Goal: Information Seeking & Learning: Learn about a topic

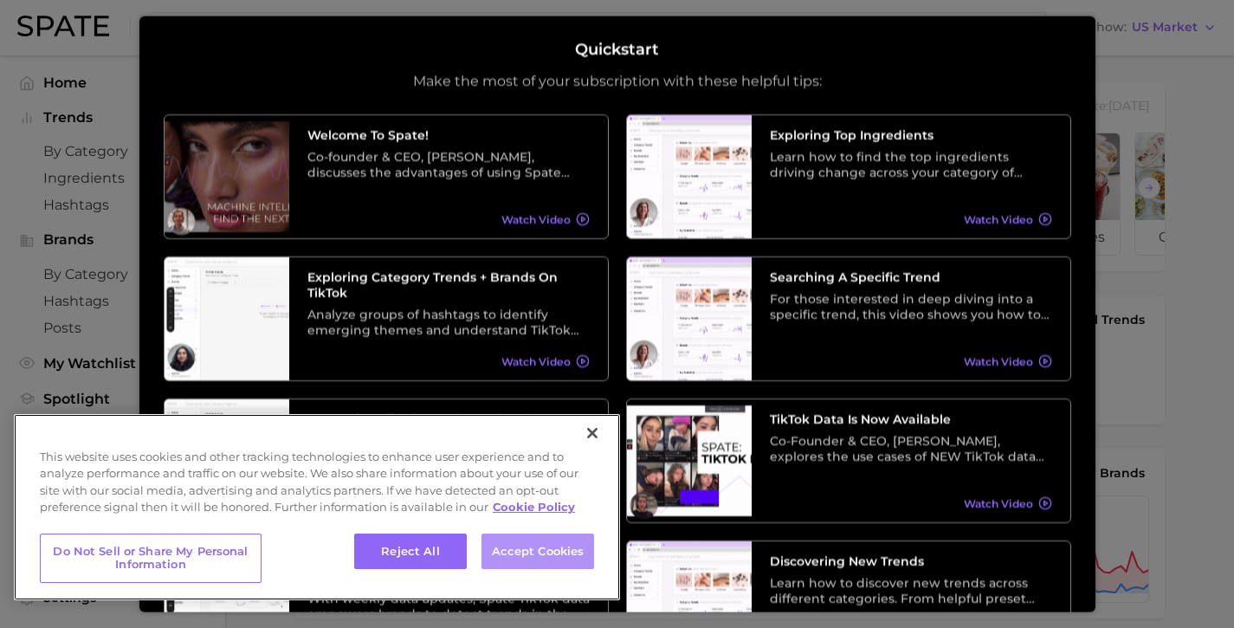
click at [552, 548] on button "Accept Cookies" at bounding box center [537, 551] width 113 height 36
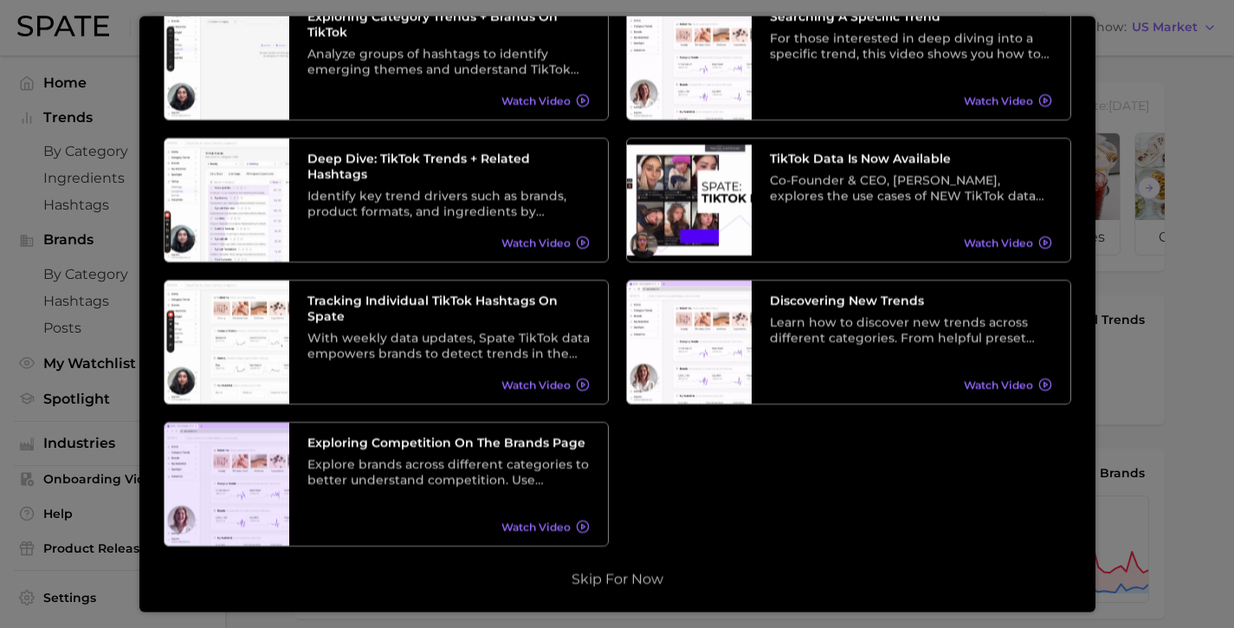
scroll to position [262, 0]
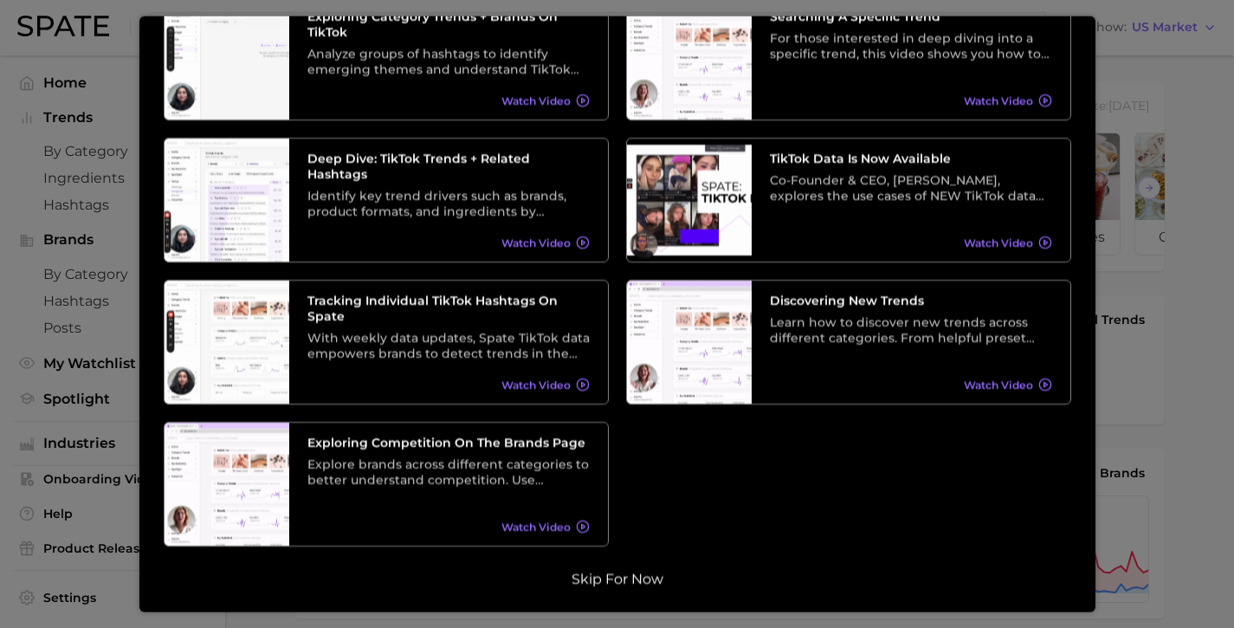
click at [621, 578] on button "Skip for now" at bounding box center [617, 578] width 102 height 17
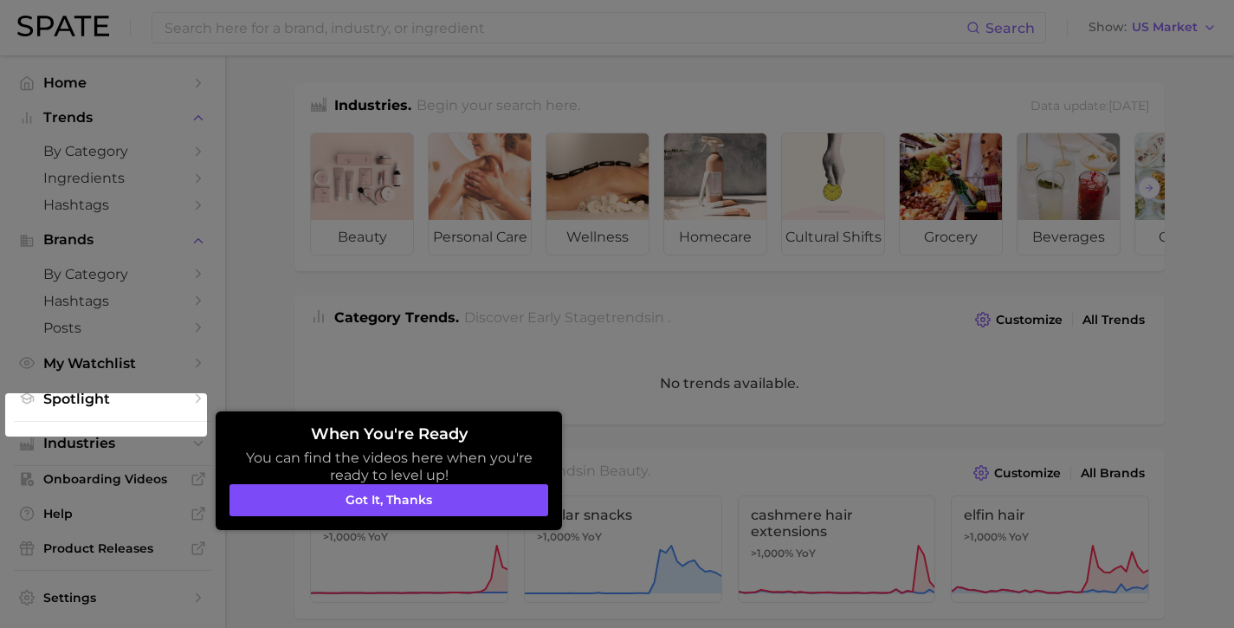
click at [385, 507] on button "Got it, thanks" at bounding box center [388, 500] width 319 height 33
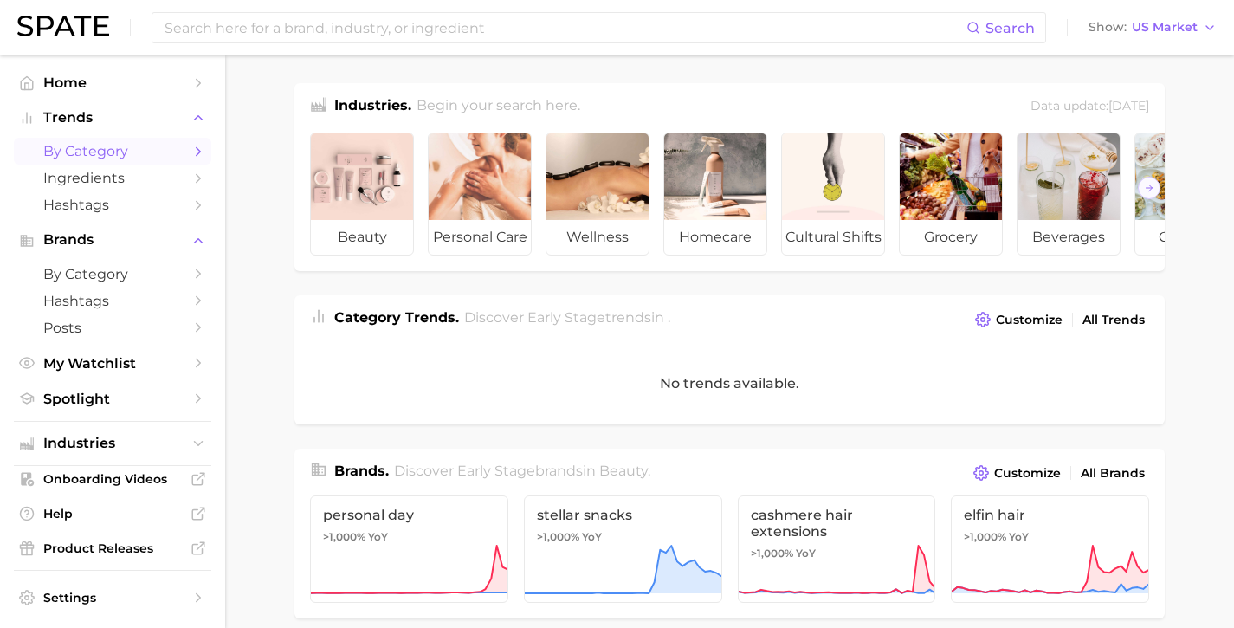
click at [136, 152] on span "by Category" at bounding box center [112, 151] width 139 height 16
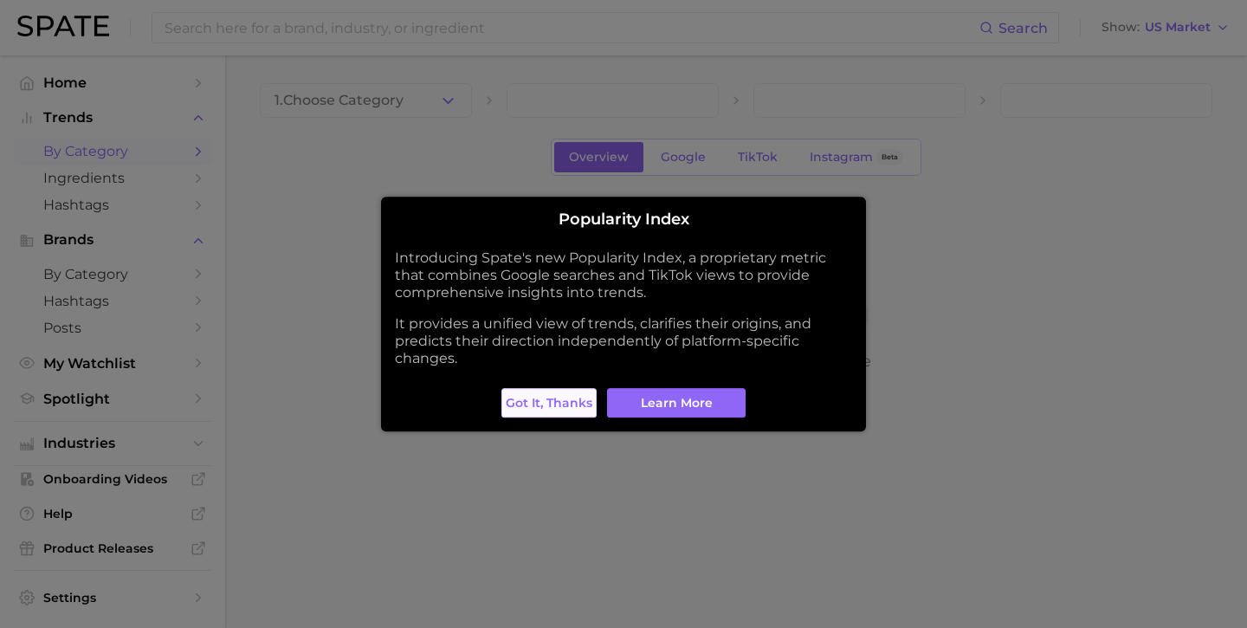
click at [551, 396] on span "Got it, thanks" at bounding box center [549, 403] width 87 height 15
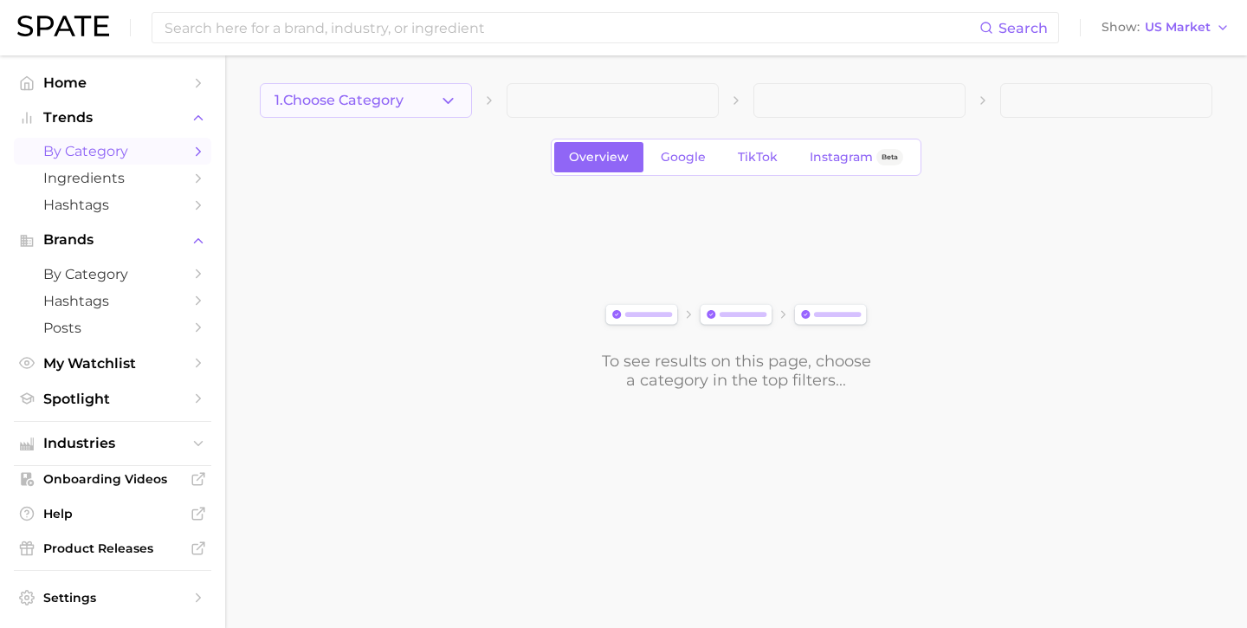
click at [441, 100] on icon "button" at bounding box center [448, 101] width 18 height 18
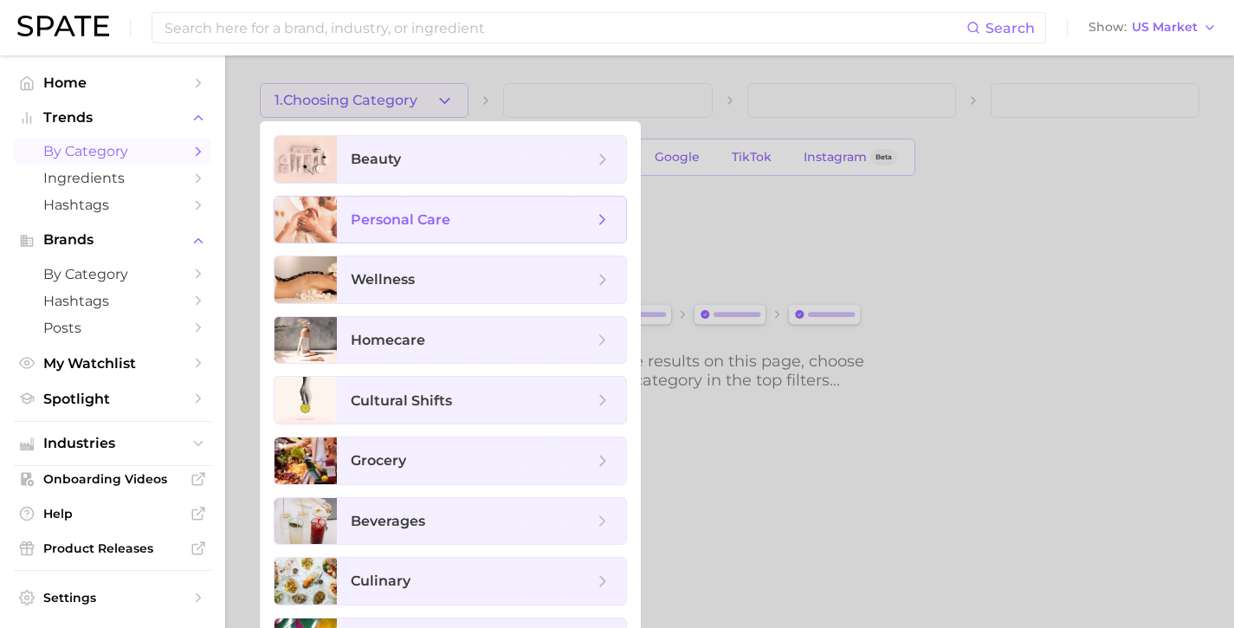
click at [400, 224] on span "personal care" at bounding box center [401, 219] width 100 height 16
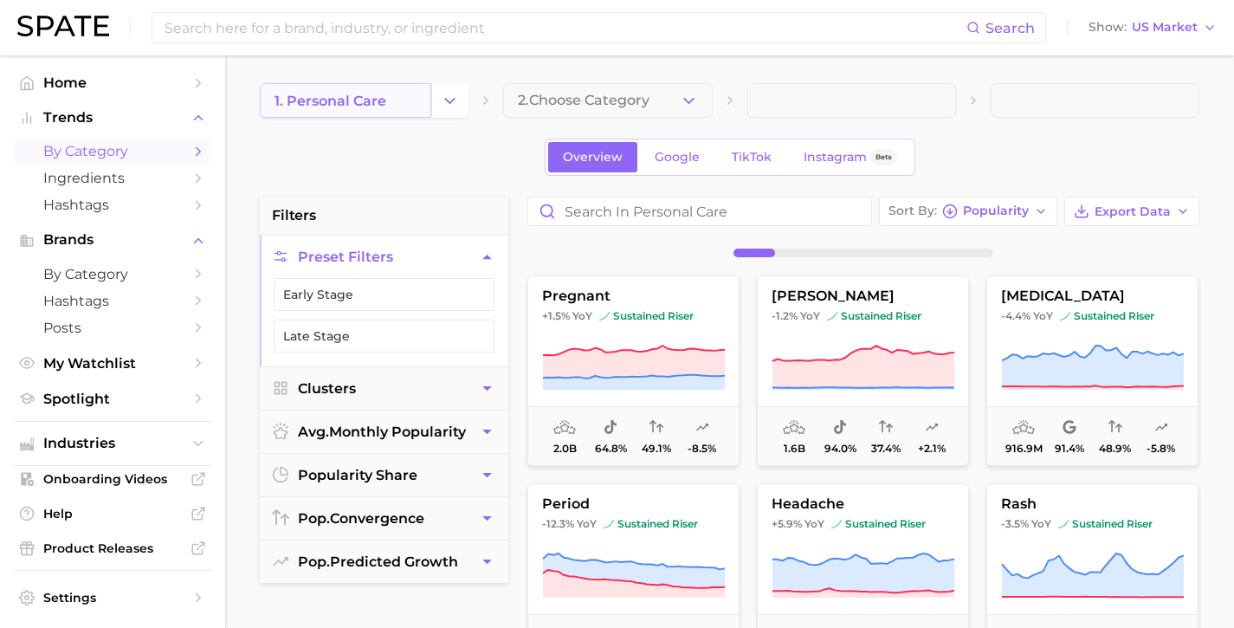
click at [371, 104] on span "1. personal care" at bounding box center [330, 101] width 112 height 16
click at [433, 101] on button "Change Category" at bounding box center [449, 100] width 37 height 35
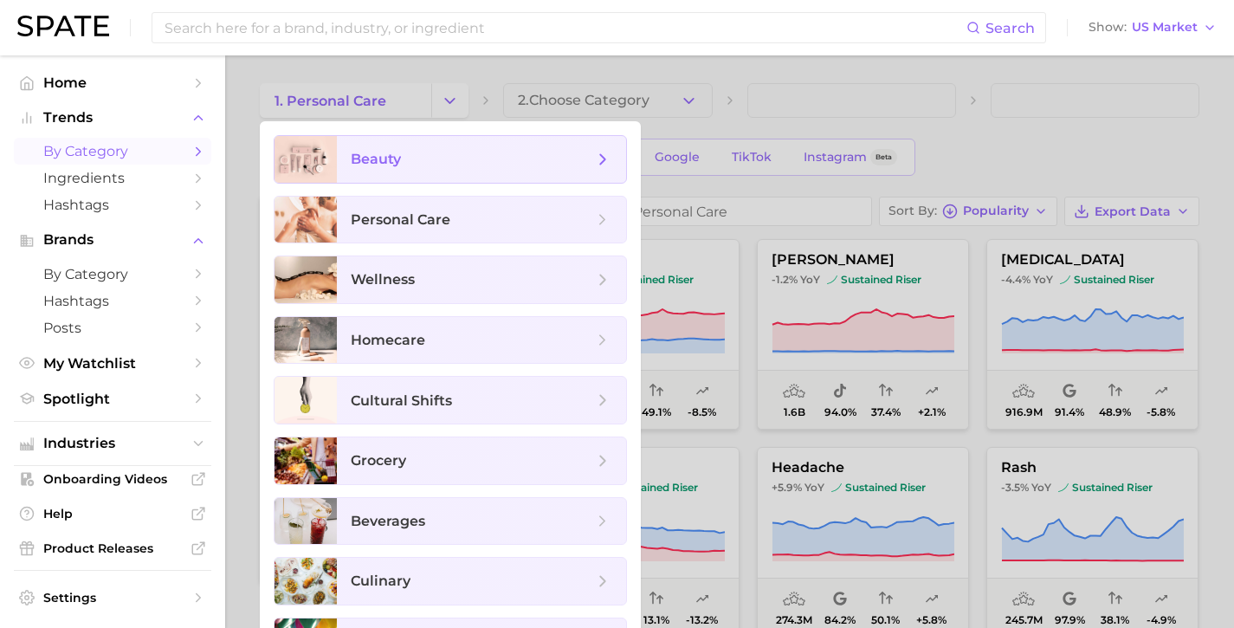
click at [582, 152] on span "beauty" at bounding box center [472, 159] width 242 height 19
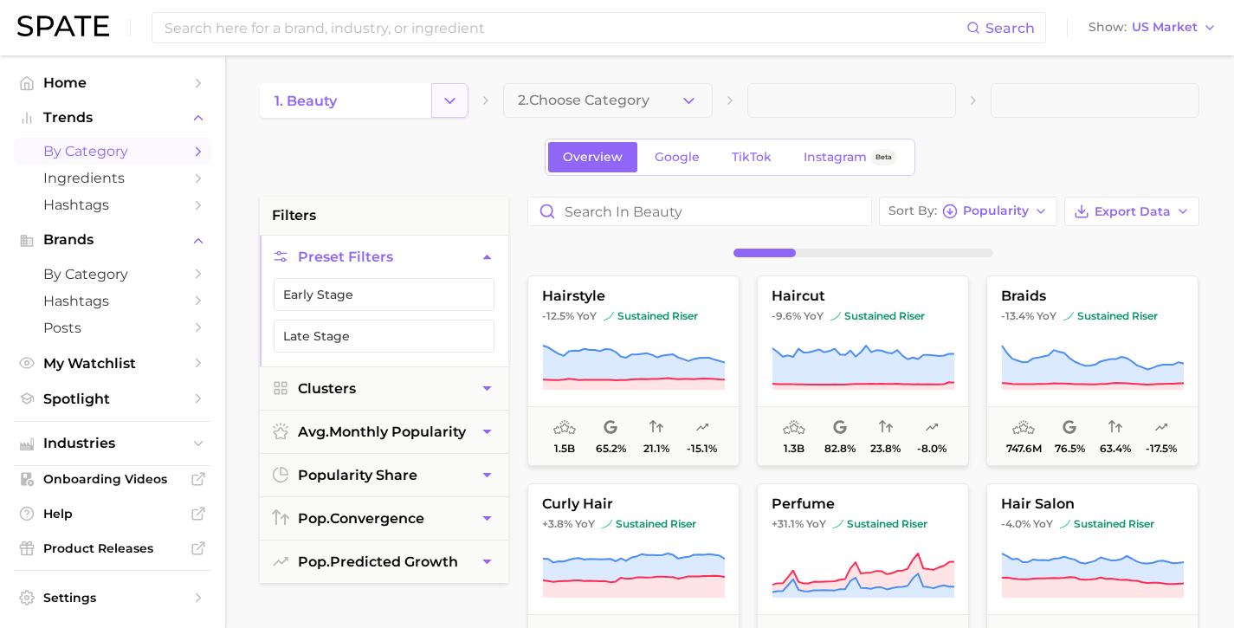
click at [448, 102] on icon "Change Category" at bounding box center [450, 101] width 18 height 18
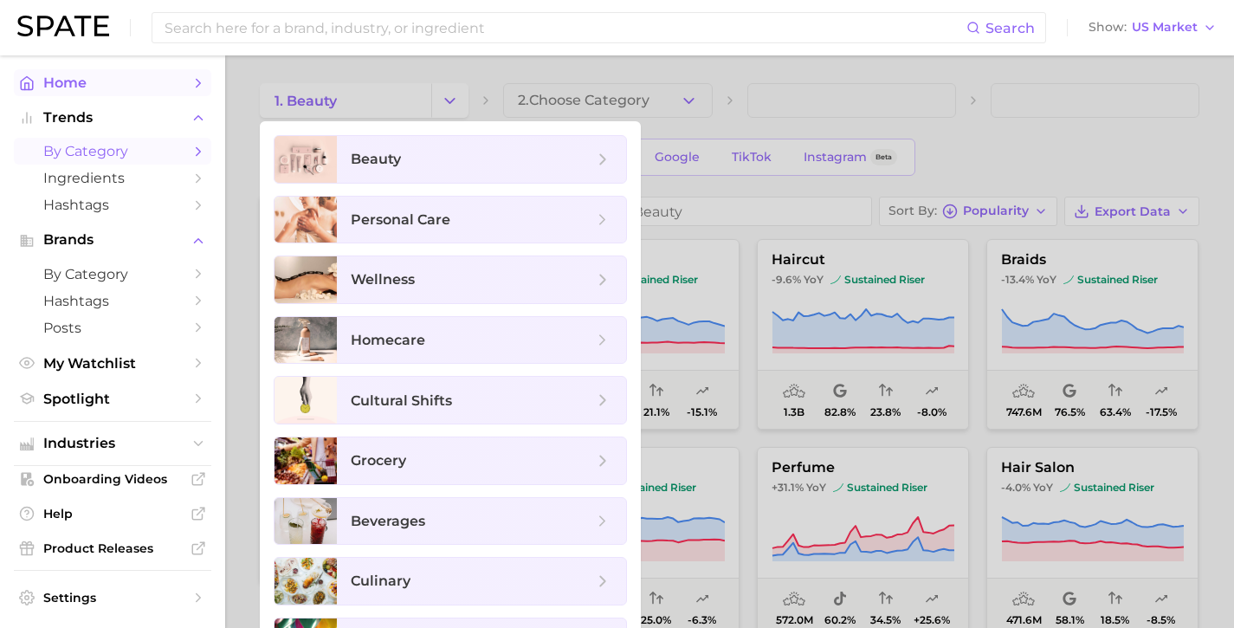
click at [177, 87] on link "Home" at bounding box center [112, 82] width 197 height 27
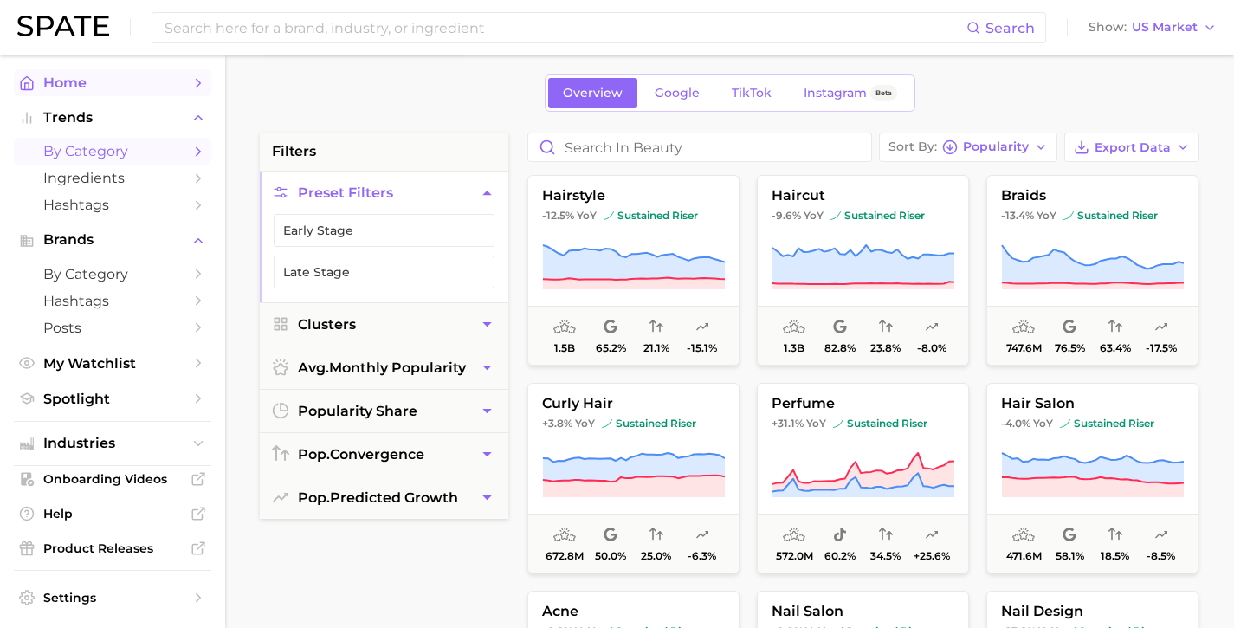
click at [144, 93] on link "Home" at bounding box center [112, 82] width 197 height 27
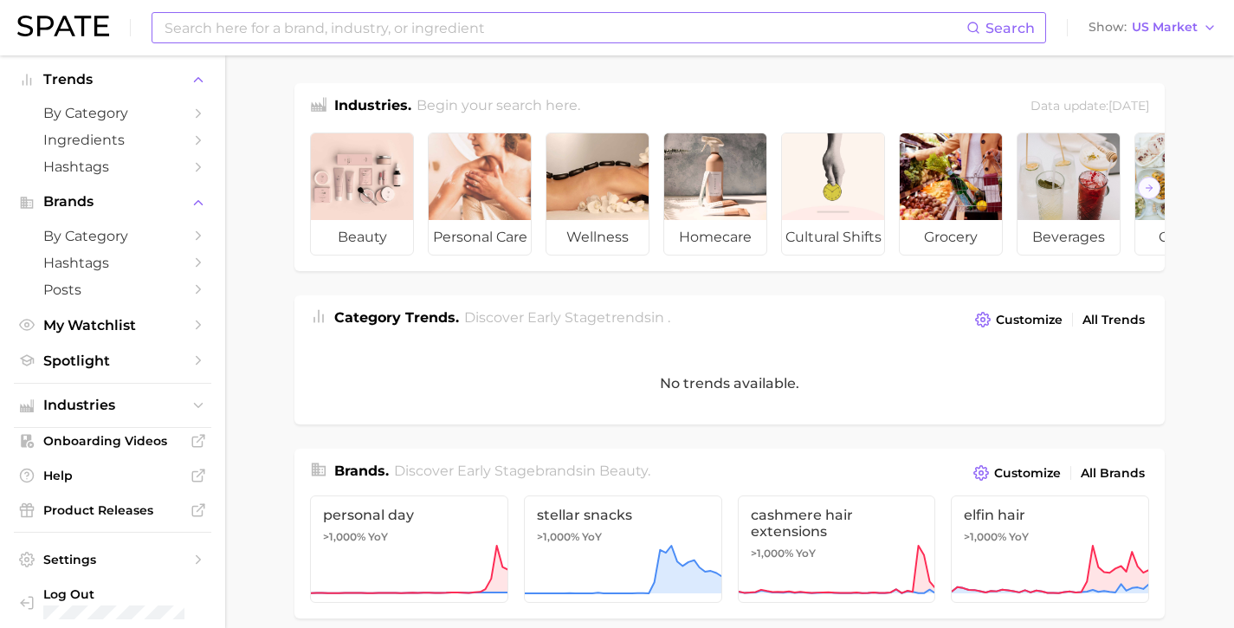
click at [285, 18] on input at bounding box center [564, 27] width 803 height 29
type input "skincare"
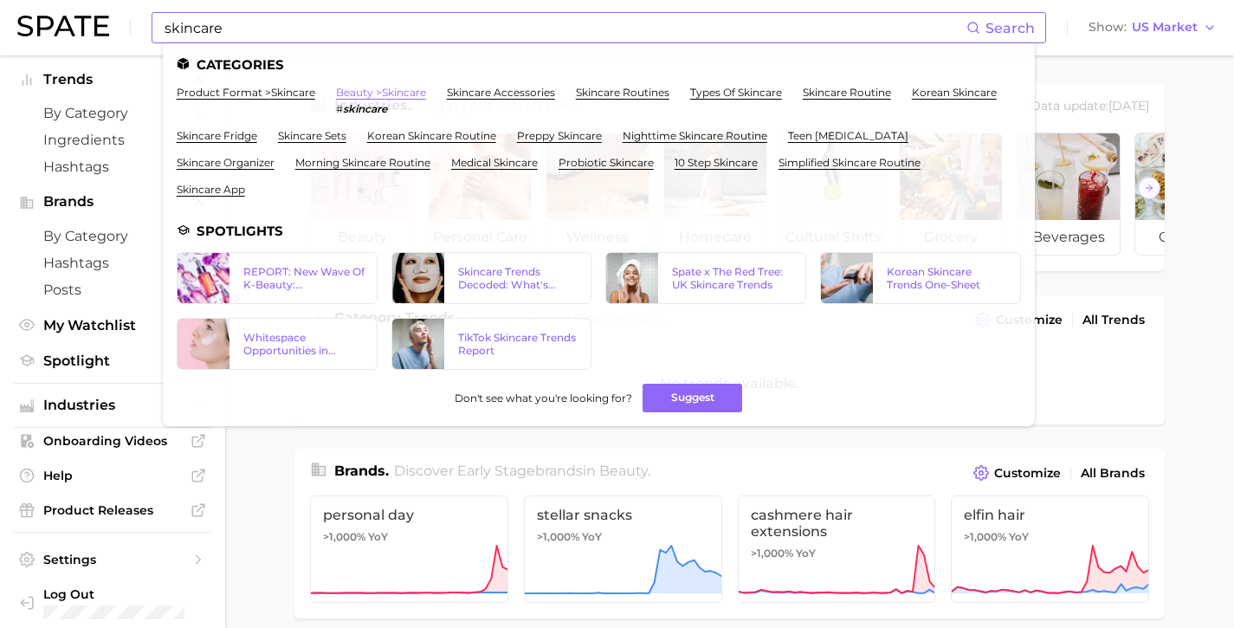
click at [343, 95] on link "beauty > skincare" at bounding box center [381, 92] width 90 height 13
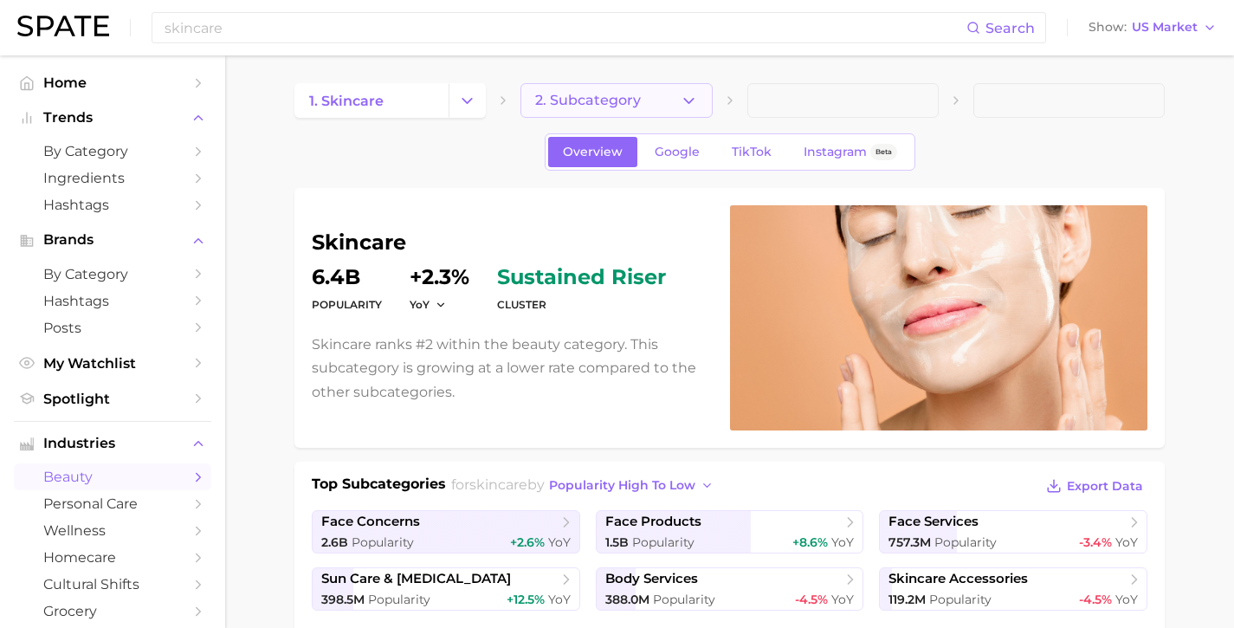
click at [680, 100] on icon "button" at bounding box center [689, 101] width 18 height 18
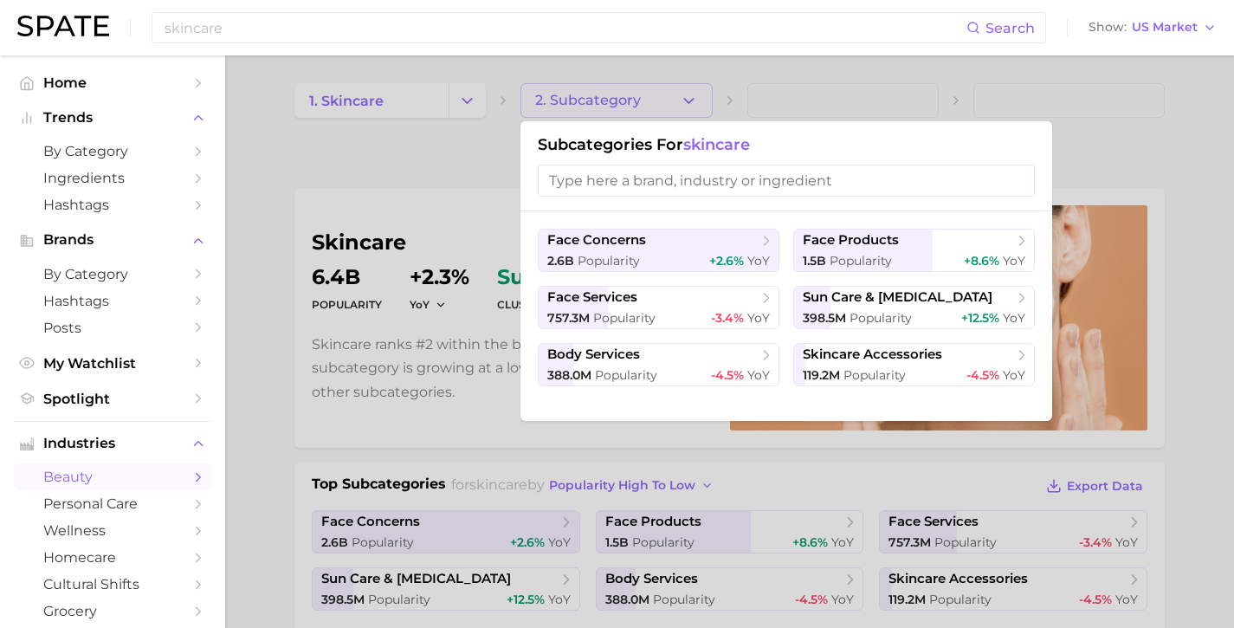
click at [235, 177] on div at bounding box center [617, 314] width 1234 height 628
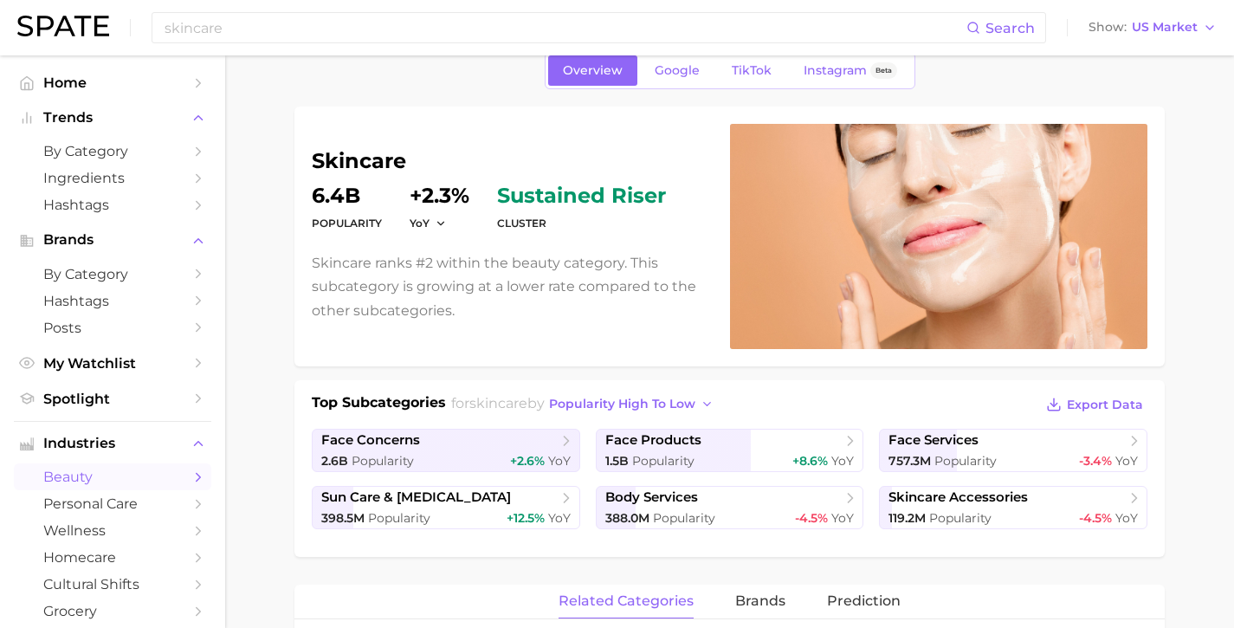
scroll to position [64, 0]
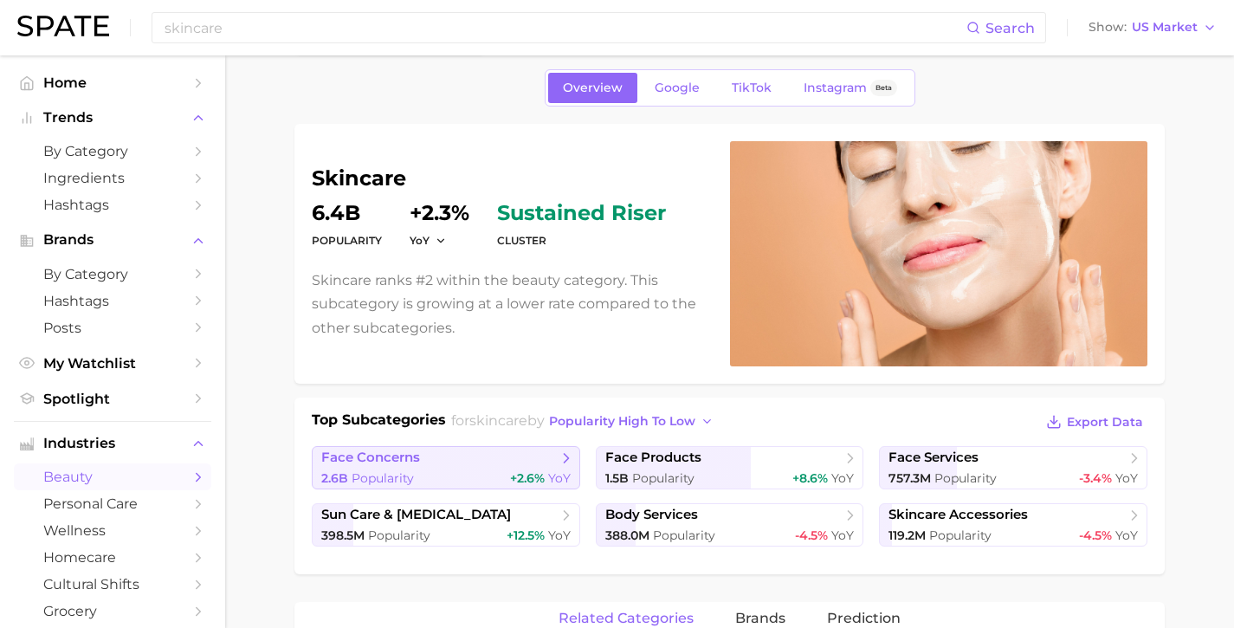
click at [546, 462] on span "face concerns" at bounding box center [439, 457] width 236 height 17
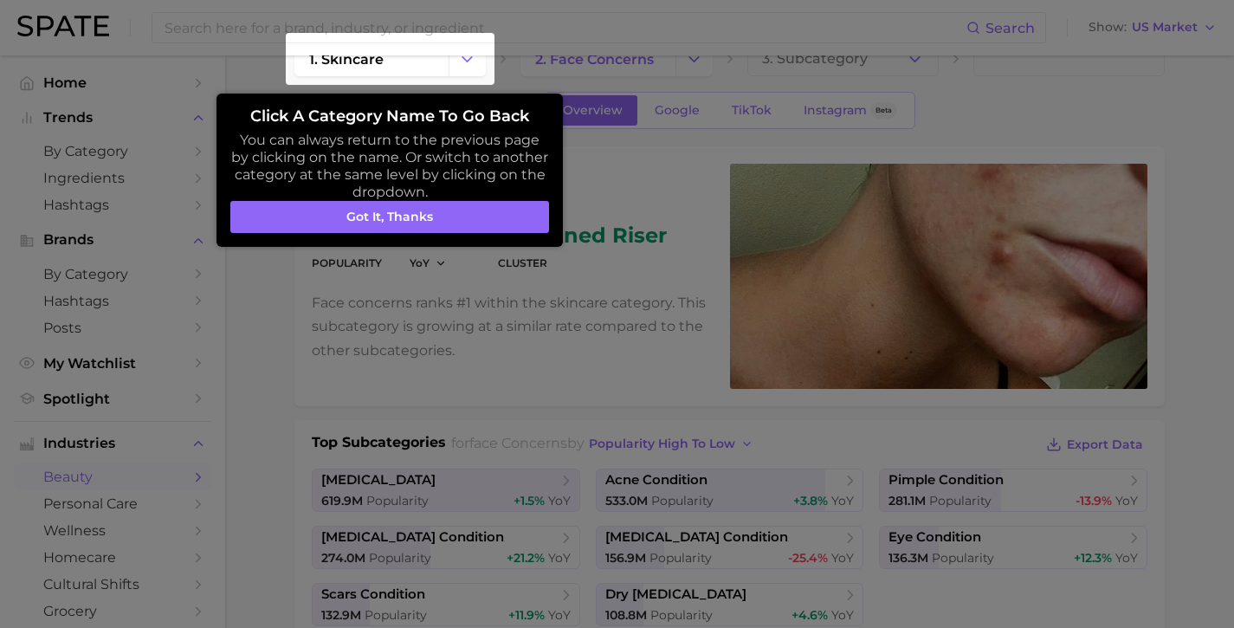
scroll to position [62, 0]
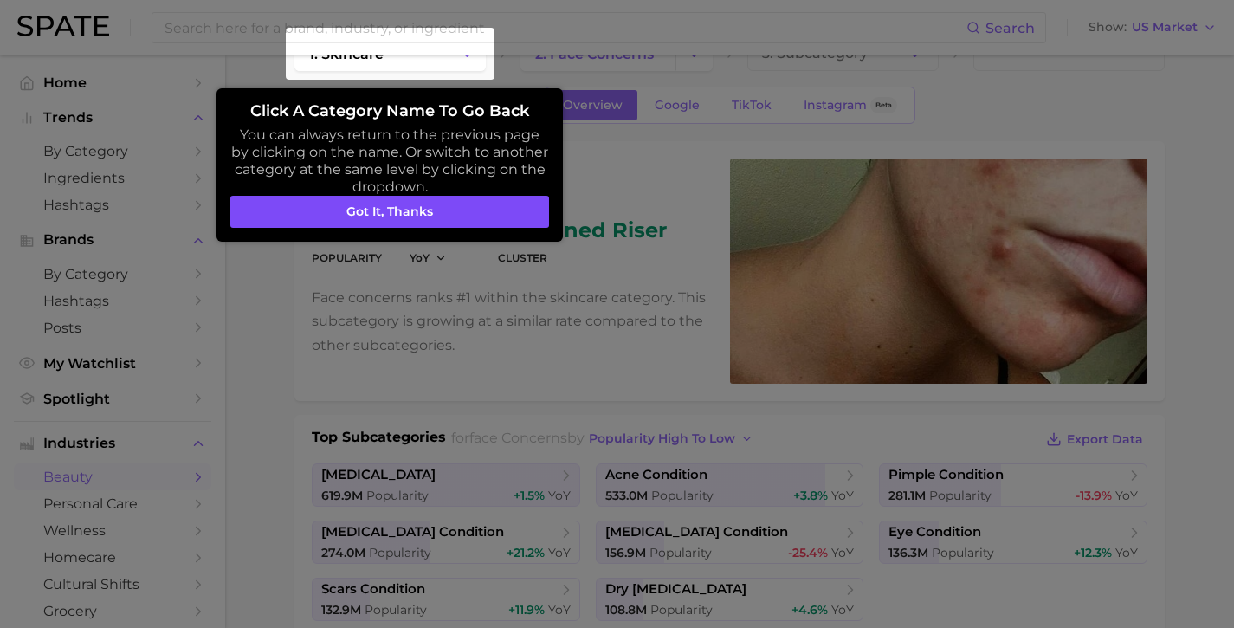
click at [311, 196] on button "Got it, thanks" at bounding box center [389, 212] width 319 height 33
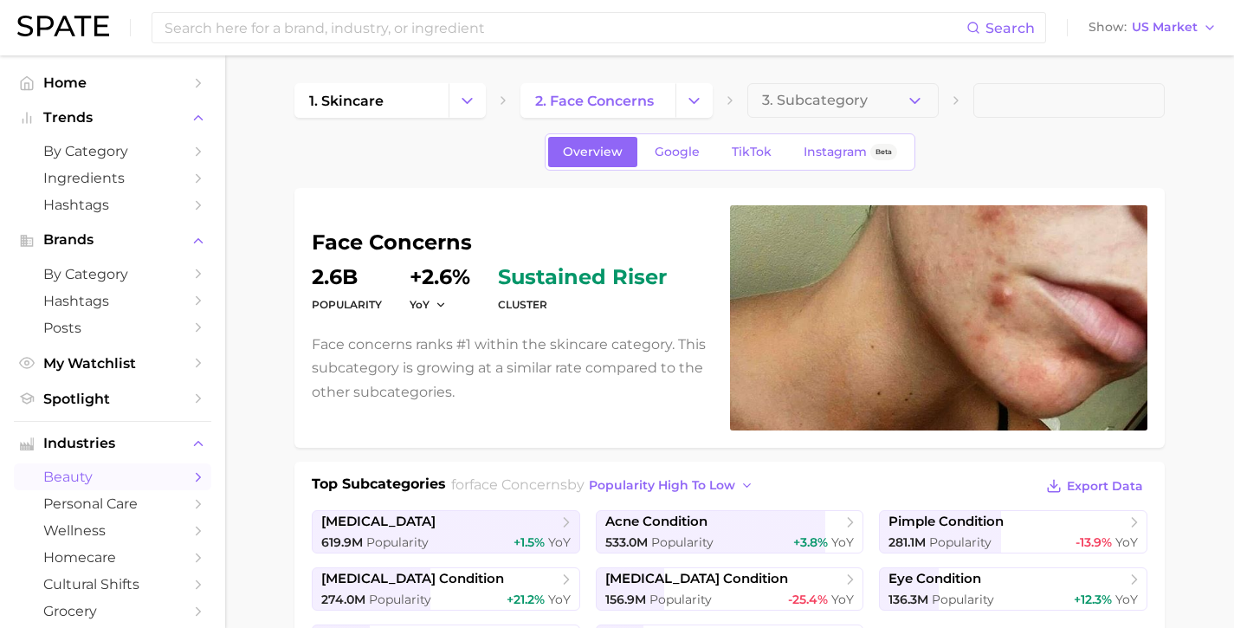
scroll to position [0, 0]
type input "skincare"
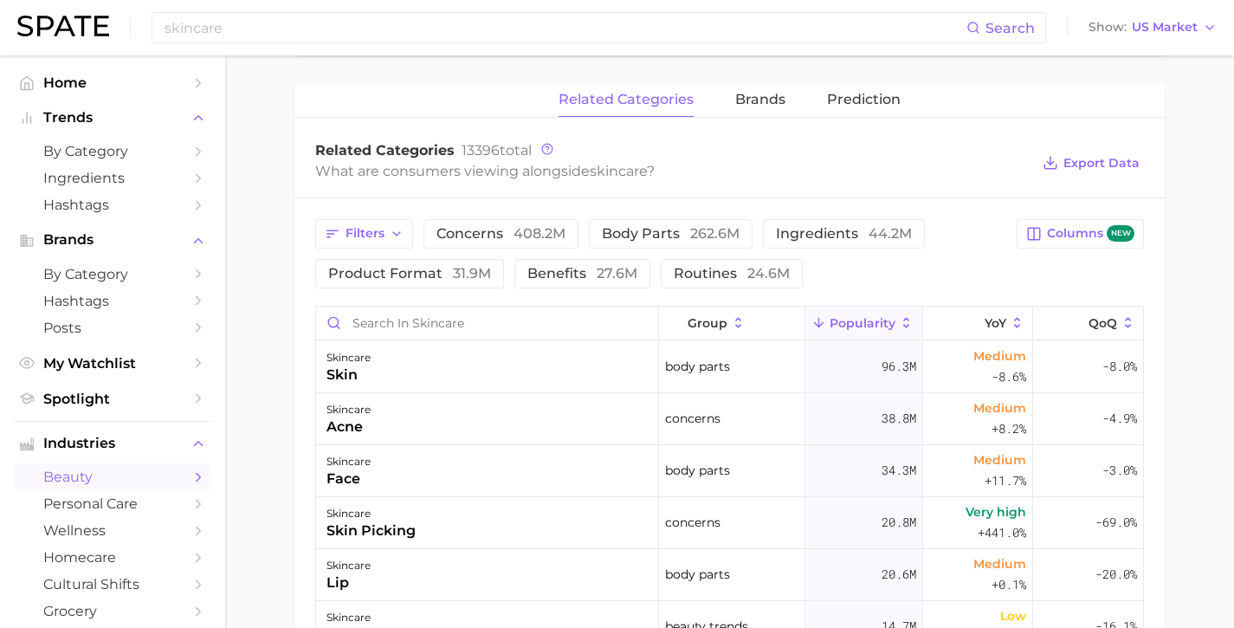
scroll to position [183, 0]
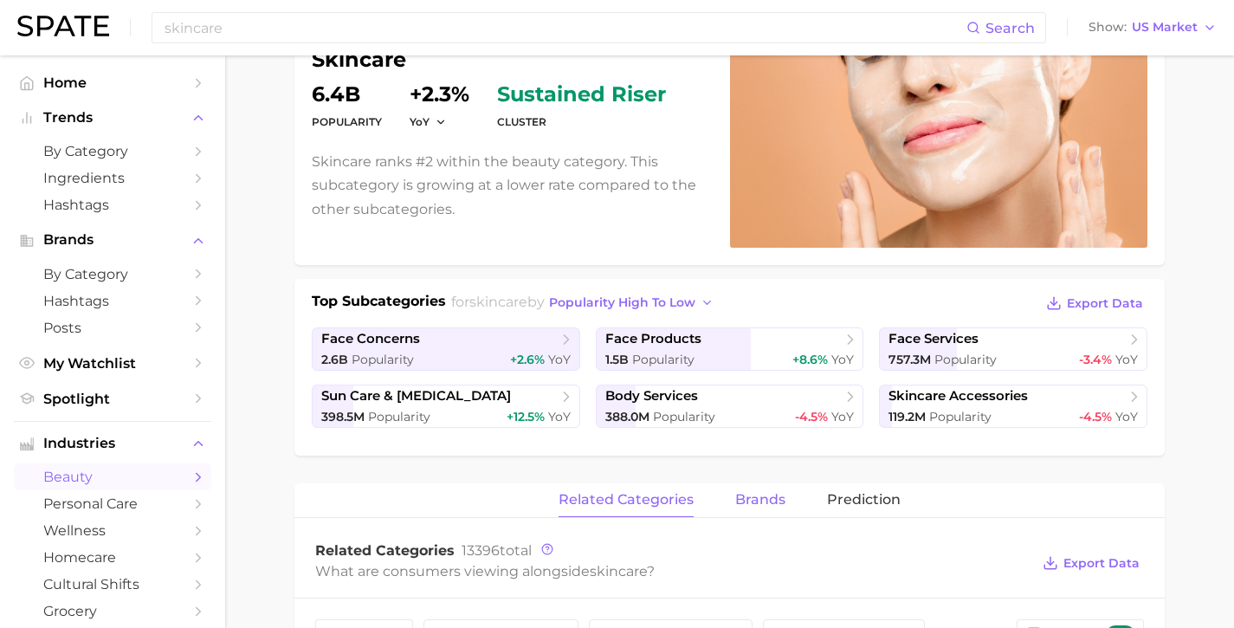
click at [745, 503] on span "brands" at bounding box center [760, 500] width 50 height 16
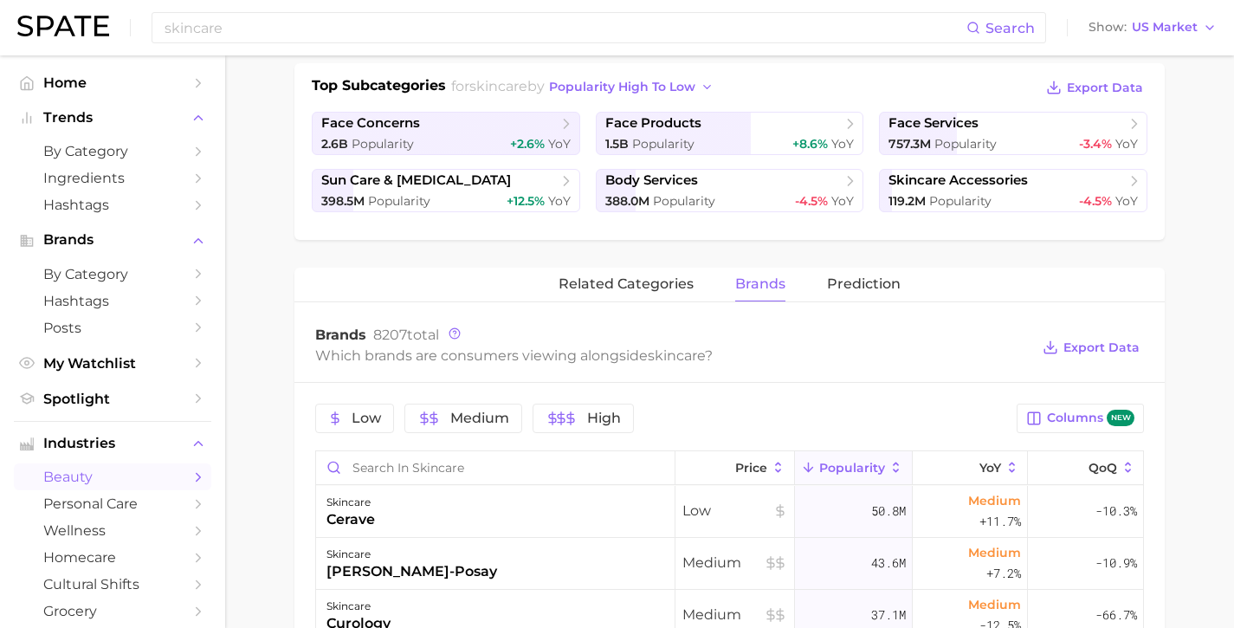
scroll to position [360, 0]
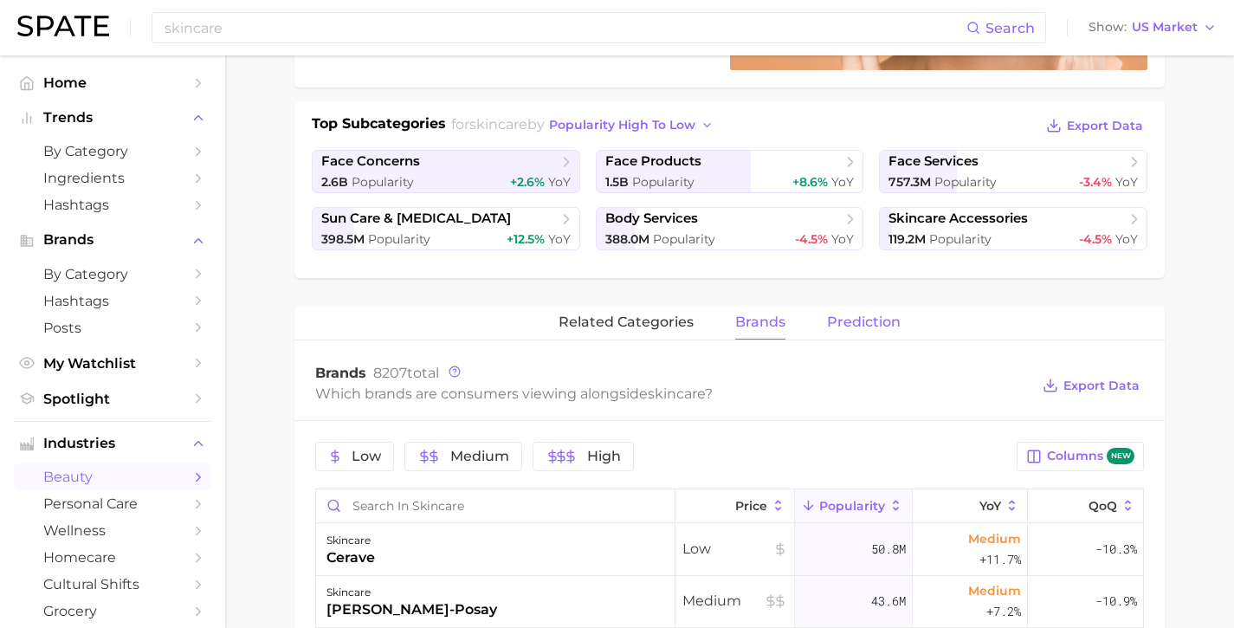
click at [861, 314] on span "Prediction" at bounding box center [864, 322] width 74 height 16
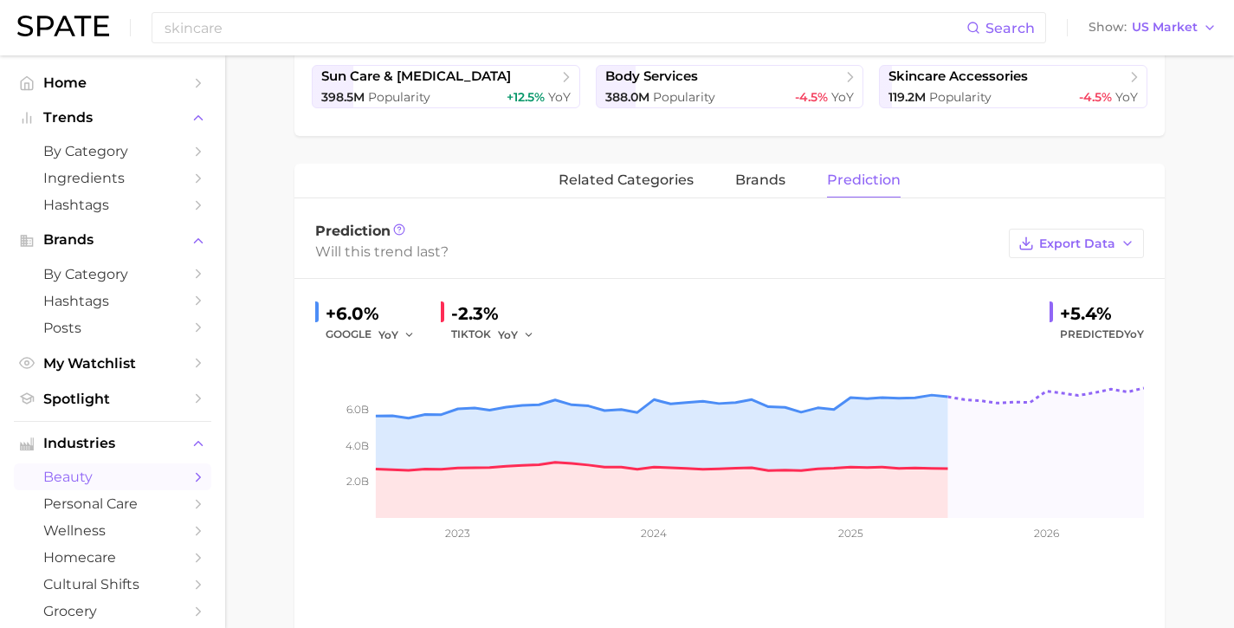
scroll to position [506, 0]
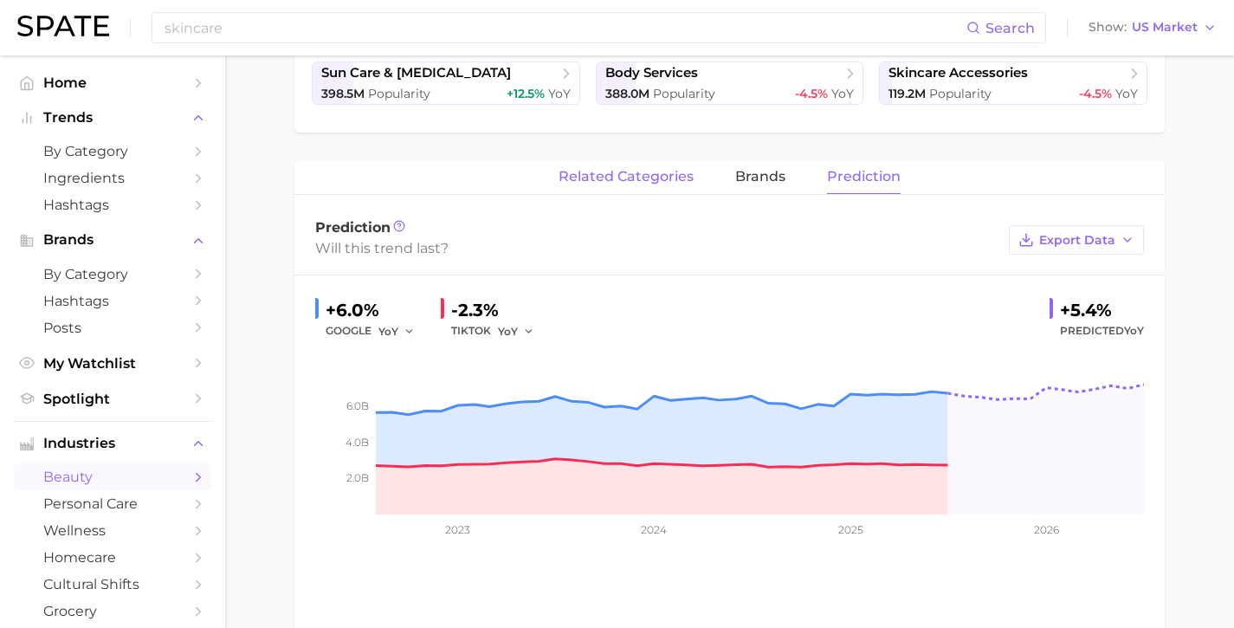
click at [622, 188] on button "related categories" at bounding box center [625, 177] width 135 height 34
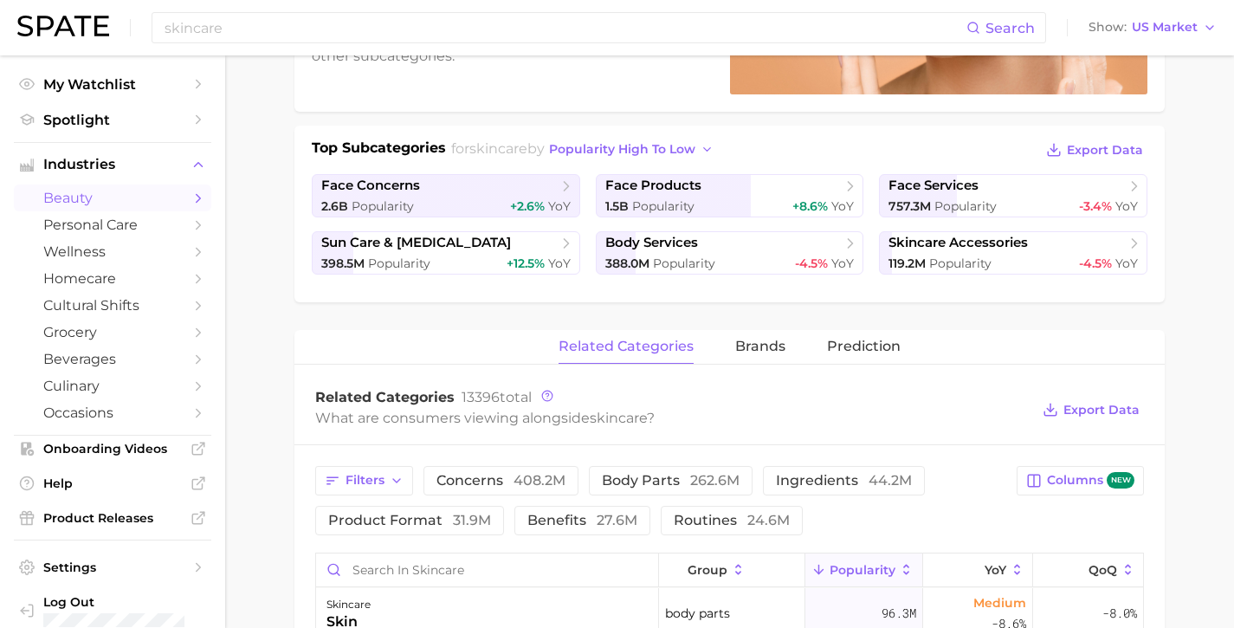
scroll to position [357, 0]
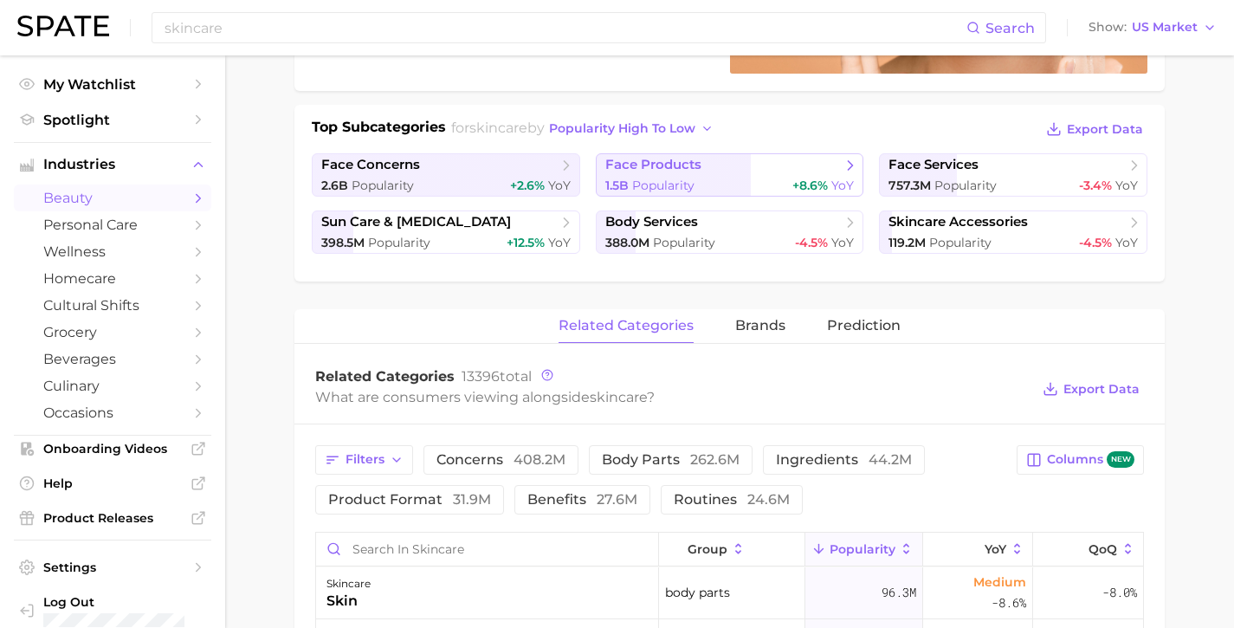
click at [762, 172] on span "face products" at bounding box center [723, 165] width 236 height 17
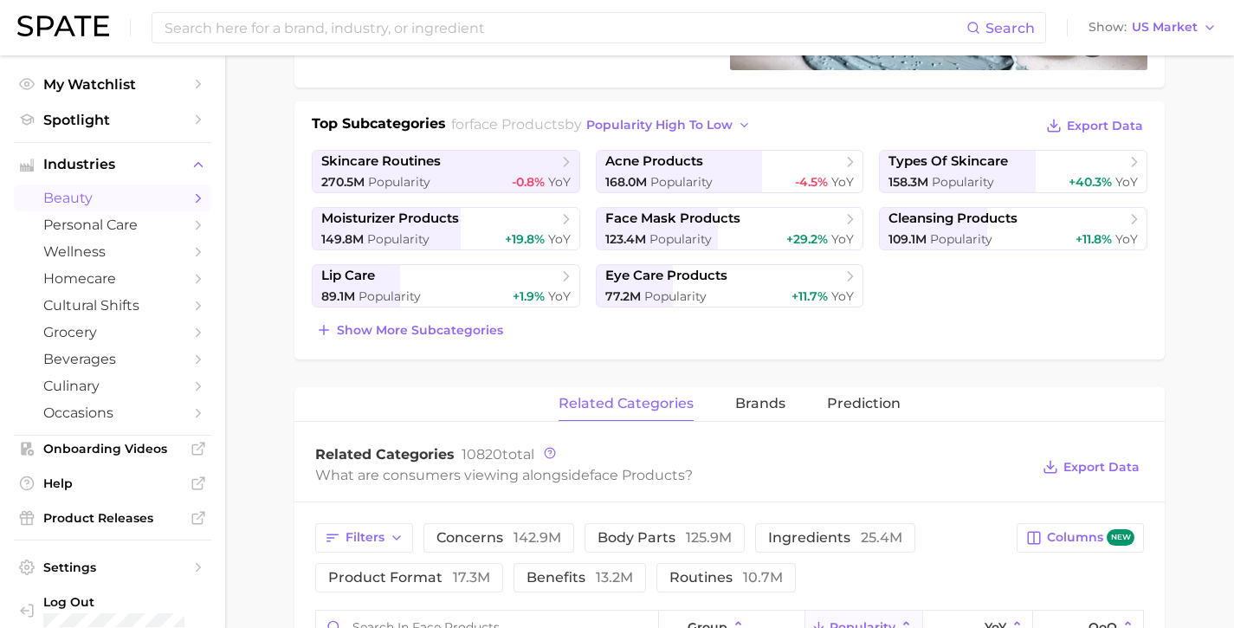
scroll to position [303, 0]
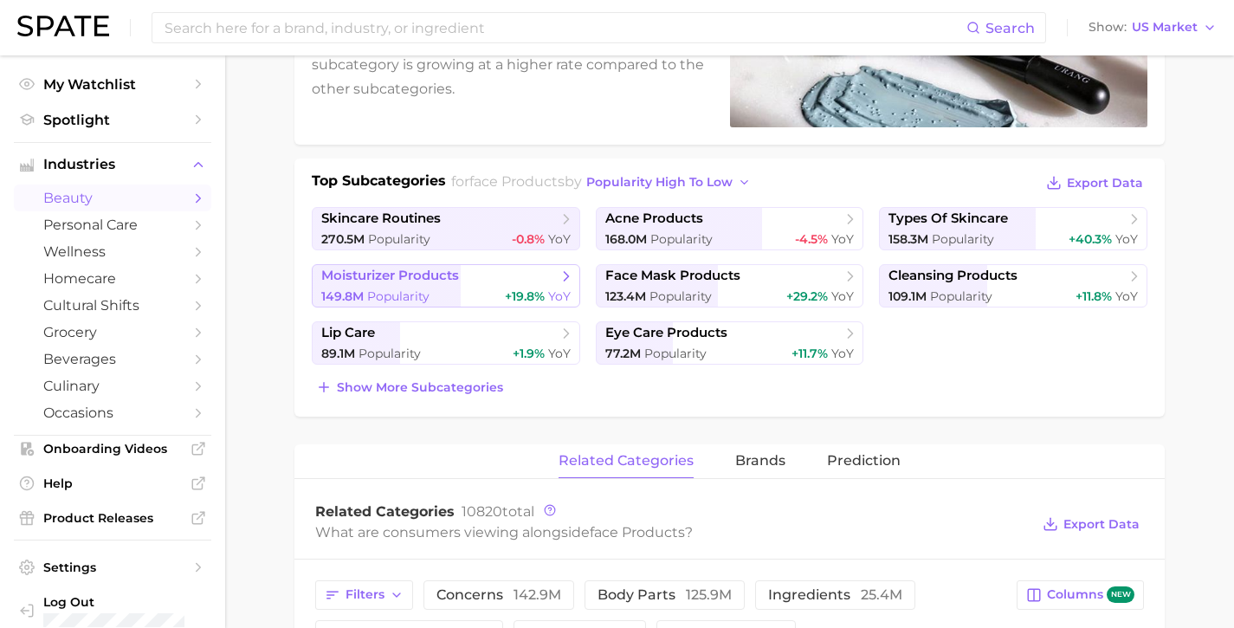
click at [458, 292] on div "149.8m Popularity +19.8% YoY" at bounding box center [445, 296] width 249 height 16
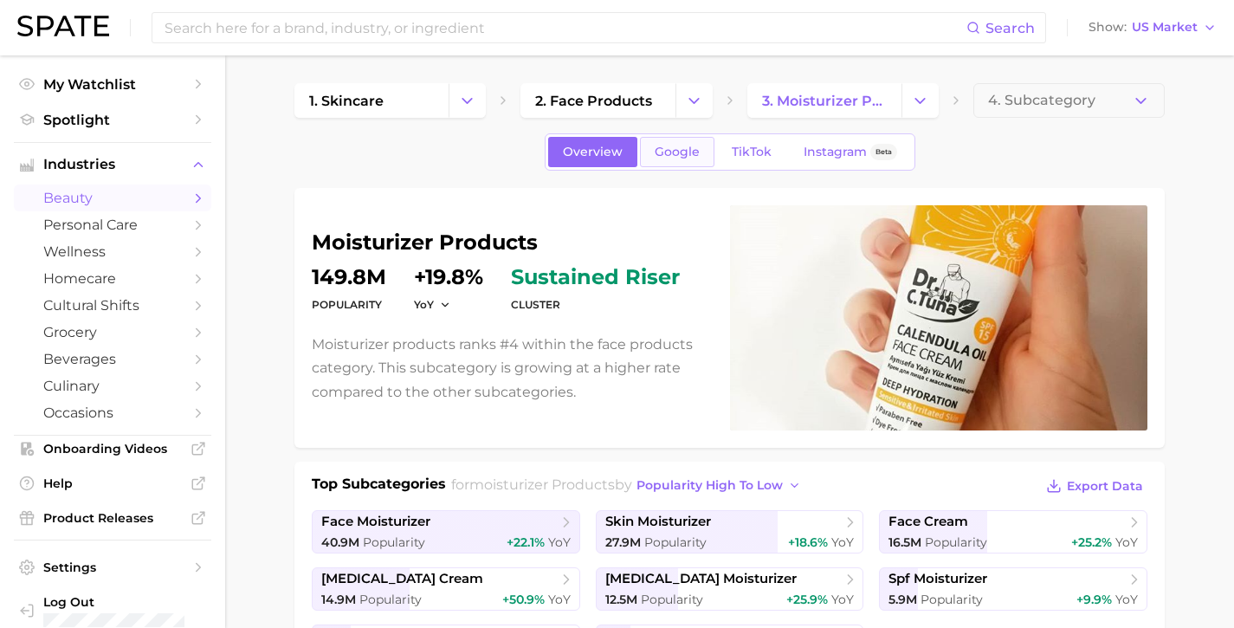
click at [692, 151] on span "Google" at bounding box center [676, 152] width 45 height 15
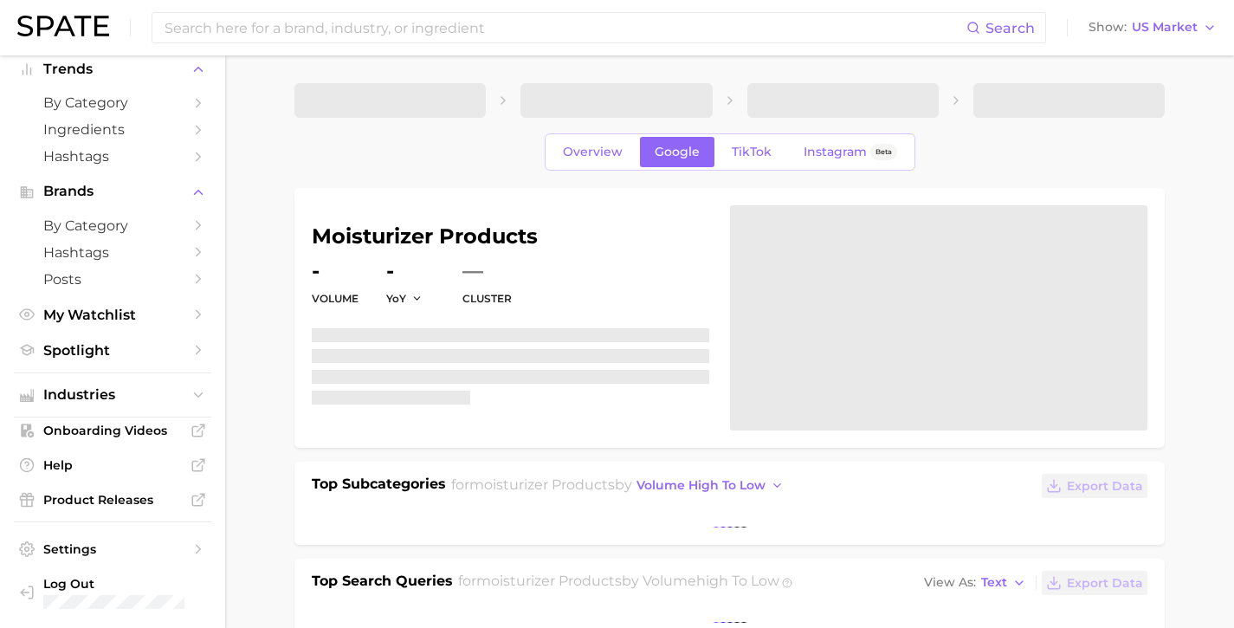
scroll to position [38, 0]
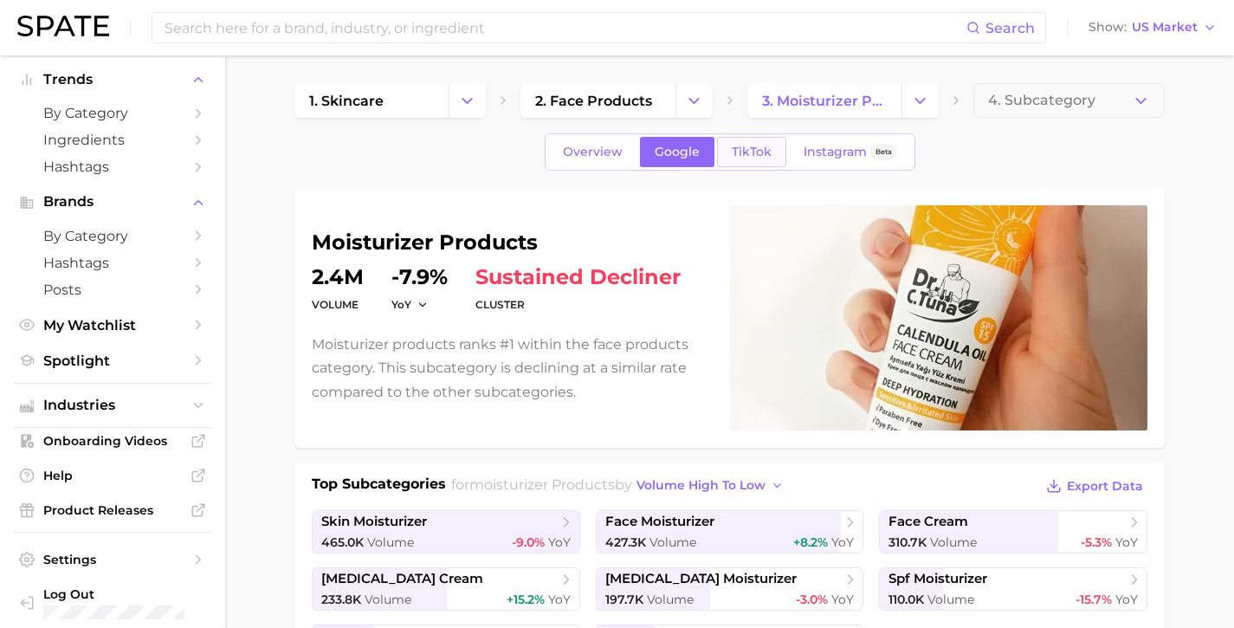
click at [747, 151] on span "TikTok" at bounding box center [751, 152] width 40 height 15
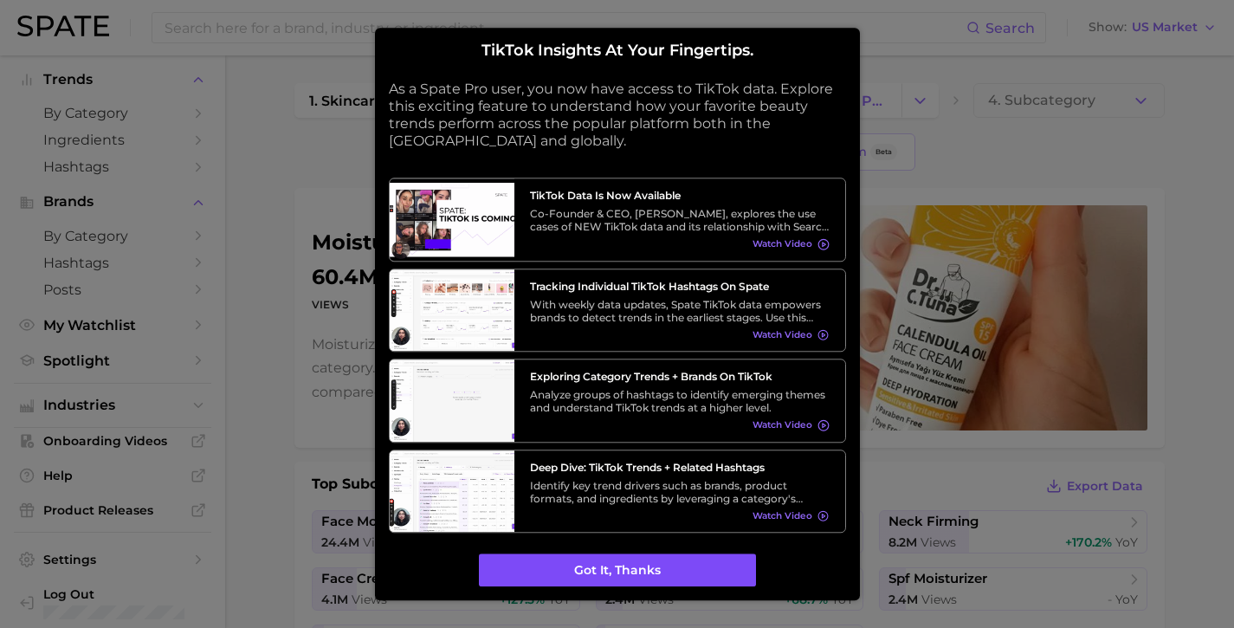
click at [603, 554] on button "Got it, thanks" at bounding box center [617, 570] width 277 height 33
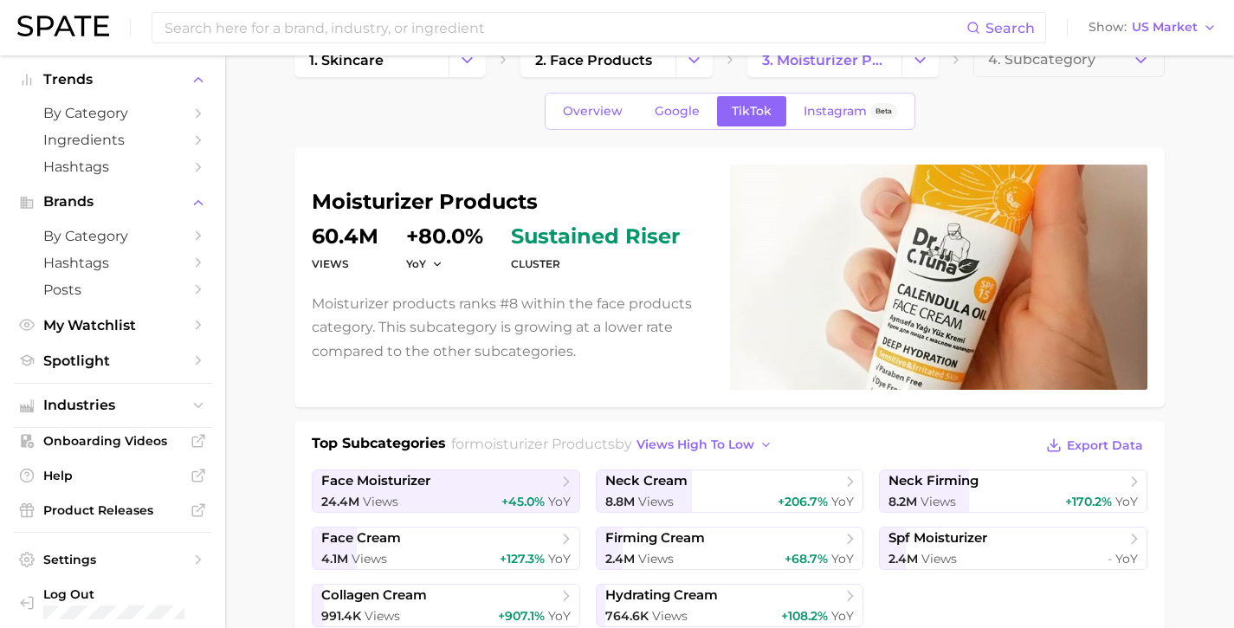
scroll to position [41, 0]
click at [814, 120] on link "Instagram Beta" at bounding box center [850, 111] width 123 height 30
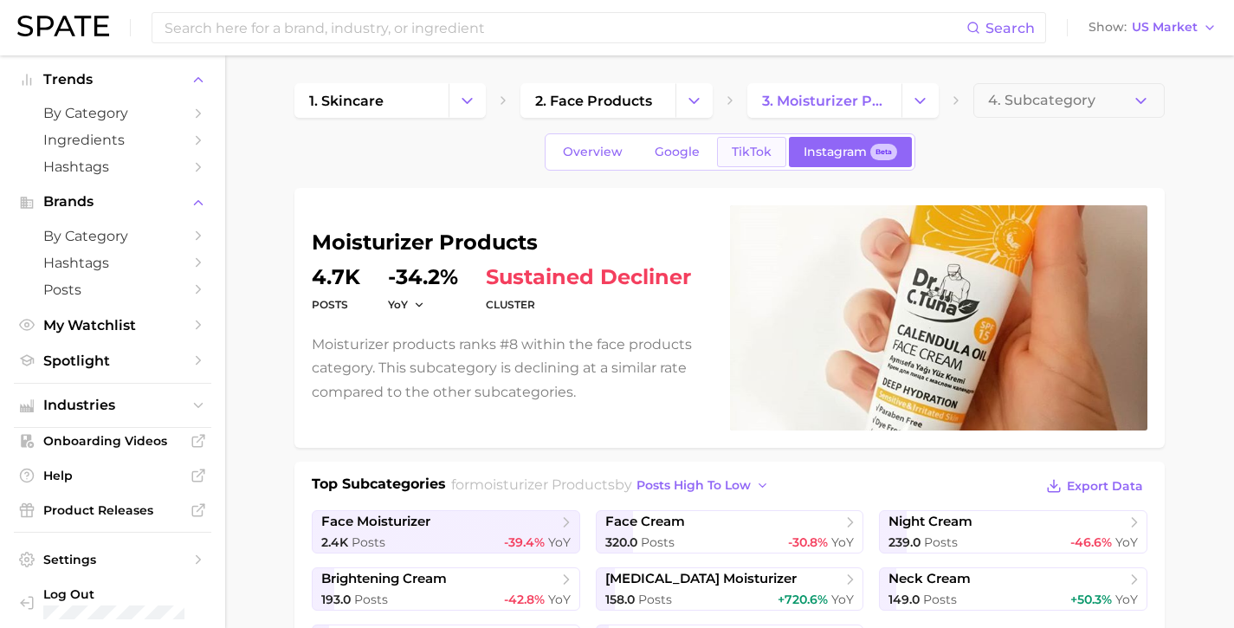
click at [741, 149] on span "TikTok" at bounding box center [751, 152] width 40 height 15
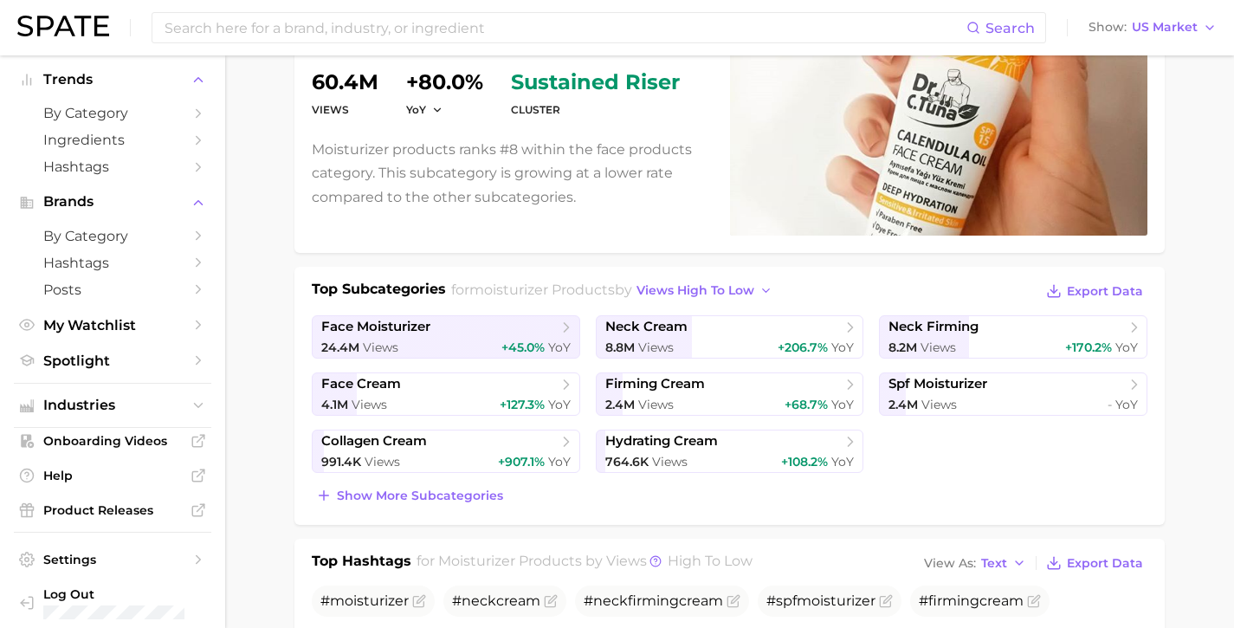
scroll to position [196, 0]
click at [716, 458] on div "764.6k Views +108.2% YoY" at bounding box center [729, 461] width 249 height 16
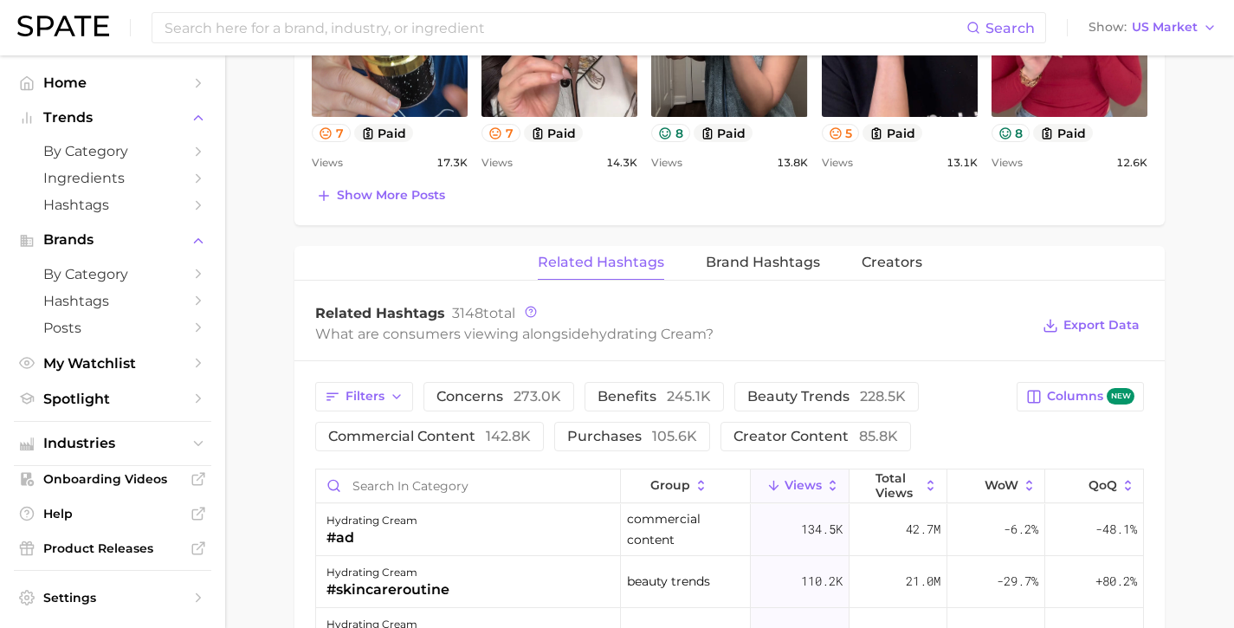
scroll to position [1366, 0]
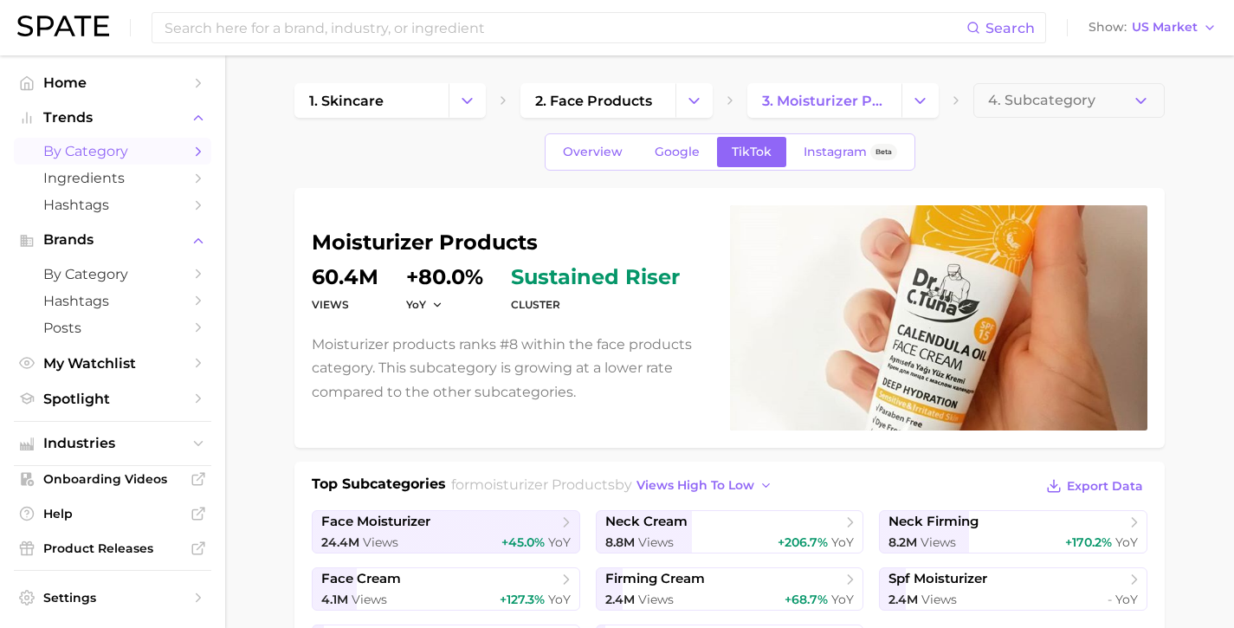
click at [167, 146] on span "by Category" at bounding box center [112, 151] width 139 height 16
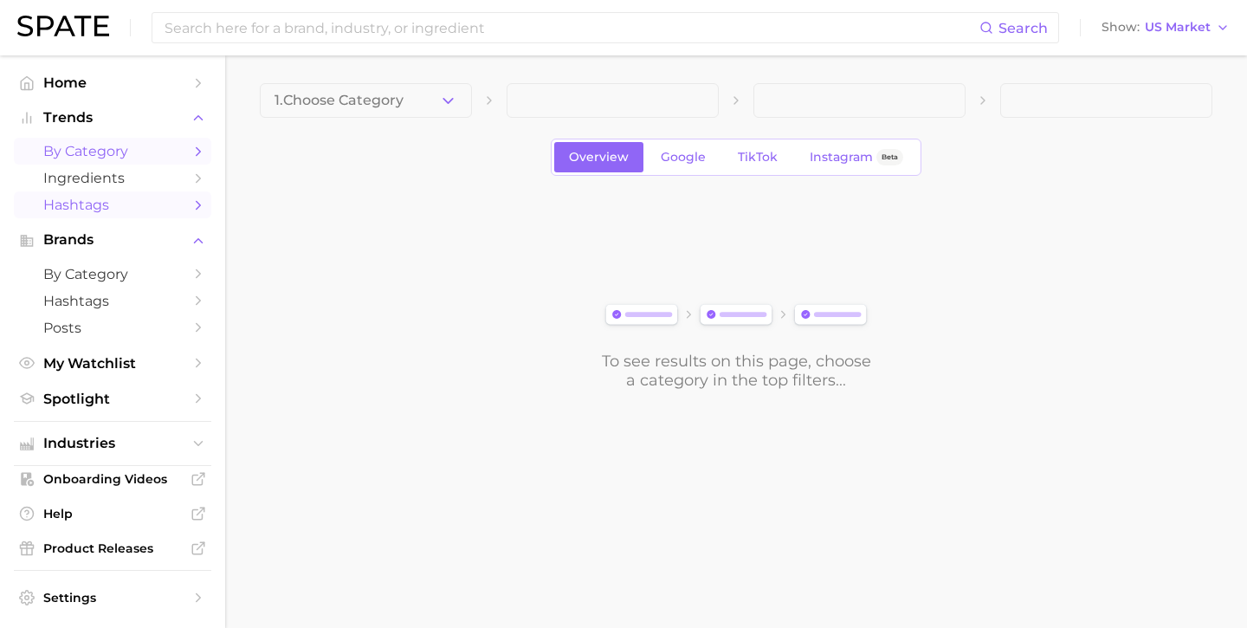
click at [155, 209] on link "Hashtags" at bounding box center [112, 204] width 197 height 27
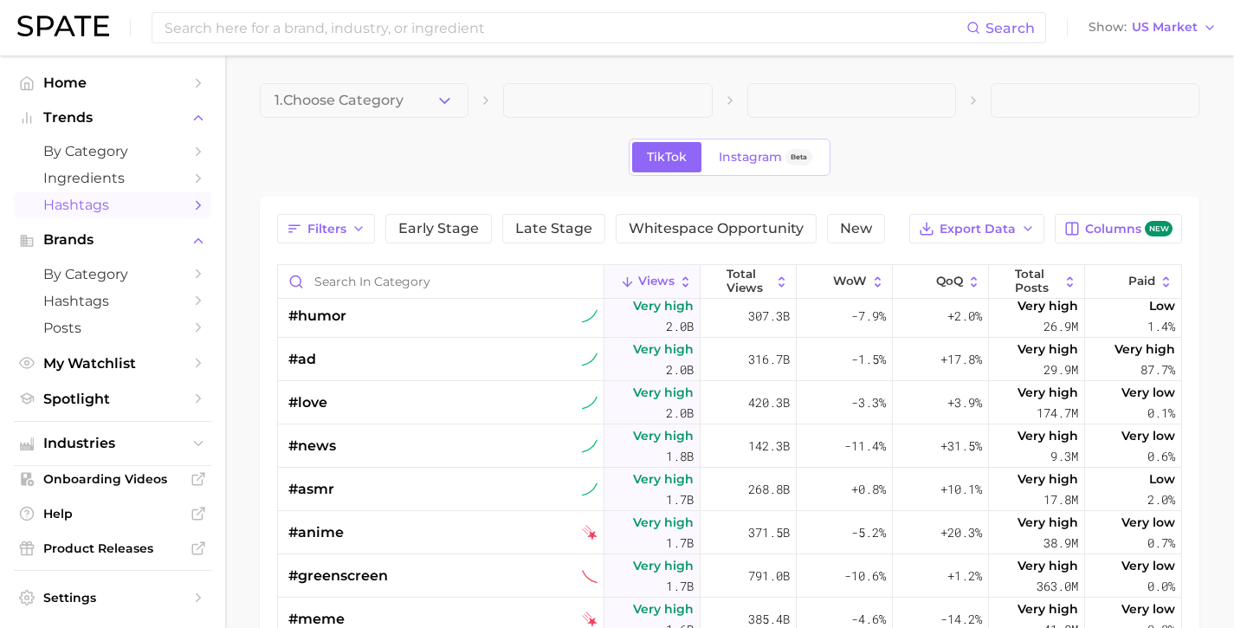
scroll to position [753, 0]
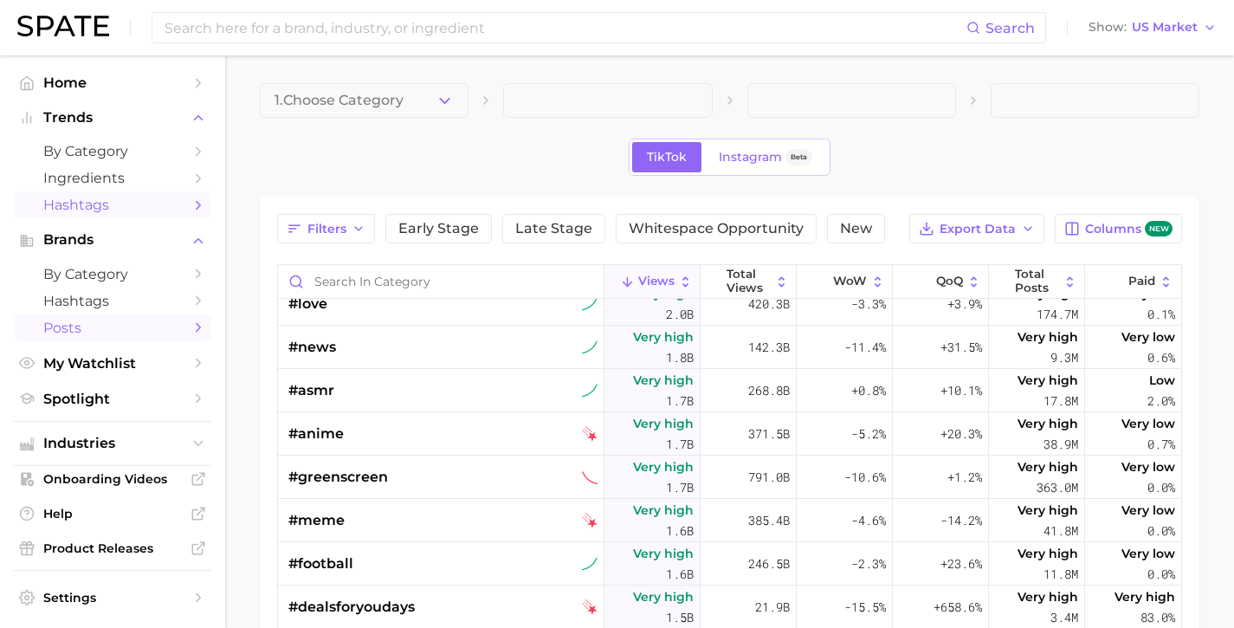
click at [164, 319] on span "Posts" at bounding box center [112, 327] width 139 height 16
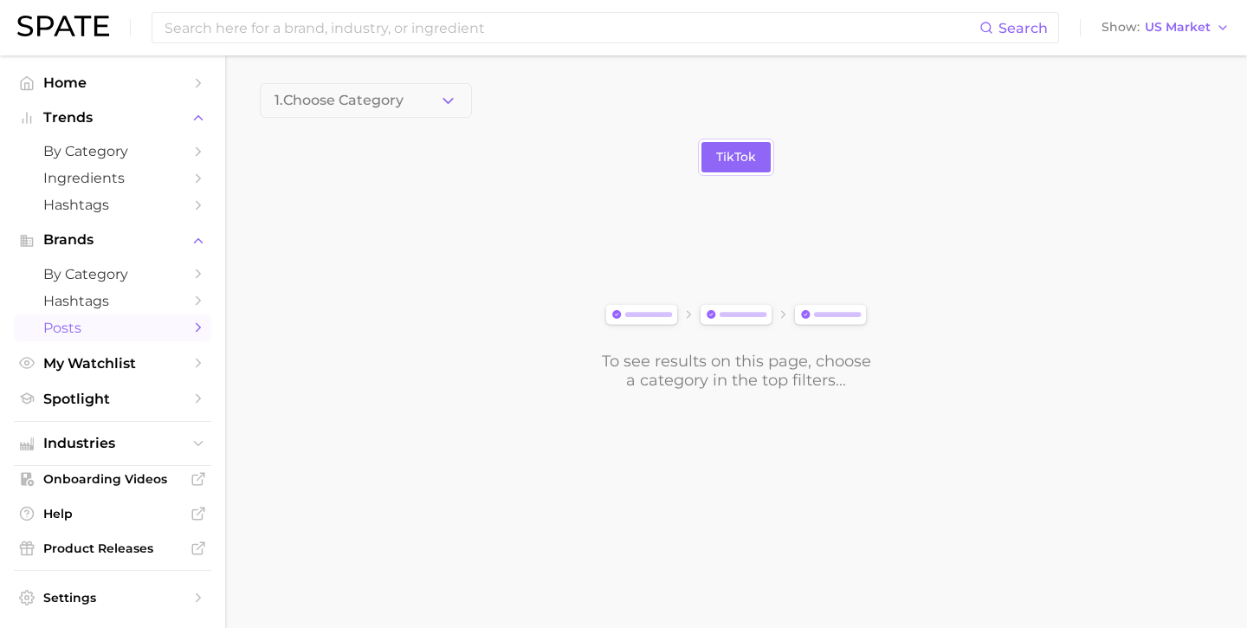
click at [365, 82] on main "1. Choose Category TikTok To see results on this page, choose a category in the…" at bounding box center [735, 265] width 1021 height 421
click at [364, 106] on span "1. Choose Category" at bounding box center [338, 101] width 129 height 16
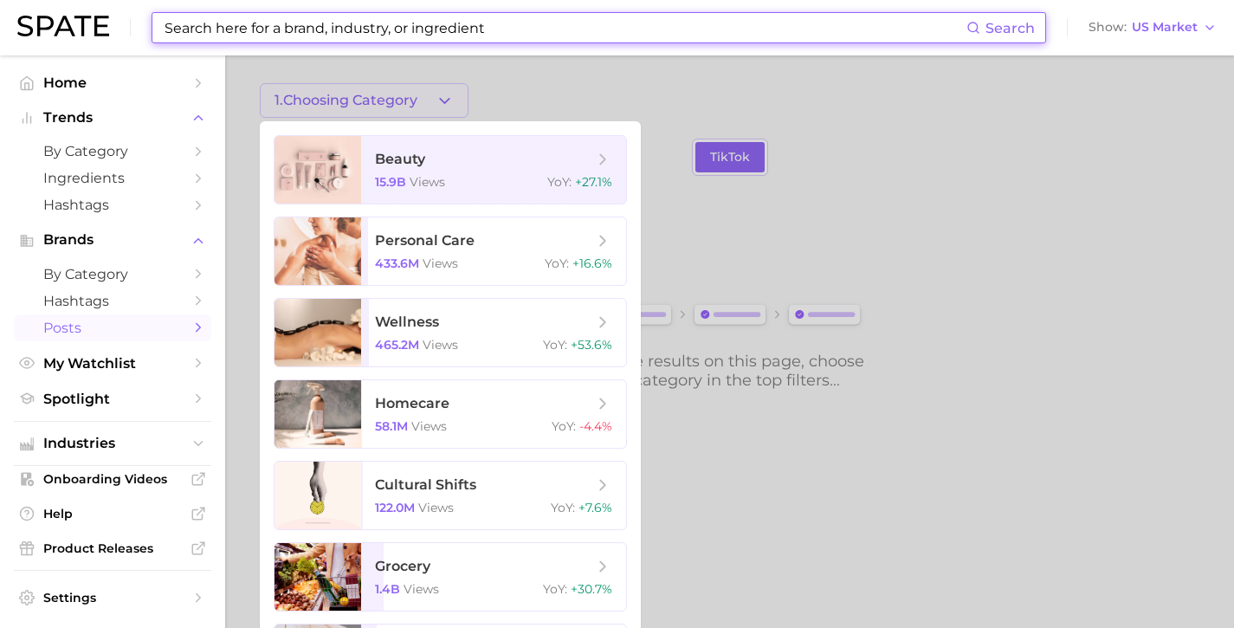
click at [392, 29] on input at bounding box center [564, 27] width 803 height 29
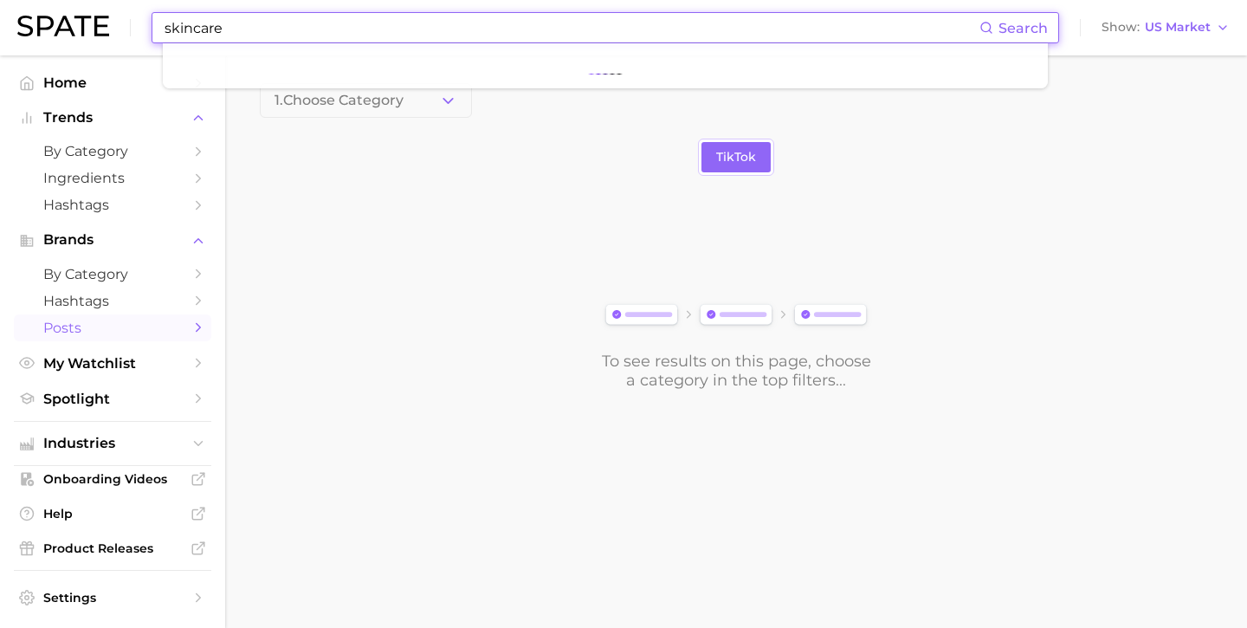
type input "skincare"
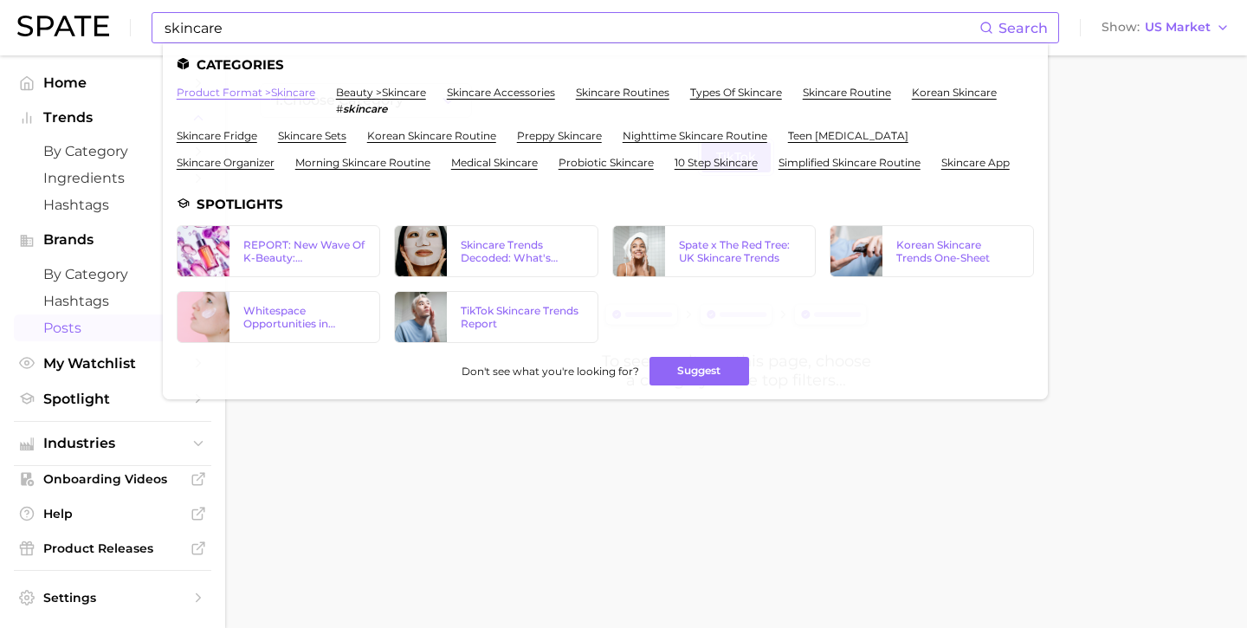
click at [248, 93] on link "product format > skincare" at bounding box center [246, 92] width 139 height 13
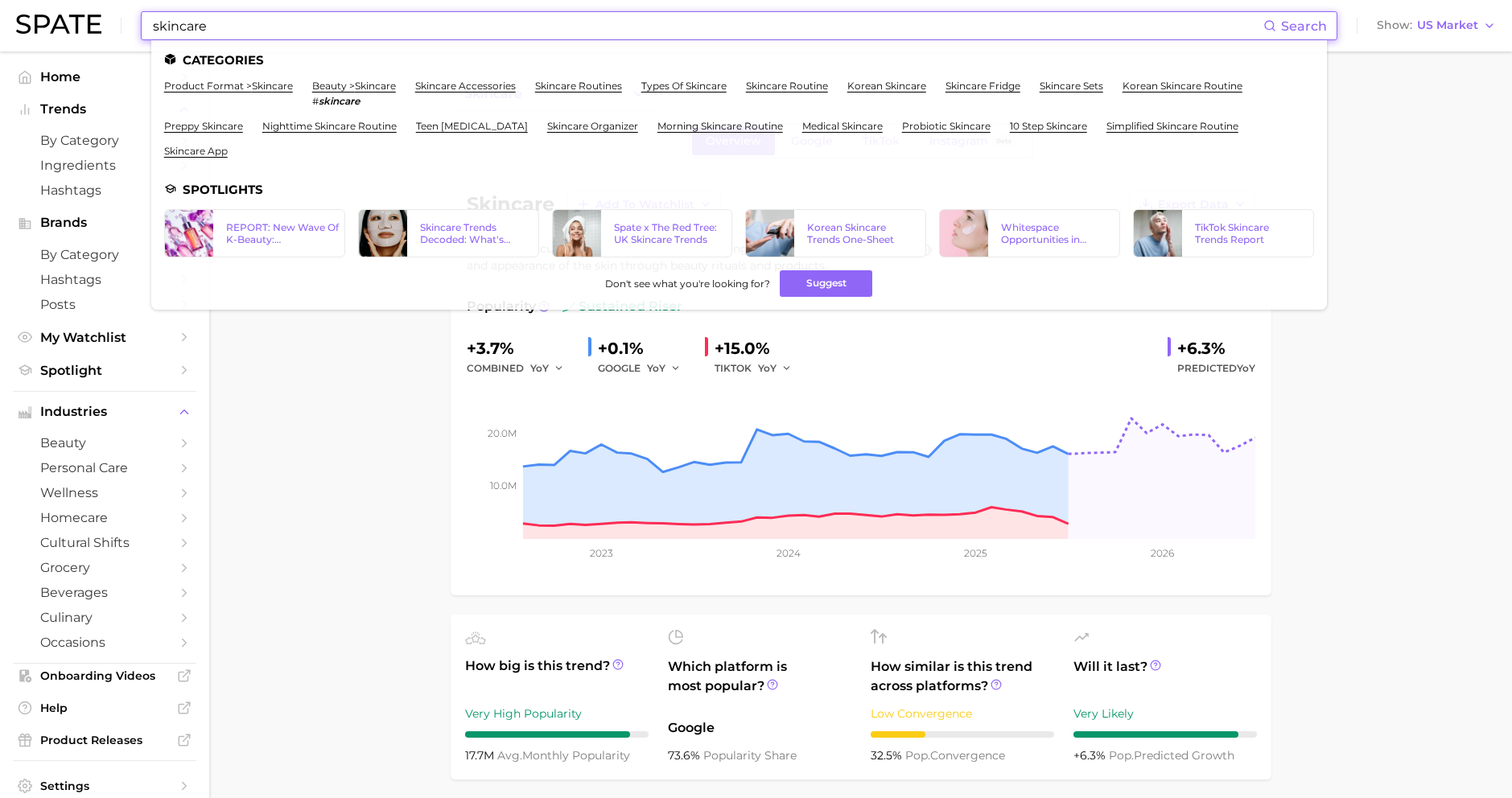
click at [225, 21] on input "skincare" at bounding box center [707, 25] width 1111 height 27
drag, startPoint x: 206, startPoint y: 27, endPoint x: 147, endPoint y: 20, distance: 59.4
click at [147, 20] on div "skincare Search Categories product format > skincare beauty > skincare # skinca…" at bounding box center [738, 25] width 1196 height 29
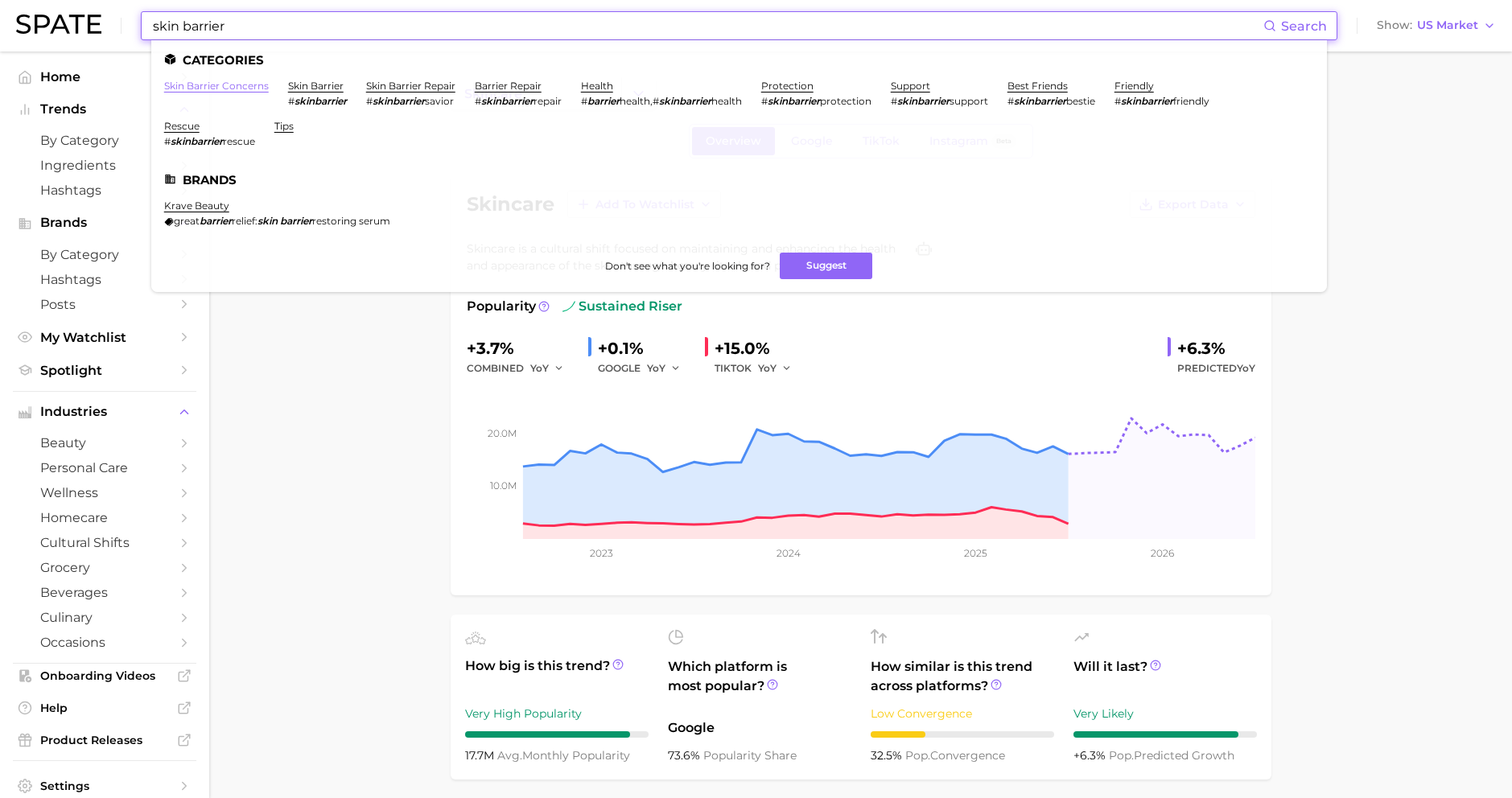
type input "skin barrier"
click at [224, 88] on link "skin barrier concerns" at bounding box center [217, 85] width 105 height 12
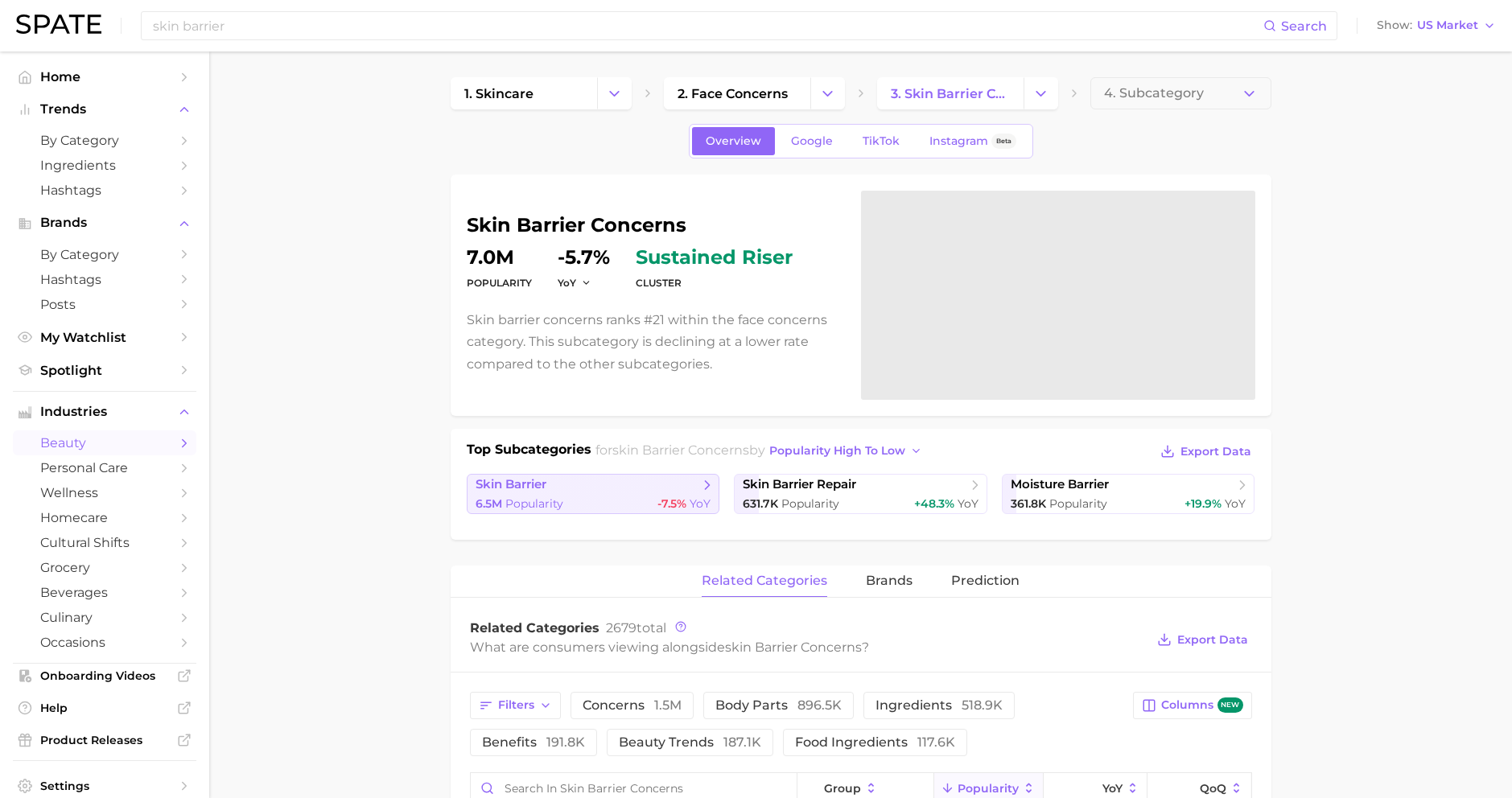
click at [618, 482] on span "skin barrier" at bounding box center [587, 484] width 224 height 16
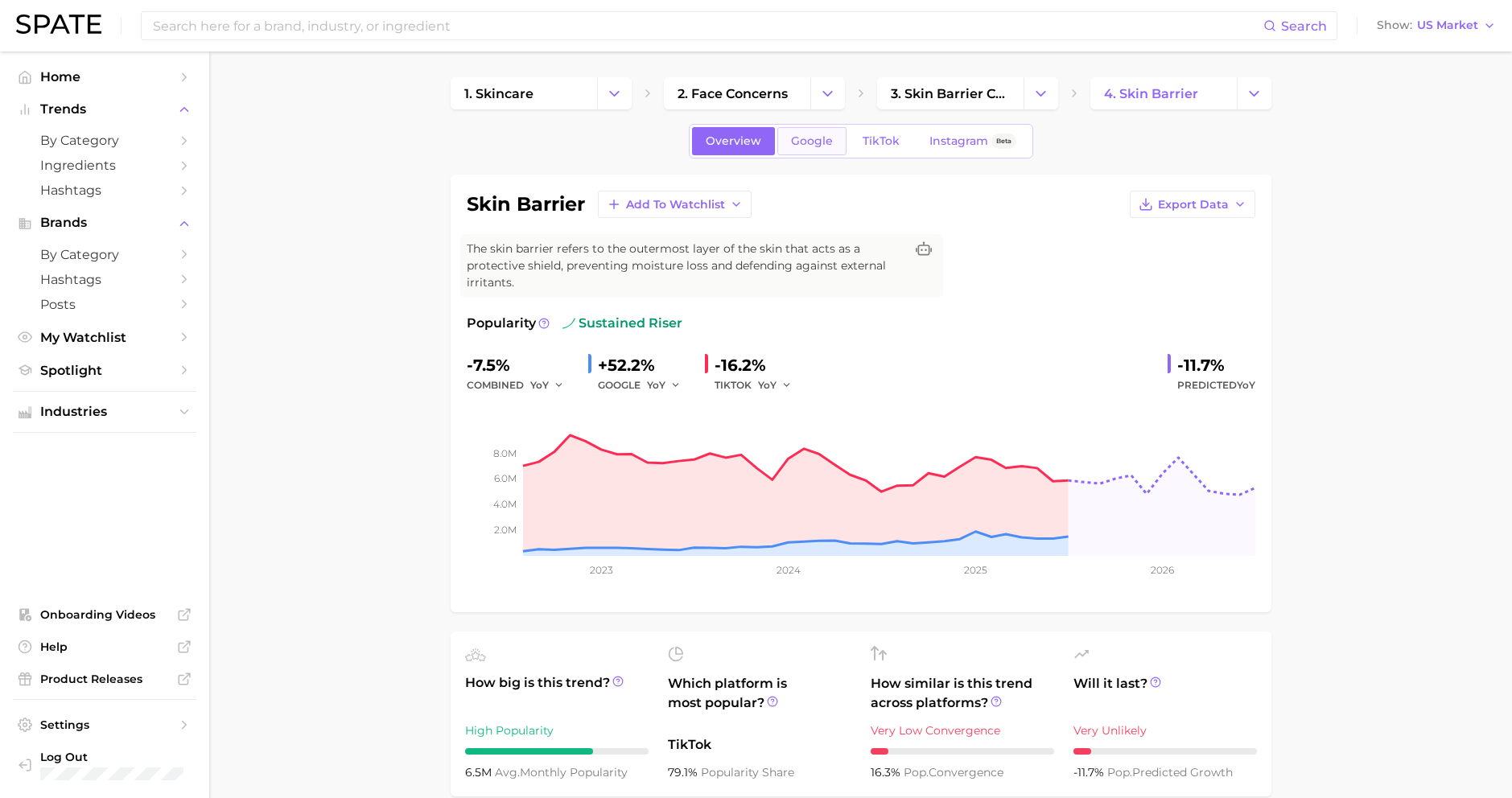
click at [818, 139] on span "Google" at bounding box center [811, 141] width 42 height 14
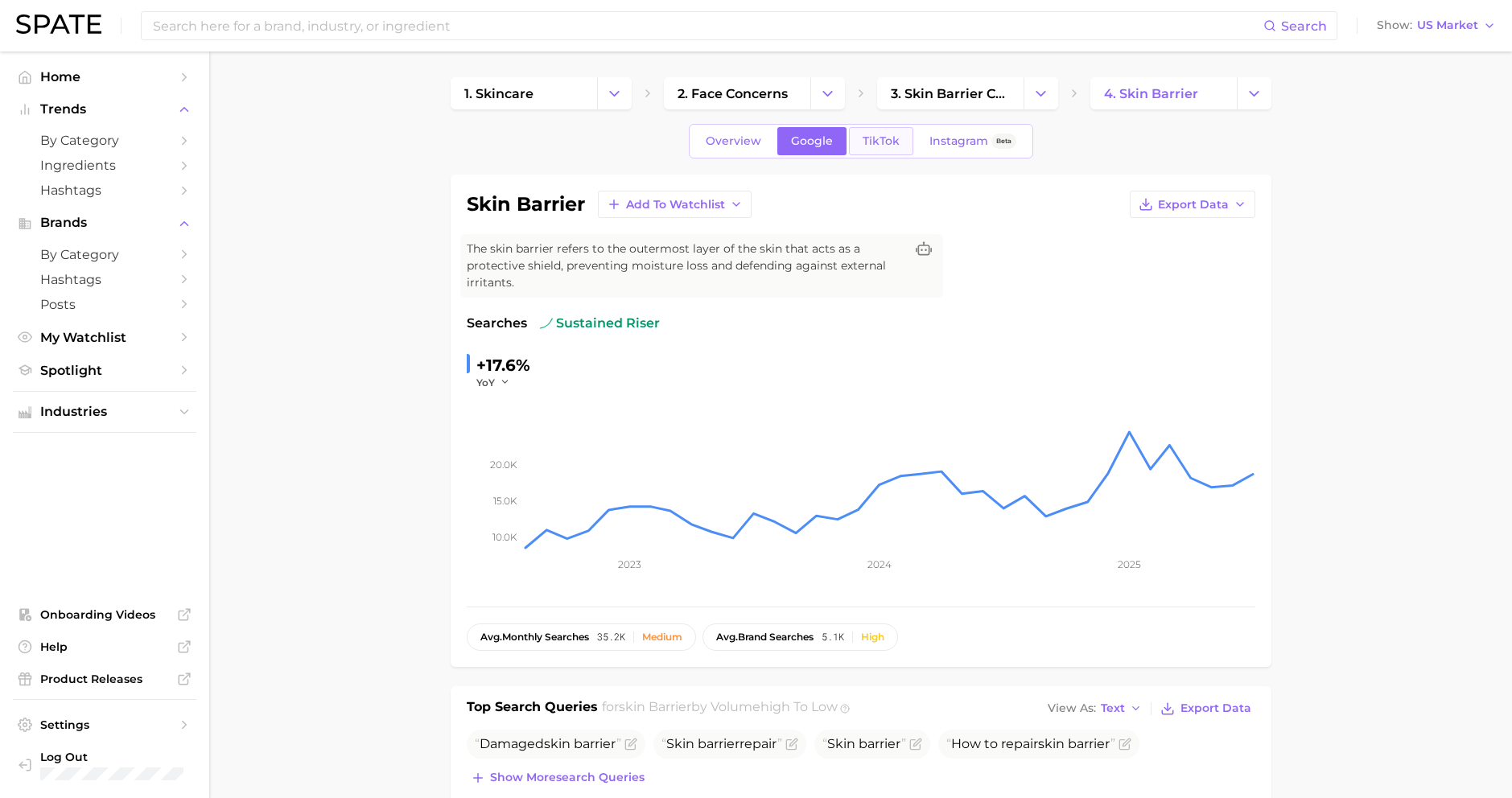
click at [869, 140] on span "TikTok" at bounding box center [881, 141] width 37 height 14
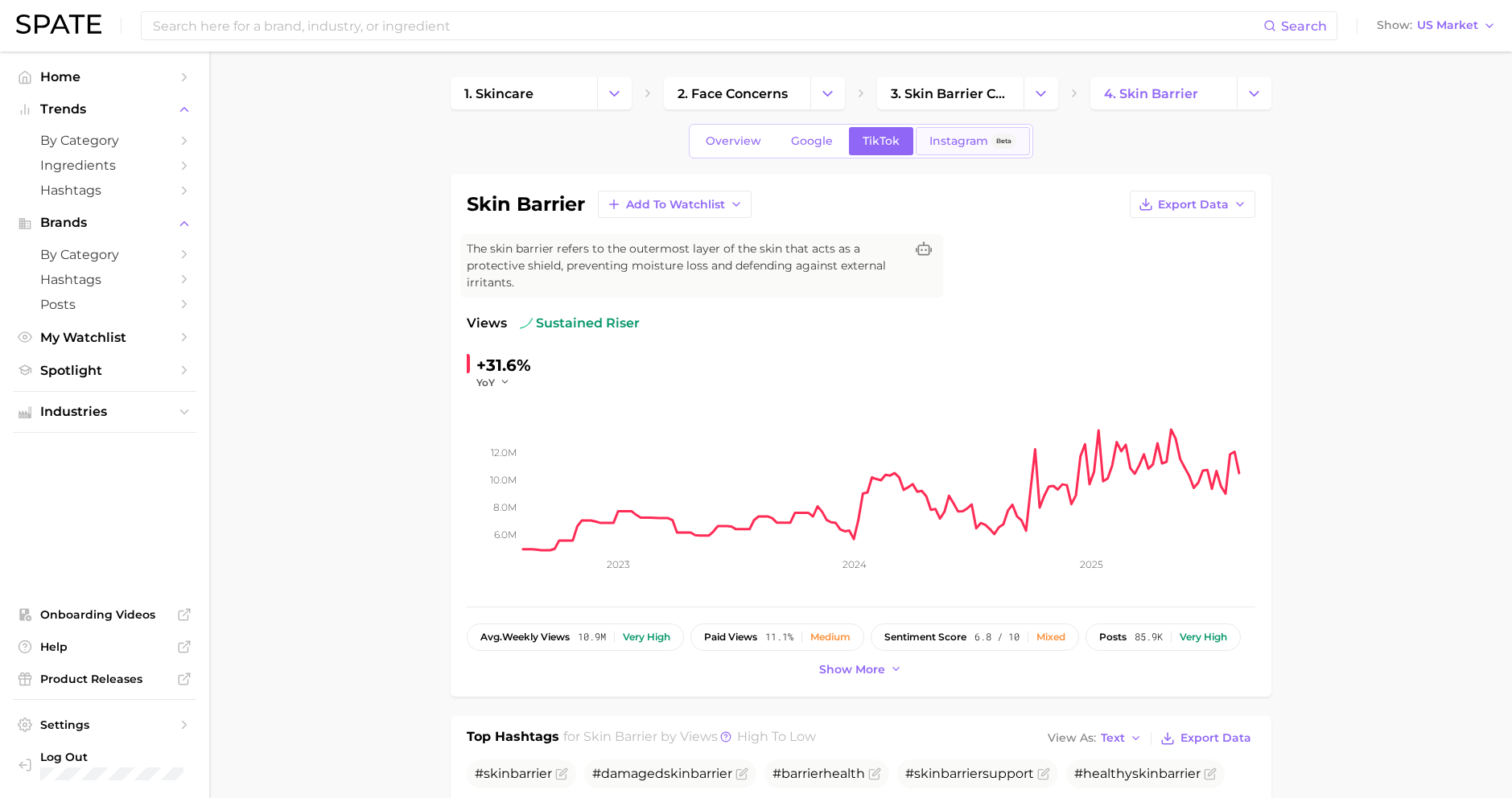
click at [938, 140] on span "Instagram" at bounding box center [958, 141] width 59 height 14
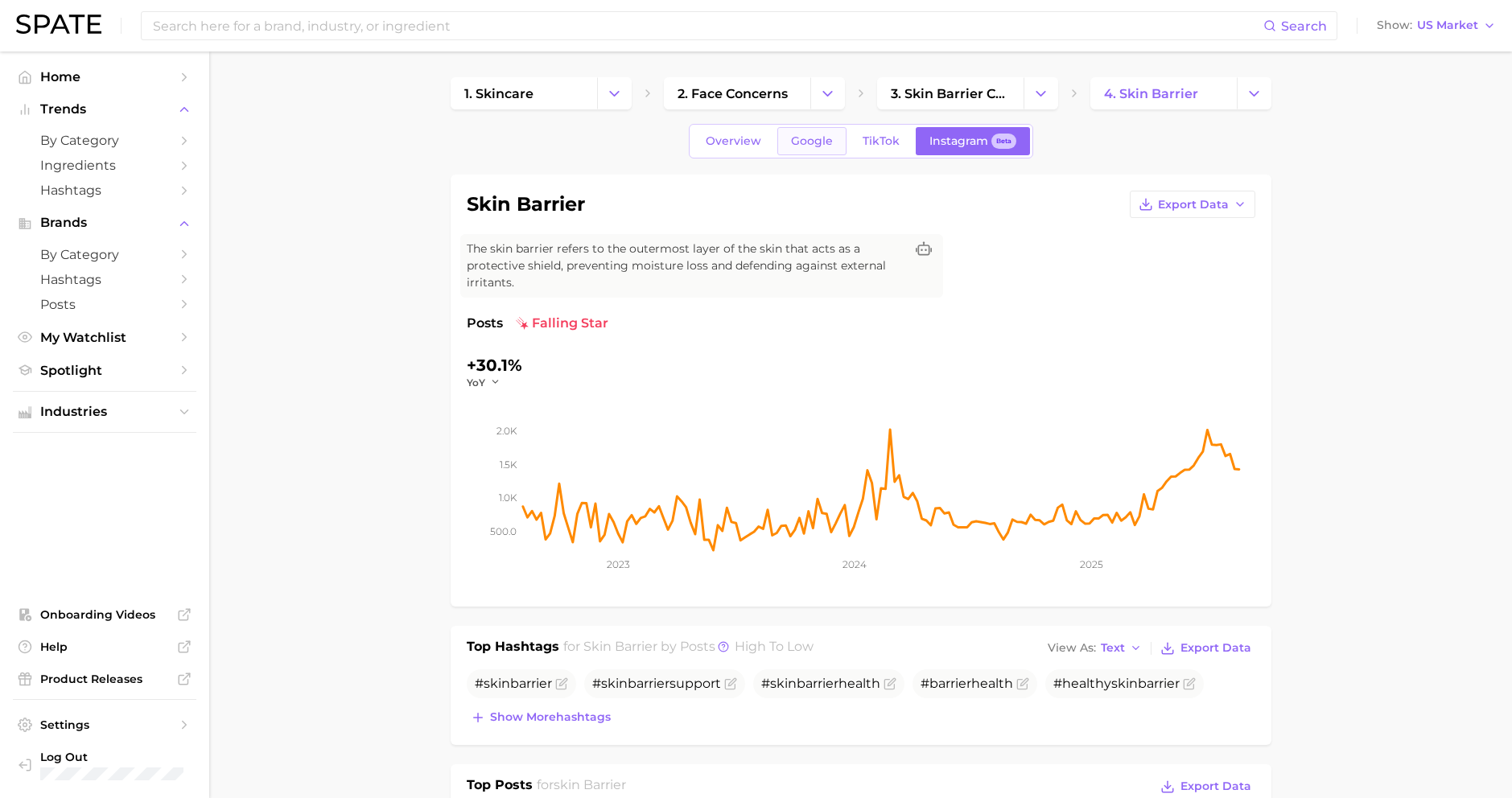
click at [818, 147] on span "Google" at bounding box center [811, 141] width 42 height 14
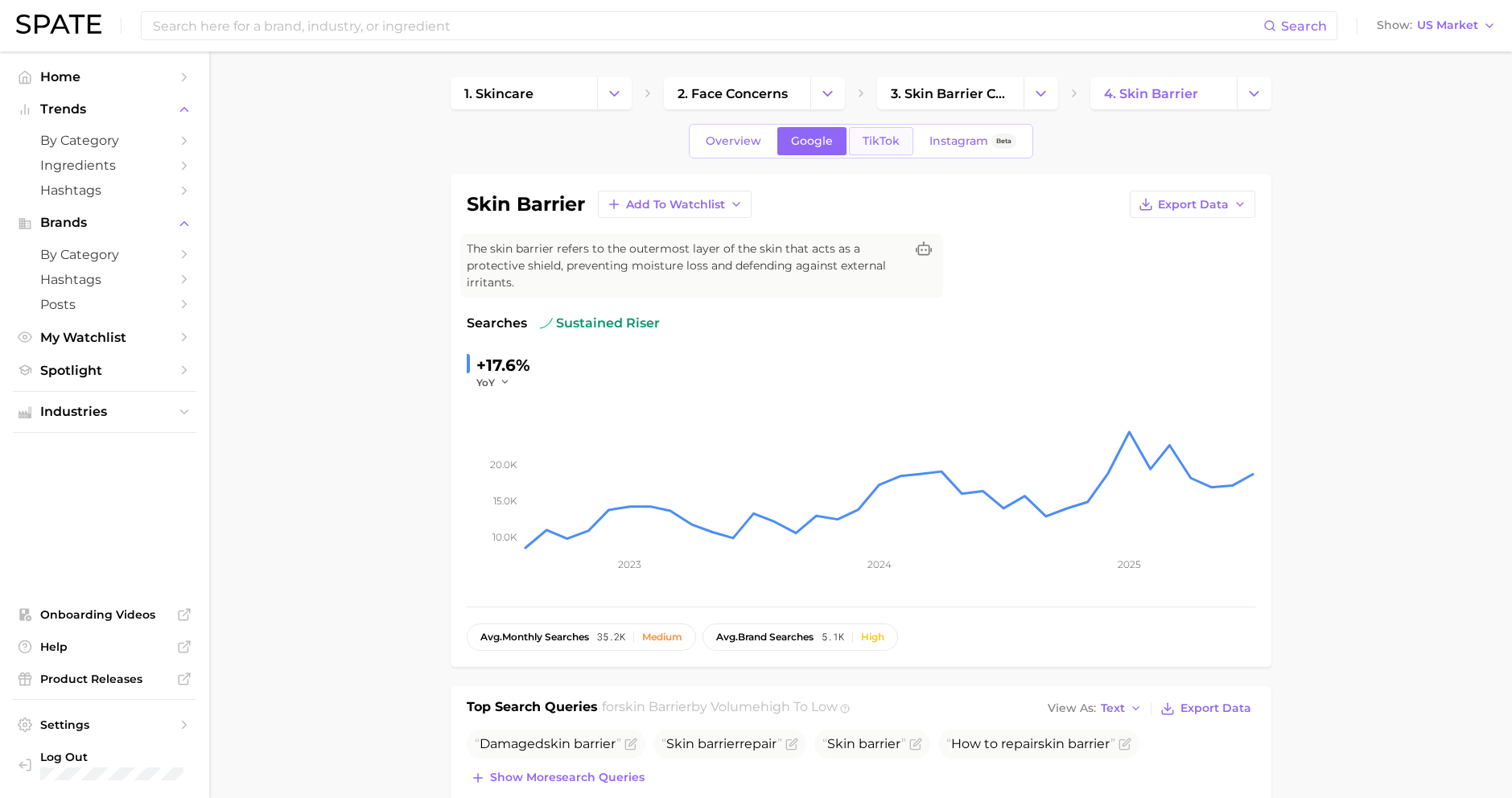
click at [874, 138] on span "TikTok" at bounding box center [881, 141] width 37 height 14
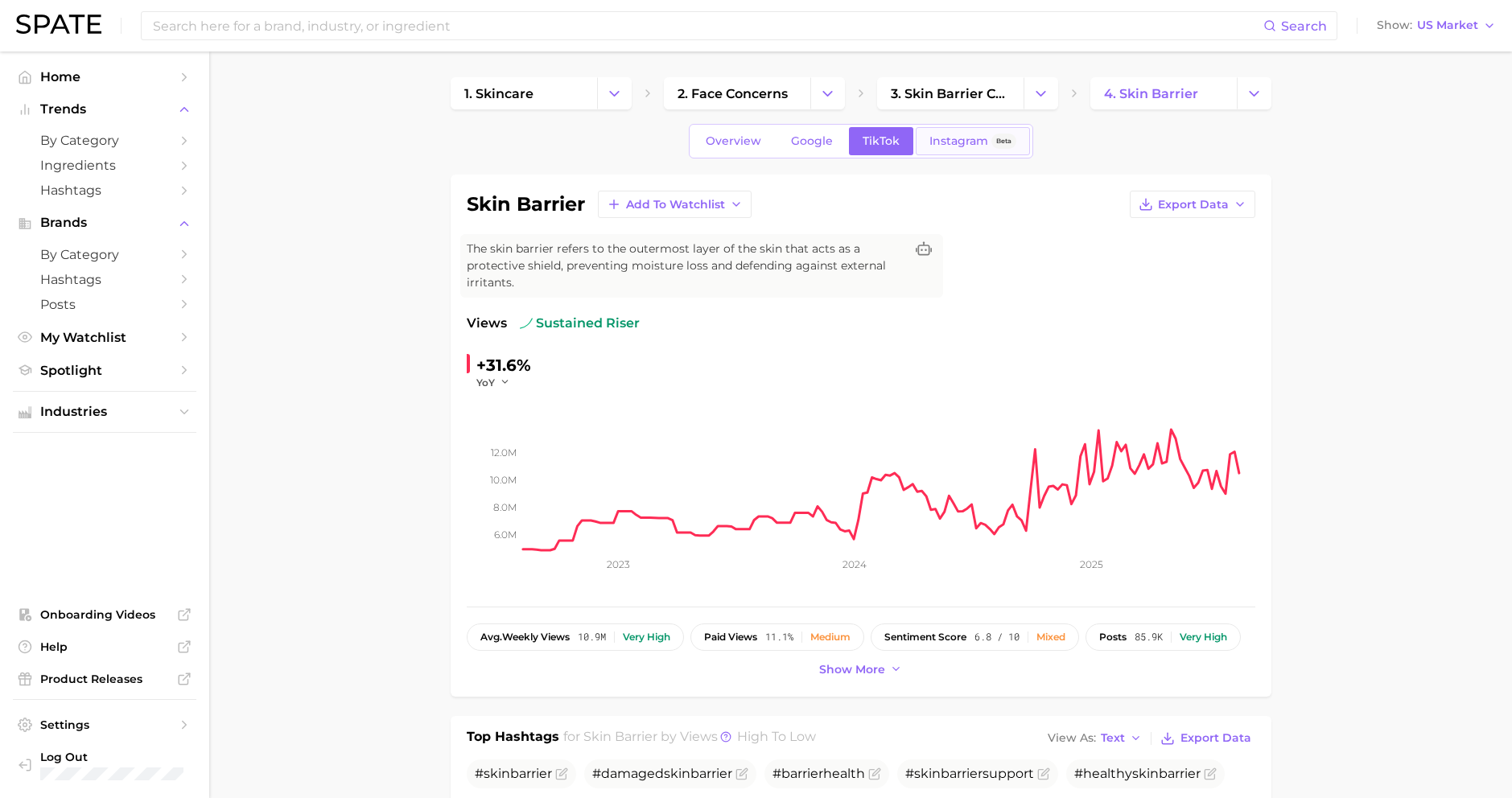
click at [934, 145] on span "Instagram" at bounding box center [958, 141] width 59 height 14
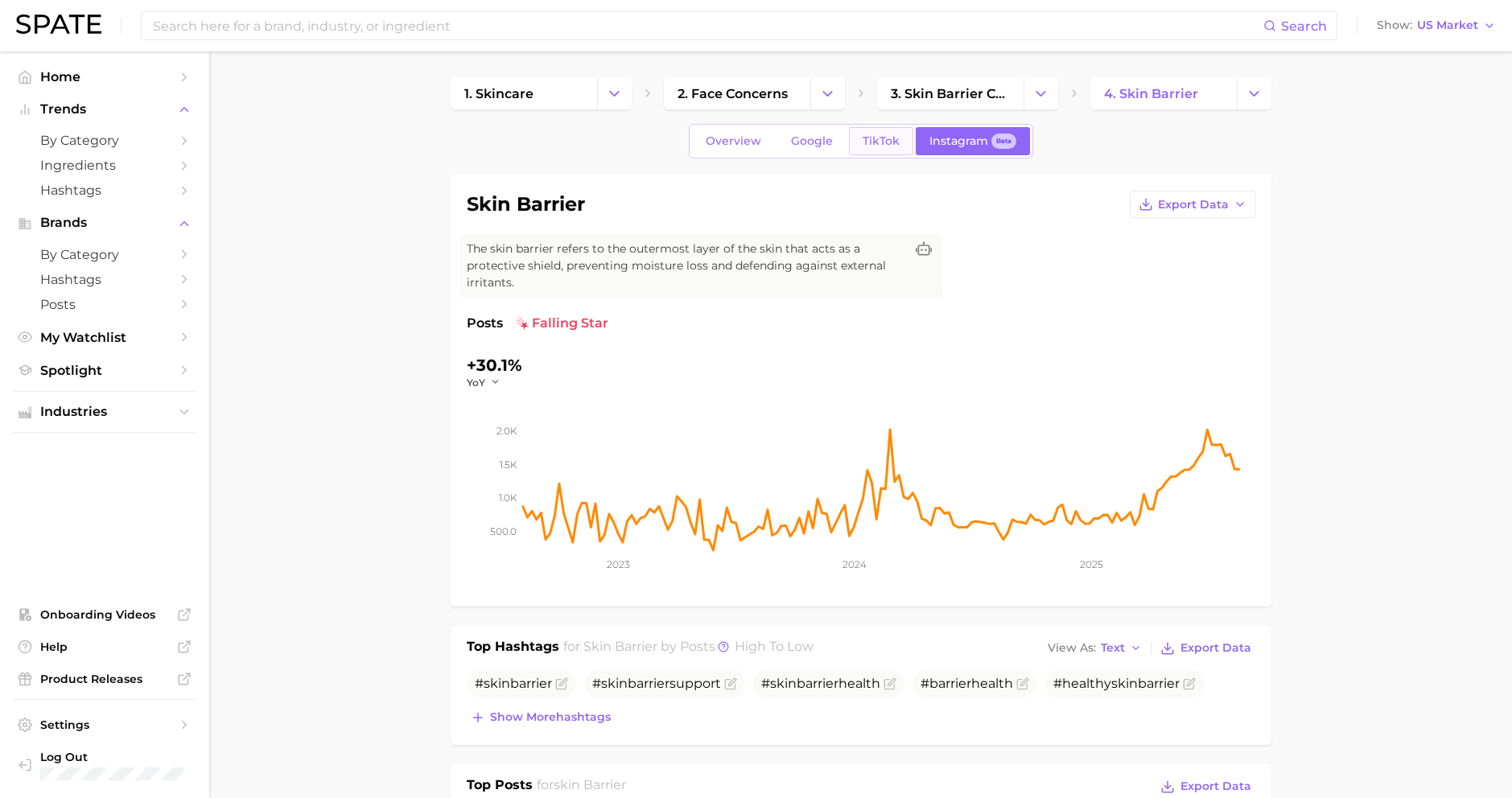
click at [885, 139] on span "TikTok" at bounding box center [881, 141] width 37 height 14
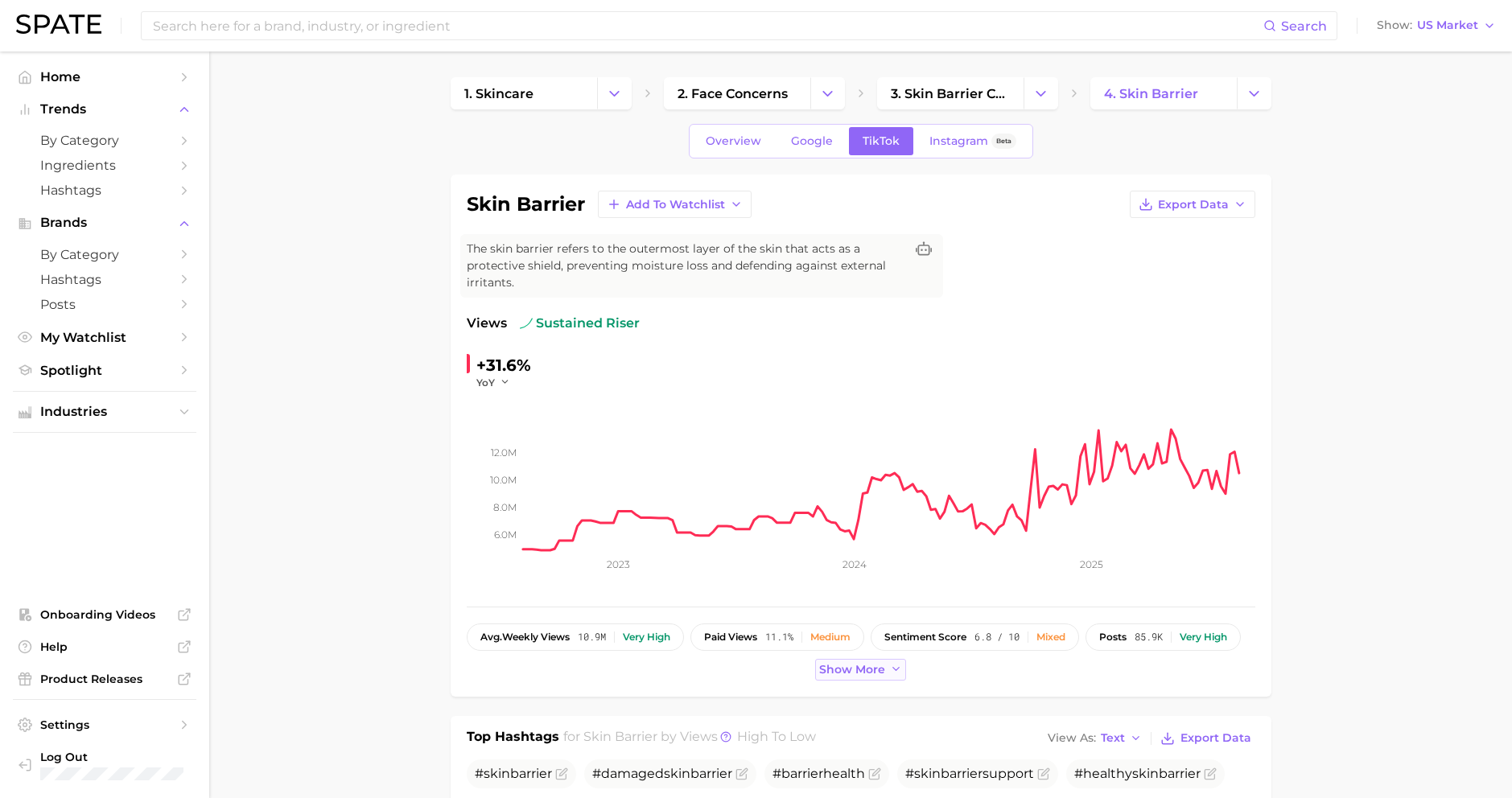
click at [848, 662] on span "Show more" at bounding box center [851, 669] width 66 height 14
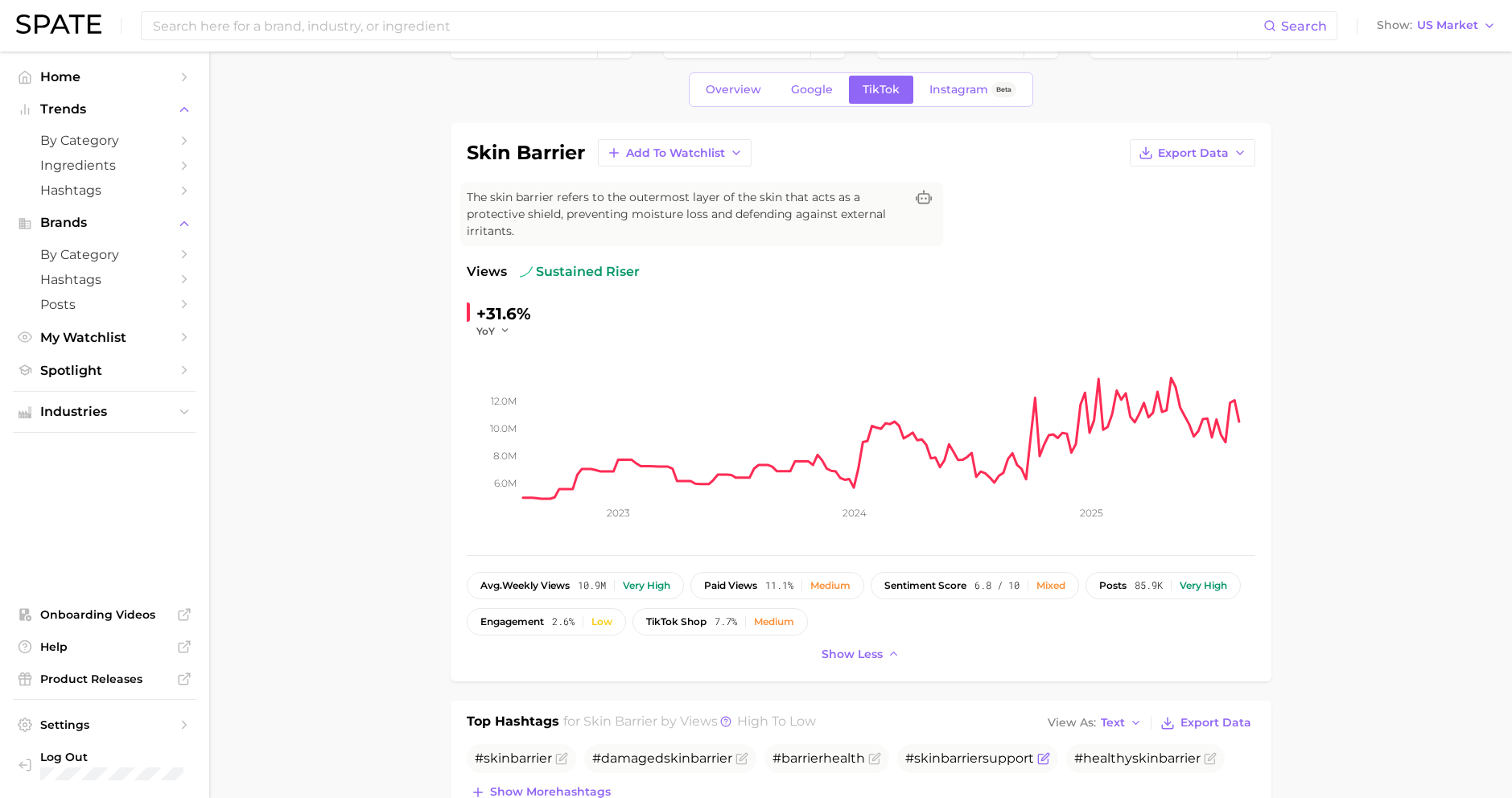
scroll to position [51, 0]
click at [956, 88] on span "Instagram" at bounding box center [958, 90] width 59 height 14
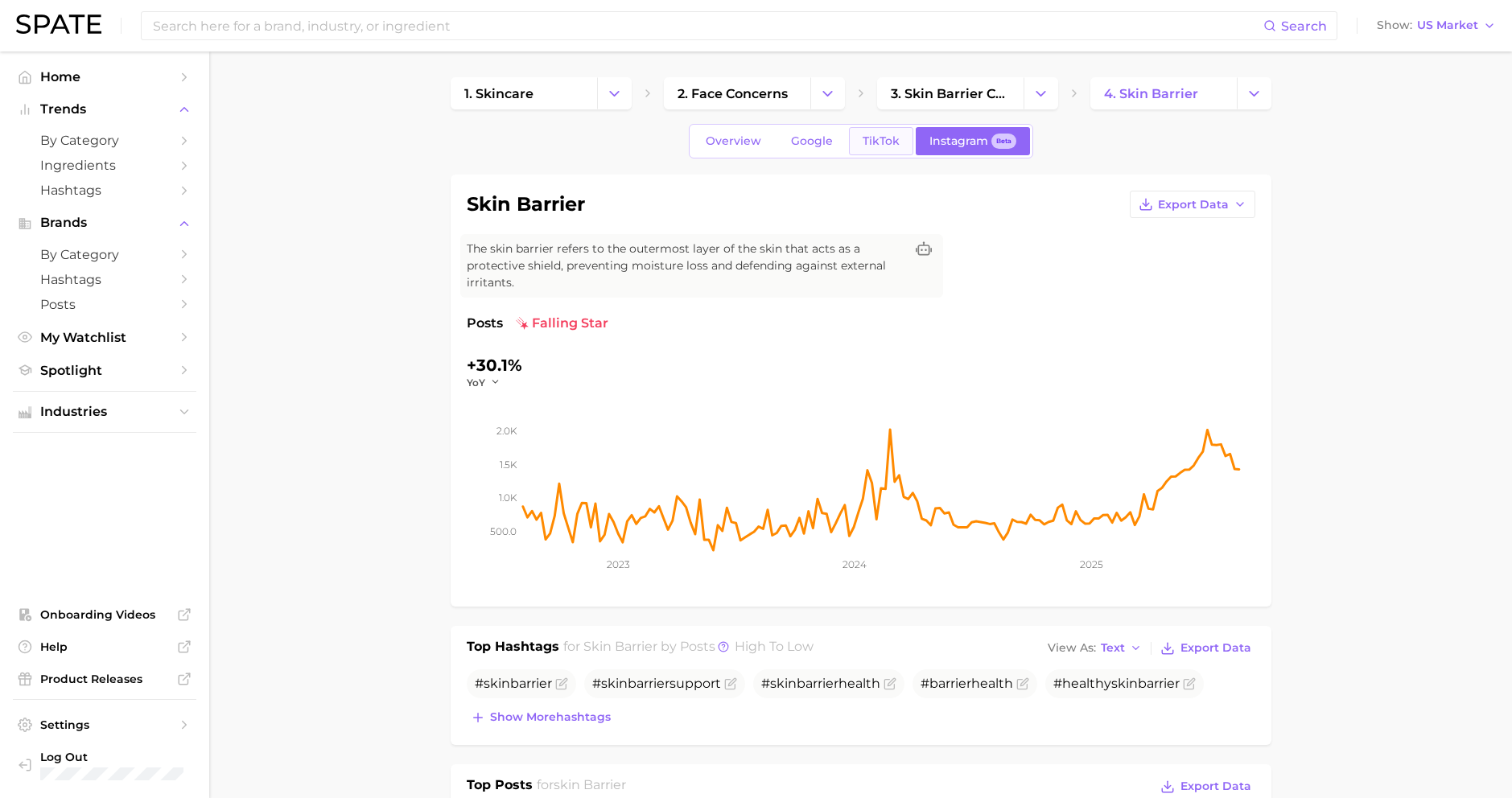
click at [872, 139] on span "TikTok" at bounding box center [881, 141] width 37 height 14
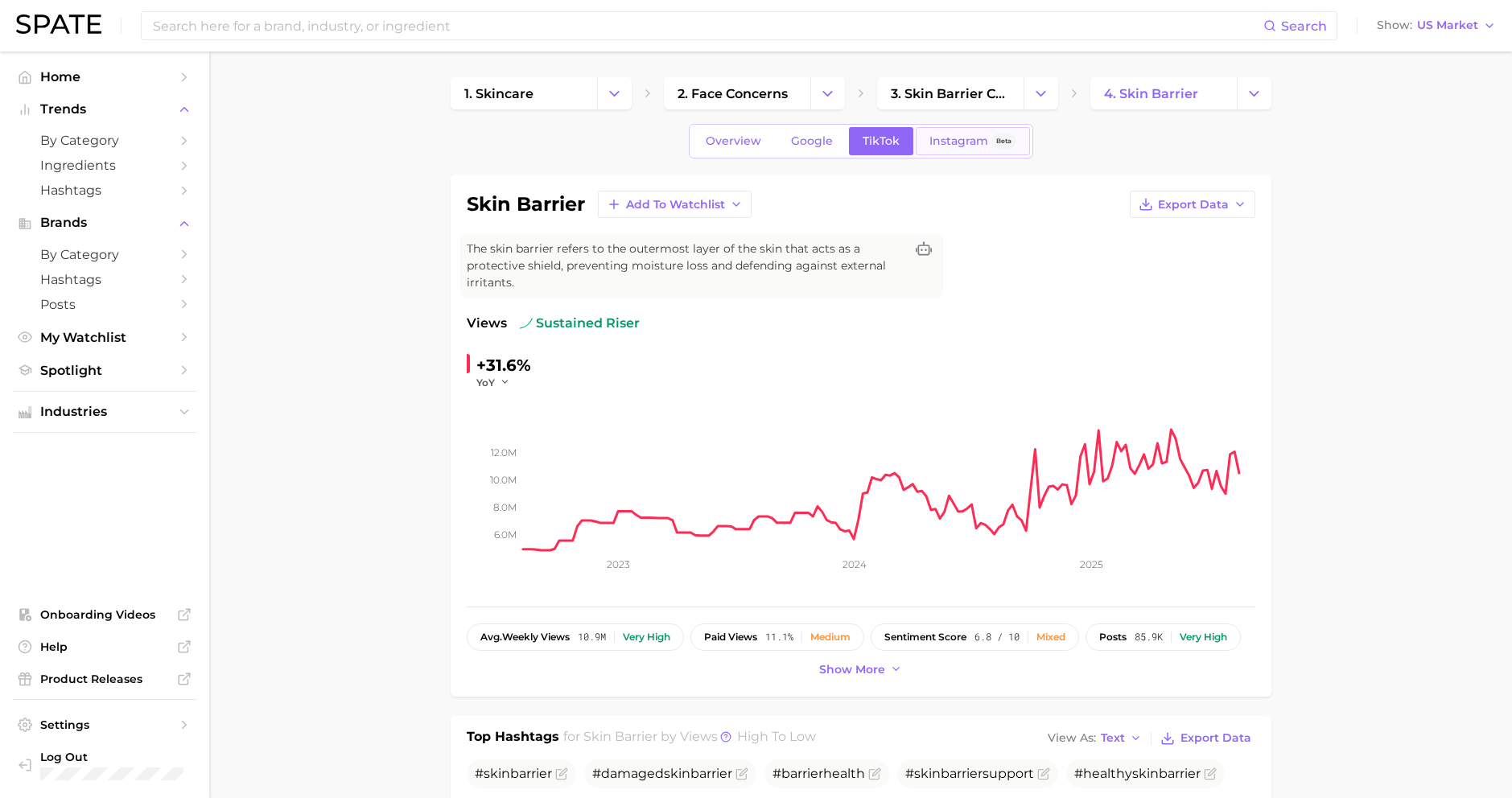
click at [954, 139] on span "Instagram" at bounding box center [958, 141] width 59 height 14
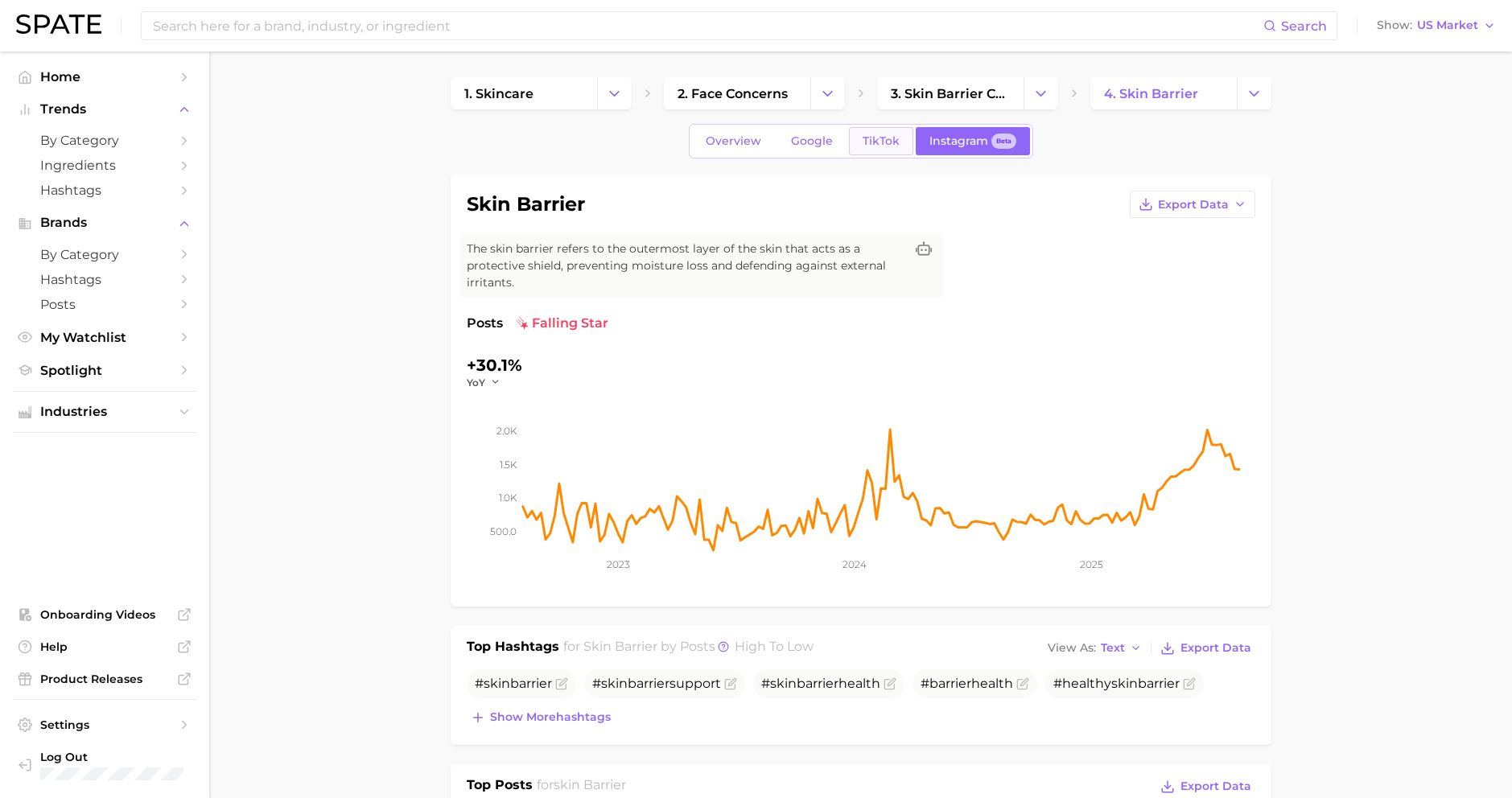
click at [884, 141] on span "TikTok" at bounding box center [881, 141] width 37 height 14
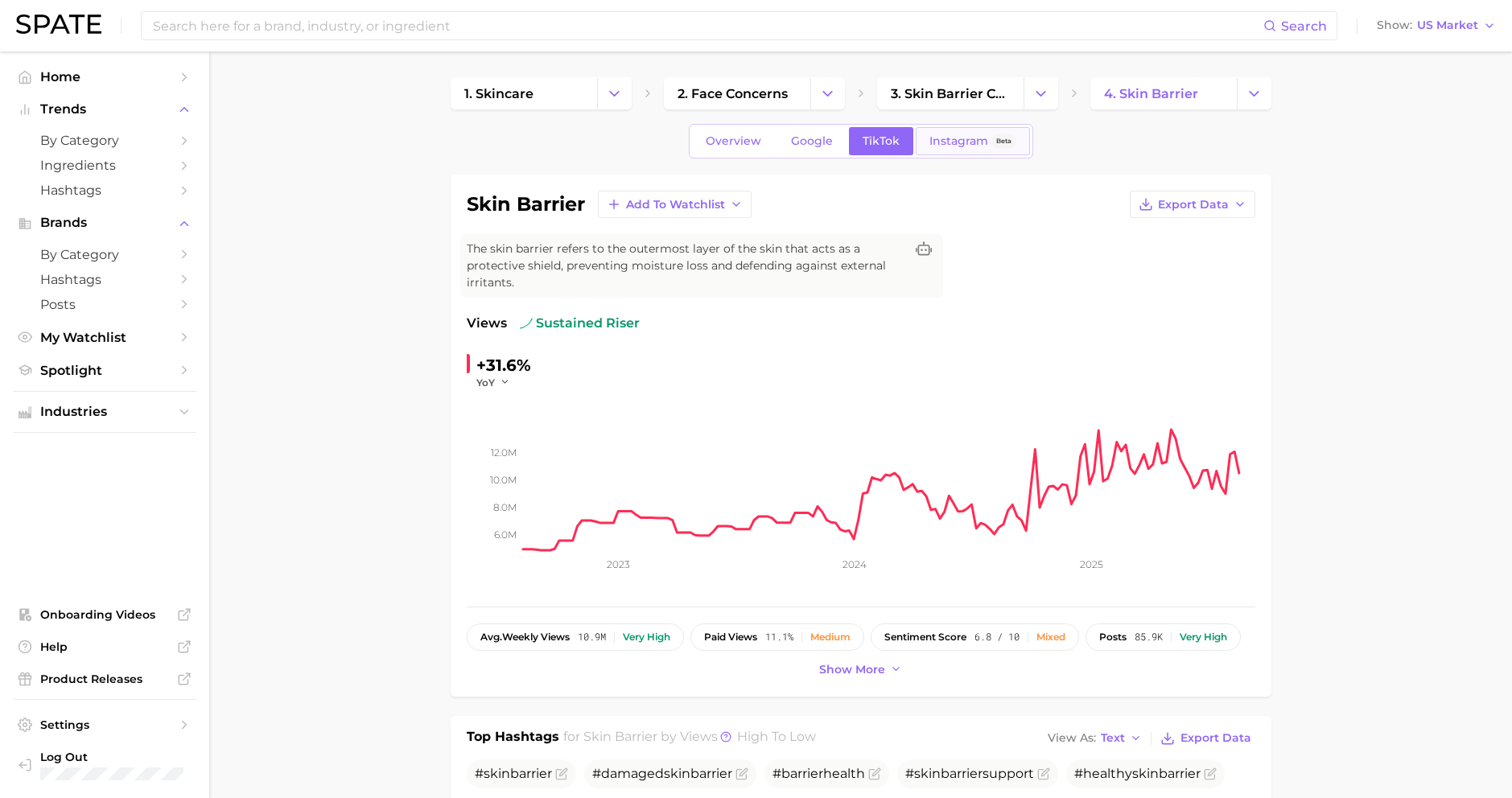
click at [949, 140] on span "Instagram" at bounding box center [958, 141] width 59 height 14
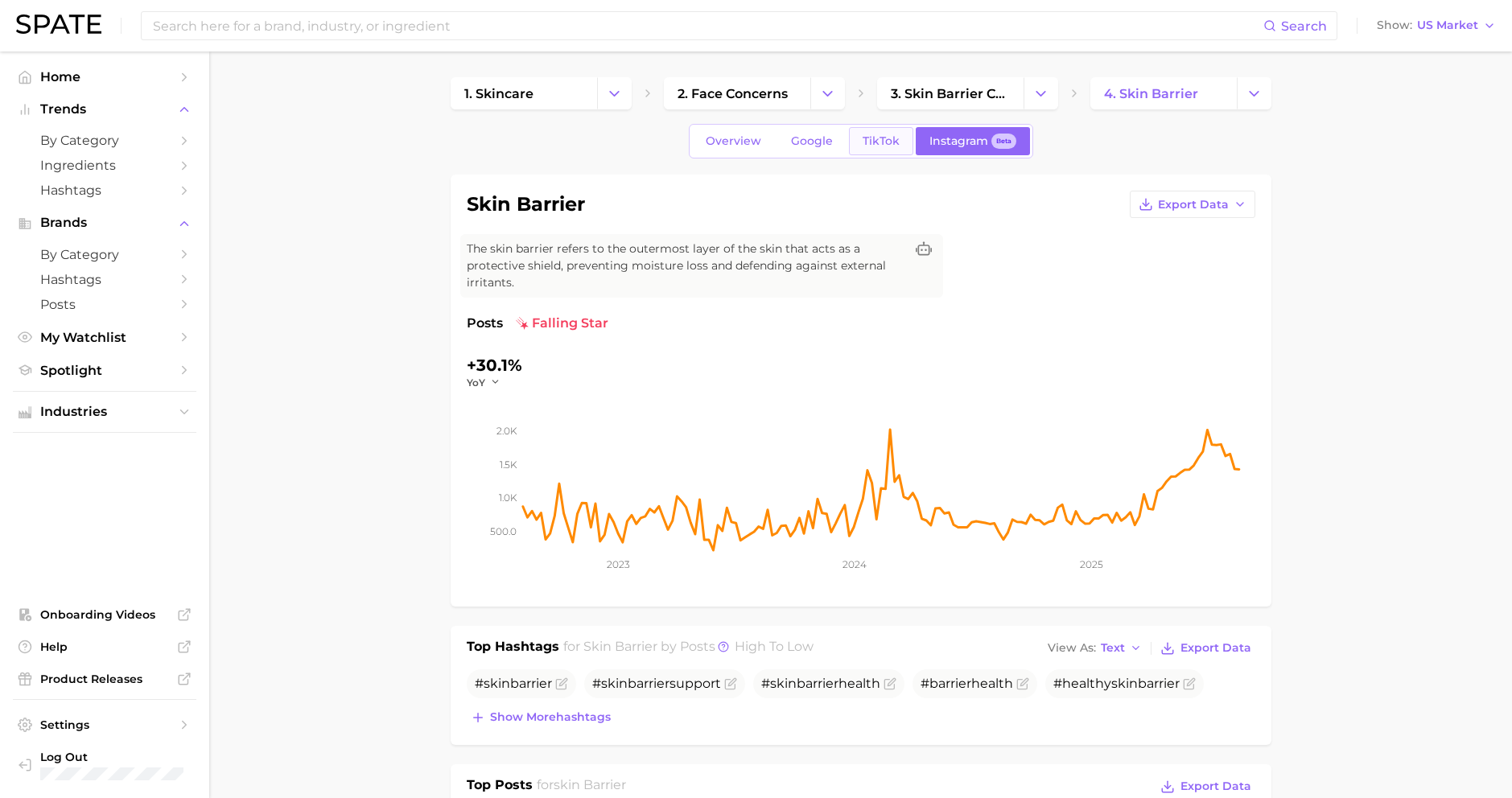
click at [875, 142] on span "TikTok" at bounding box center [881, 141] width 37 height 14
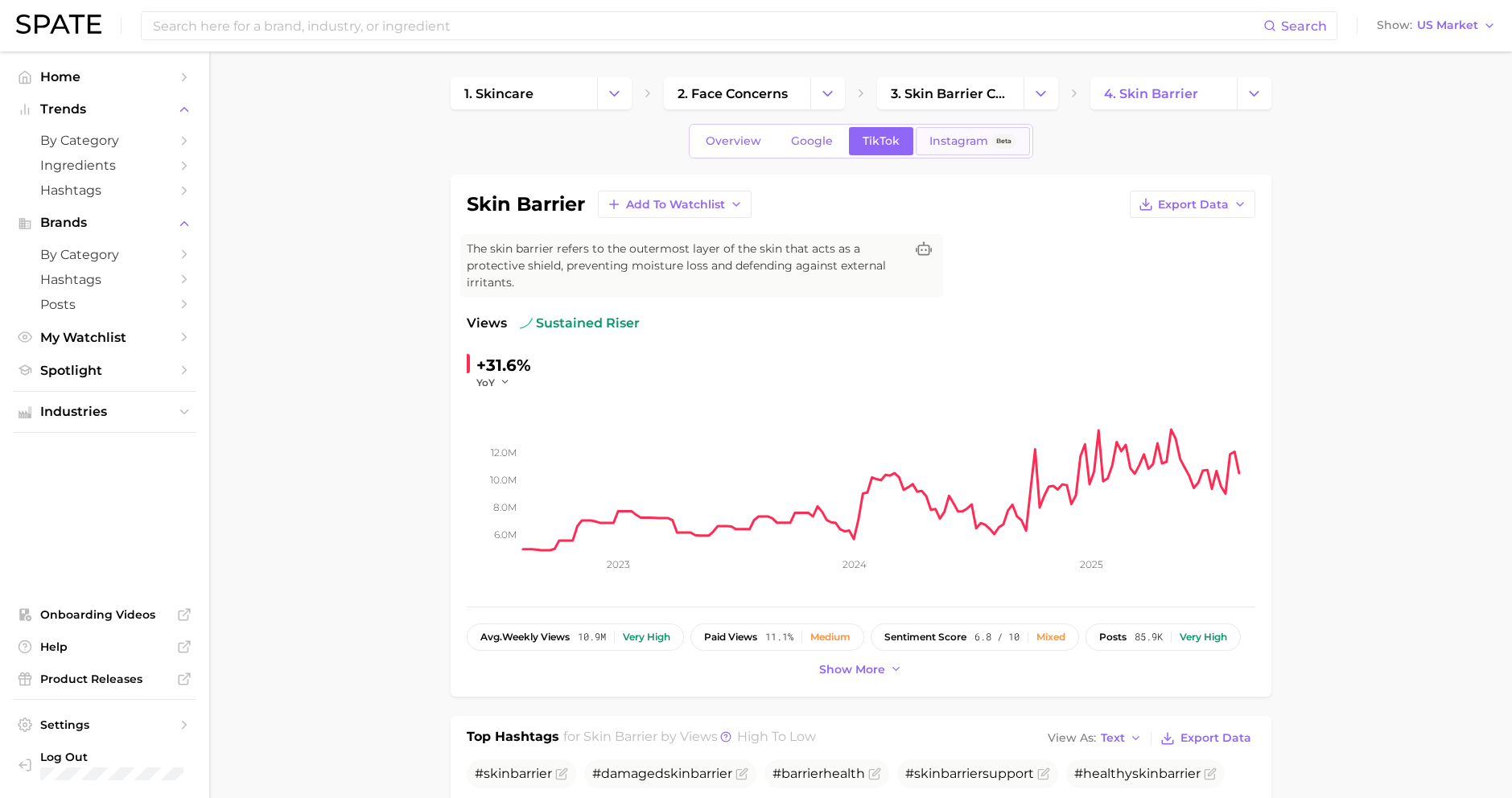
click at [940, 137] on span "Instagram" at bounding box center [958, 141] width 59 height 14
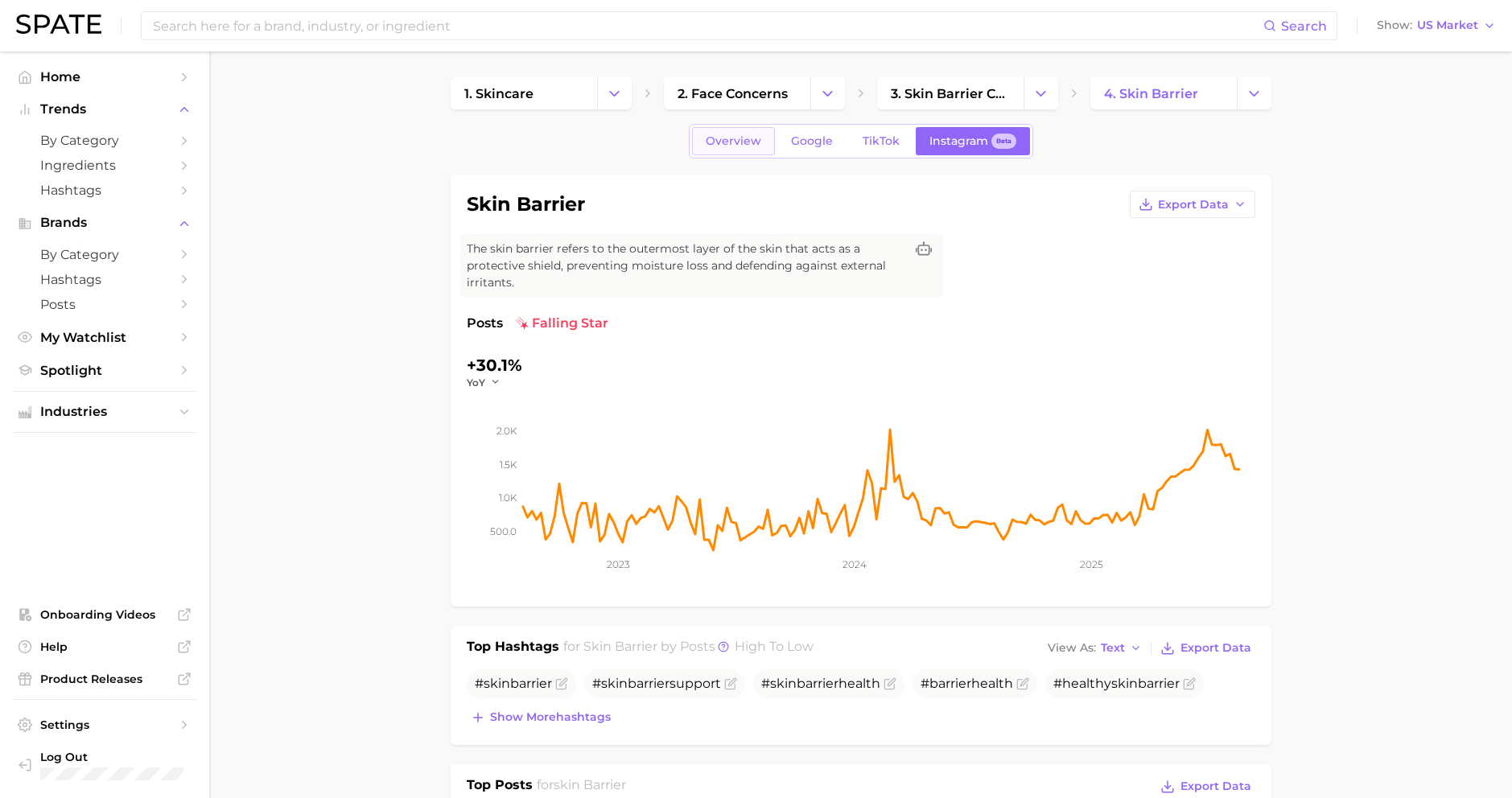
click at [754, 143] on span "Overview" at bounding box center [733, 141] width 56 height 14
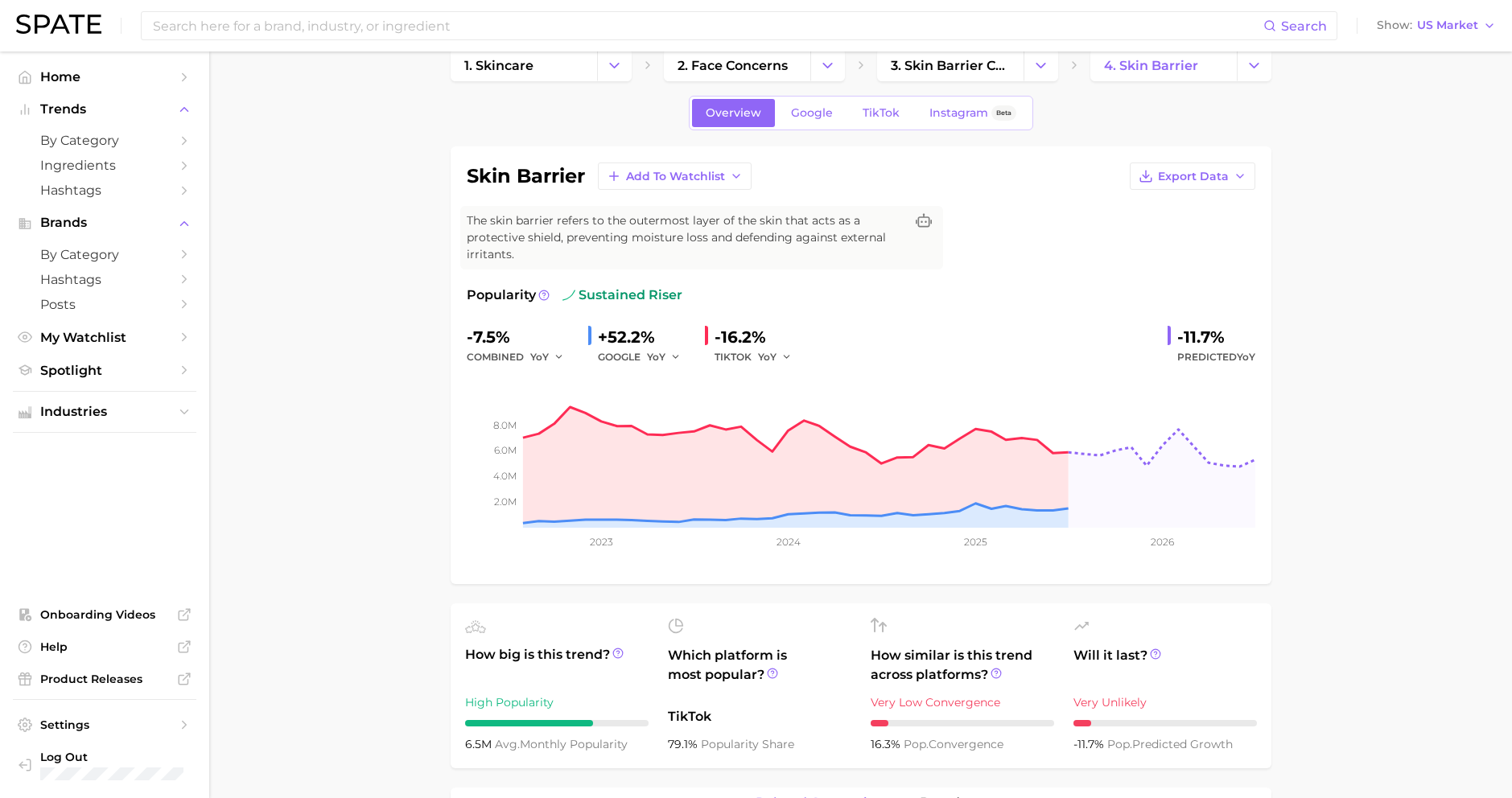
scroll to position [25, 0]
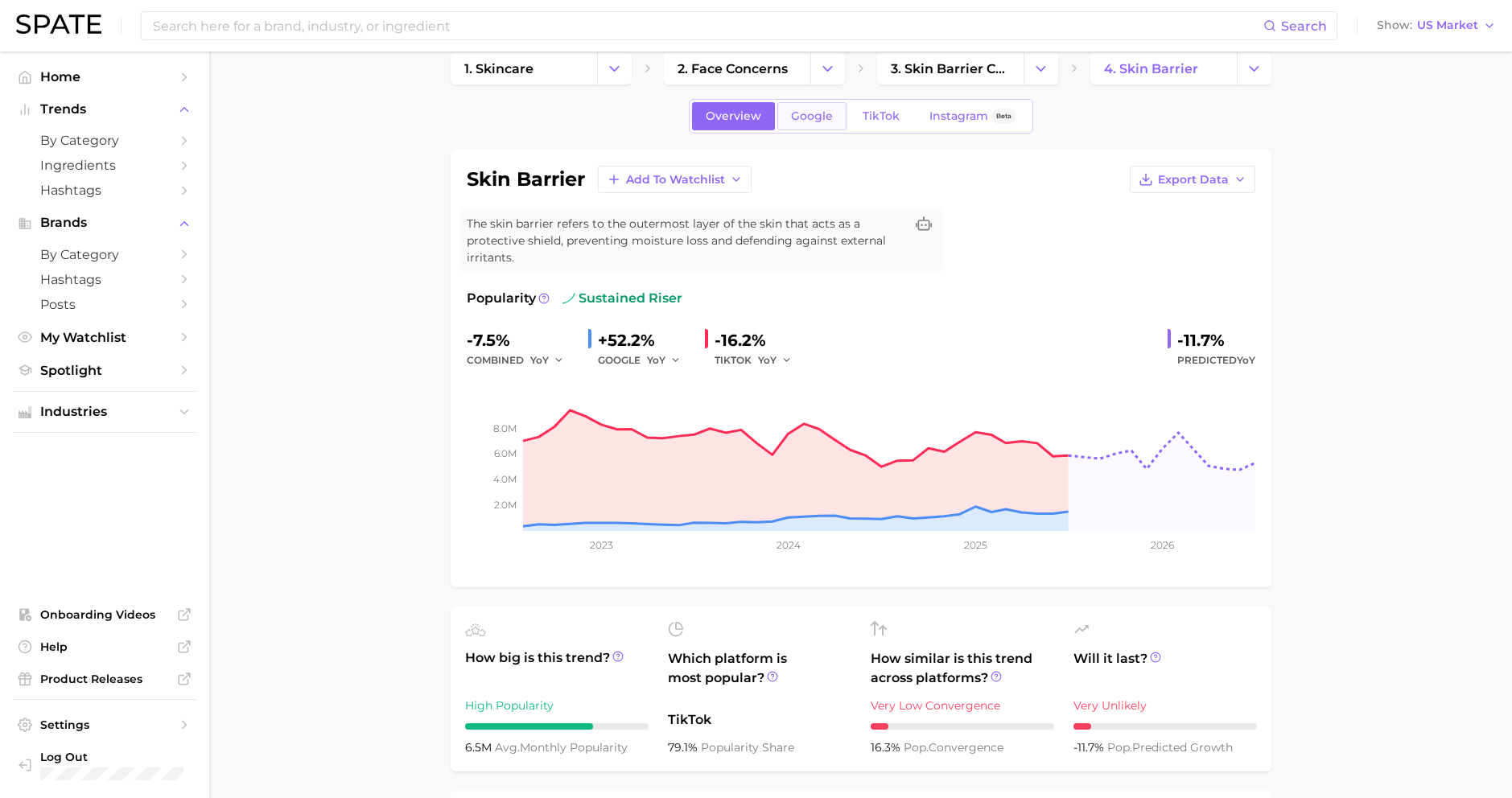
click at [814, 117] on span "Google" at bounding box center [811, 116] width 42 height 14
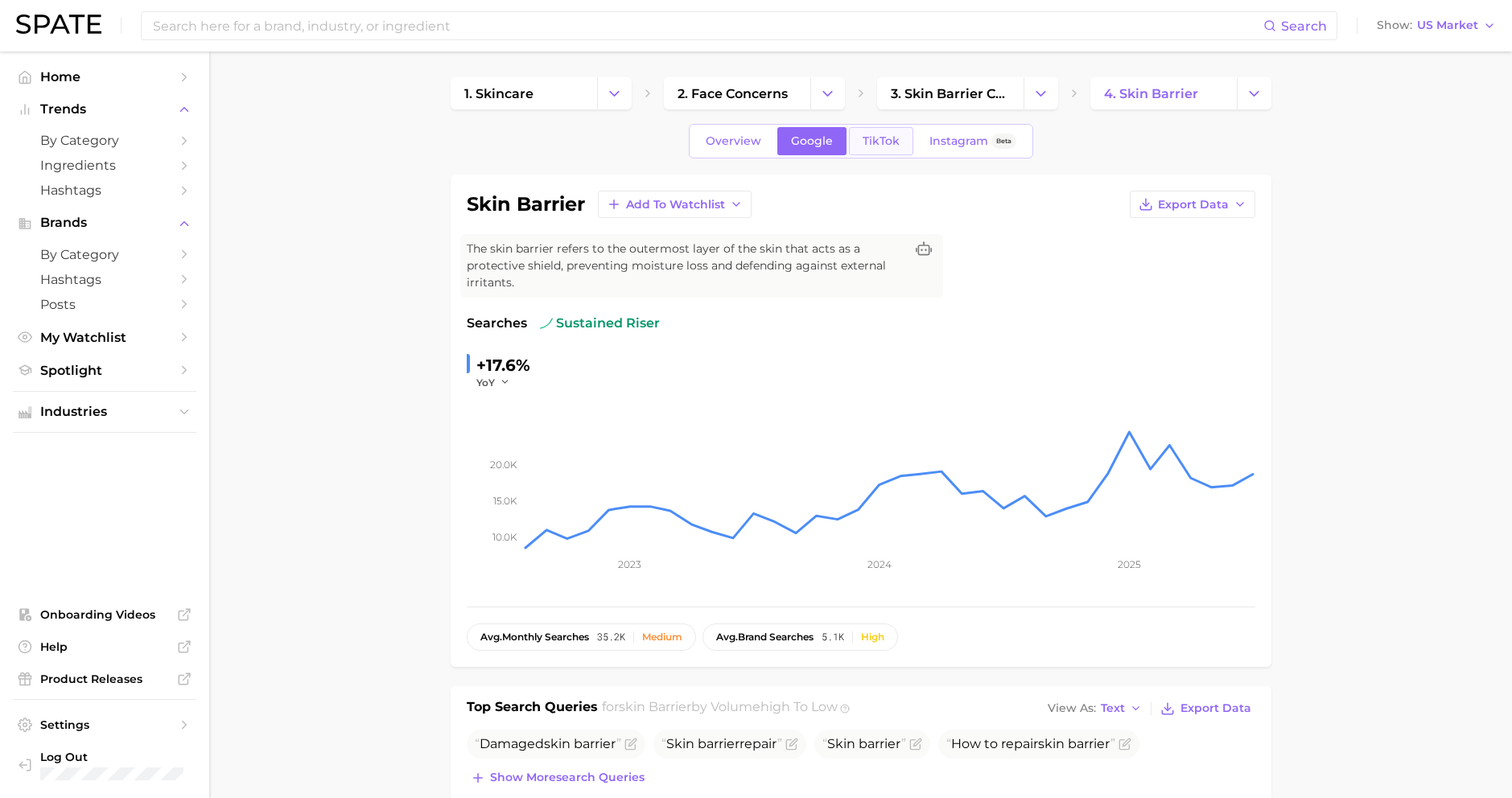
click at [861, 141] on link "TikTok" at bounding box center [880, 141] width 64 height 28
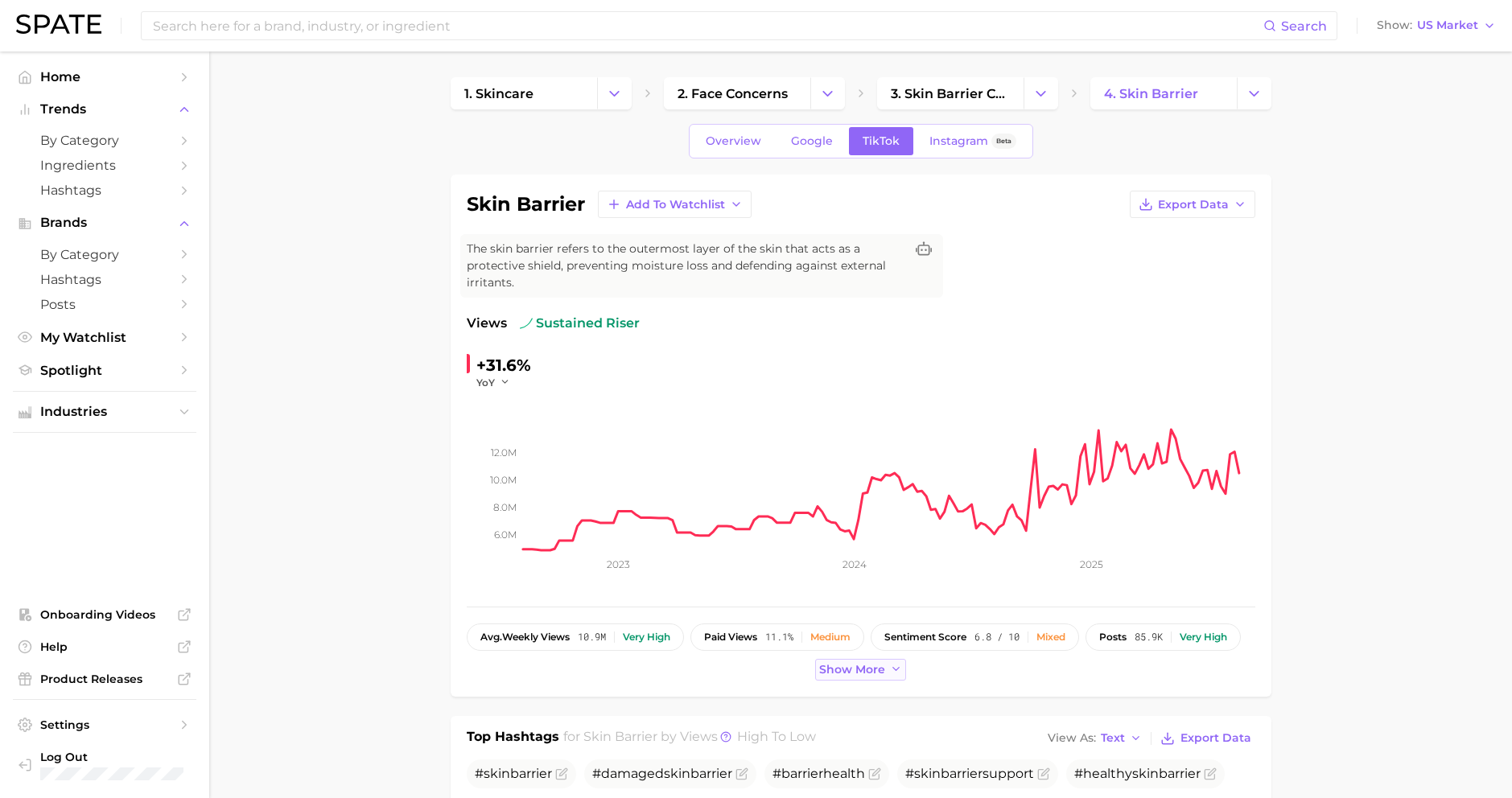
click at [848, 662] on span "Show more" at bounding box center [851, 669] width 66 height 14
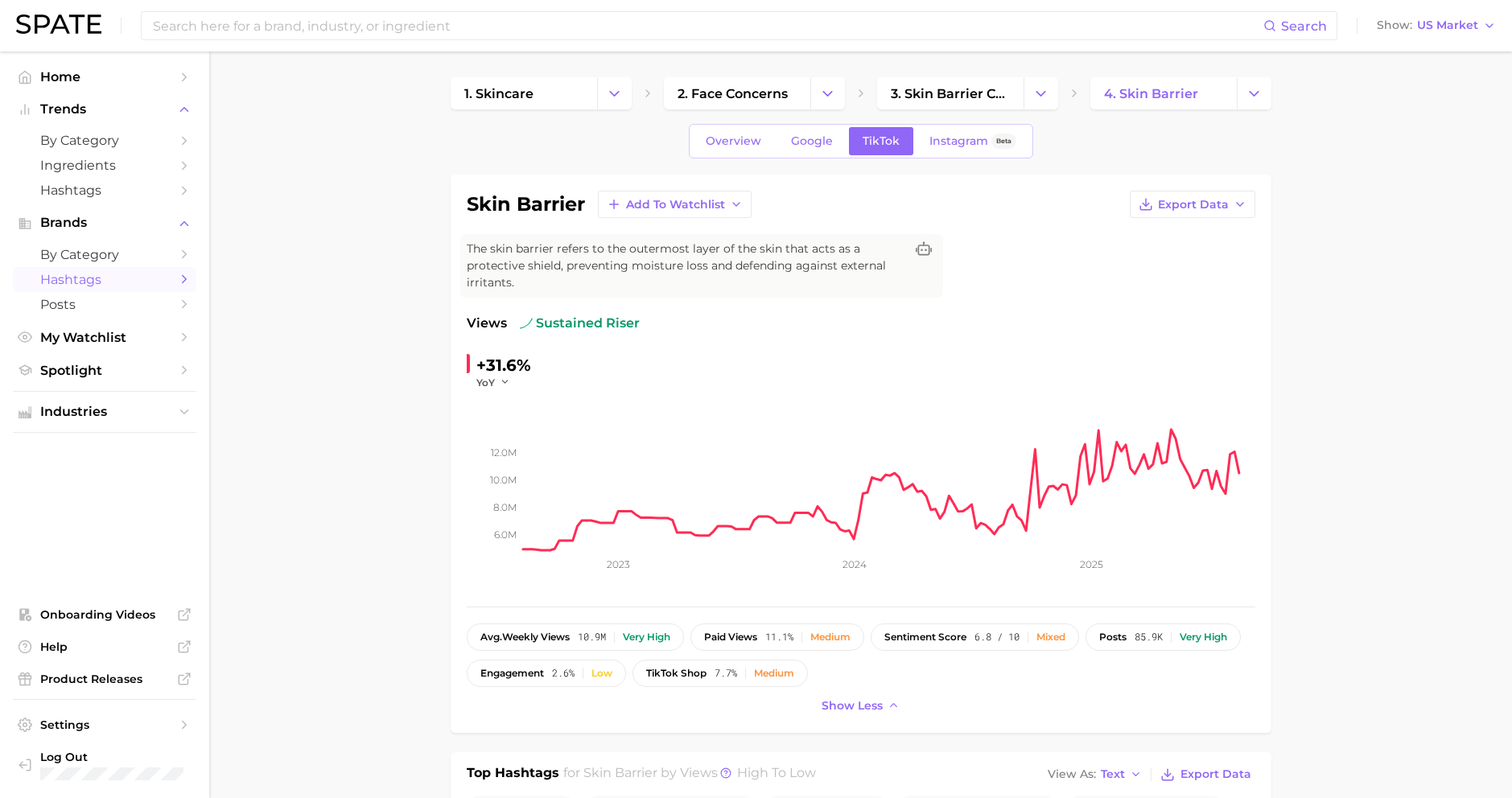
click at [155, 273] on span "Hashtags" at bounding box center [104, 280] width 129 height 15
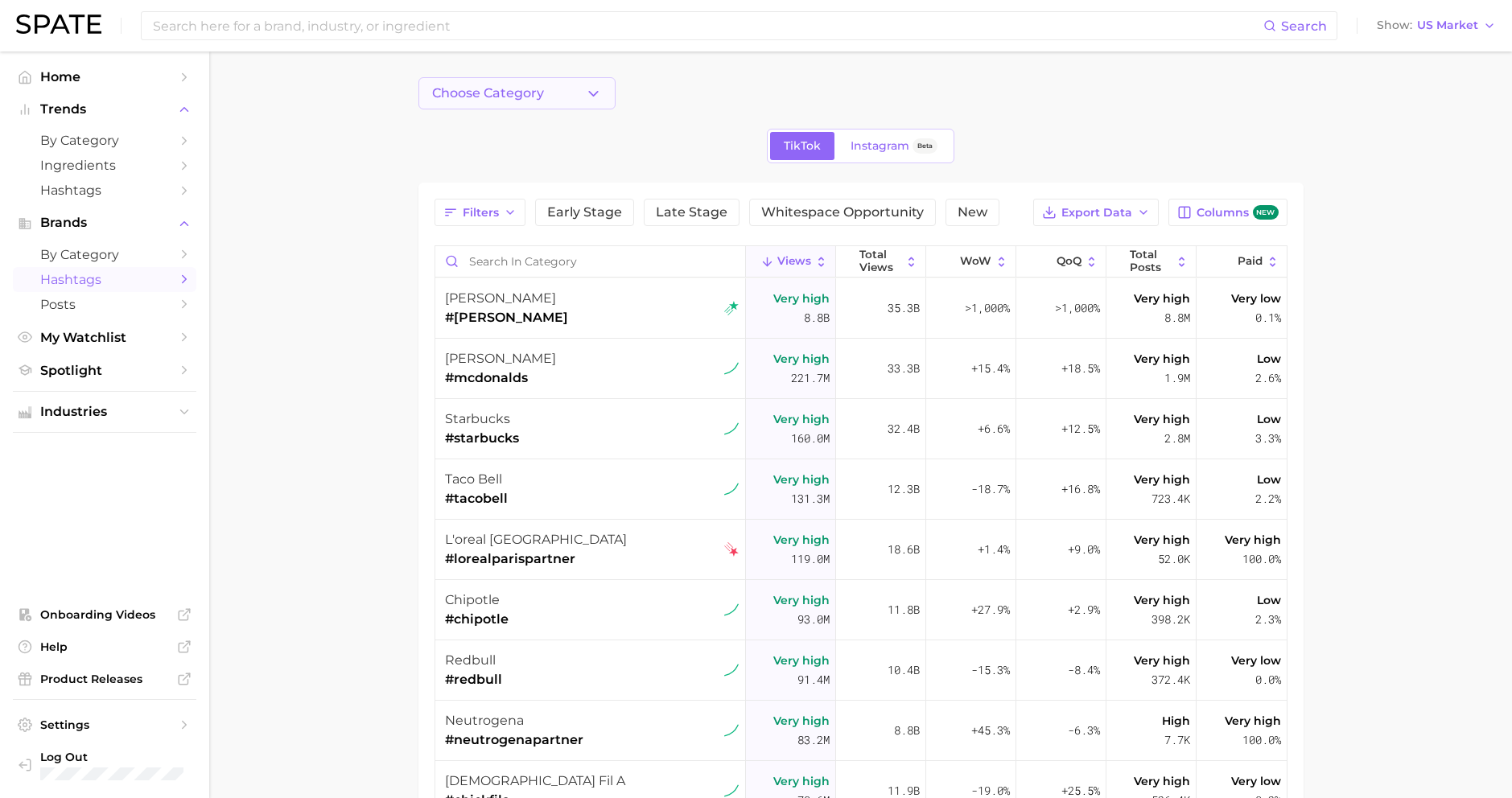
click at [522, 94] on span "Choose Category" at bounding box center [488, 94] width 112 height 15
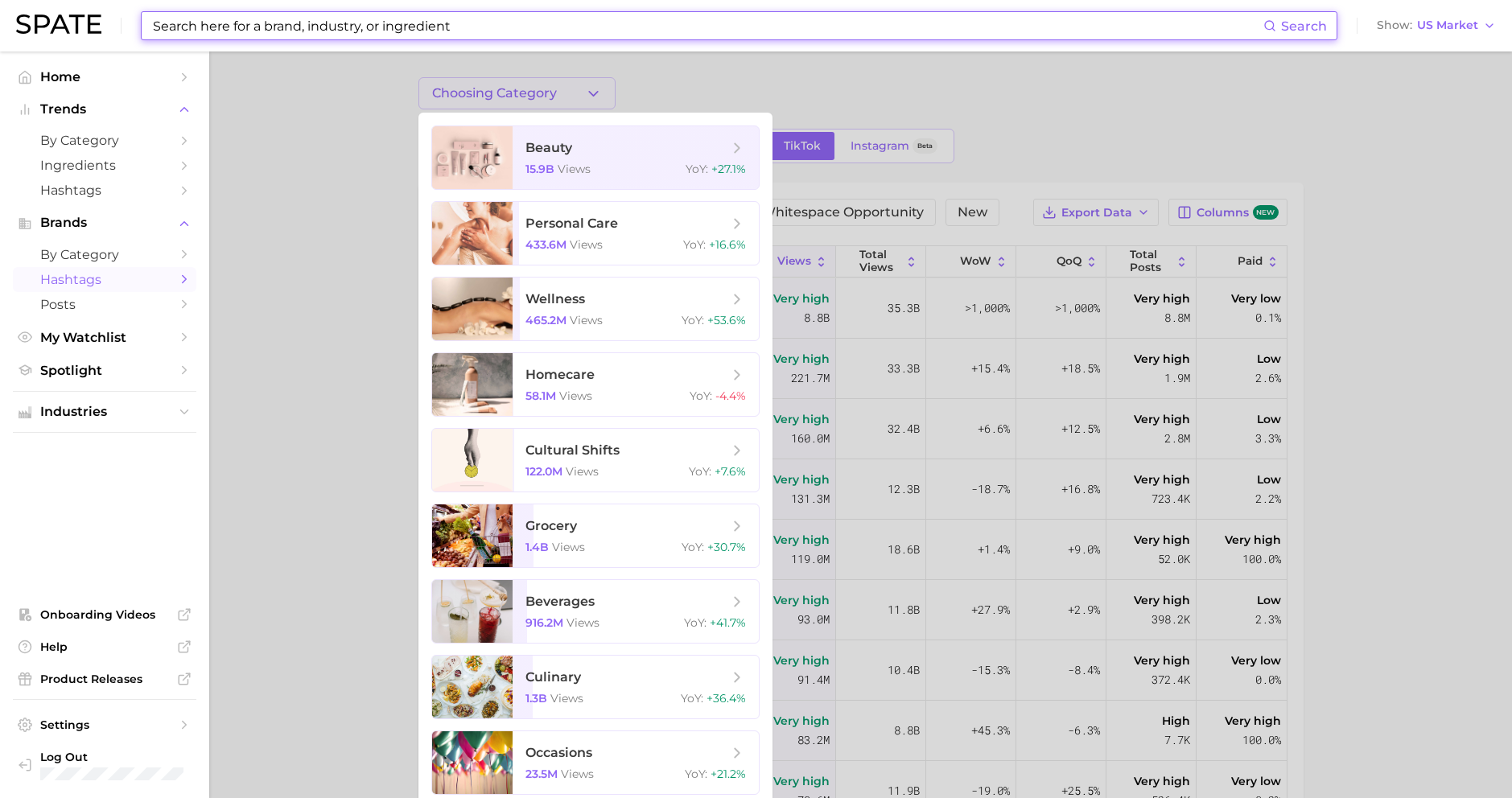
click at [428, 30] on input at bounding box center [707, 25] width 1111 height 27
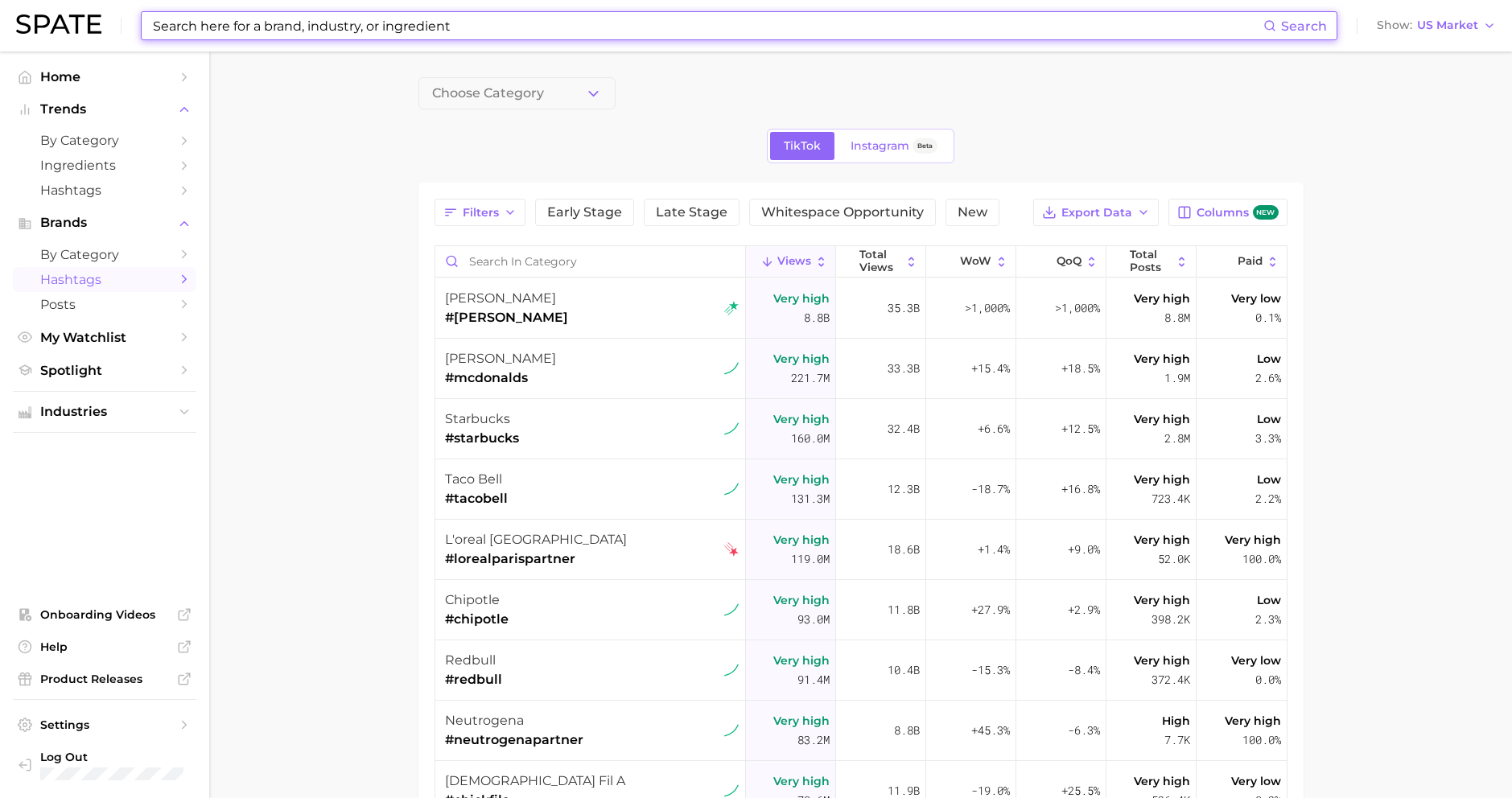
type input "k"
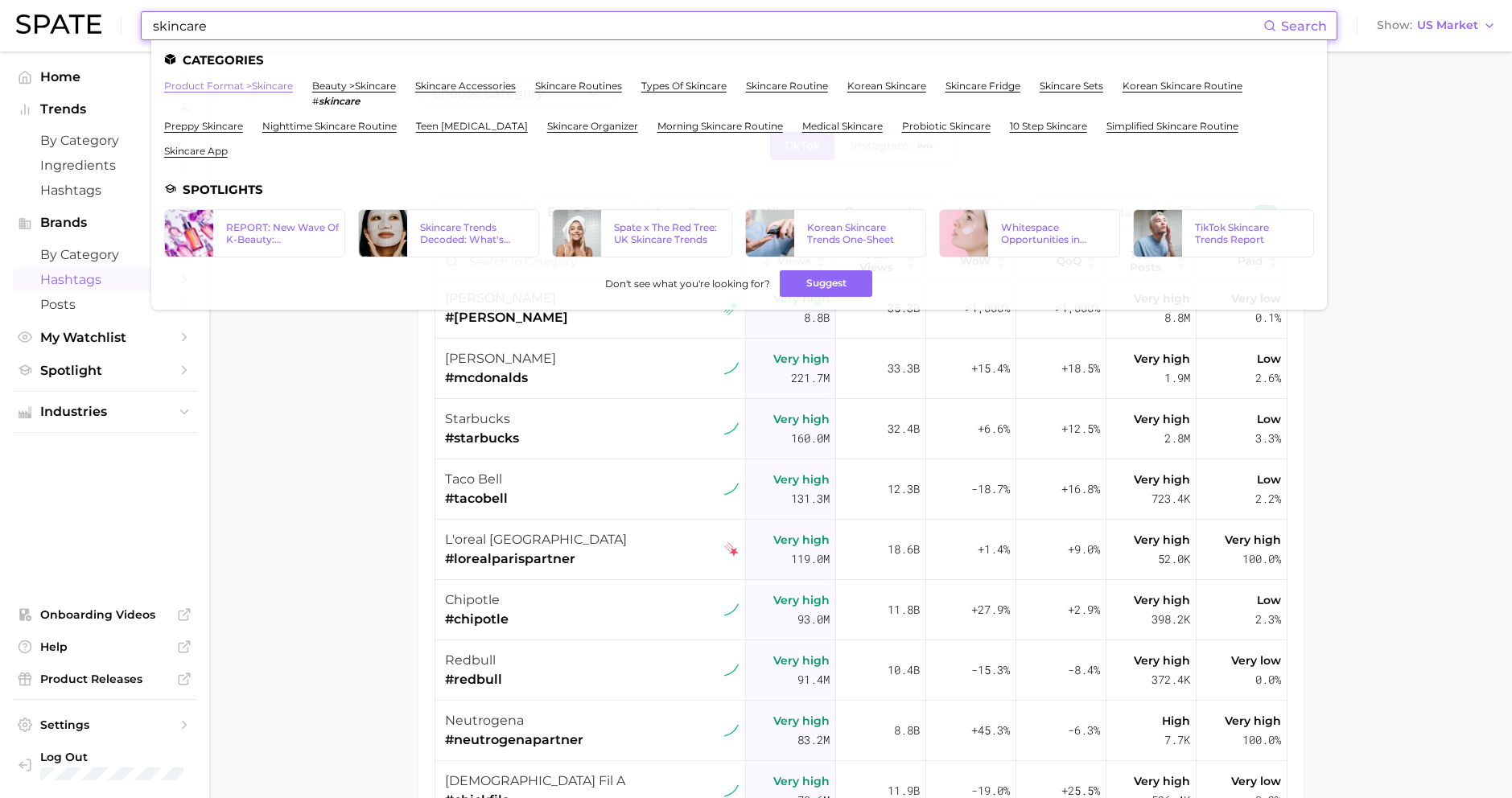
type input "skincare"
click at [188, 85] on link "product format > skincare" at bounding box center [229, 85] width 129 height 12
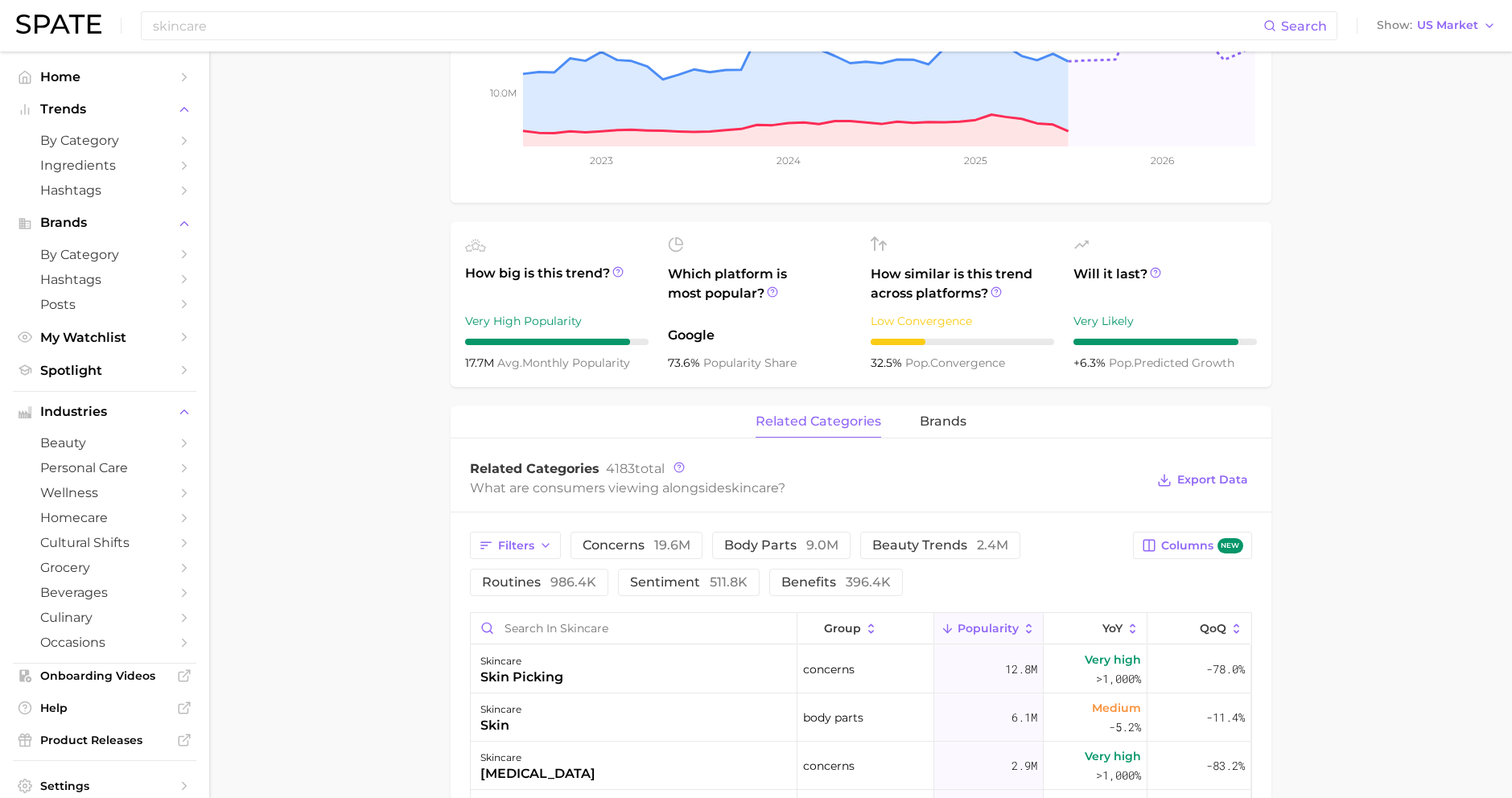
scroll to position [595, 0]
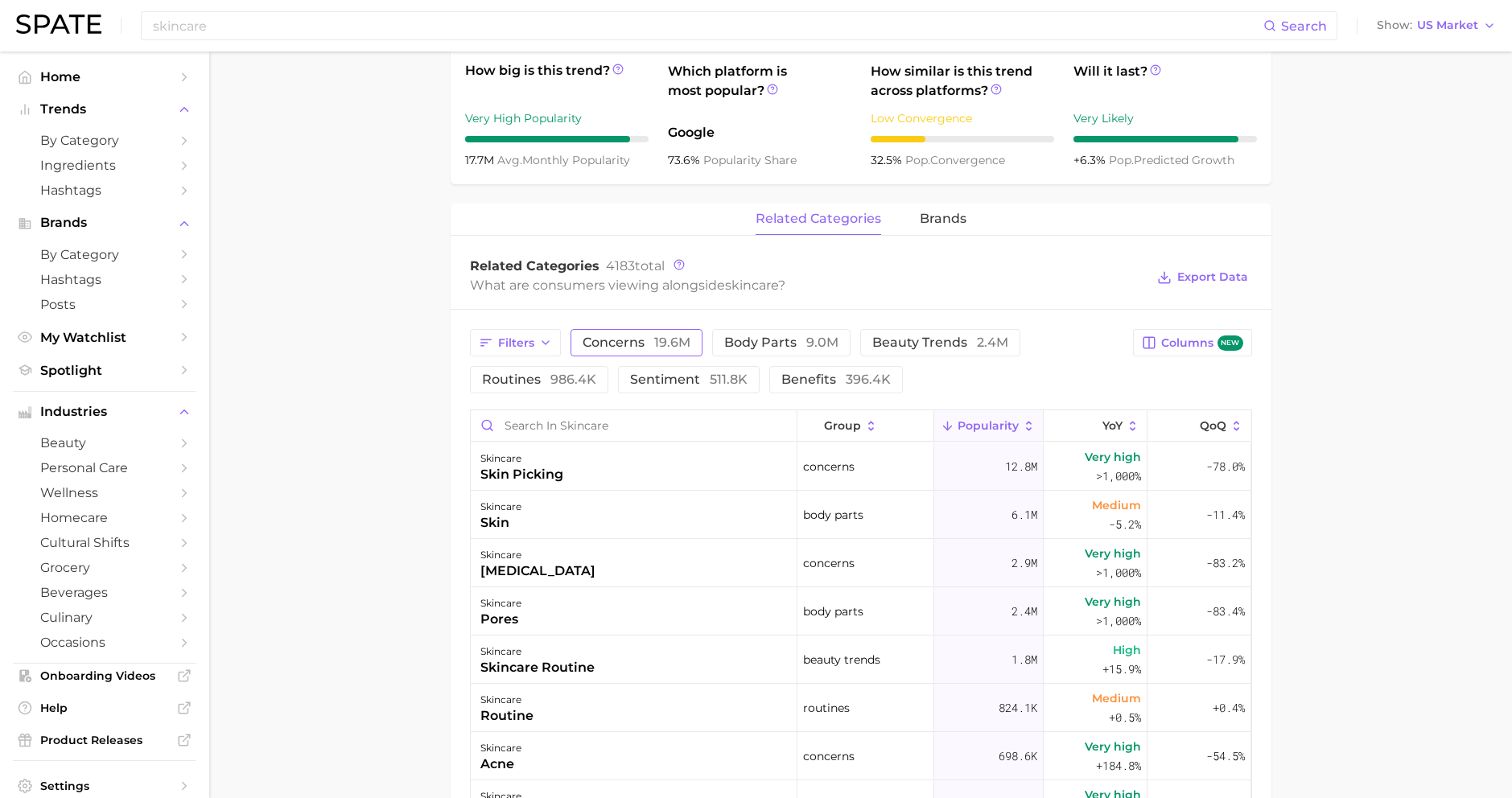
click at [610, 342] on span "concerns 19.6m" at bounding box center [637, 343] width 108 height 13
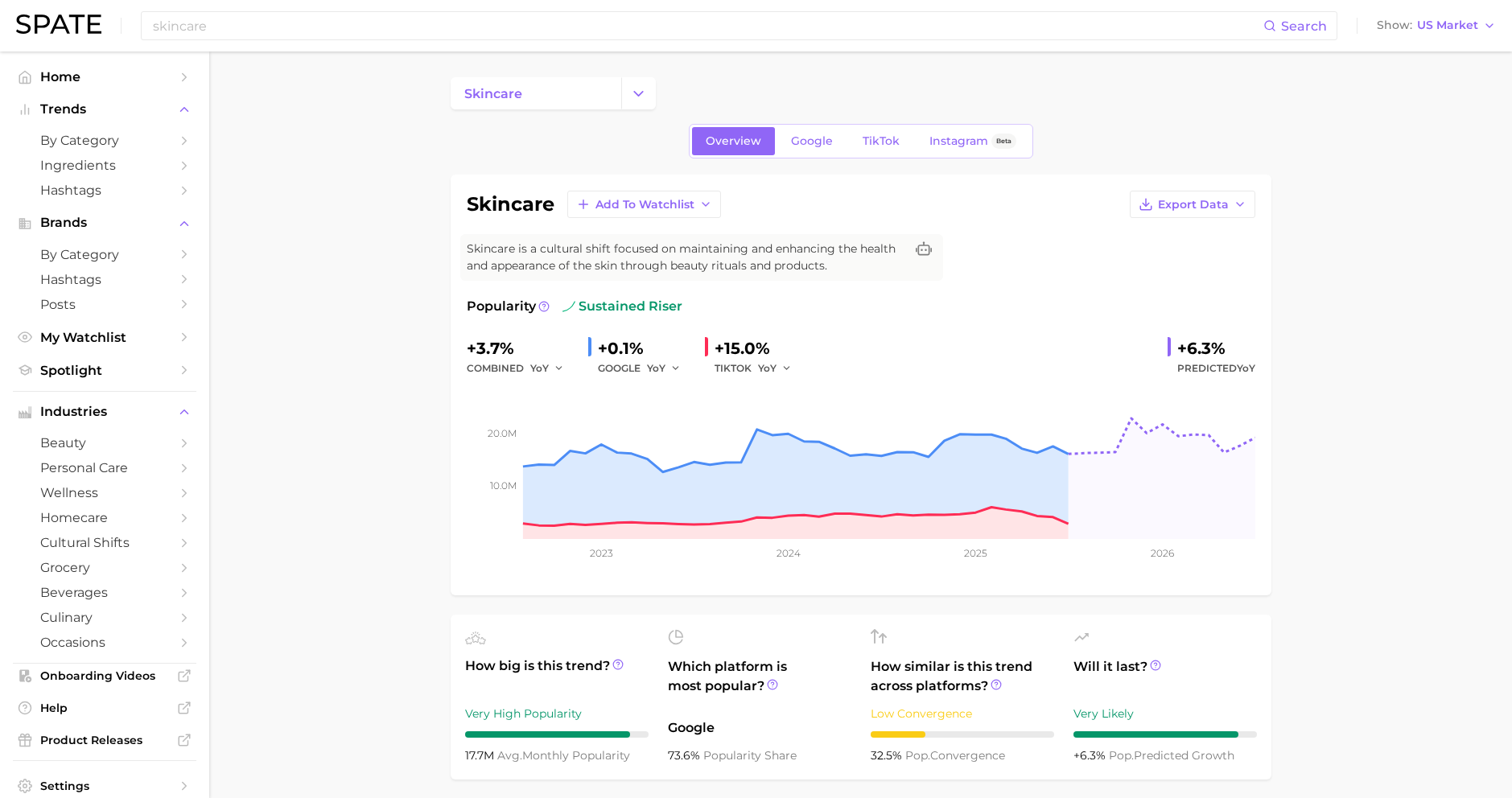
scroll to position [0, 0]
click at [876, 147] on span "TikTok" at bounding box center [881, 141] width 37 height 14
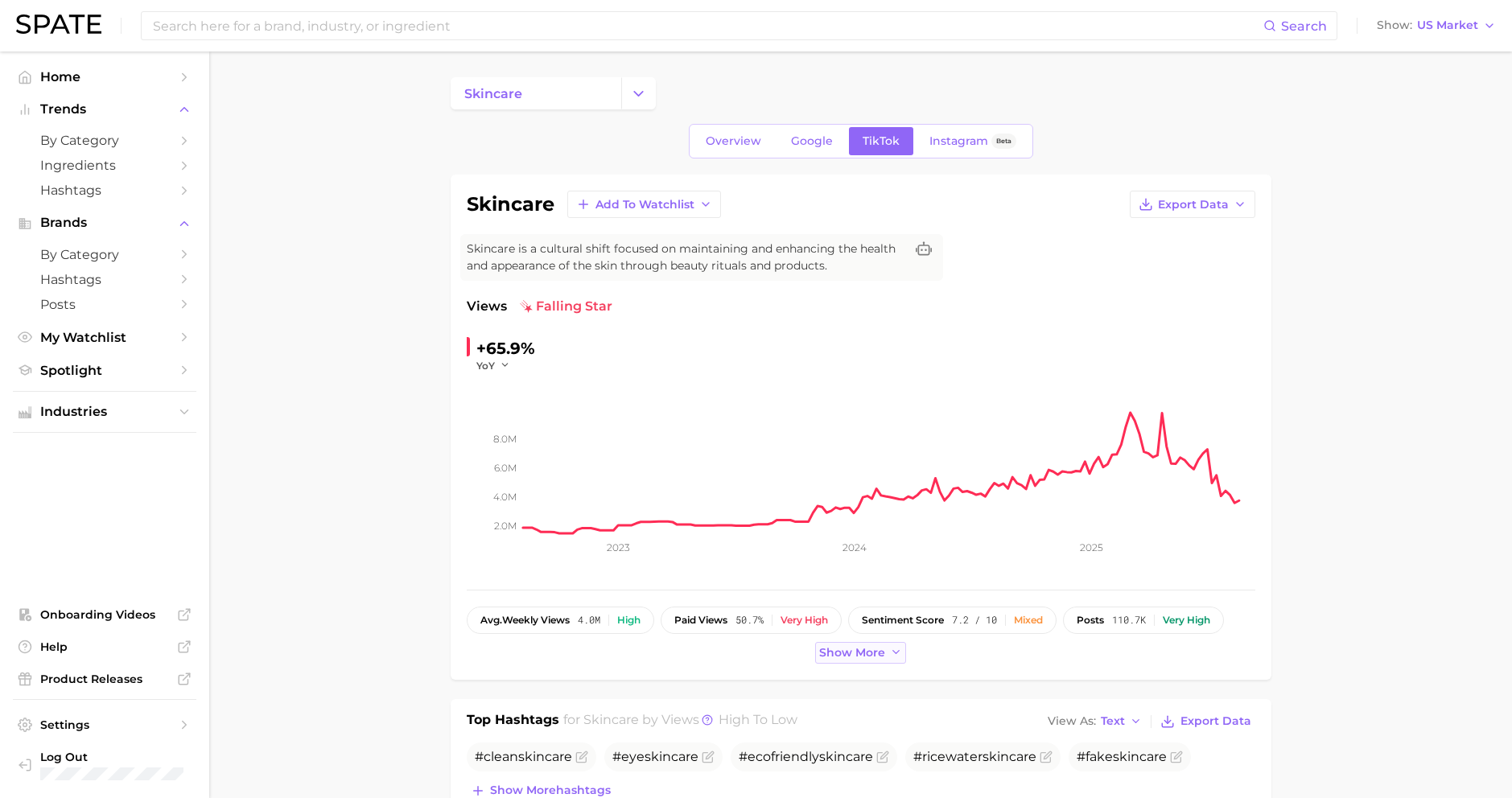
click at [892, 648] on icon at bounding box center [896, 652] width 13 height 13
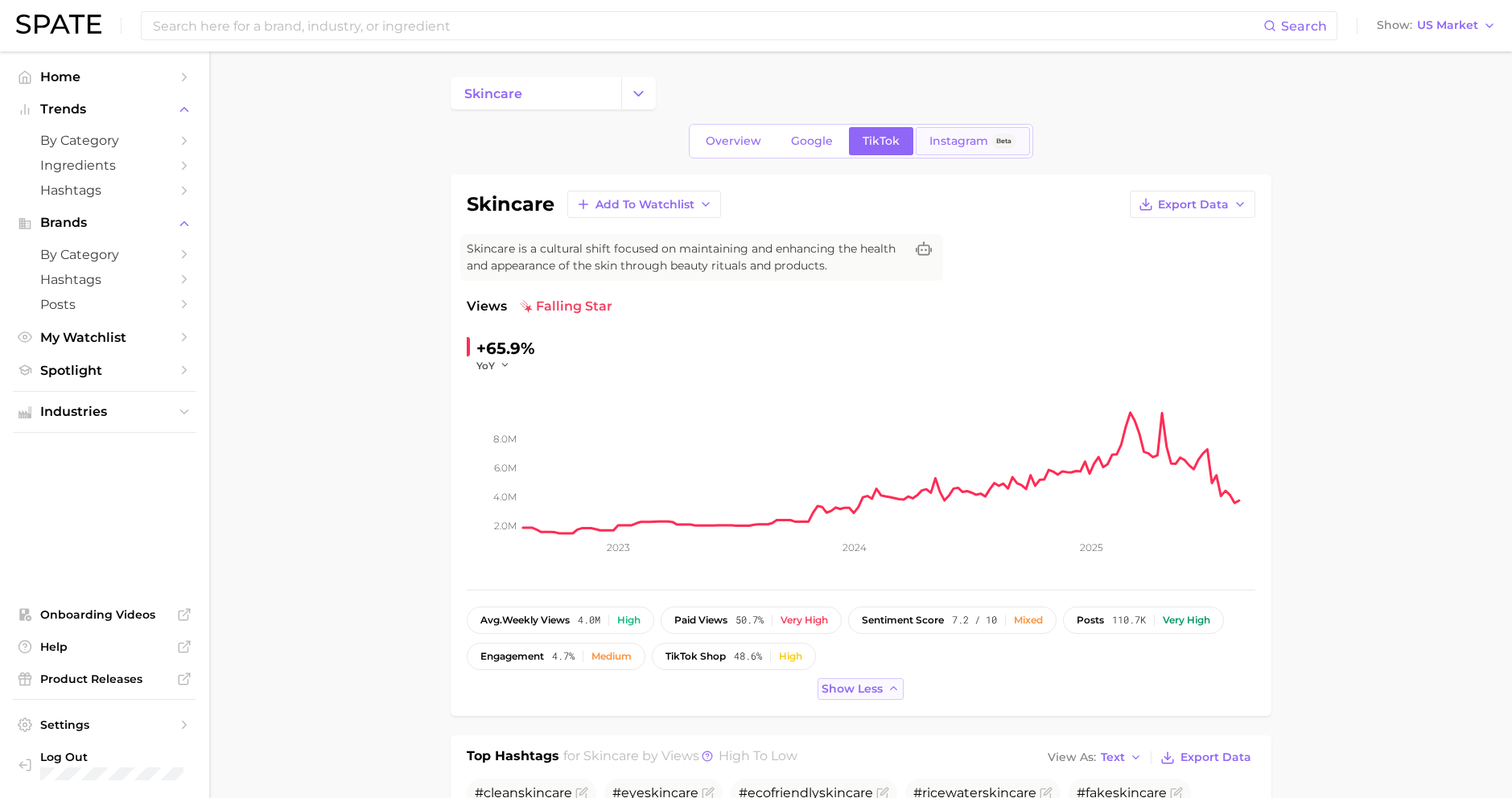
click at [945, 142] on span "Instagram" at bounding box center [958, 141] width 59 height 14
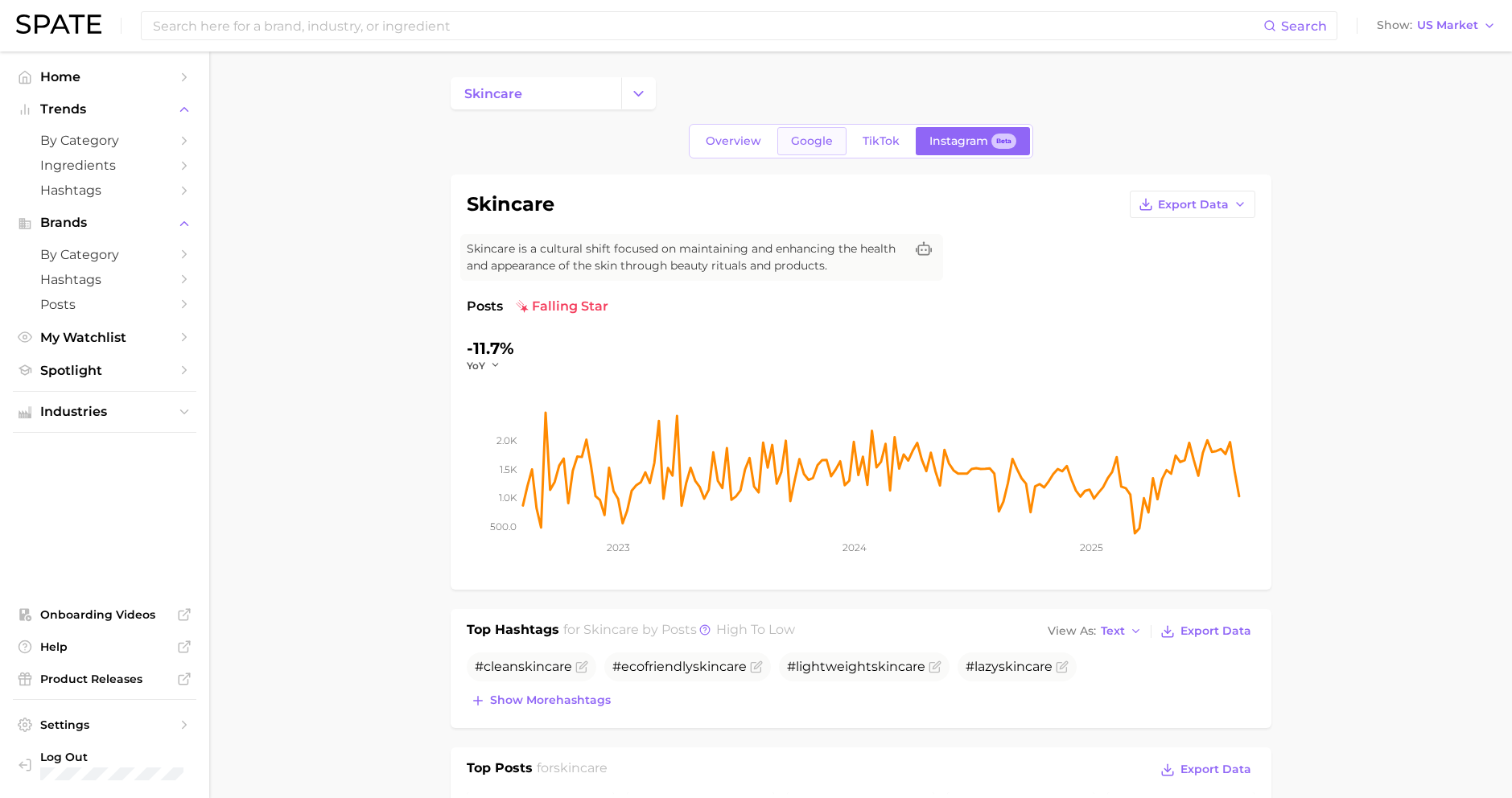
click at [812, 147] on span "Google" at bounding box center [811, 141] width 42 height 14
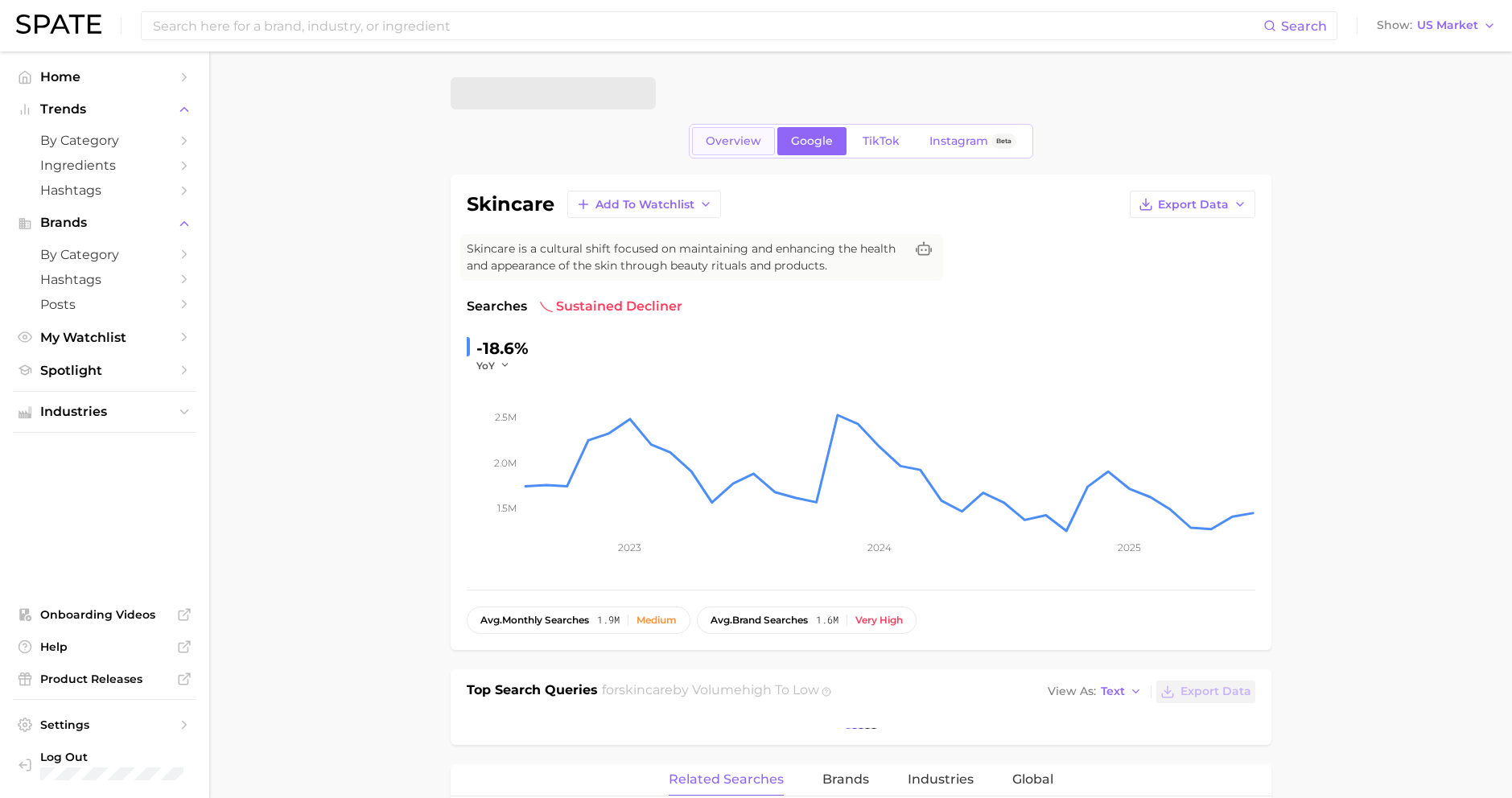
click at [748, 141] on span "Overview" at bounding box center [733, 141] width 56 height 14
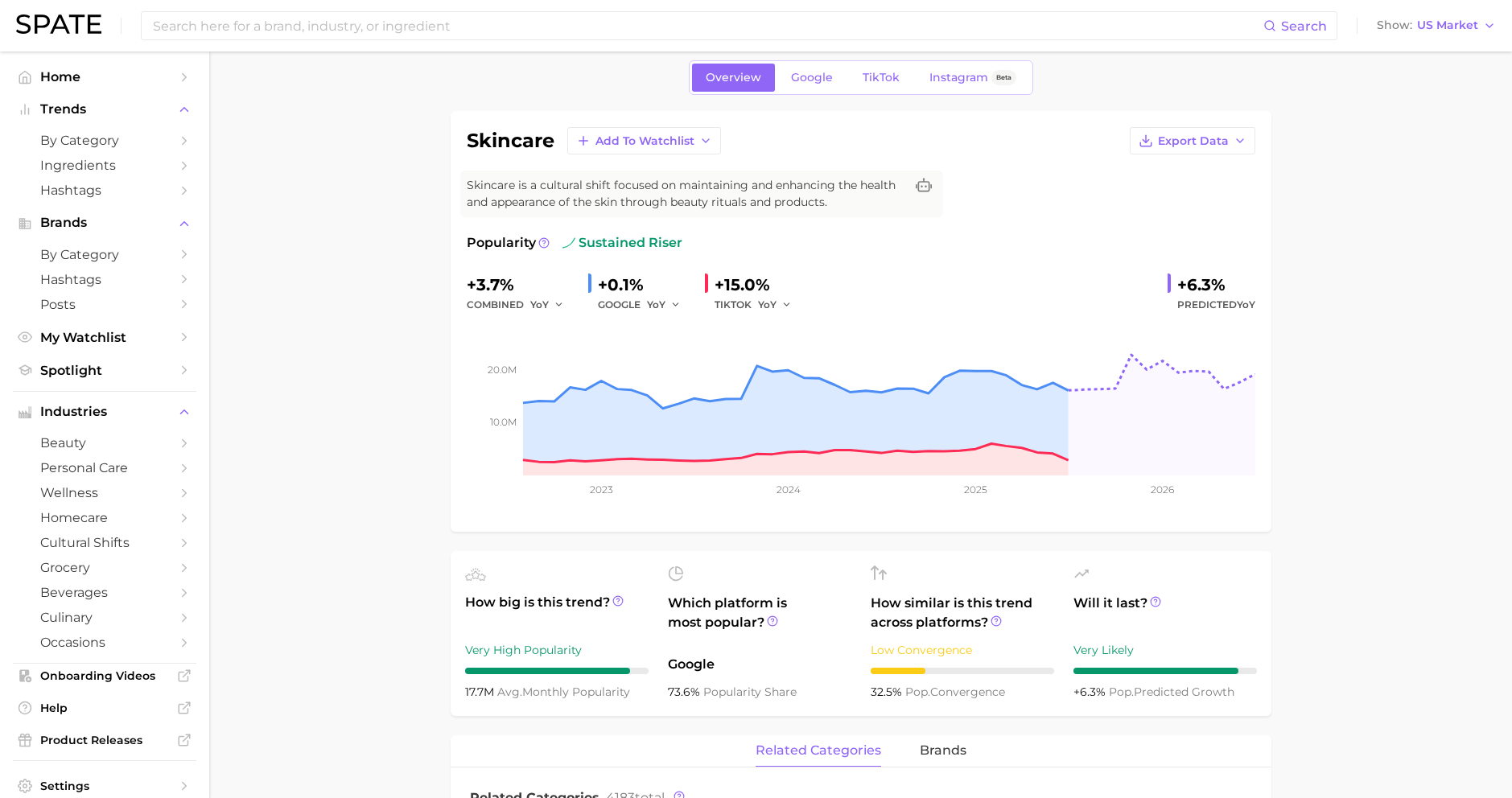
scroll to position [81, 0]
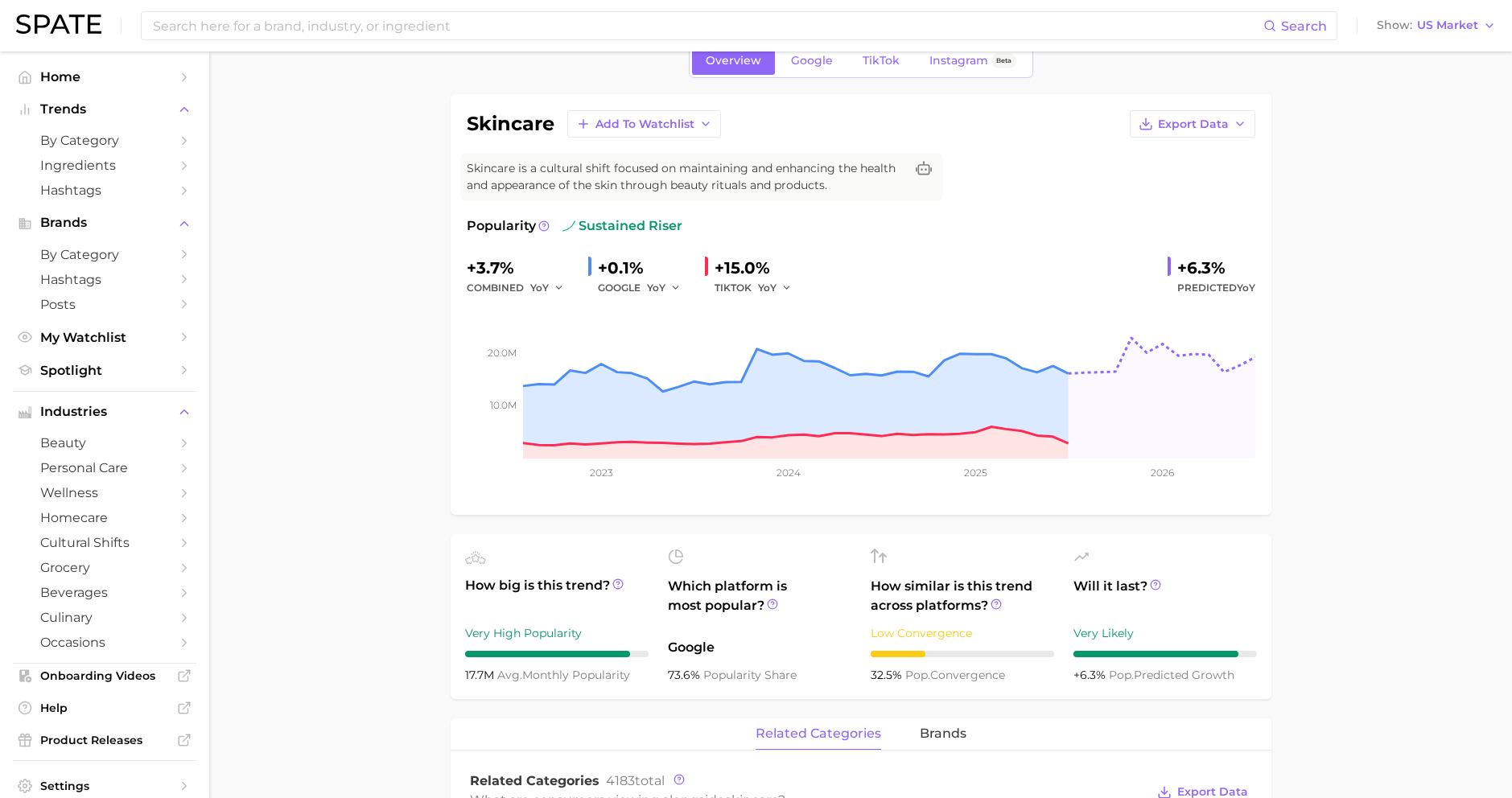
click at [500, 634] on div "Very High Popularity" at bounding box center [556, 633] width 183 height 20
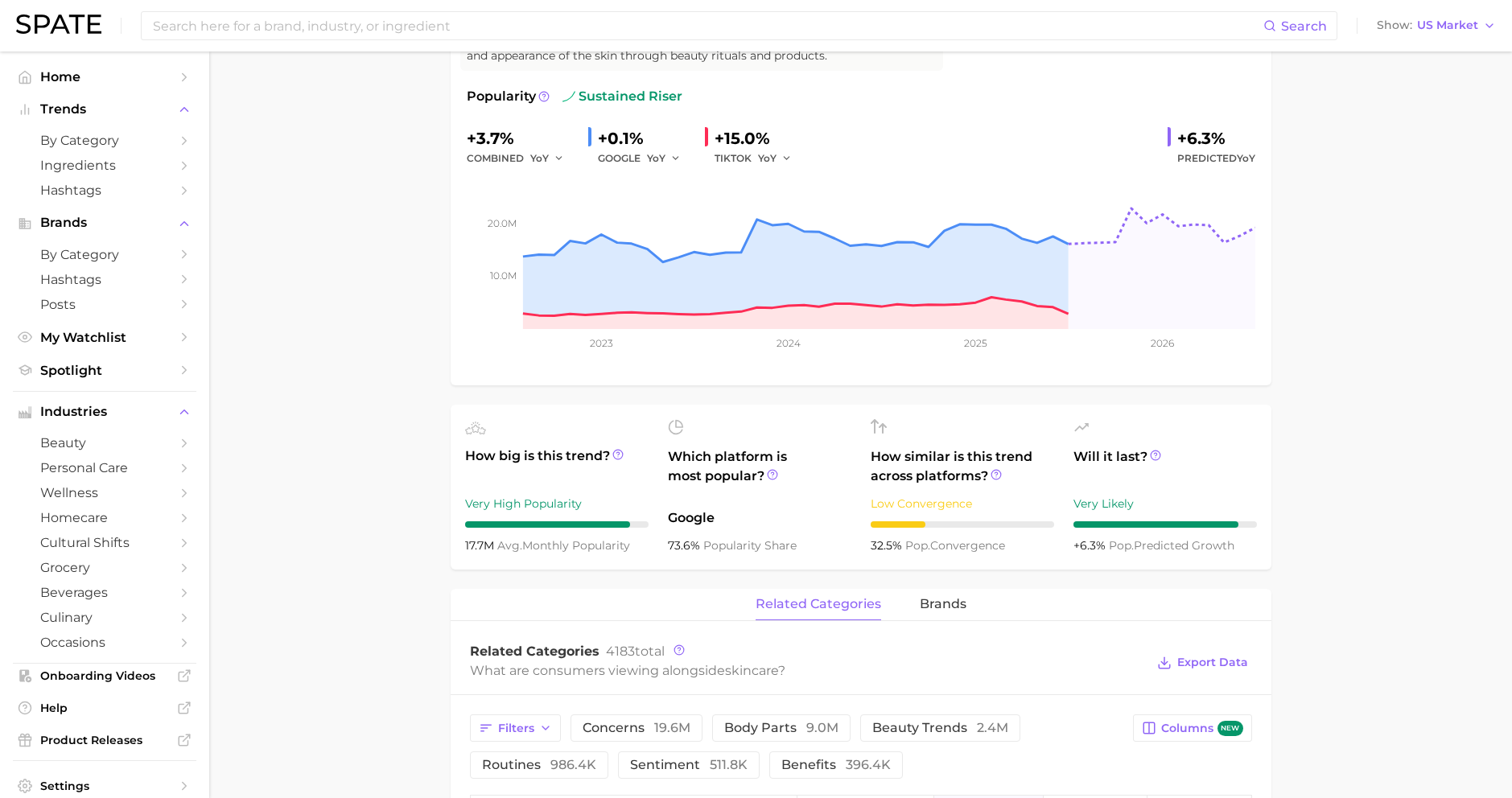
scroll to position [247, 0]
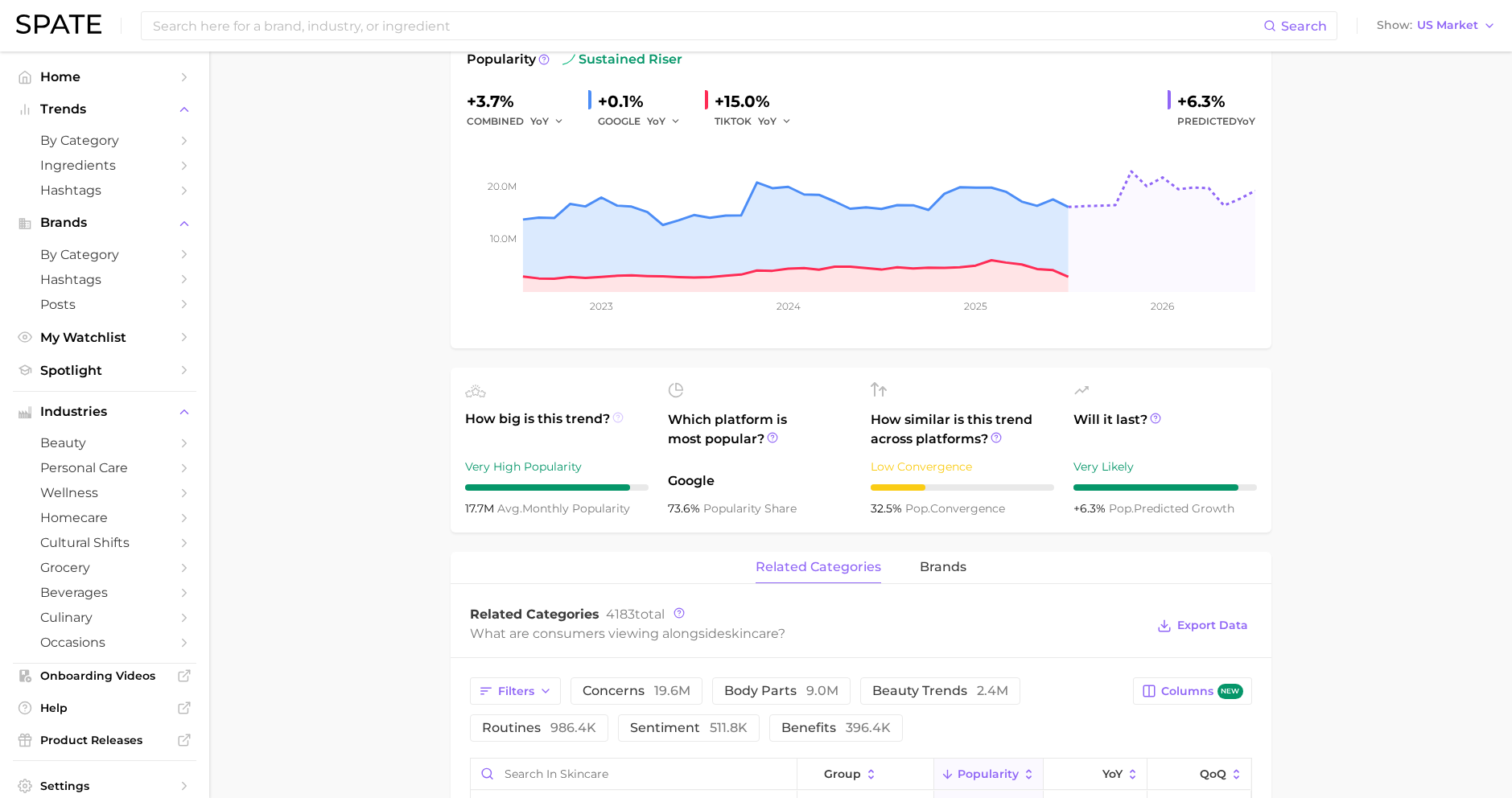
click at [616, 415] on icon at bounding box center [617, 416] width 3 height 3
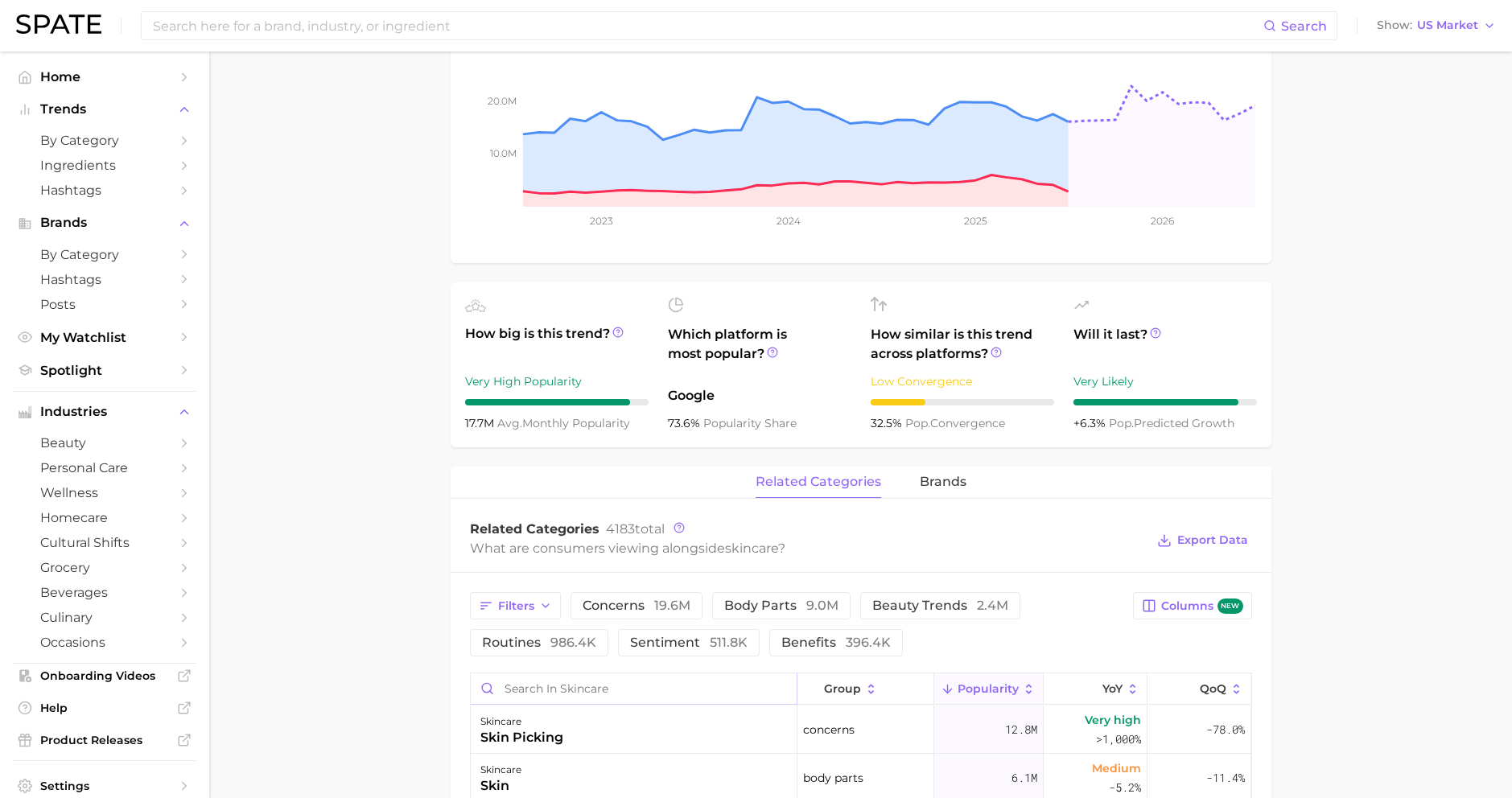
scroll to position [447, 0]
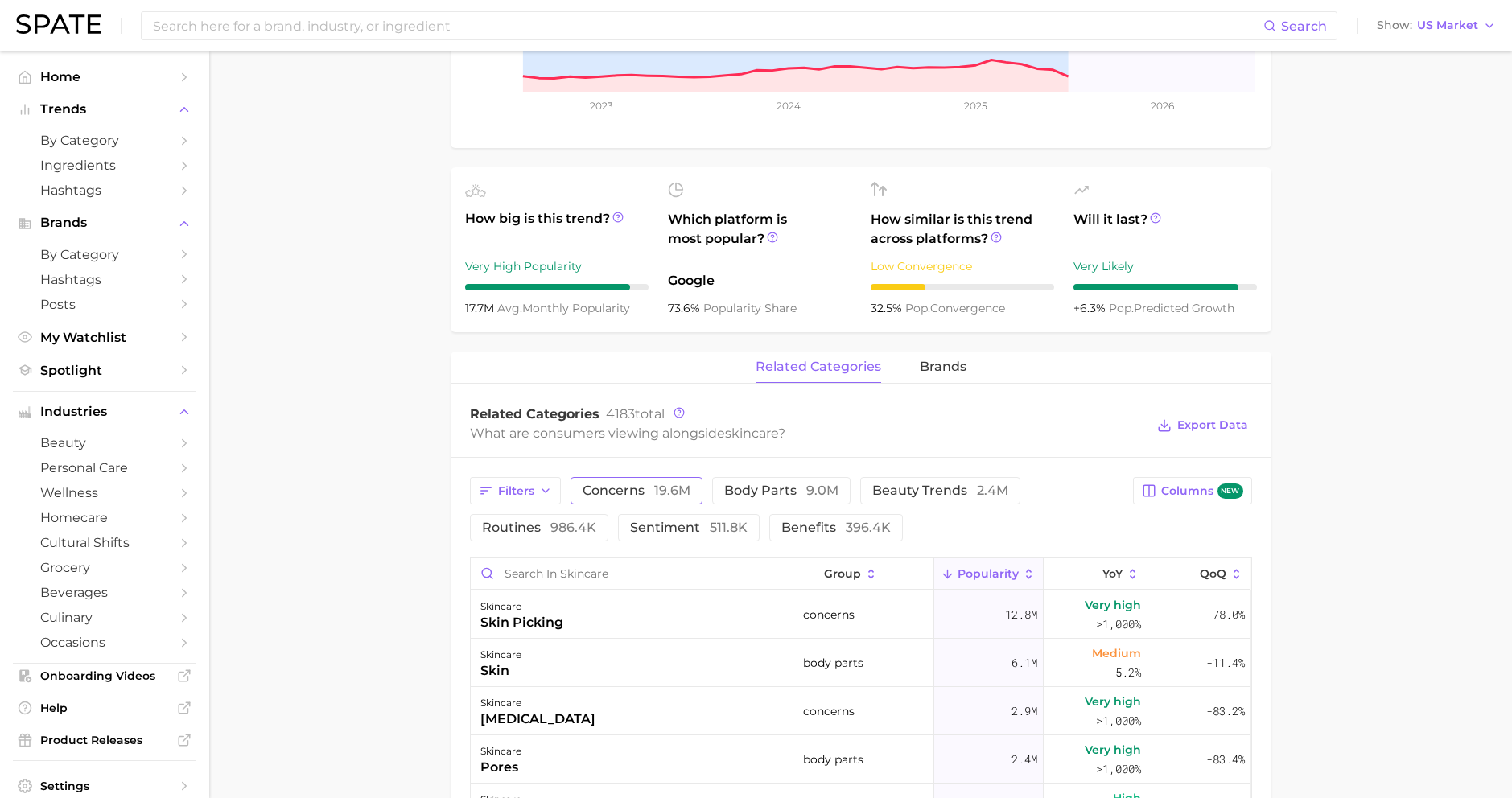
click at [608, 492] on span "concerns 19.6m" at bounding box center [637, 491] width 108 height 13
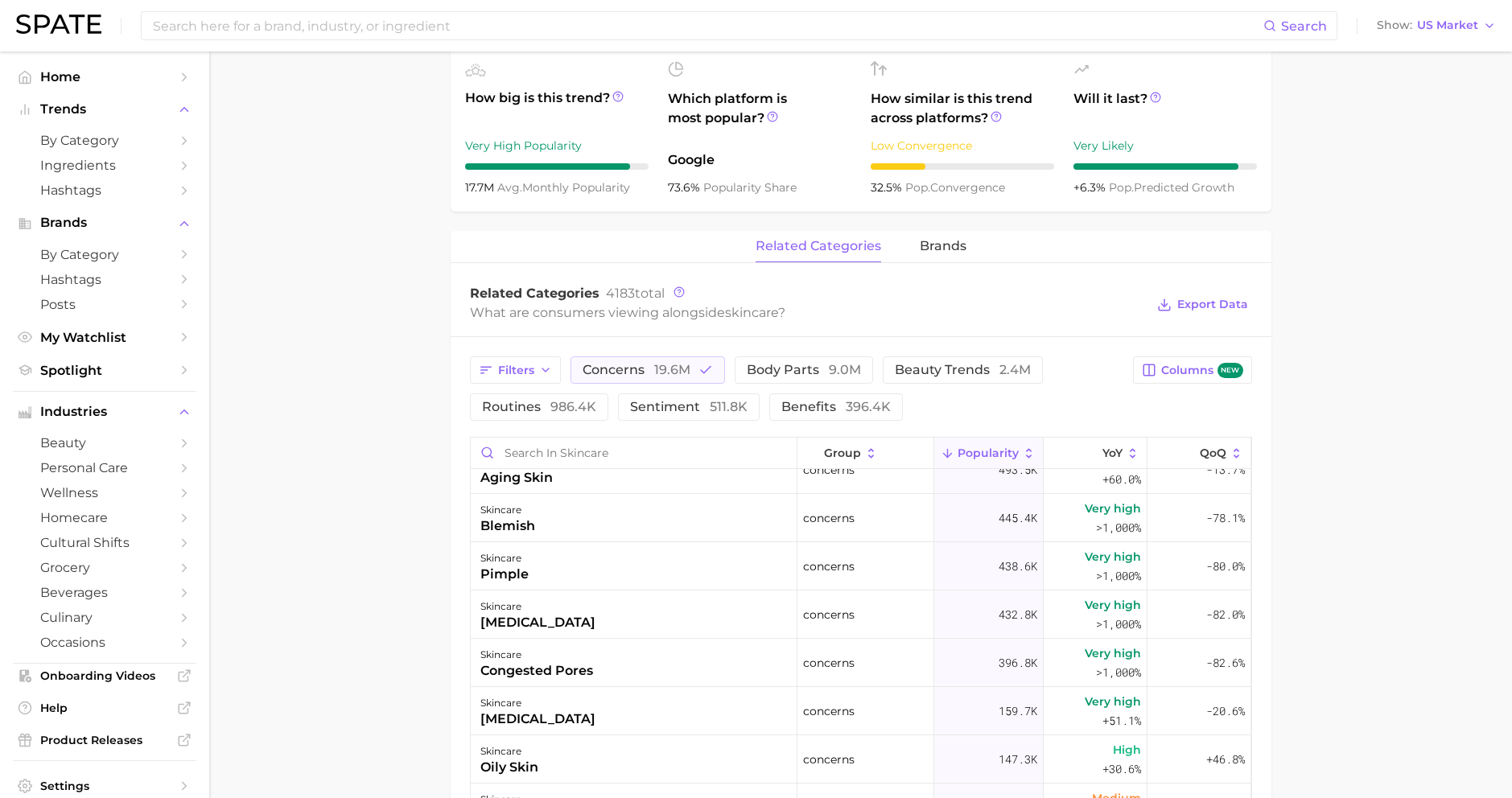
scroll to position [22, 0]
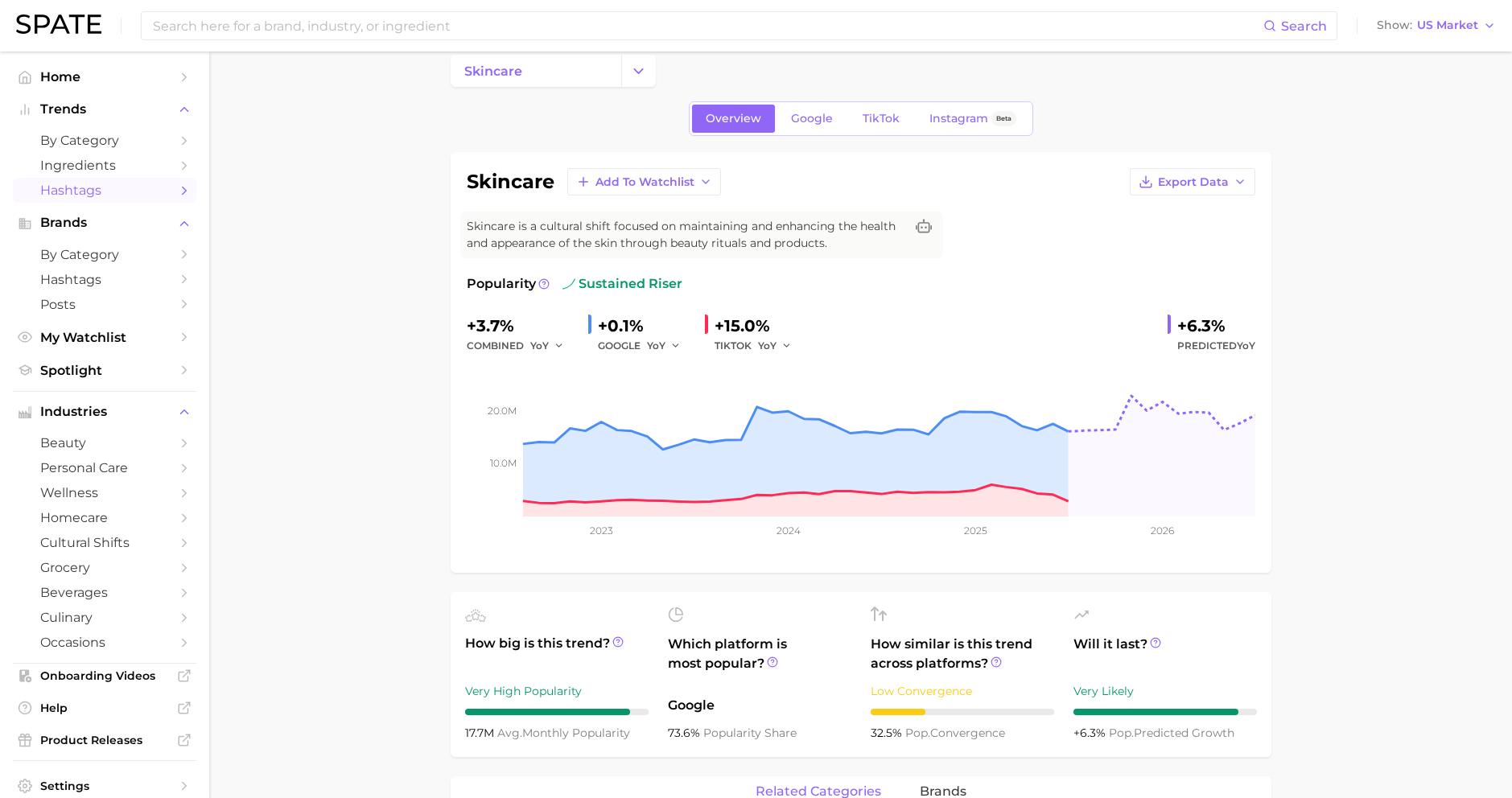
click at [177, 188] on icon "Sidebar" at bounding box center [184, 190] width 15 height 15
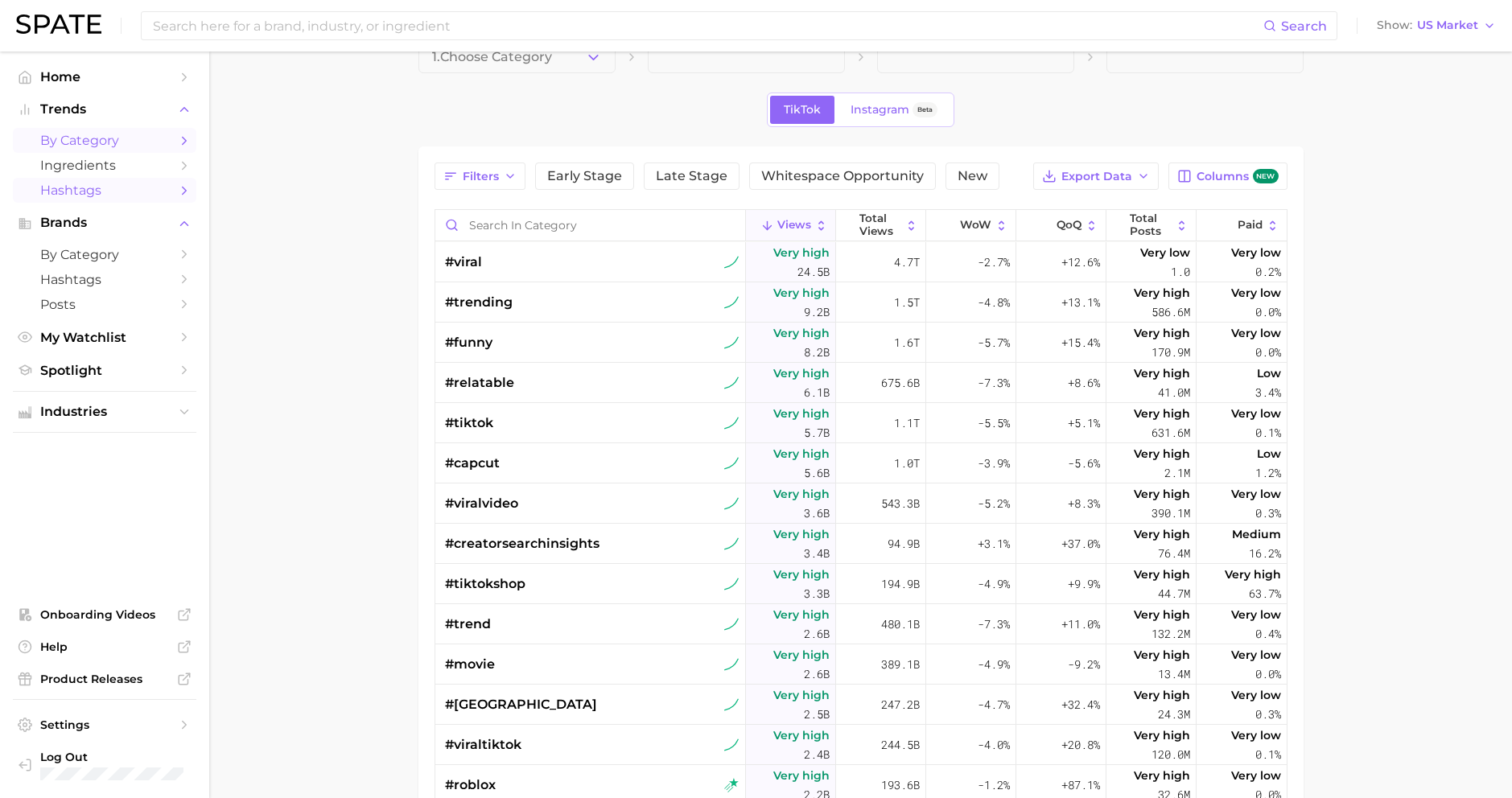
click at [104, 137] on span "by Category" at bounding box center [104, 140] width 129 height 15
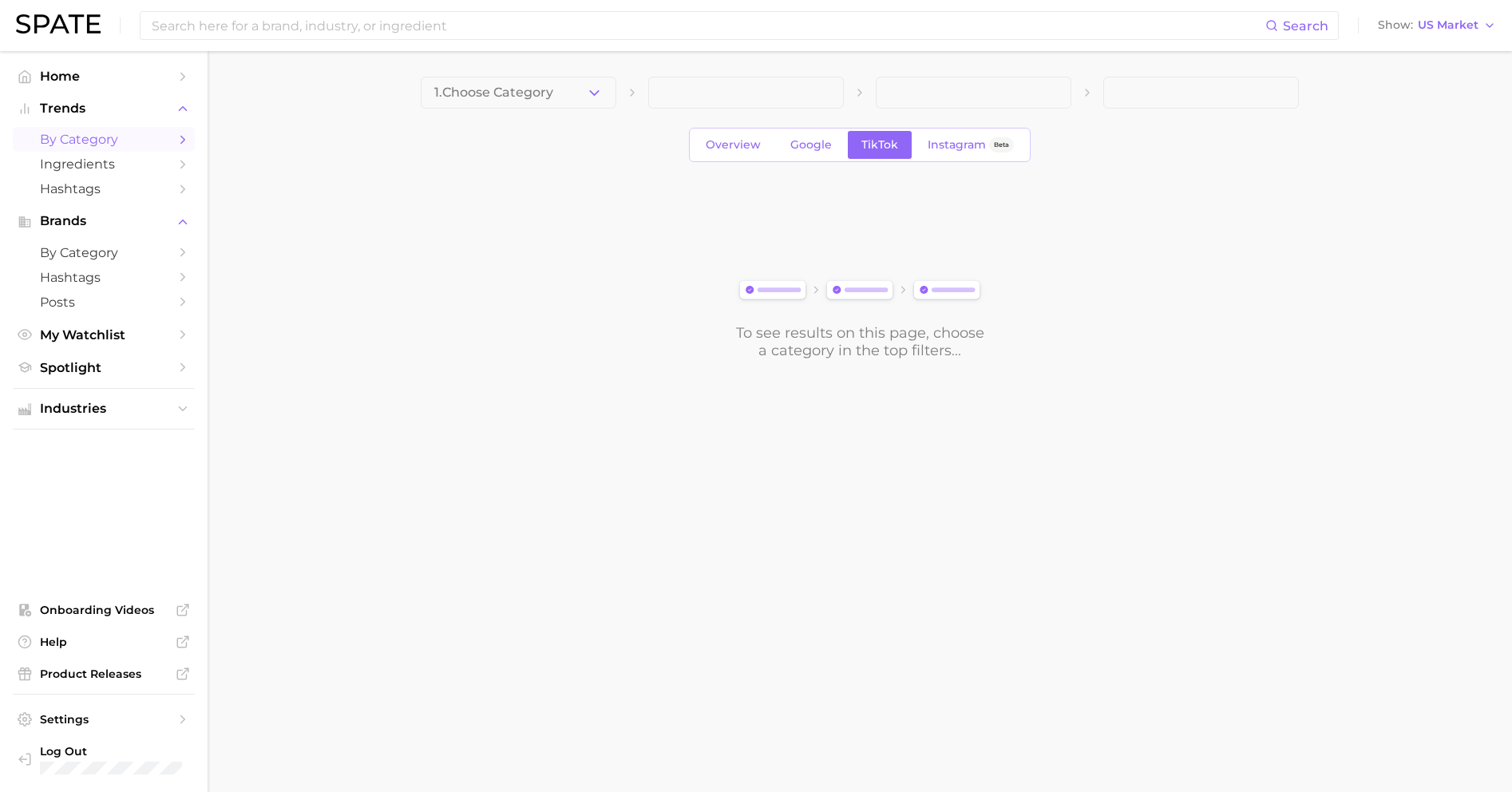
click at [699, 98] on span at bounding box center [746, 92] width 195 height 32
click at [357, 27] on input at bounding box center [707, 25] width 1115 height 27
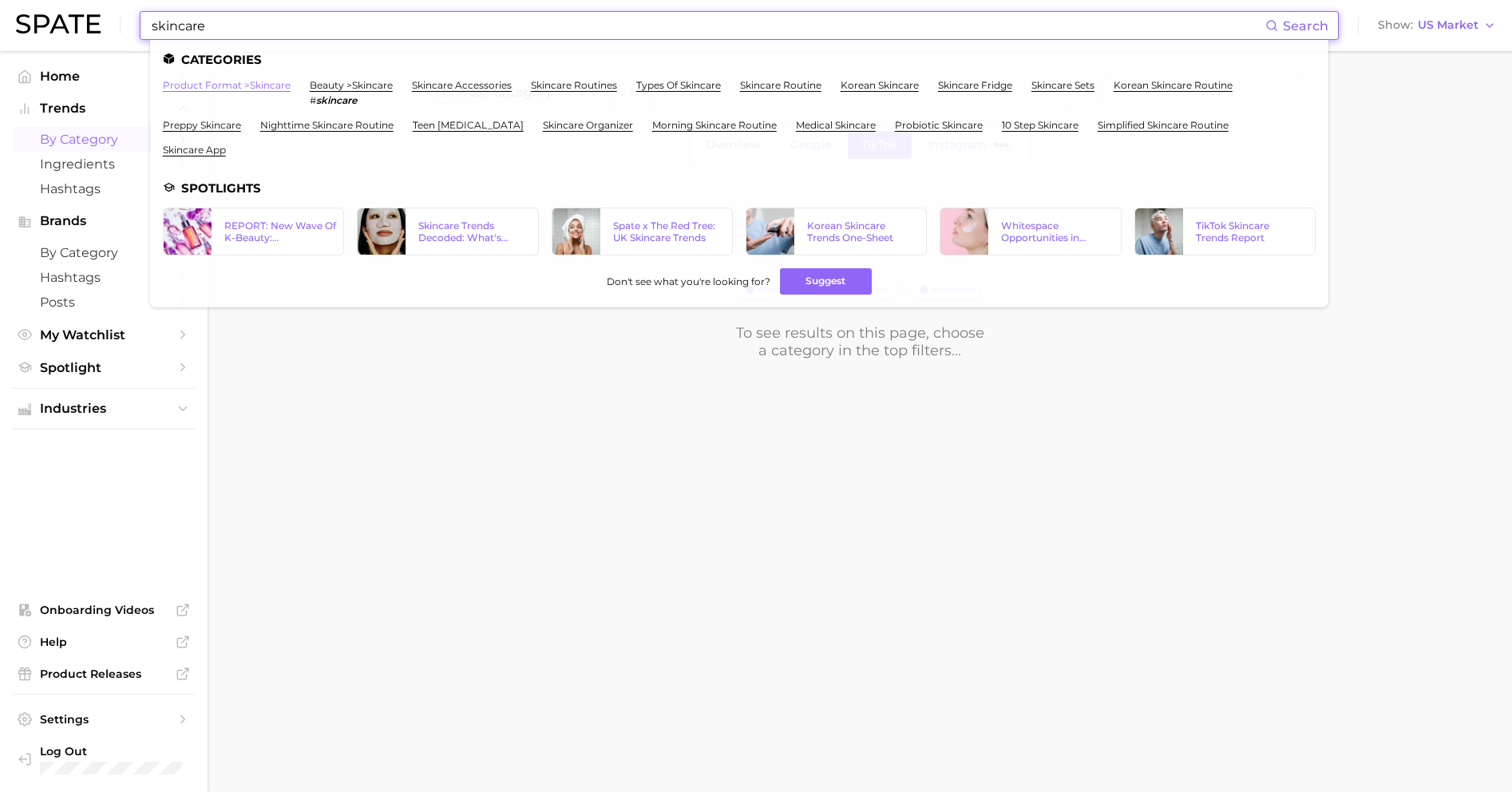
type input "skincare"
click at [207, 86] on link "product format > skincare" at bounding box center [227, 85] width 128 height 12
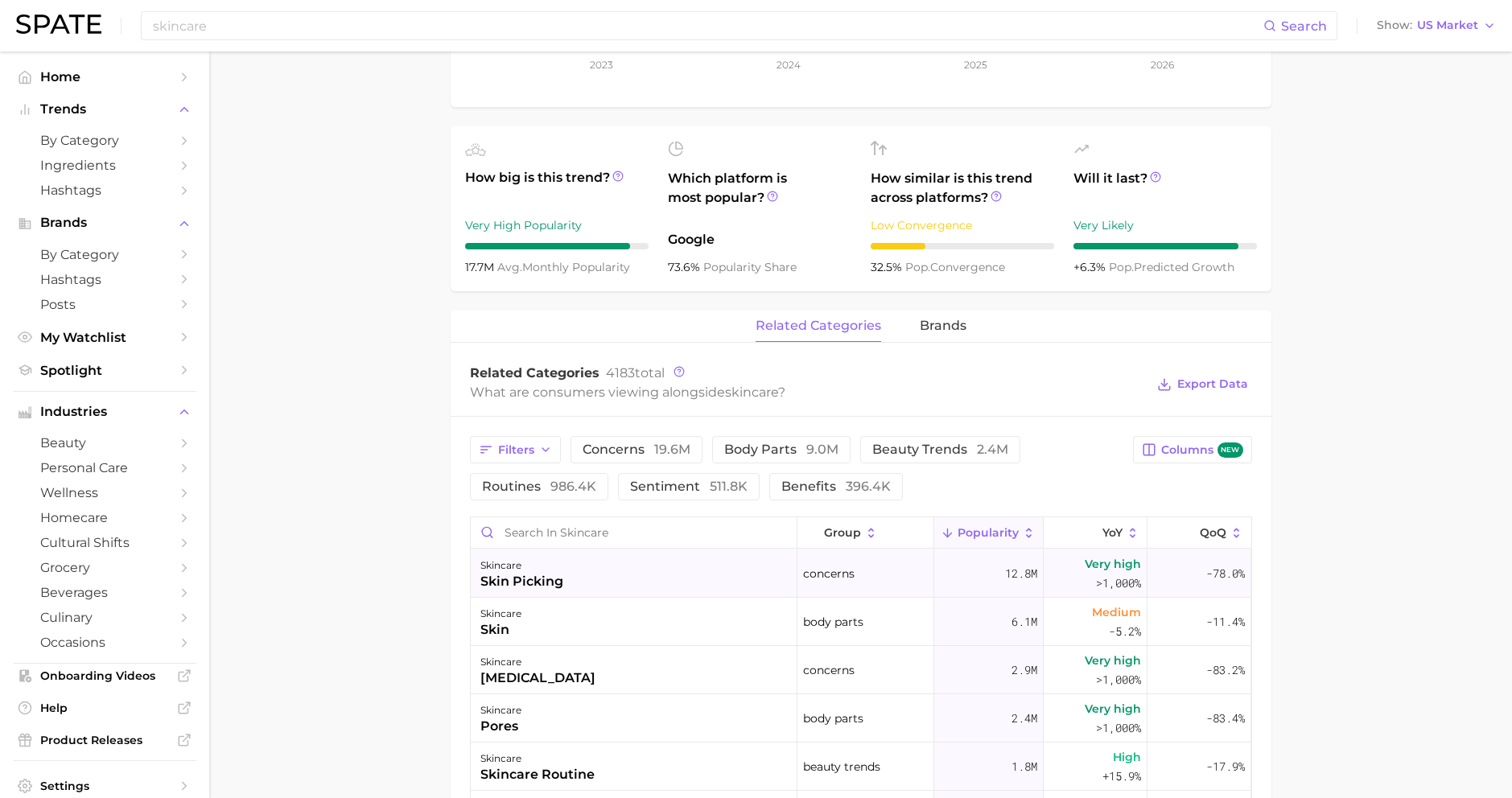
scroll to position [273, 0]
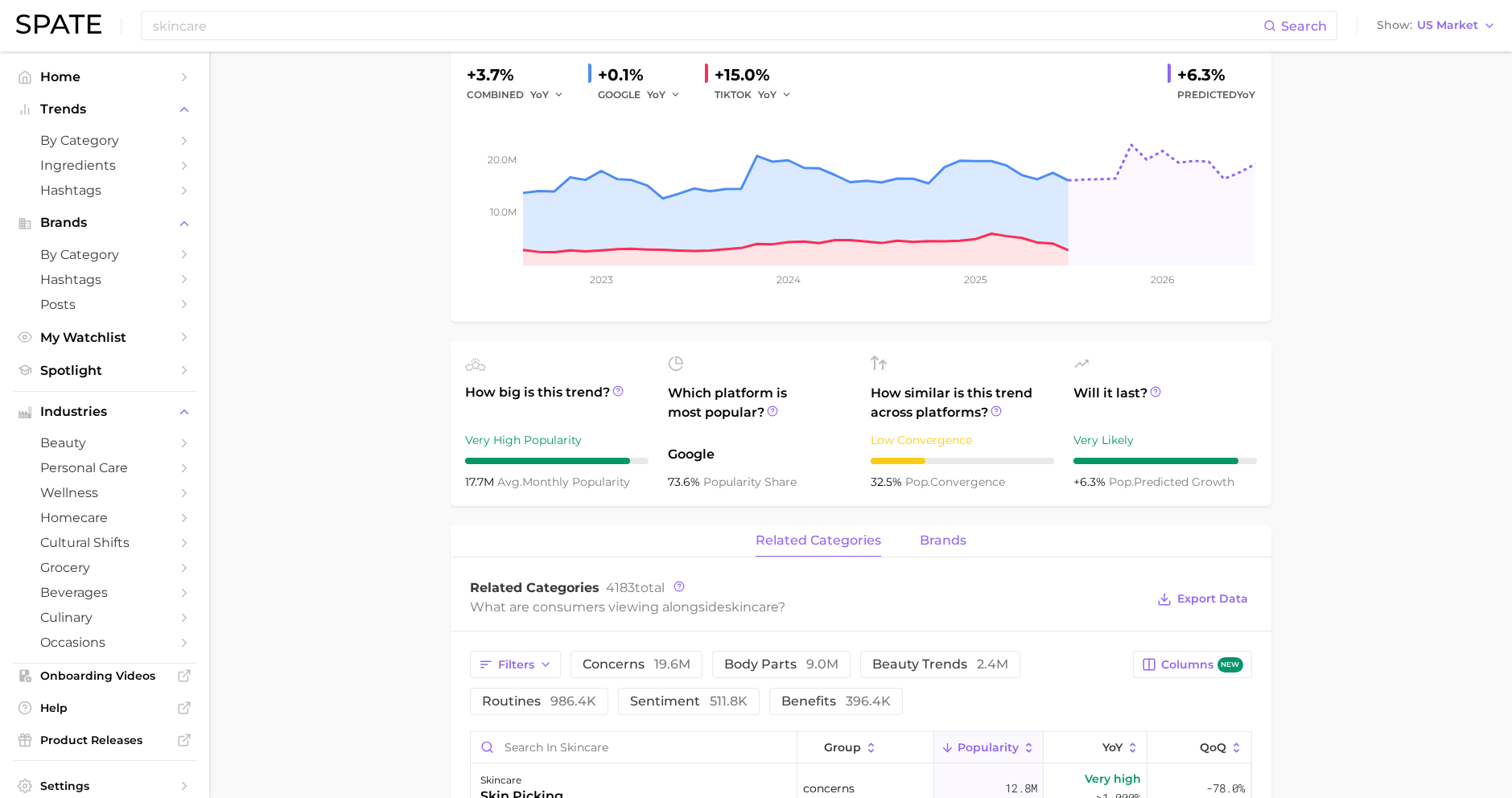
click at [932, 543] on span "brands" at bounding box center [942, 541] width 46 height 15
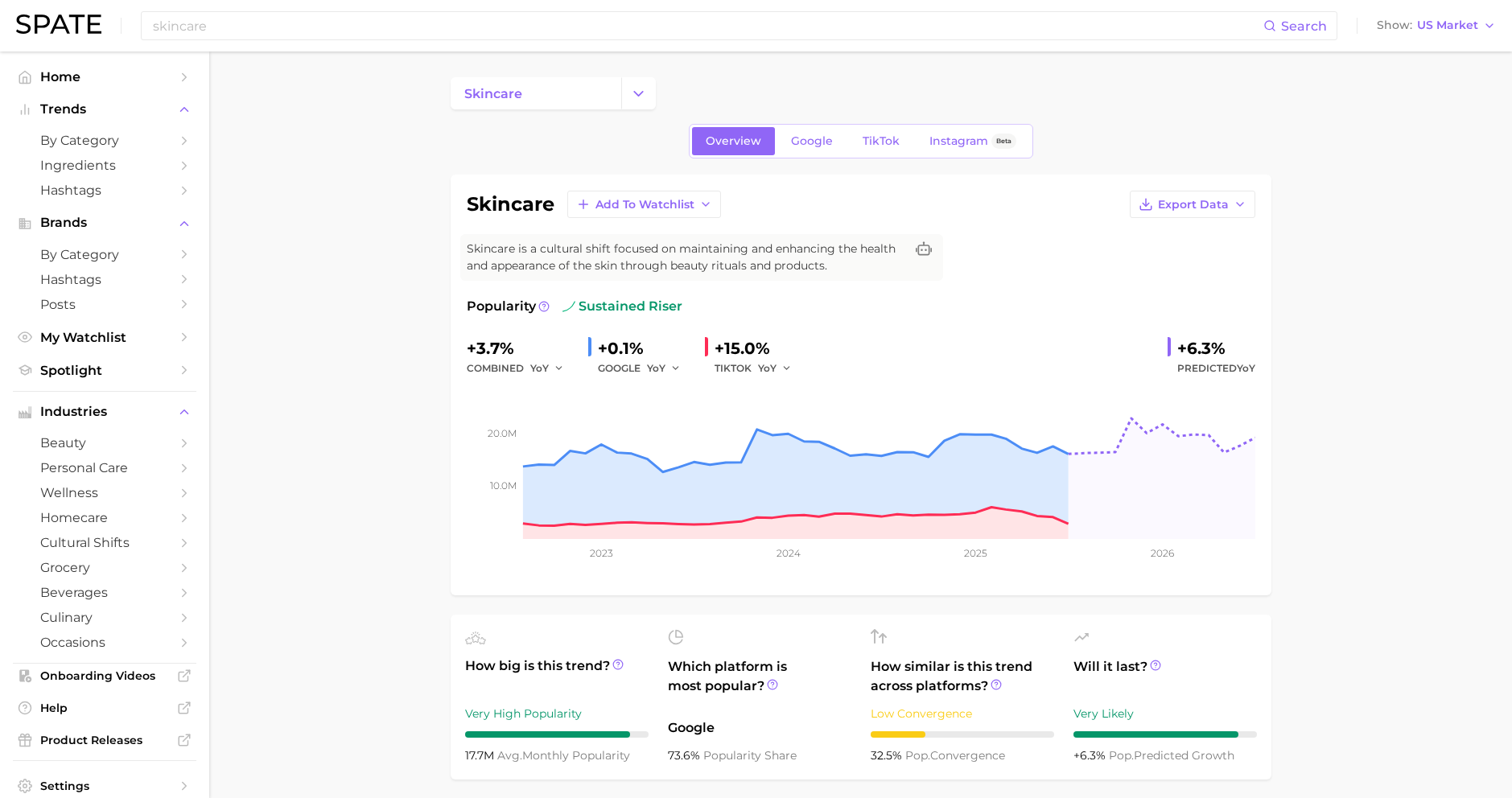
scroll to position [0, 0]
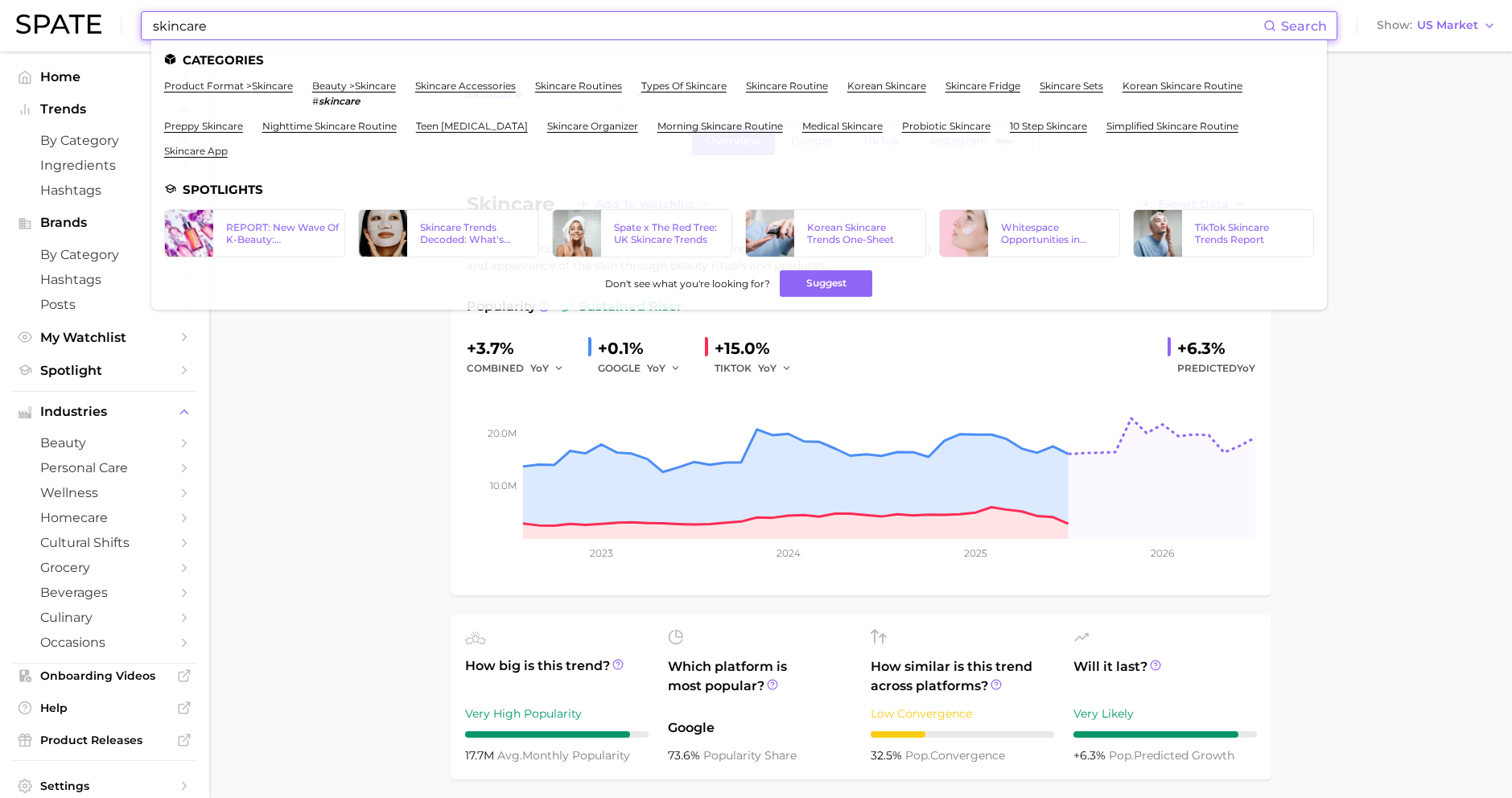
click at [388, 17] on input "skincare" at bounding box center [707, 25] width 1111 height 27
click at [399, 27] on input "skincare" at bounding box center [707, 25] width 1111 height 27
type input "skincare"
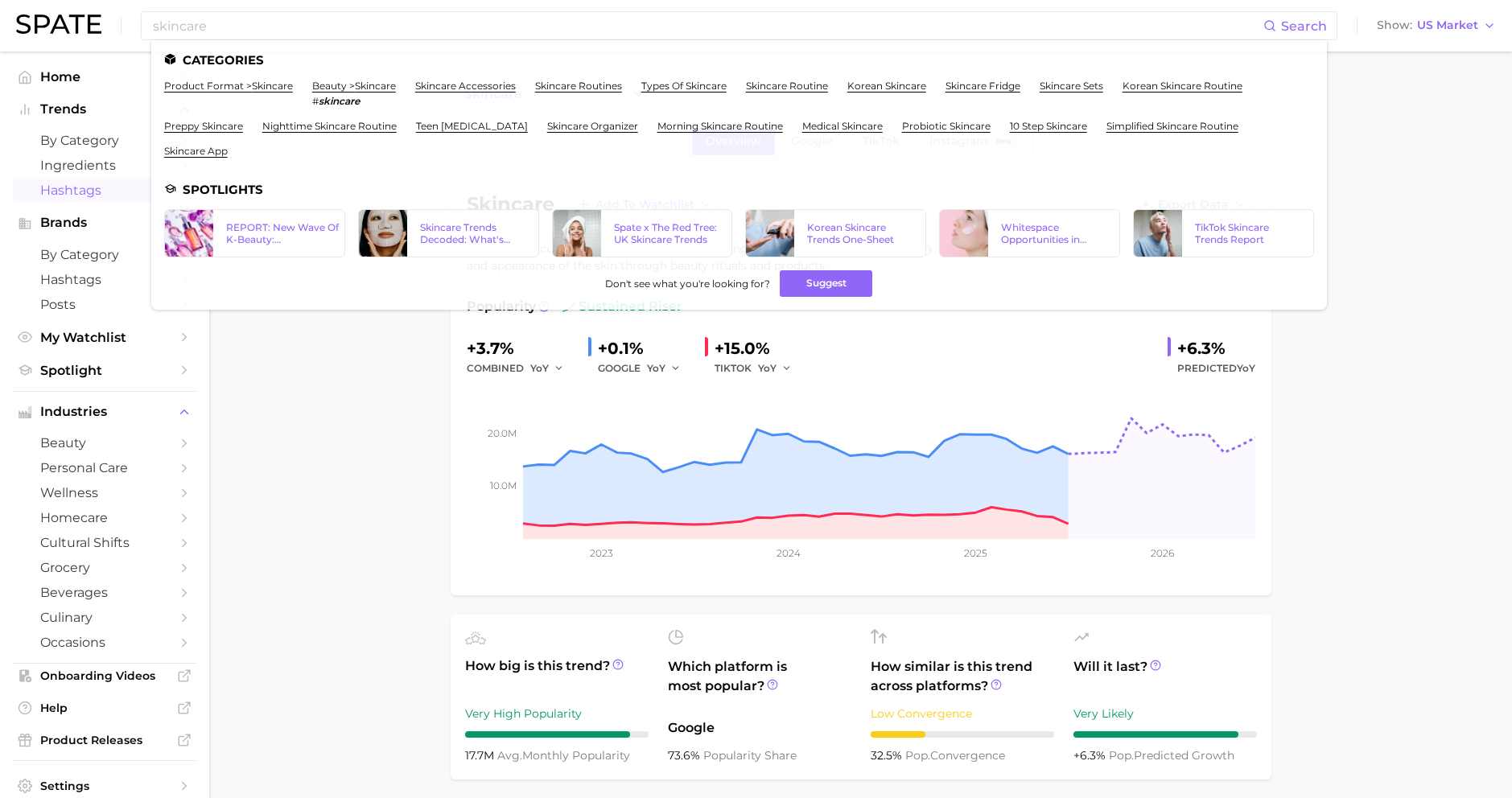
click at [81, 194] on span "Hashtags" at bounding box center [104, 190] width 129 height 15
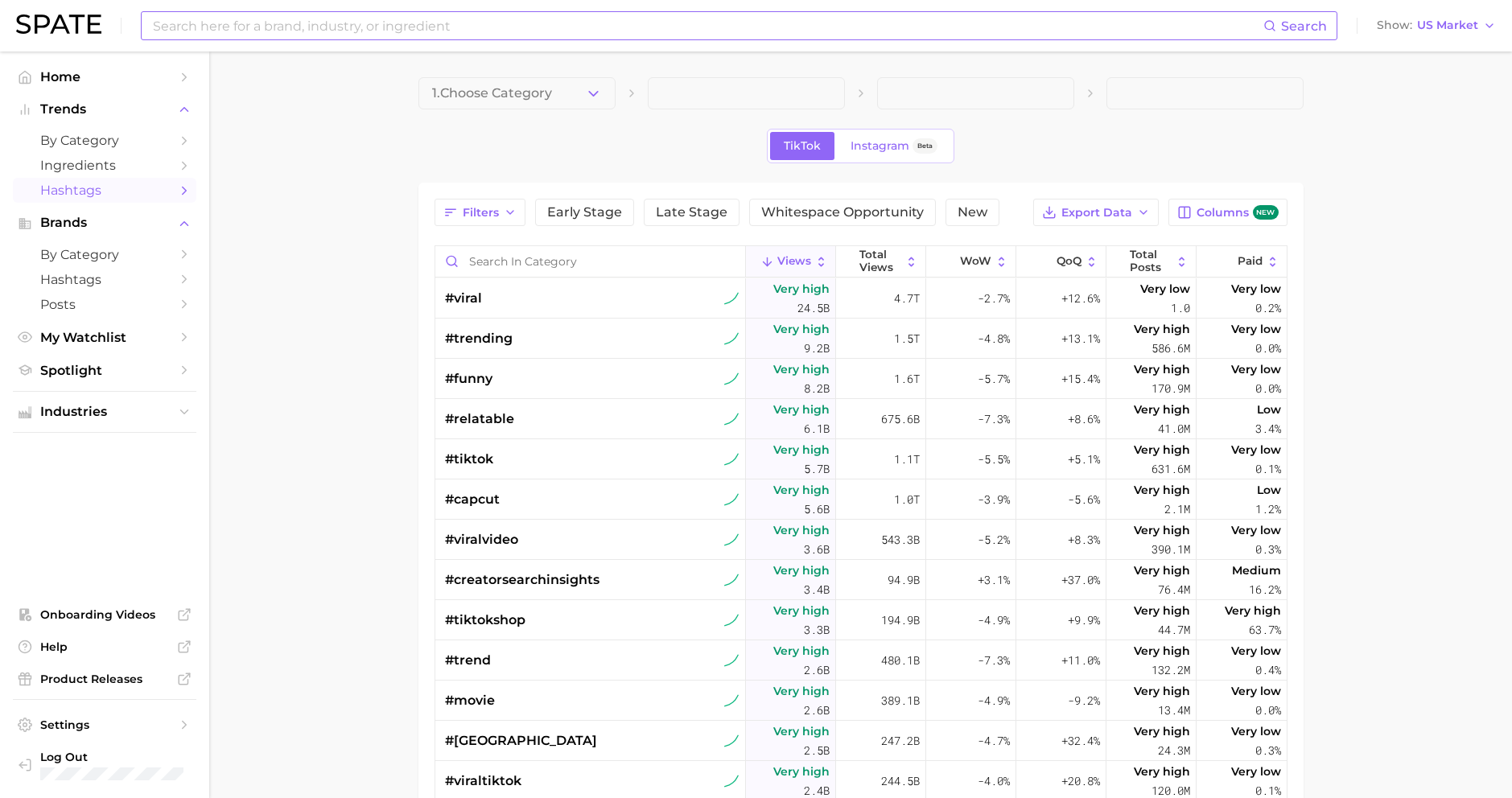
click at [362, 25] on input at bounding box center [707, 25] width 1111 height 27
type input "skincare"
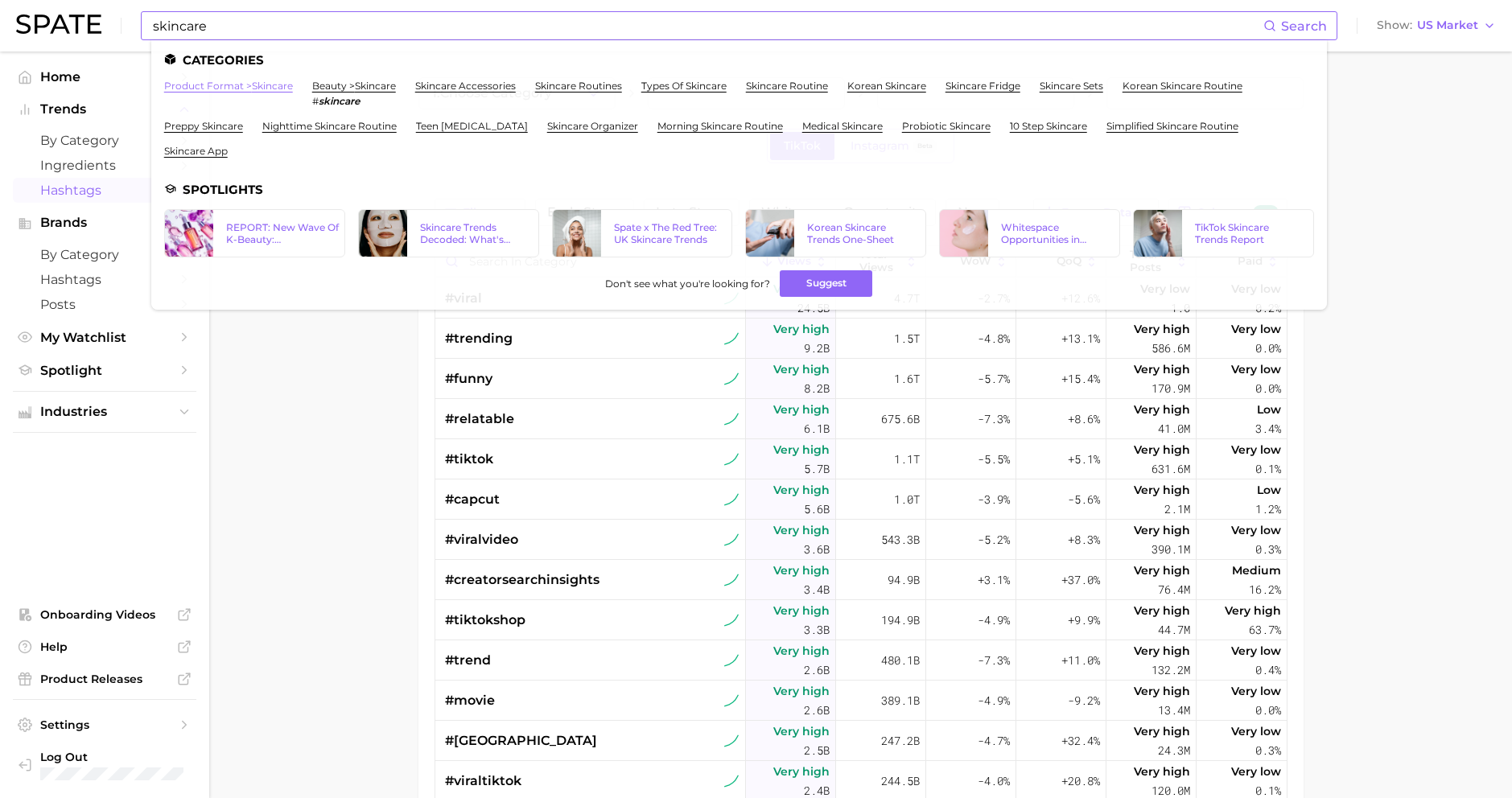
click at [230, 85] on link "product format > skincare" at bounding box center [229, 85] width 129 height 12
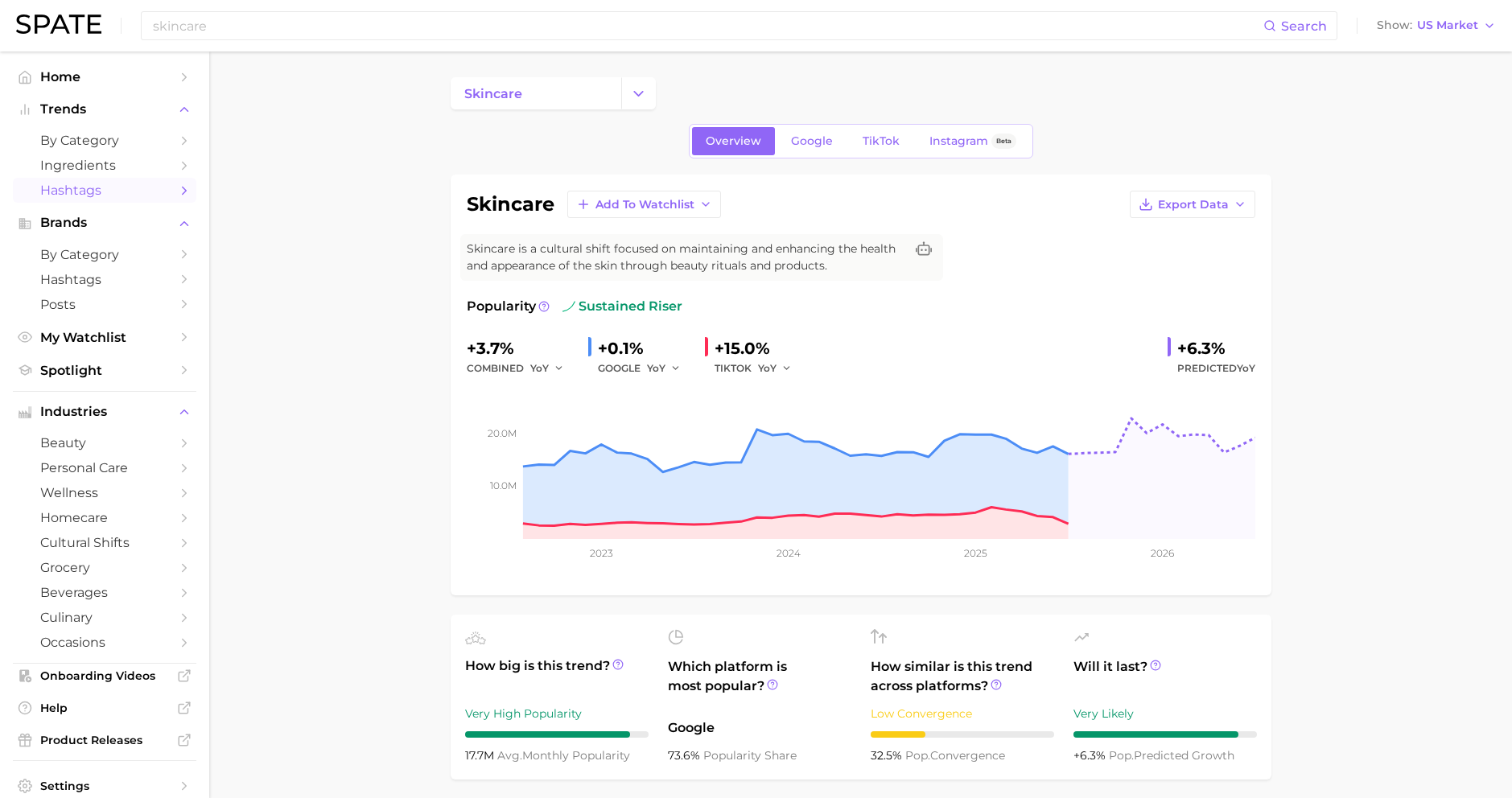
click at [138, 191] on span "Hashtags" at bounding box center [104, 190] width 129 height 15
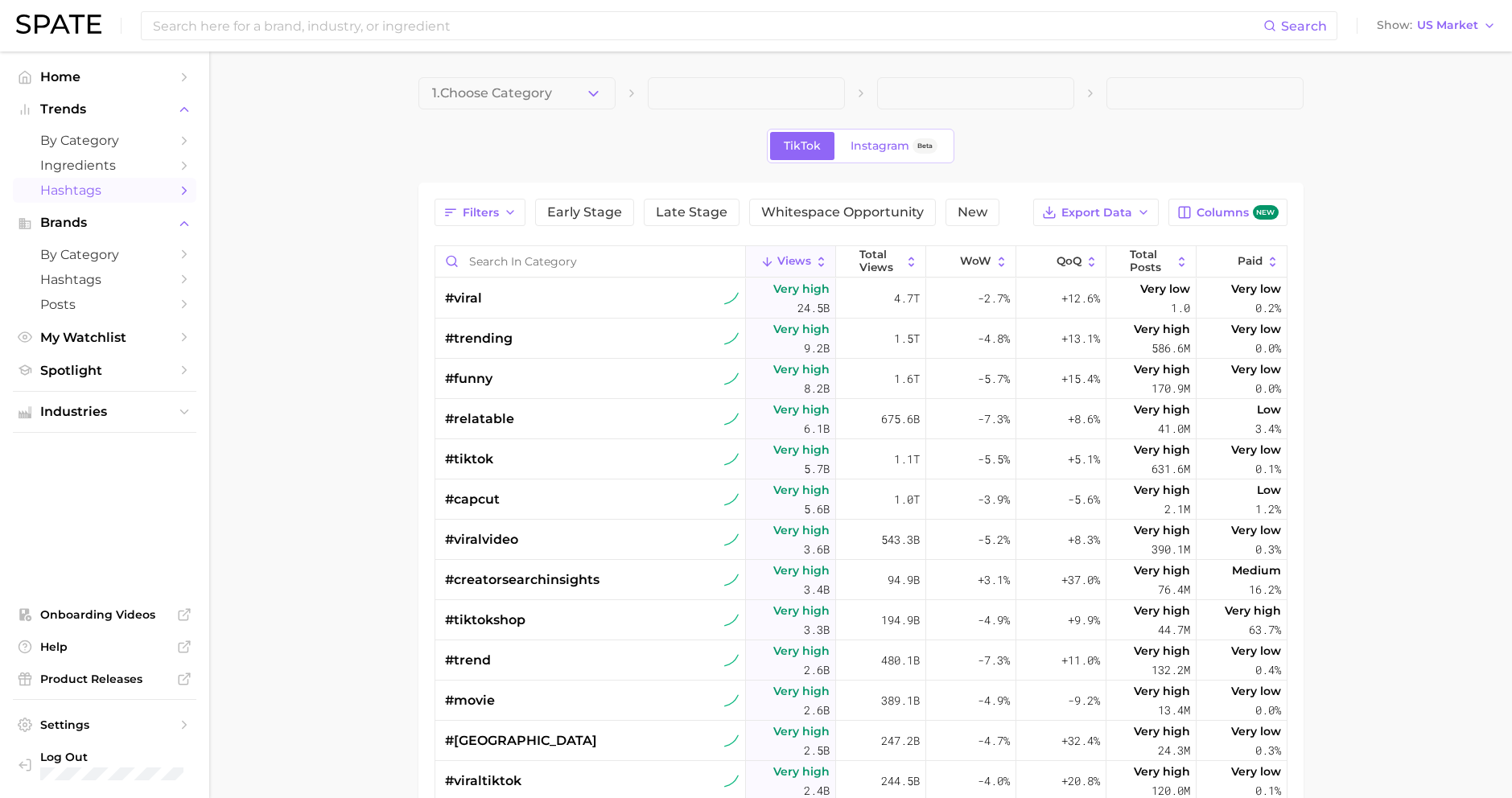
click at [655, 86] on span at bounding box center [746, 93] width 197 height 33
click at [809, 216] on span "Whitespace Opportunity" at bounding box center [842, 213] width 163 height 13
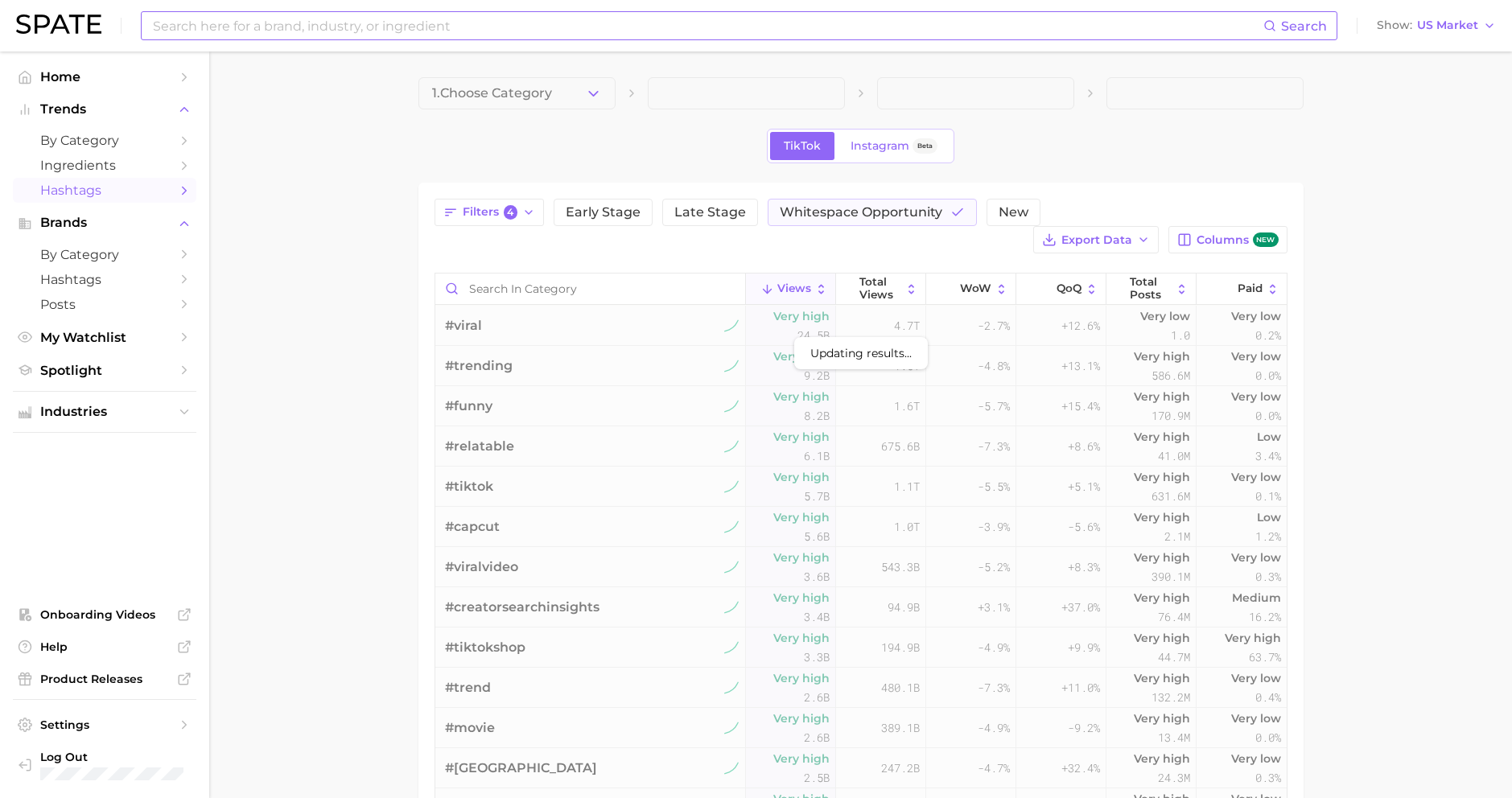
click at [230, 22] on input at bounding box center [707, 25] width 1111 height 27
click at [141, 75] on span "Home" at bounding box center [104, 76] width 129 height 15
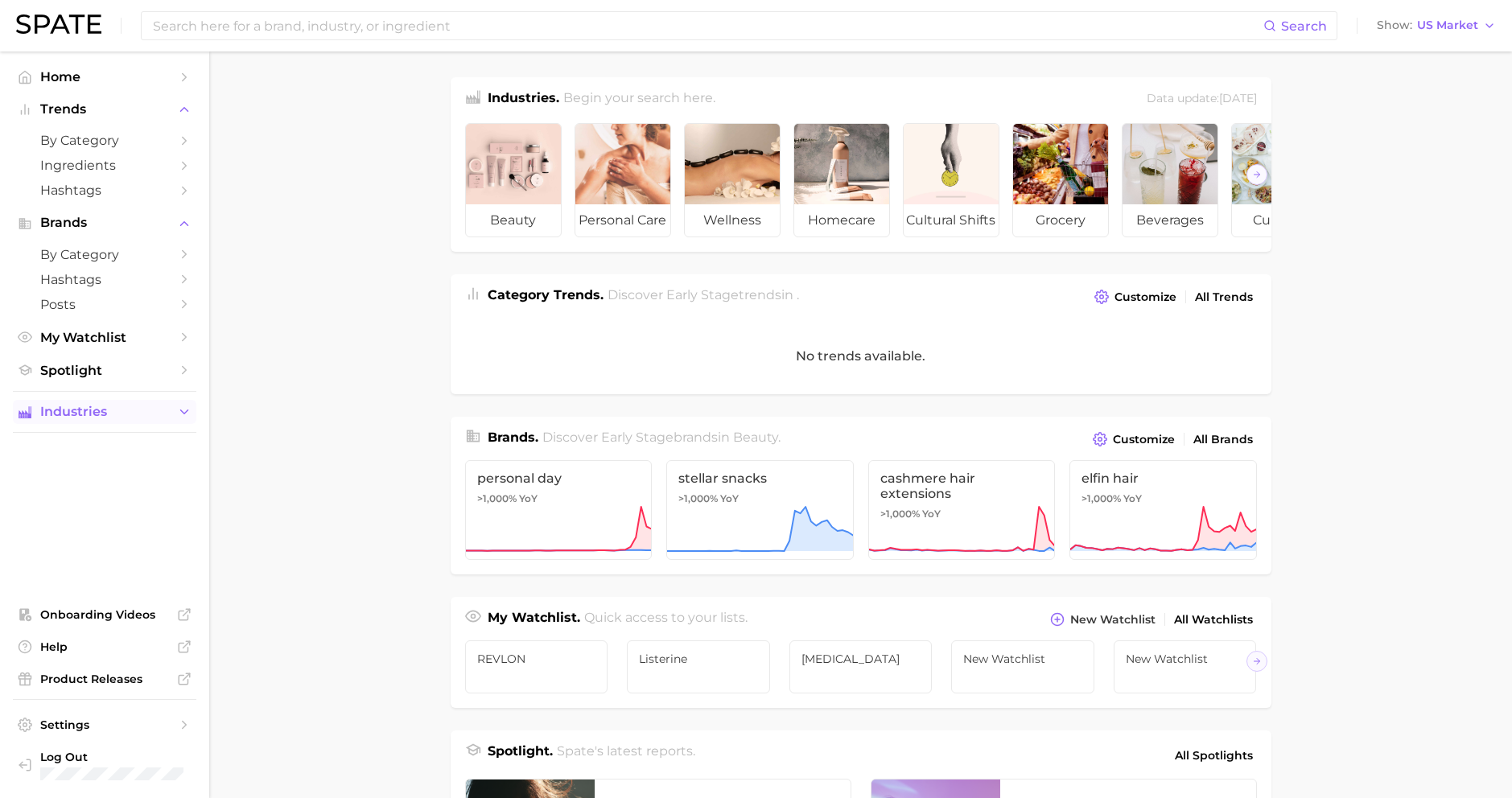
click at [155, 404] on span "Industries" at bounding box center [104, 412] width 129 height 15
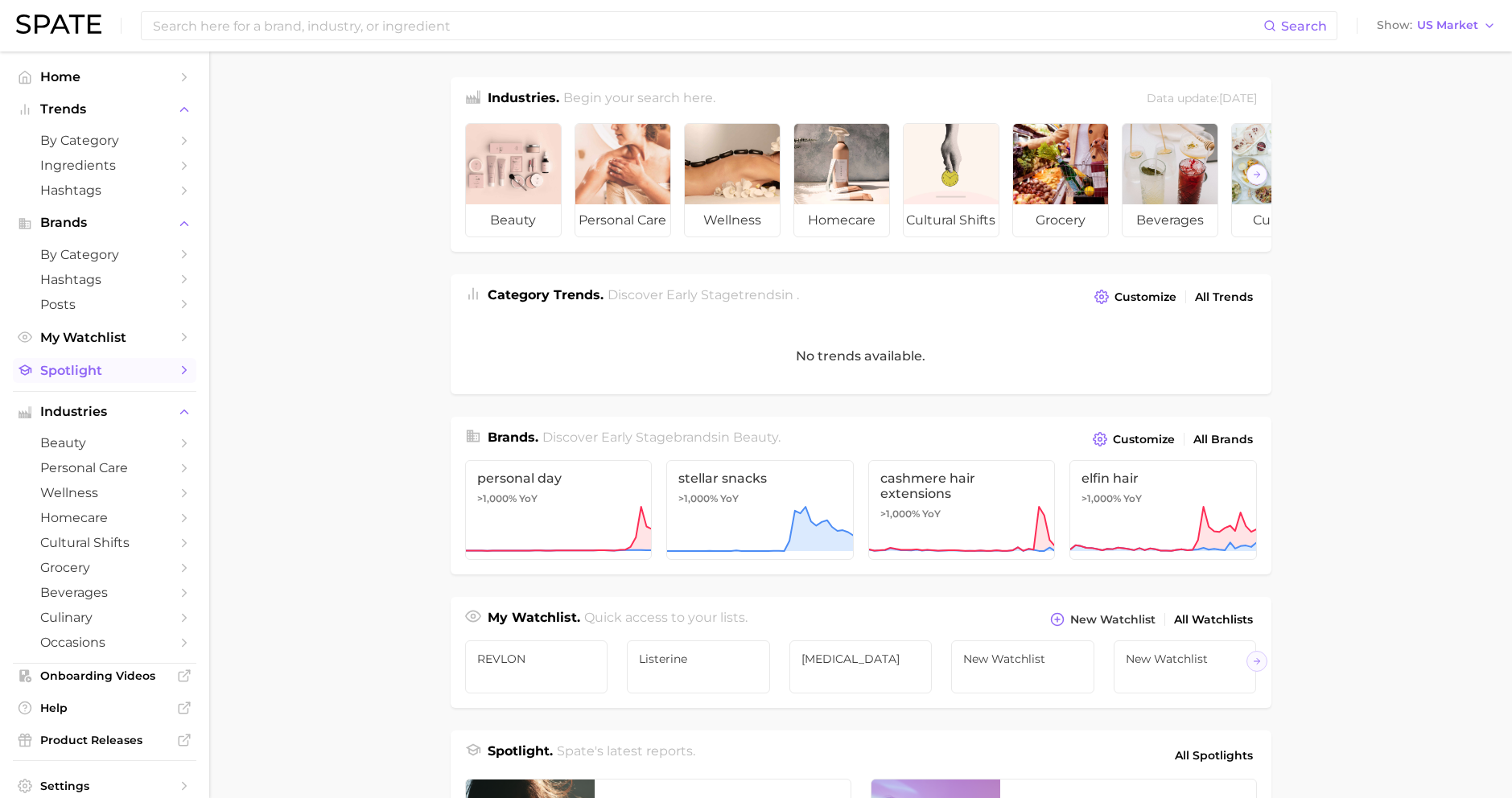
click at [148, 364] on span "Spotlight" at bounding box center [104, 370] width 129 height 15
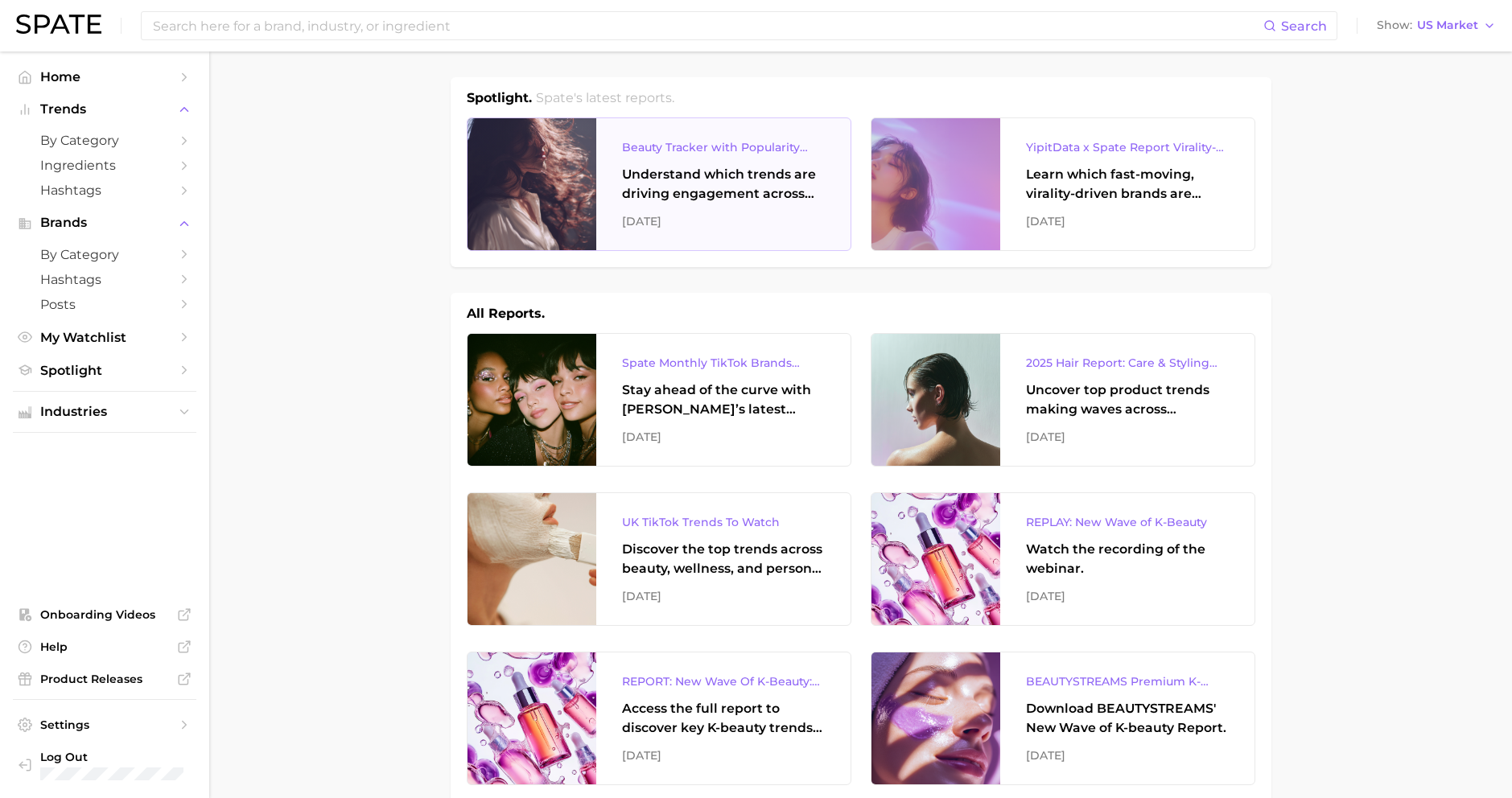
click at [679, 184] on div "Understand which trends are driving engagement across platforms in the skin, ha…" at bounding box center [723, 184] width 203 height 39
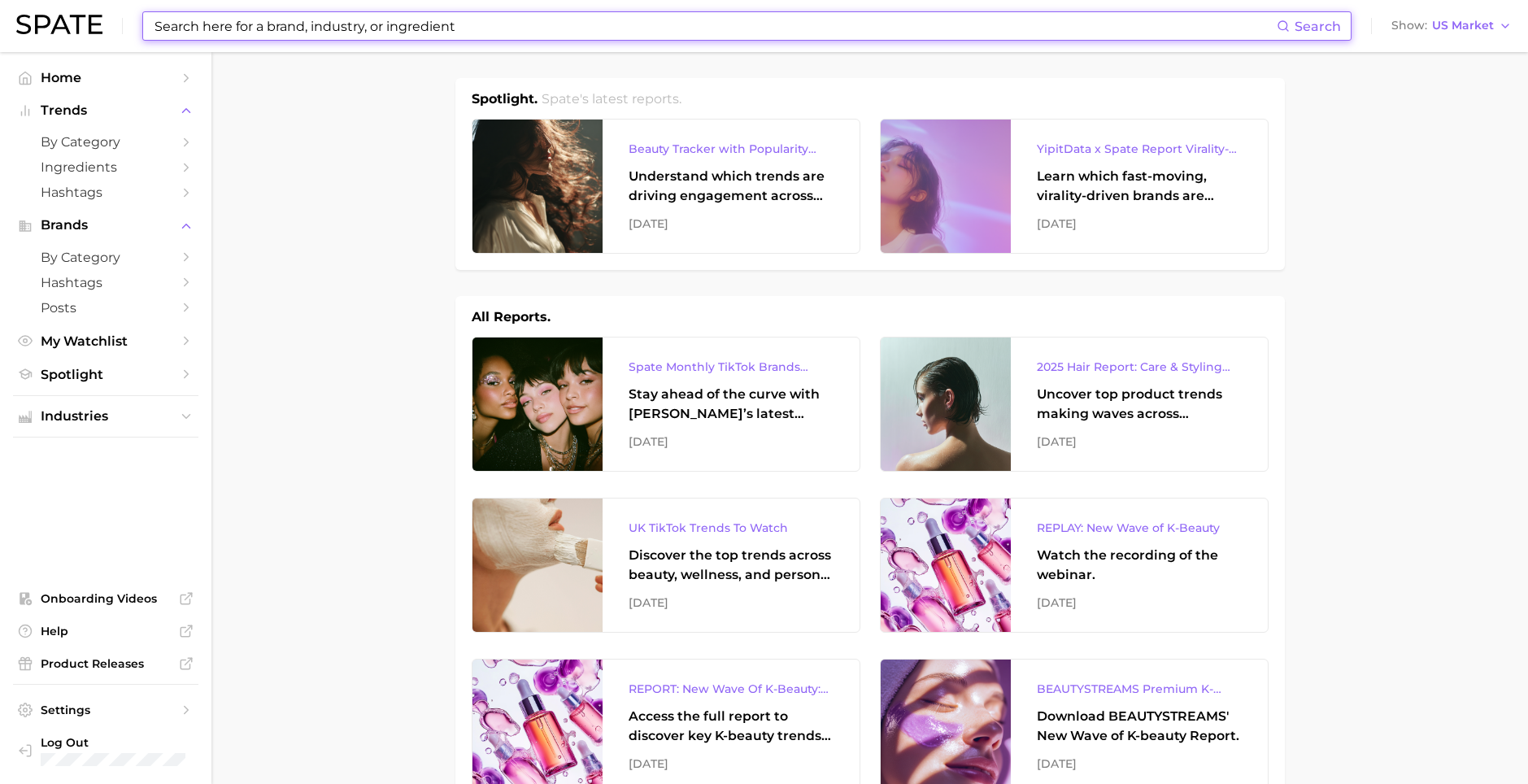
click at [370, 22] on input at bounding box center [715, 25] width 1123 height 27
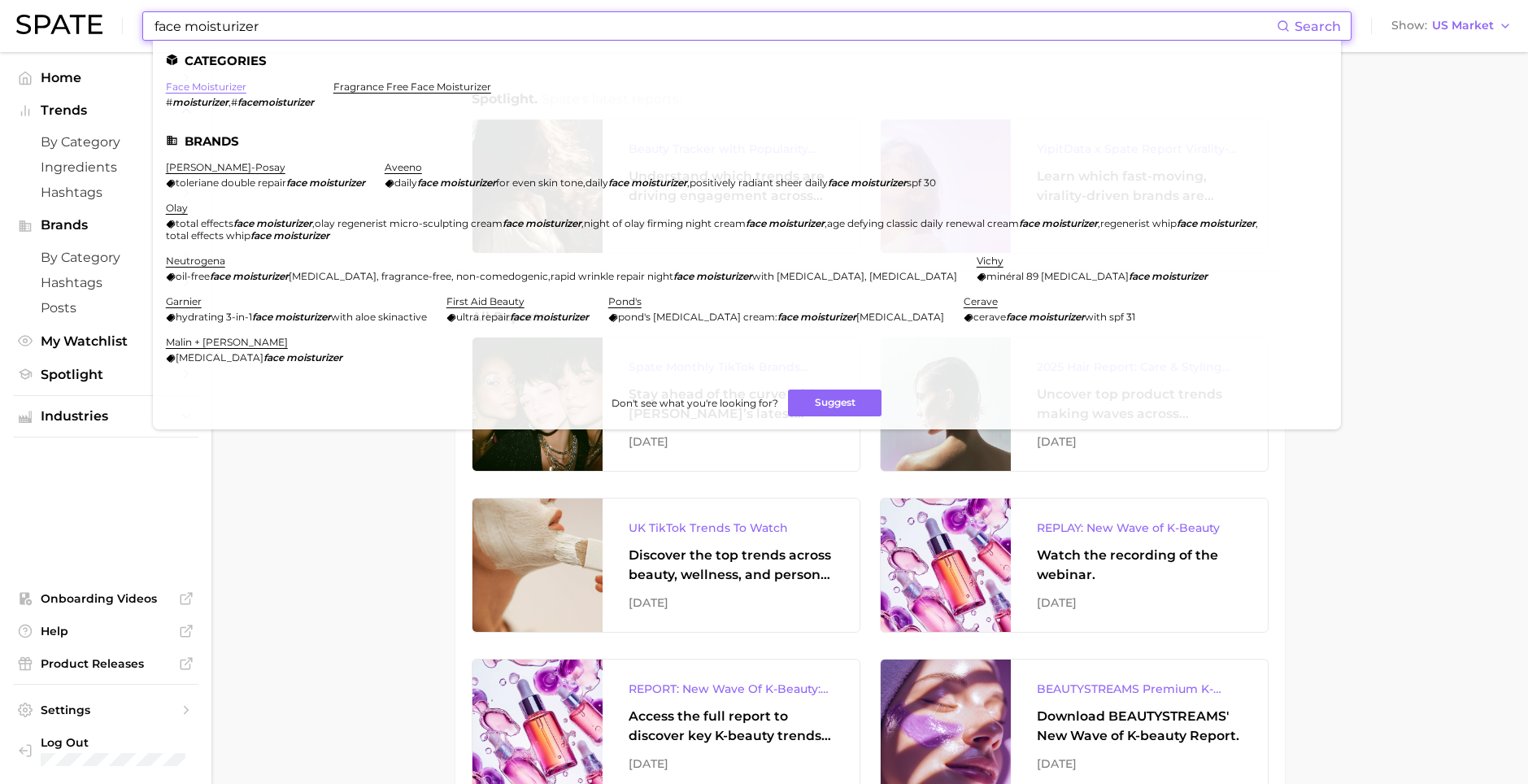
type input "face moisturizer"
click at [206, 87] on link "face moisturizer" at bounding box center [207, 86] width 81 height 12
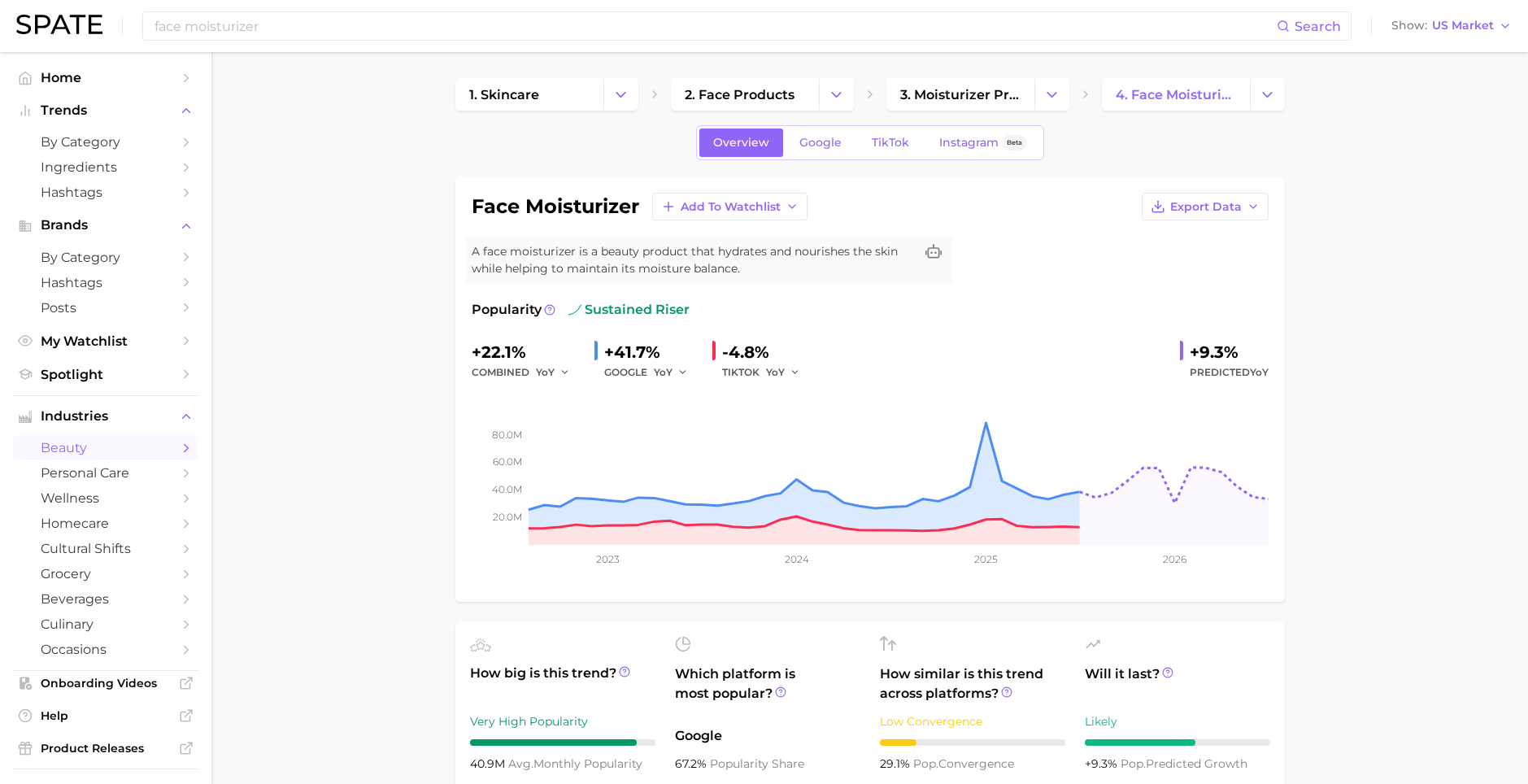
click at [845, 354] on div "+22.1% combined YoY +41.7% GOOGLE YoY -4.8% TIKTOK YoY +9.3% Predicted YoY" at bounding box center [870, 361] width 796 height 43
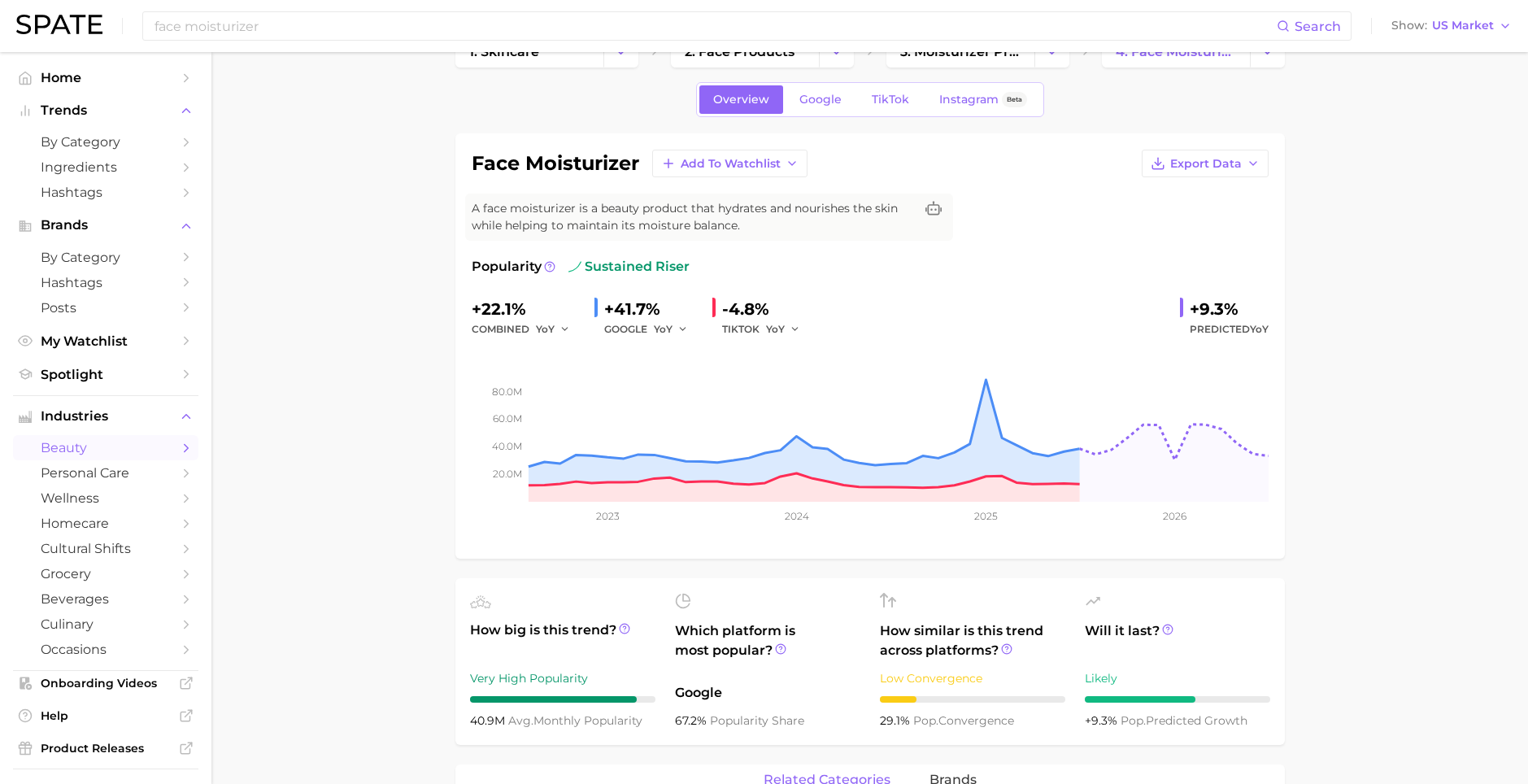
scroll to position [18, 0]
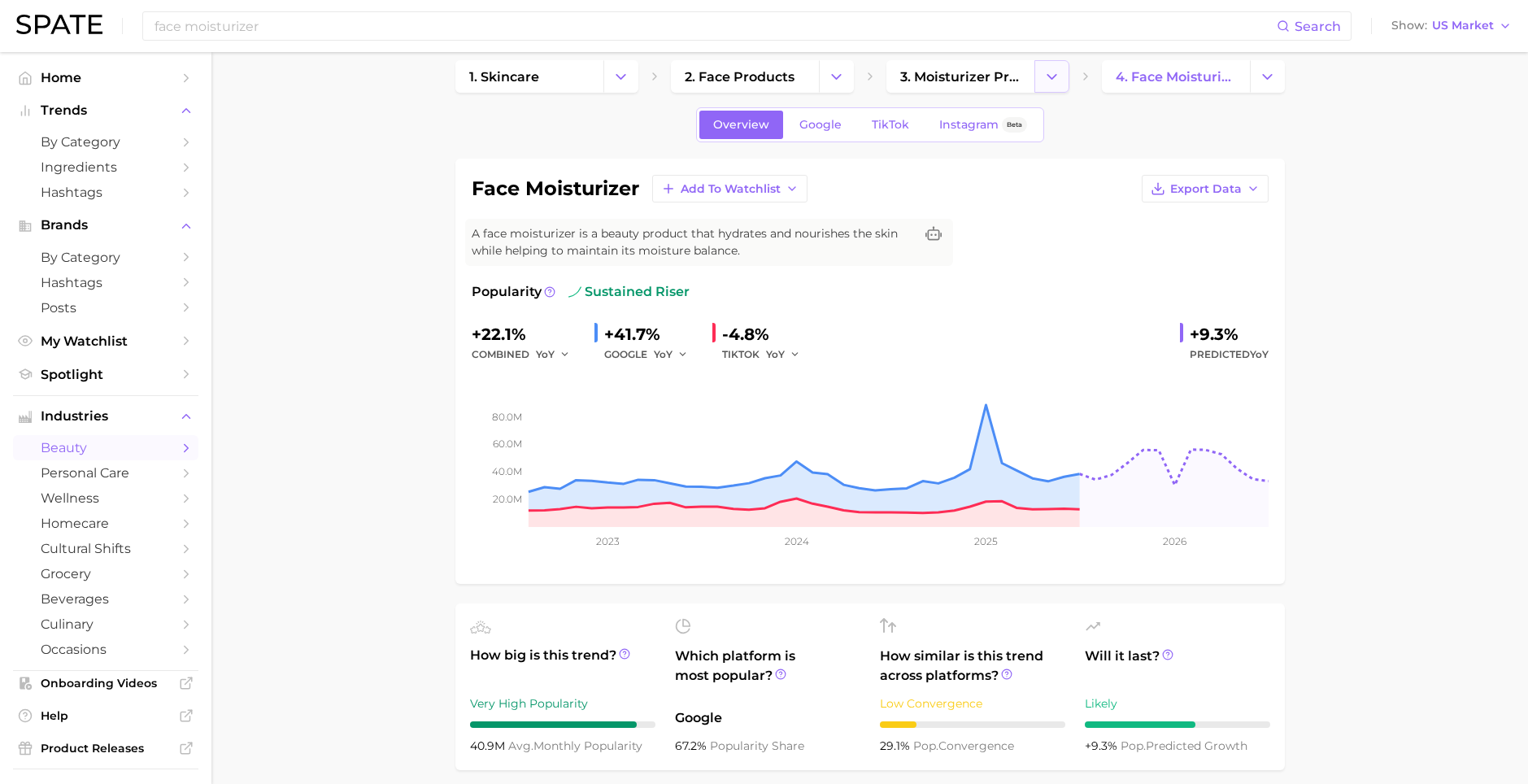
click at [1048, 80] on icon "Change Category" at bounding box center [1052, 77] width 17 height 17
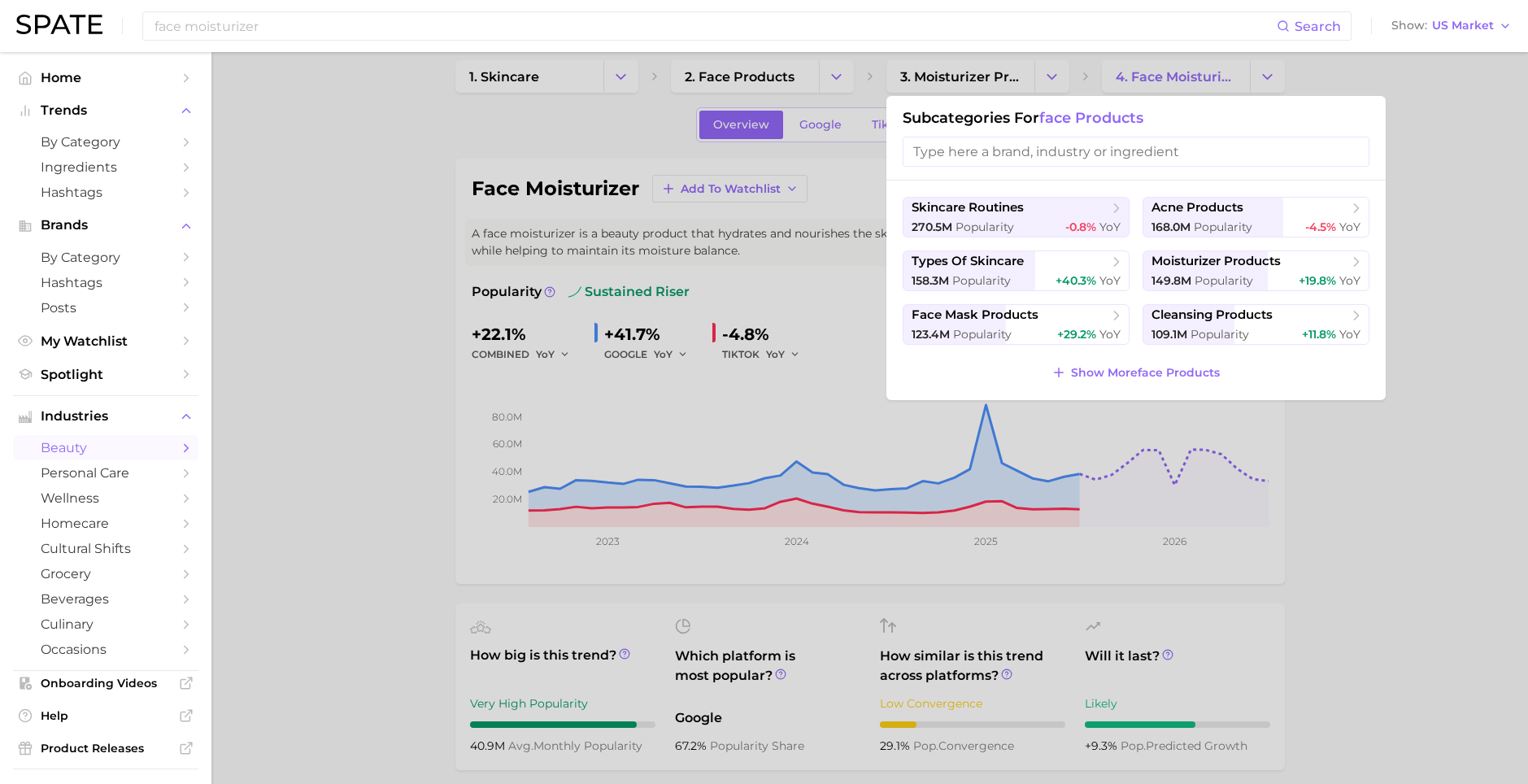
click at [346, 332] on div at bounding box center [764, 392] width 1528 height 784
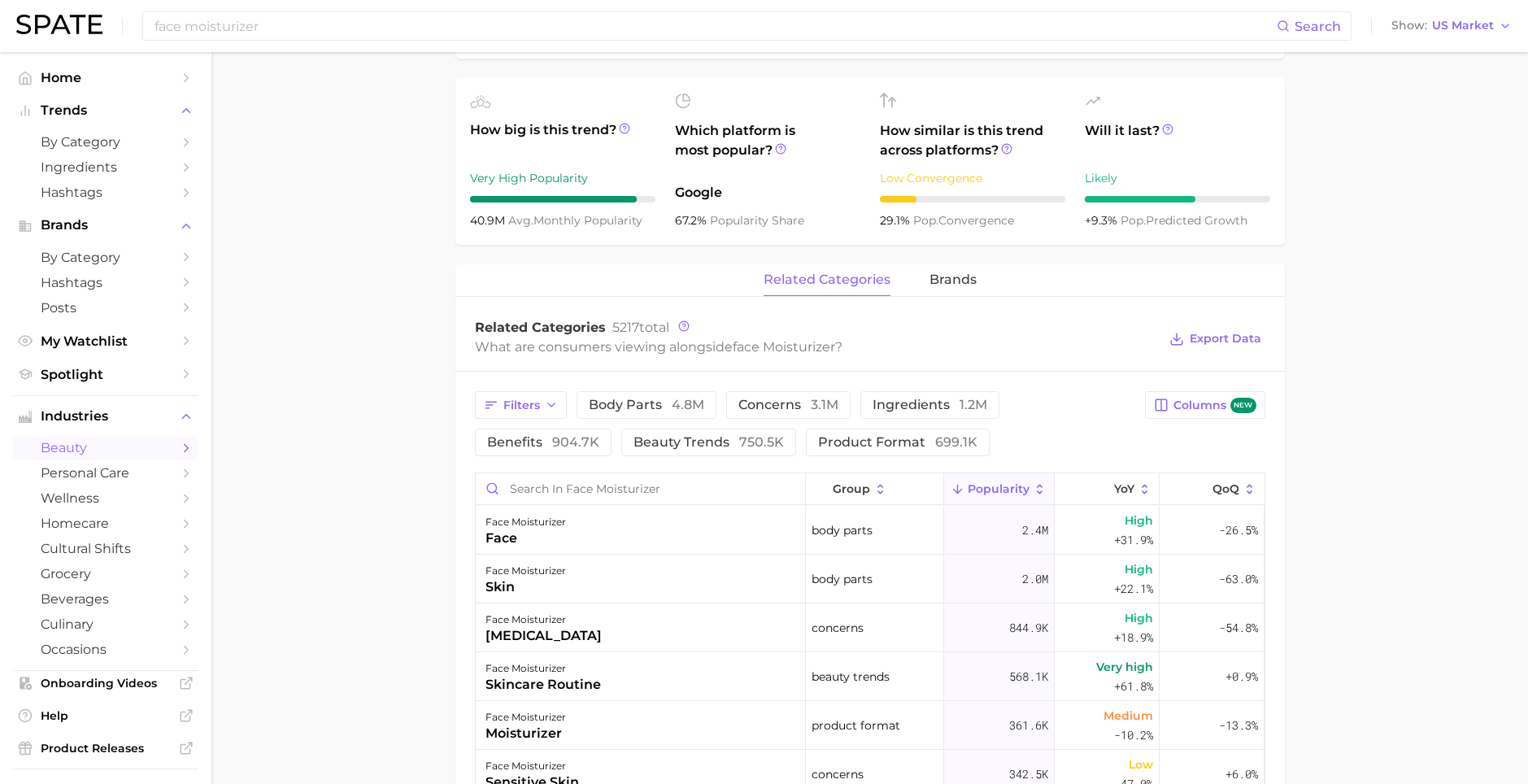
scroll to position [547, 0]
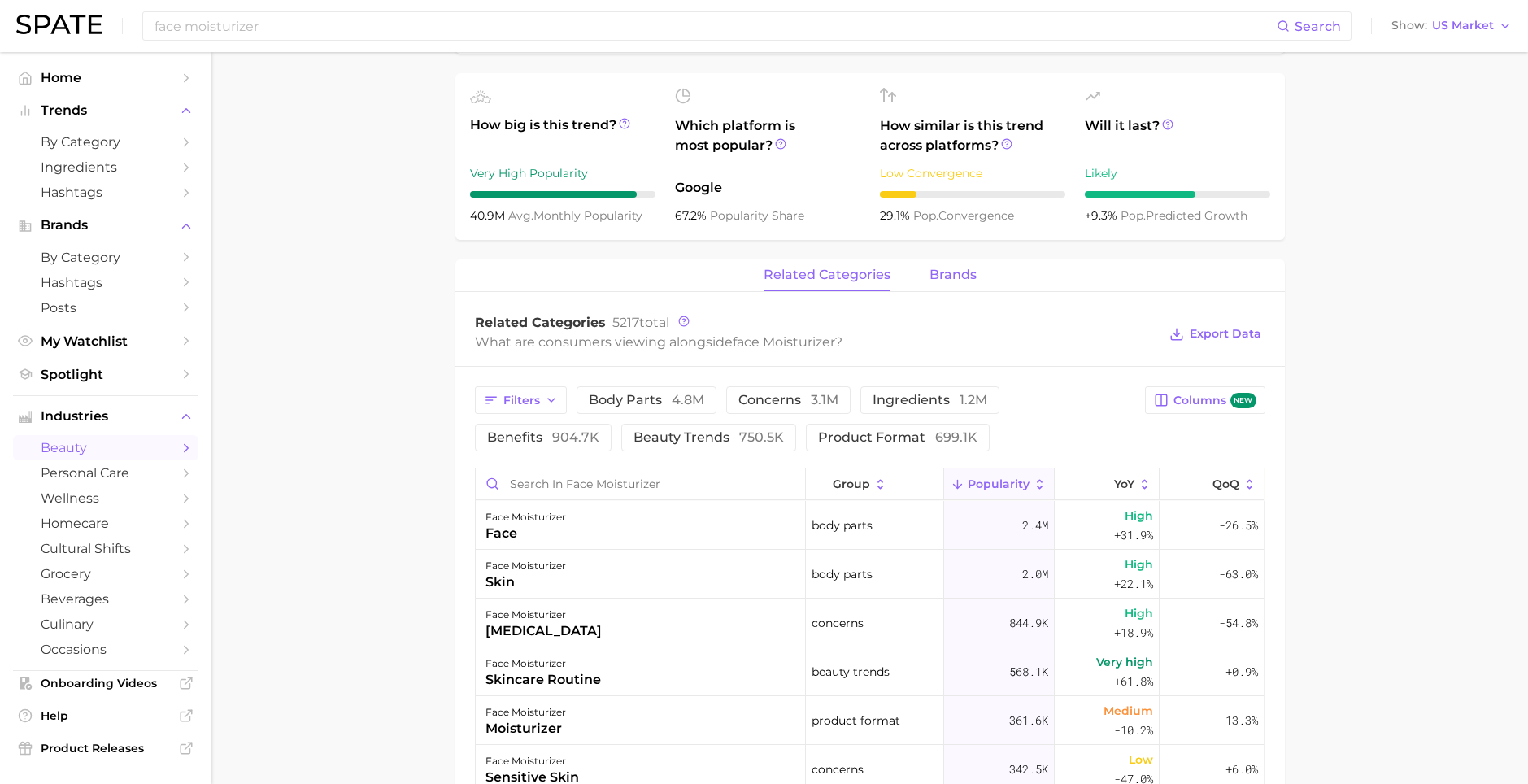
click at [939, 277] on span "brands" at bounding box center [952, 275] width 47 height 15
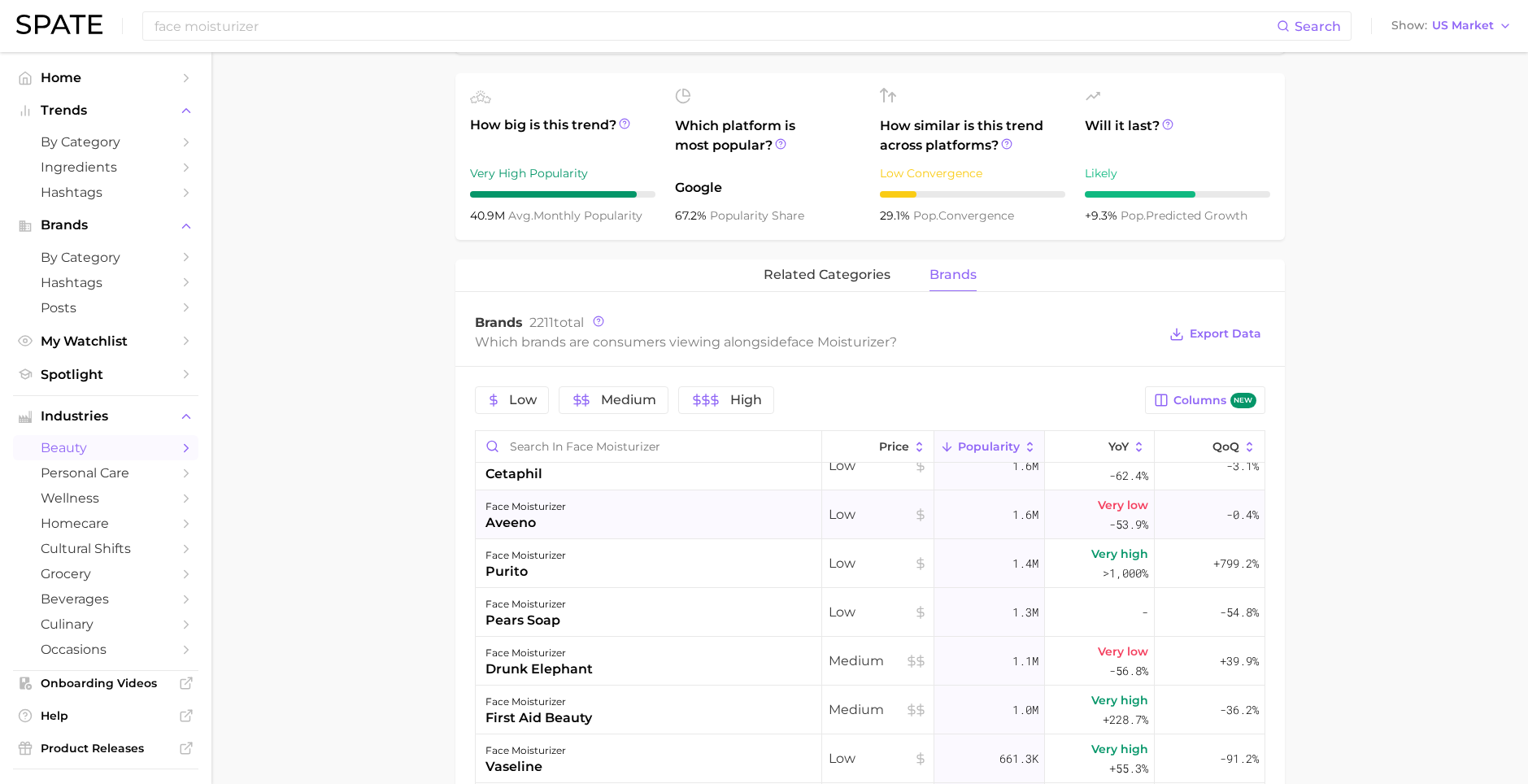
scroll to position [271, 0]
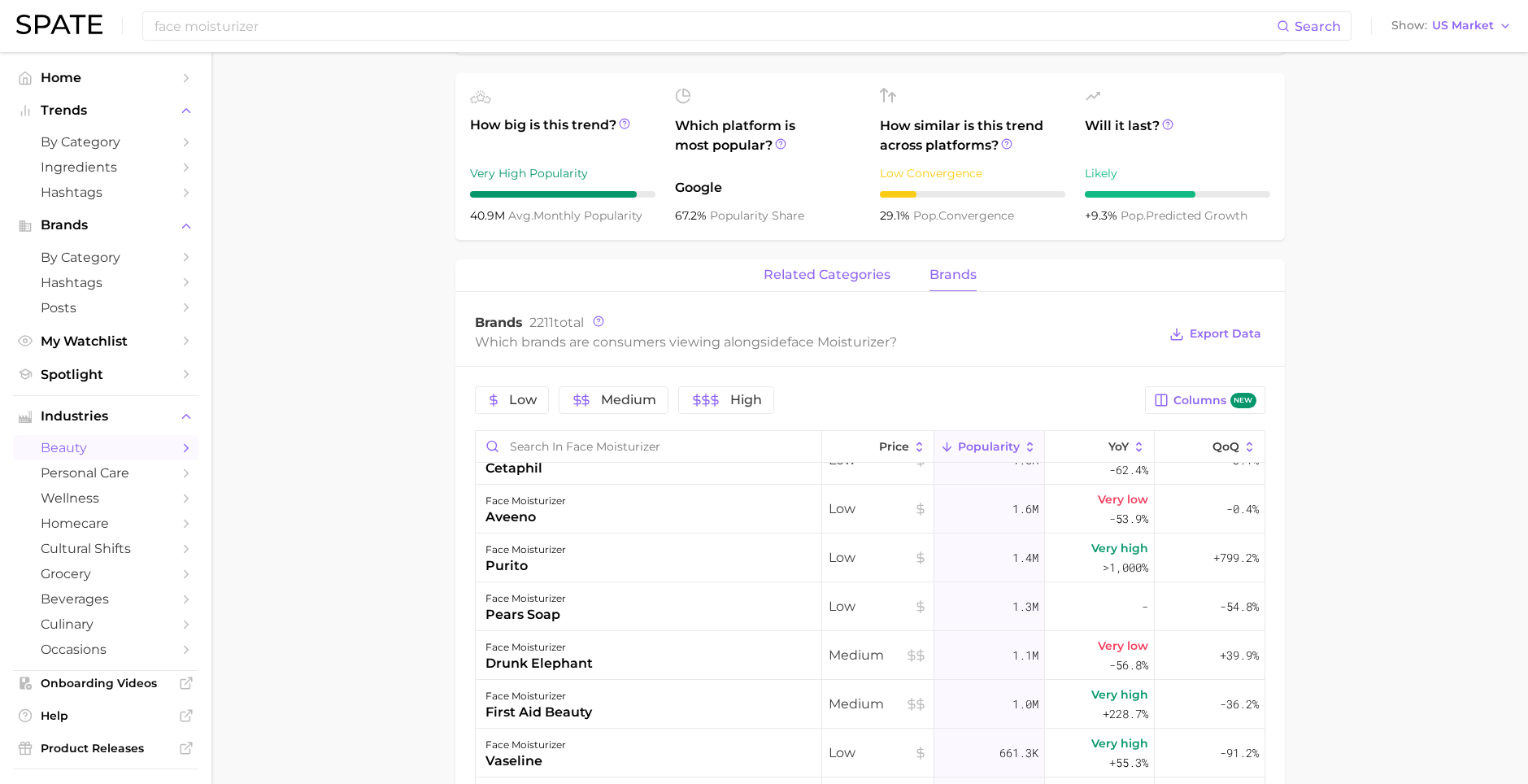
click at [796, 282] on span "related categories" at bounding box center [826, 275] width 127 height 15
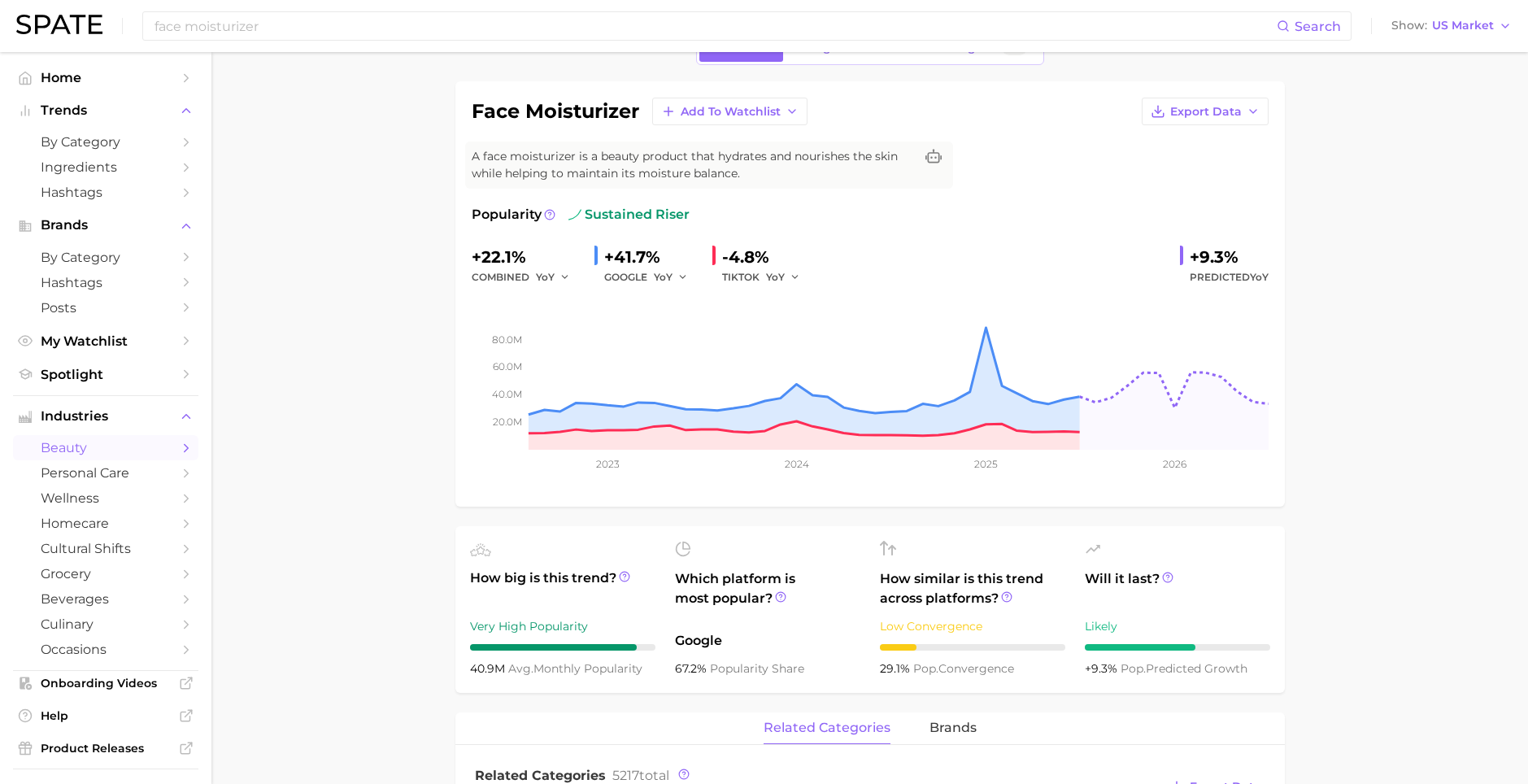
scroll to position [110, 0]
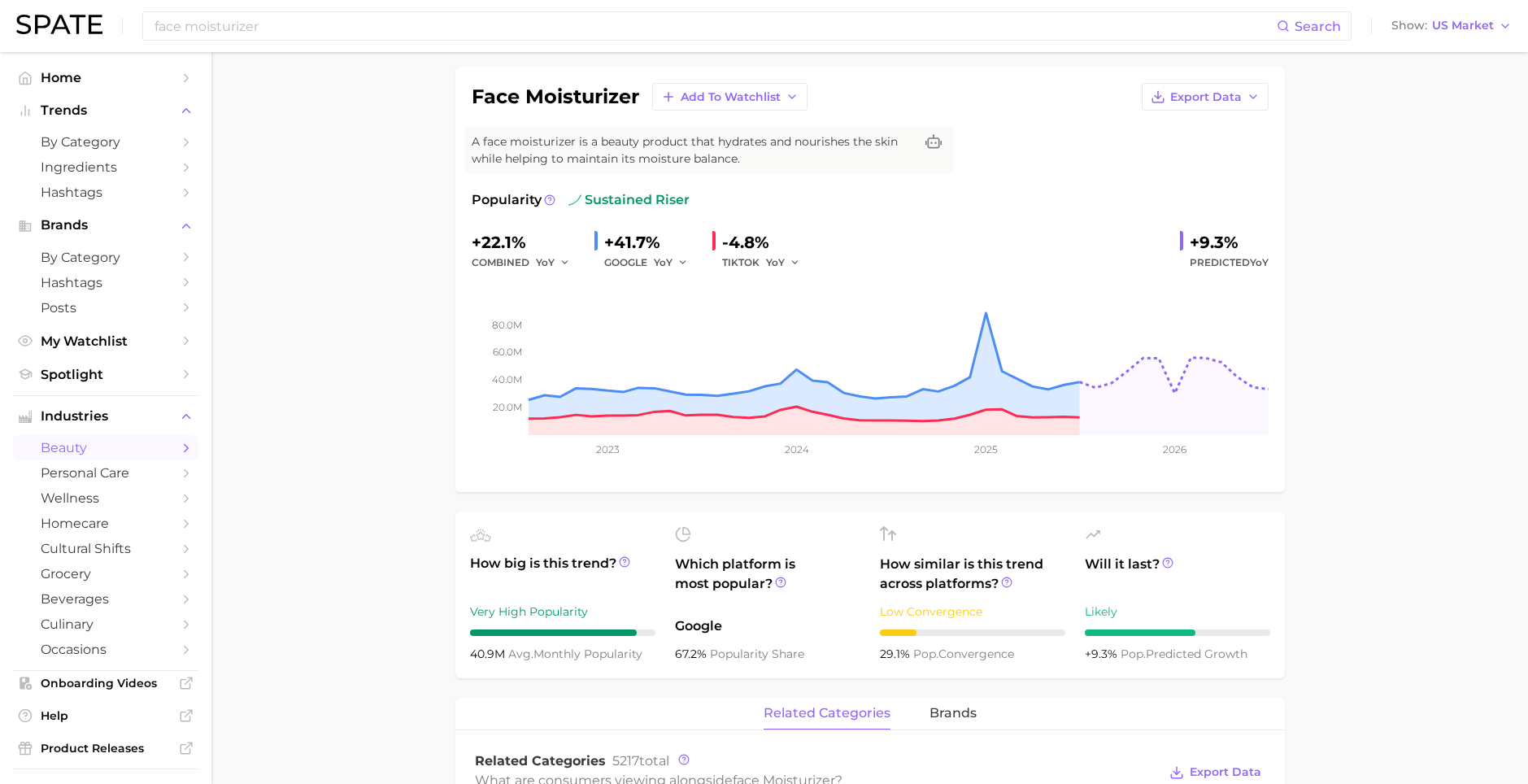
click at [543, 664] on ul "How big is this trend? Very High Popularity 40.9m avg. monthly popularity Which…" at bounding box center [870, 594] width 829 height 166
click at [540, 628] on div "How big is this trend? Very High Popularity 40.9m avg. monthly popularity" at bounding box center [562, 594] width 185 height 137
click at [486, 657] on span "40.9m" at bounding box center [488, 653] width 39 height 15
click at [623, 561] on icon at bounding box center [624, 561] width 3 height 3
click at [486, 656] on span "40.9m" at bounding box center [488, 653] width 39 height 15
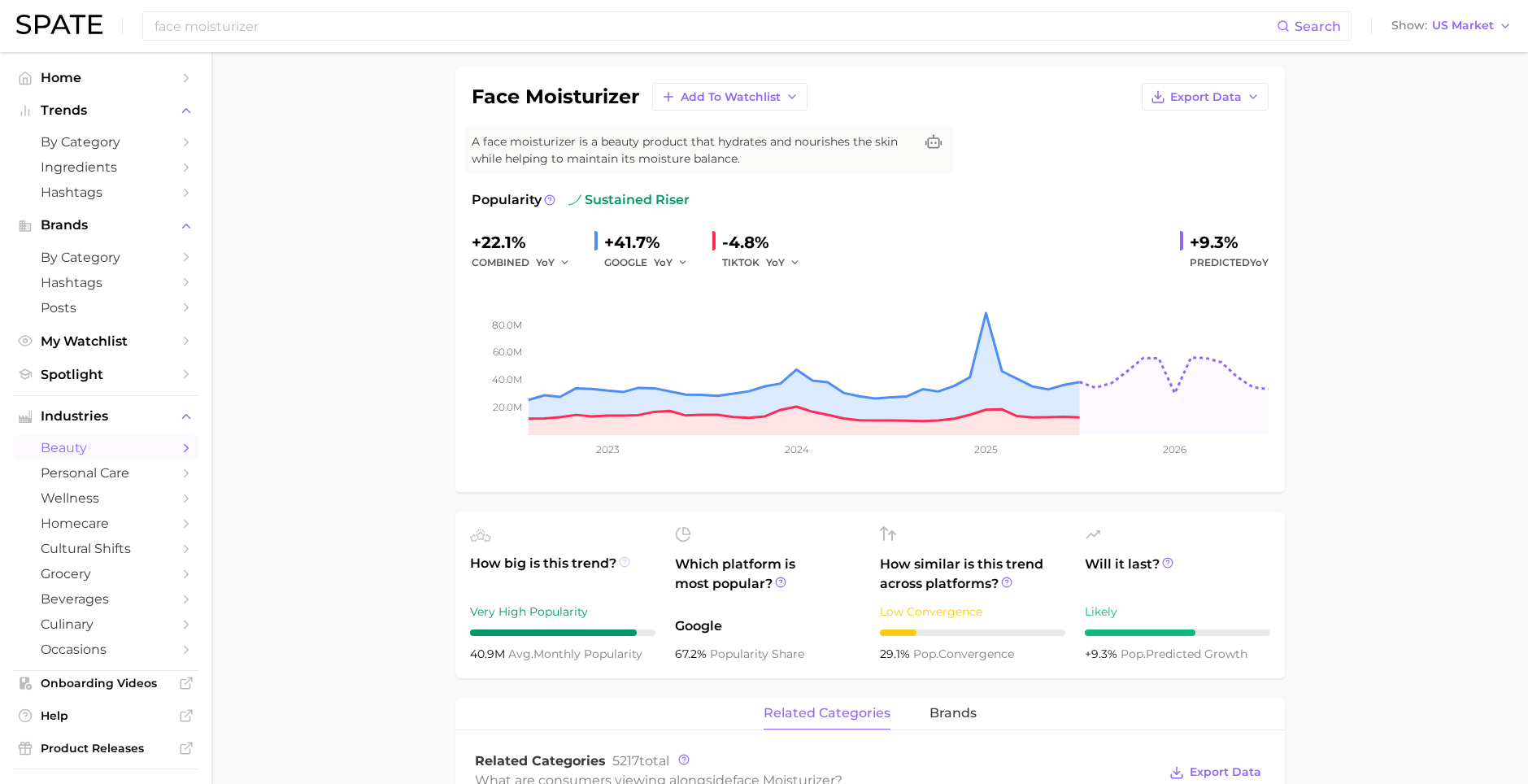
click at [619, 560] on icon at bounding box center [625, 561] width 11 height 11
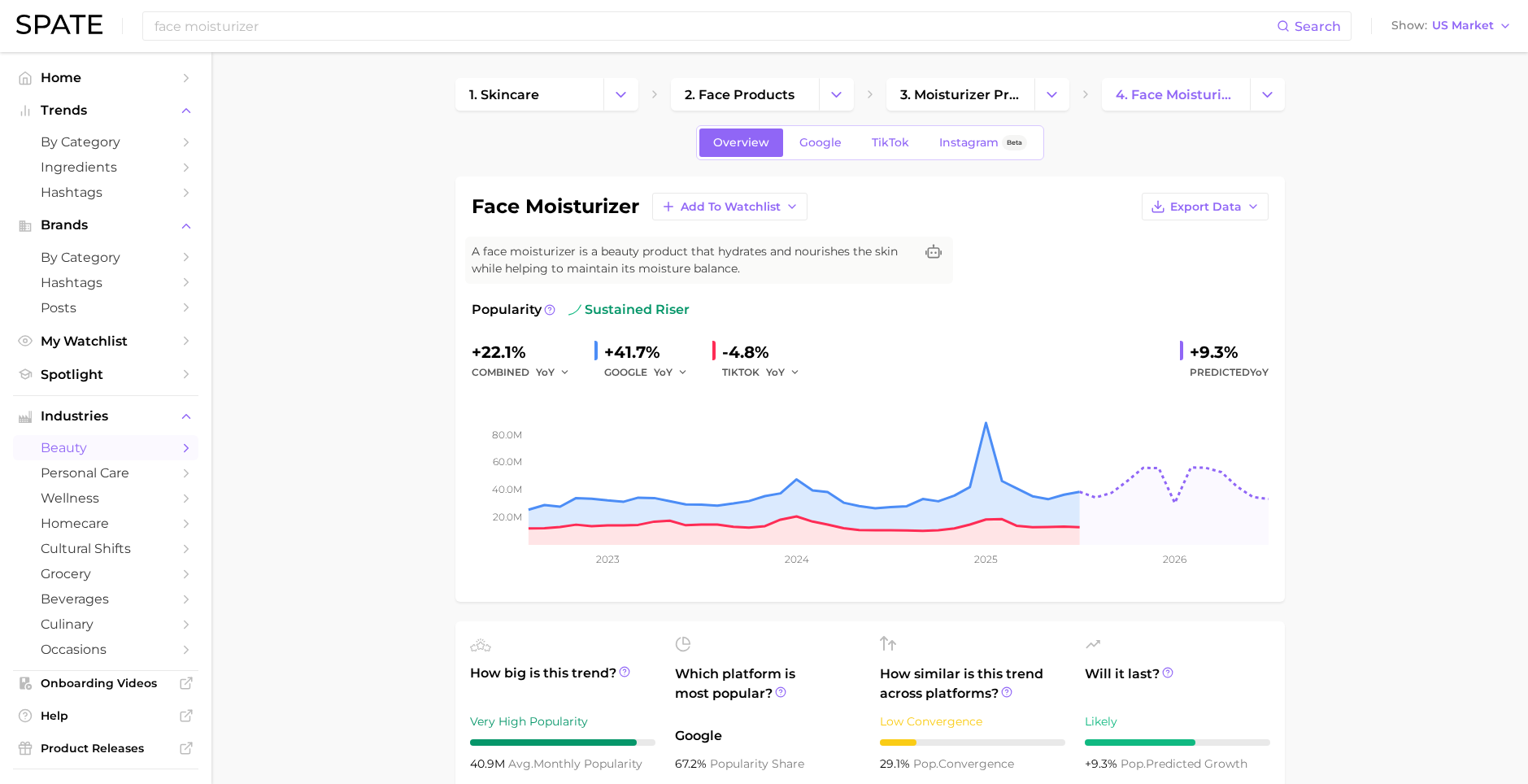
scroll to position [0, 0]
click at [835, 136] on span "Google" at bounding box center [820, 143] width 42 height 14
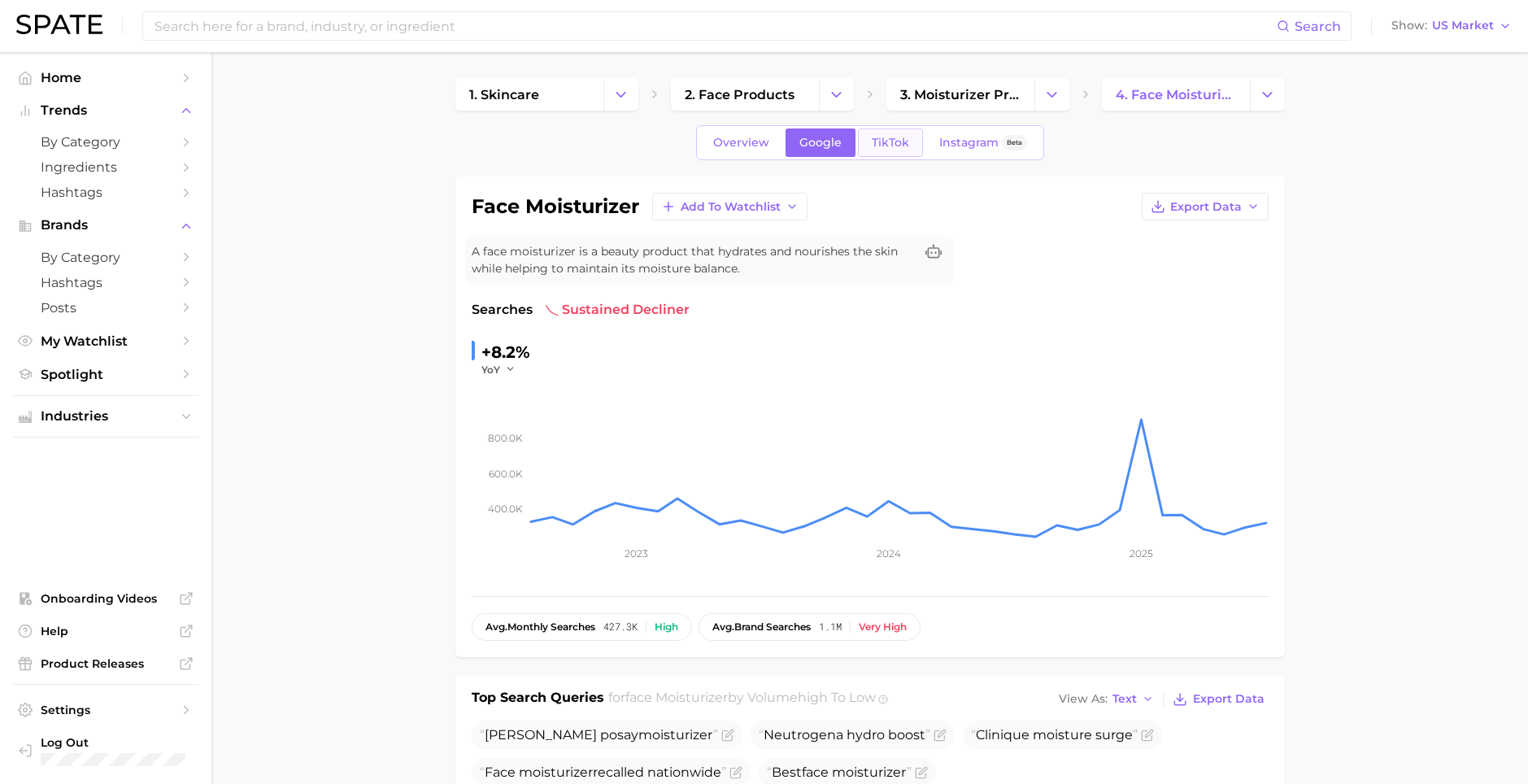
click at [877, 145] on span "TikTok" at bounding box center [890, 143] width 38 height 14
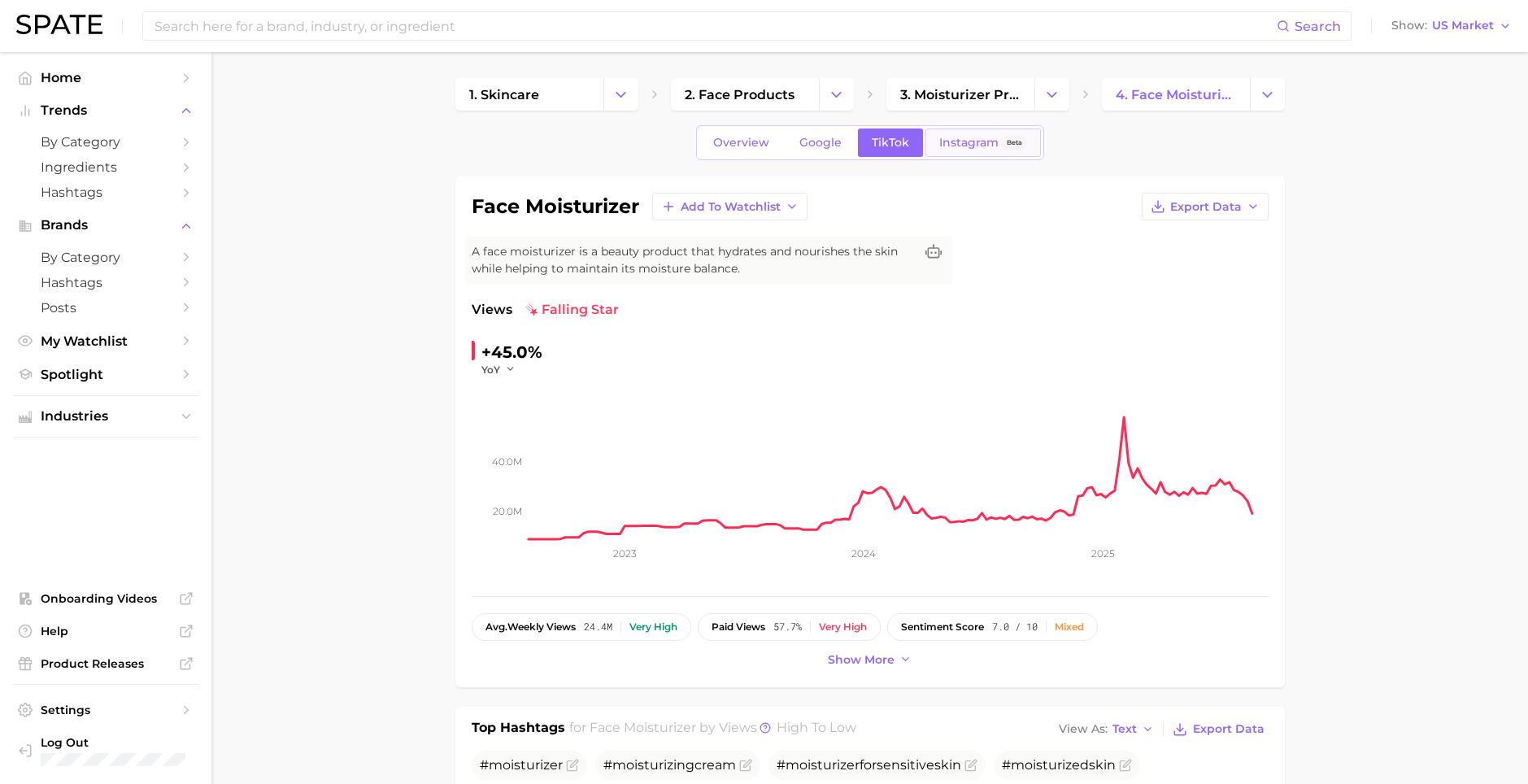
click at [948, 139] on span "Instagram" at bounding box center [968, 143] width 59 height 14
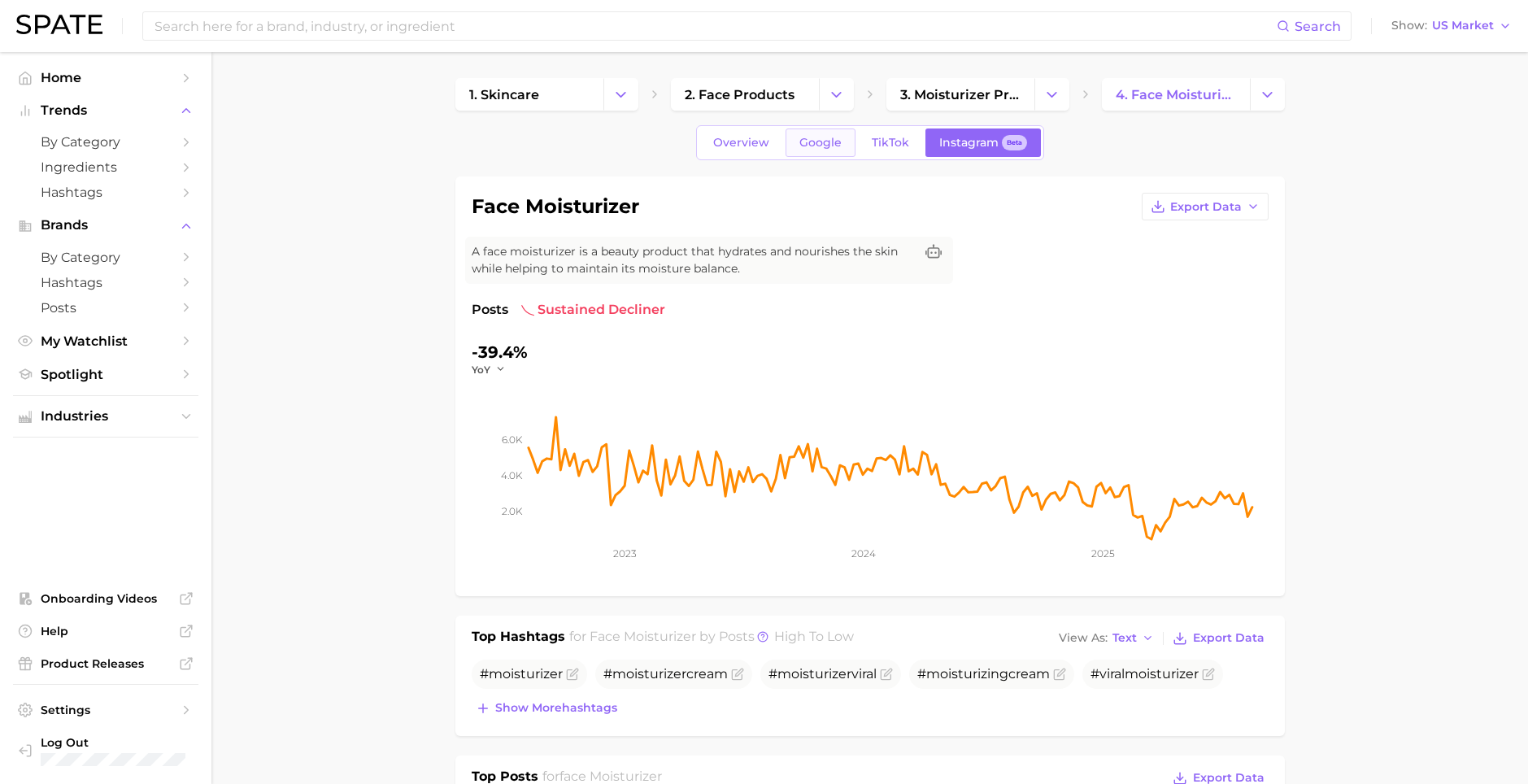
click at [815, 144] on span "Google" at bounding box center [820, 143] width 42 height 14
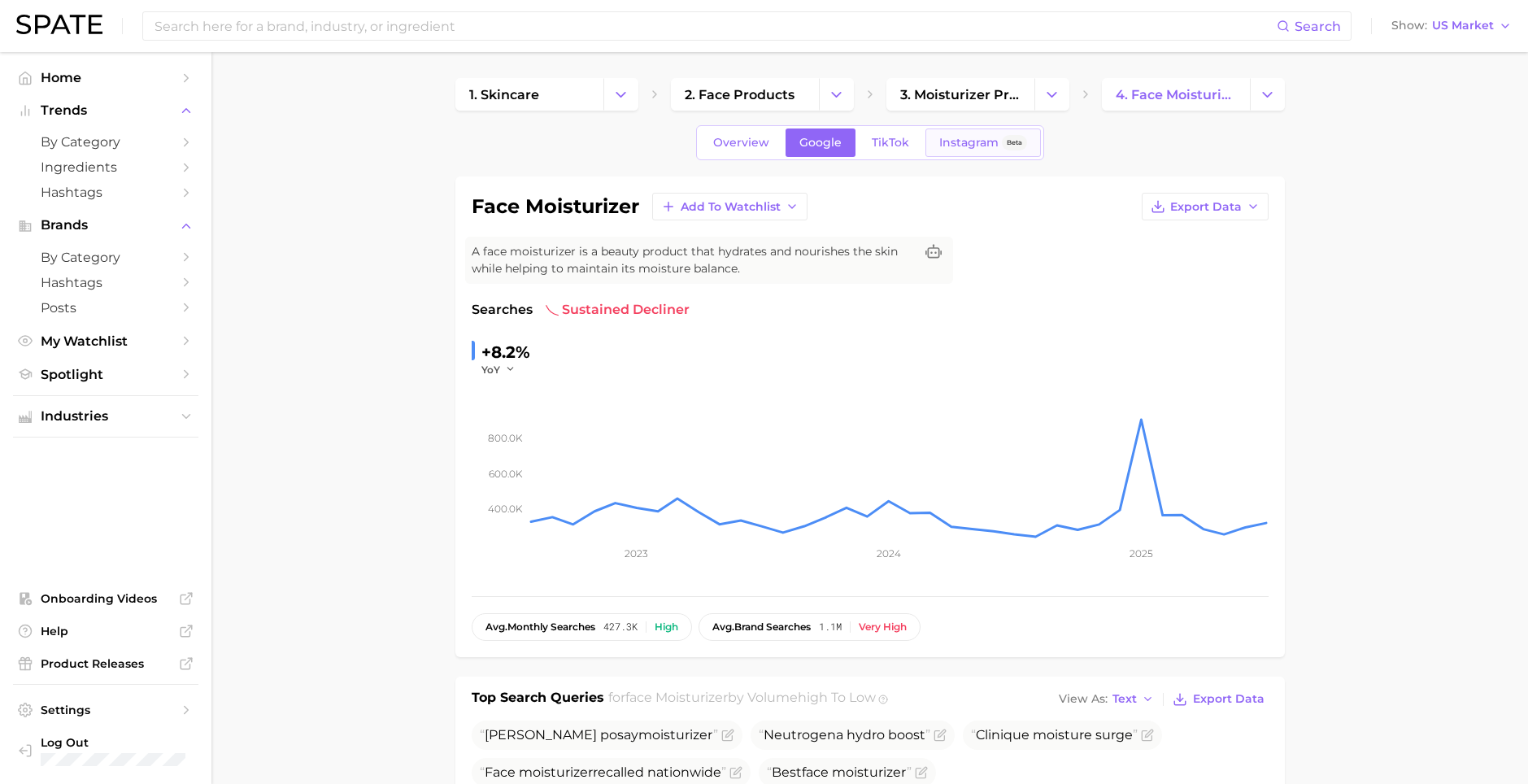
click at [970, 151] on link "Instagram Beta" at bounding box center [982, 143] width 116 height 28
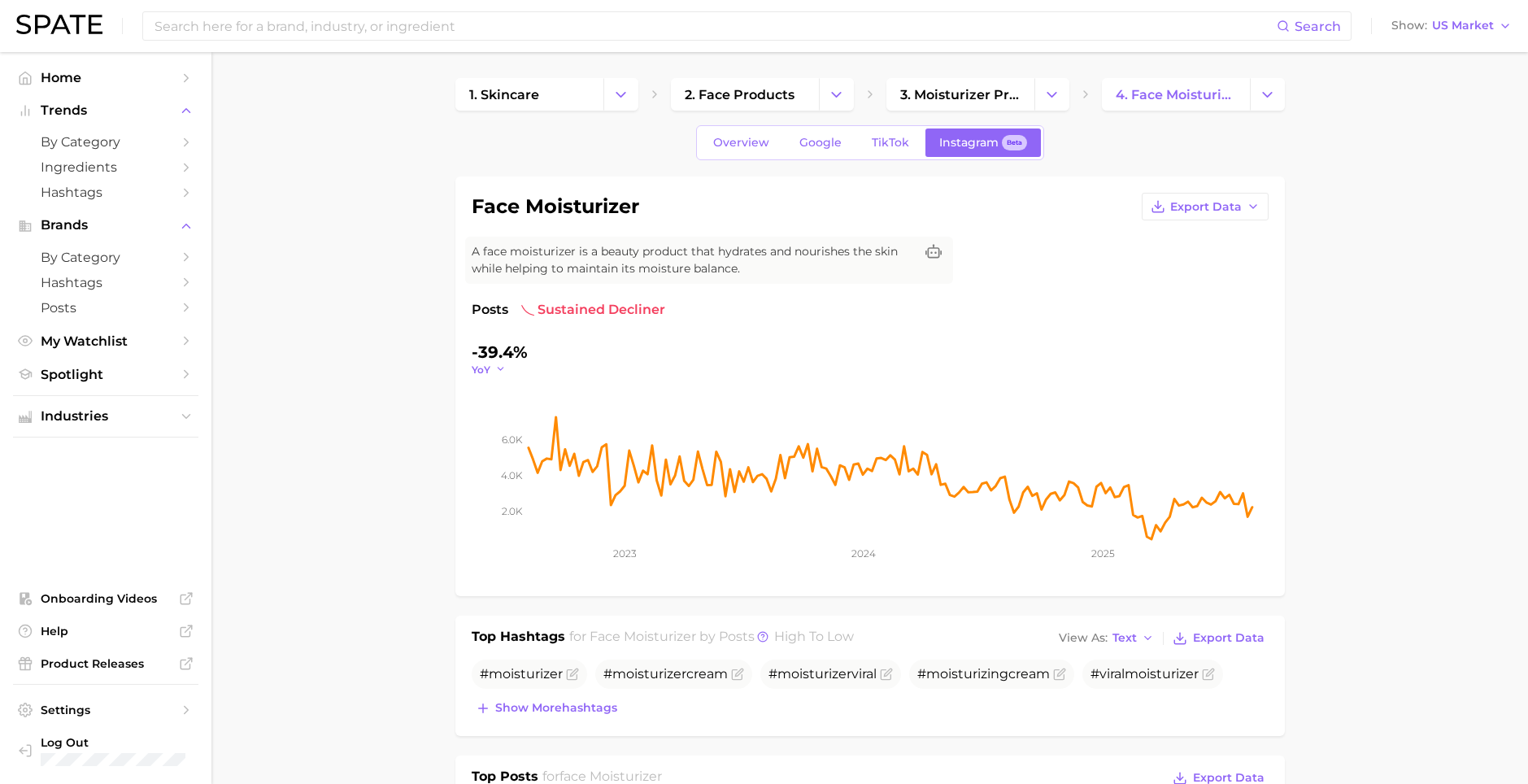
click at [500, 370] on icon "button" at bounding box center [501, 369] width 11 height 11
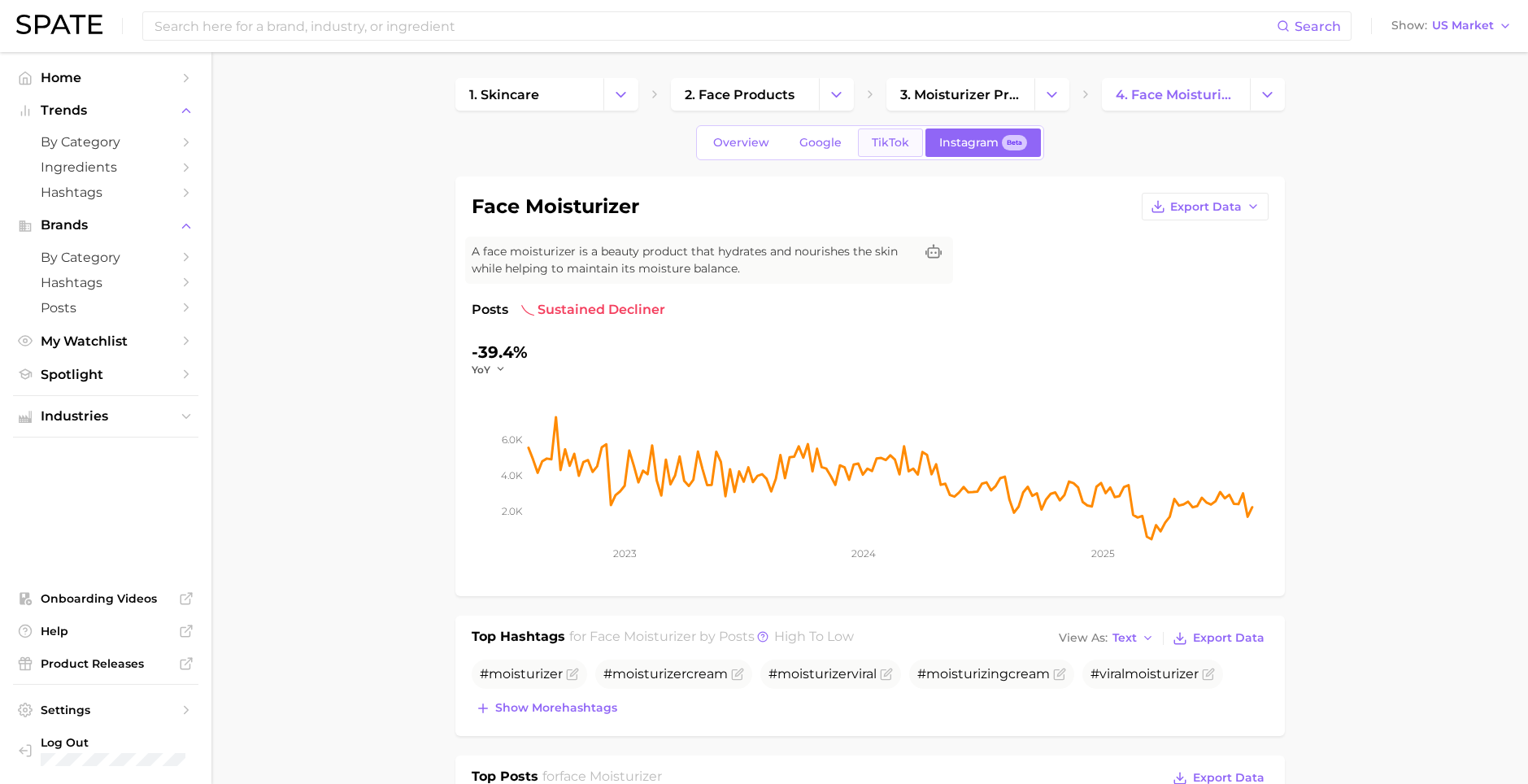
click at [880, 142] on span "TikTok" at bounding box center [890, 143] width 38 height 14
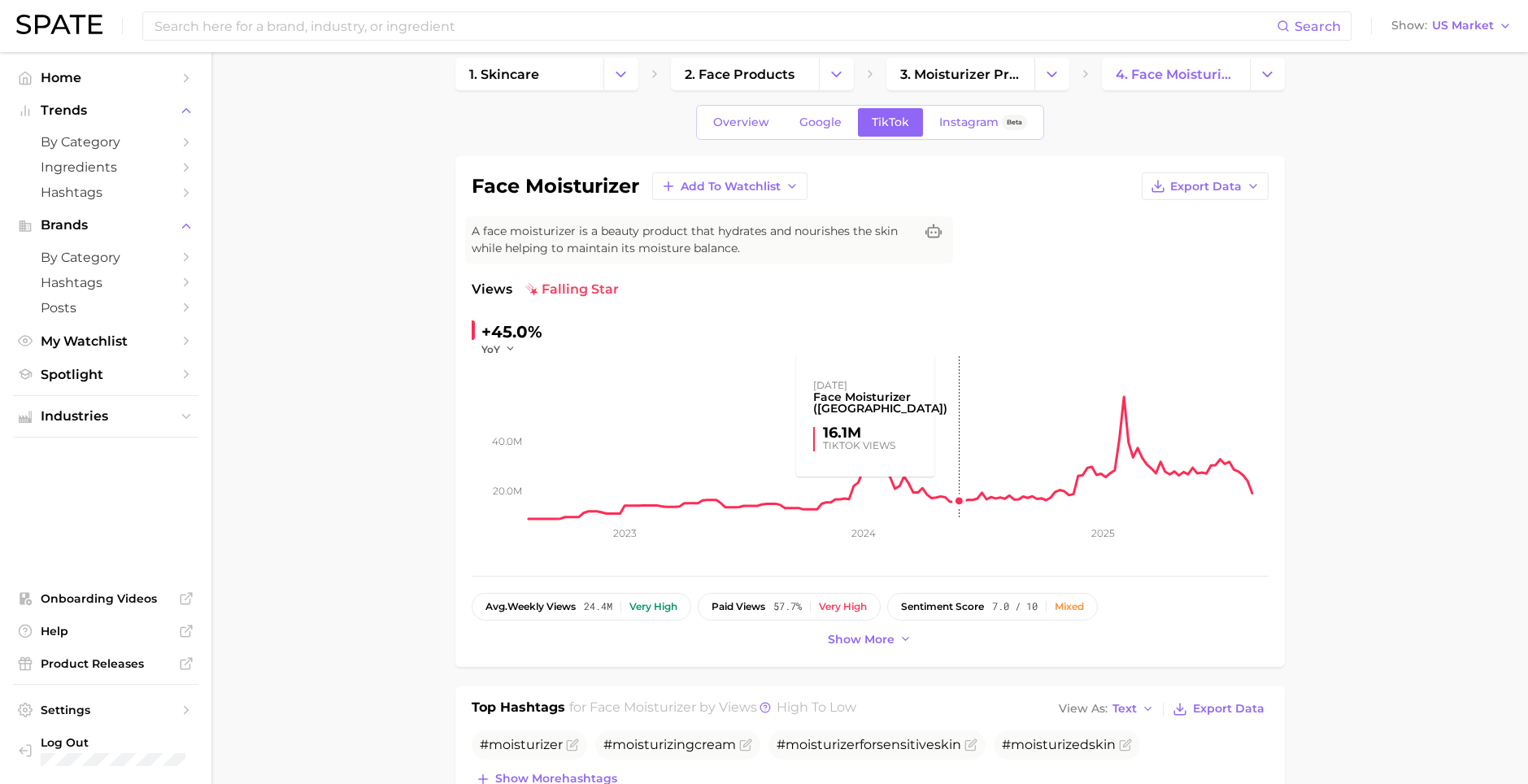
scroll to position [24, 0]
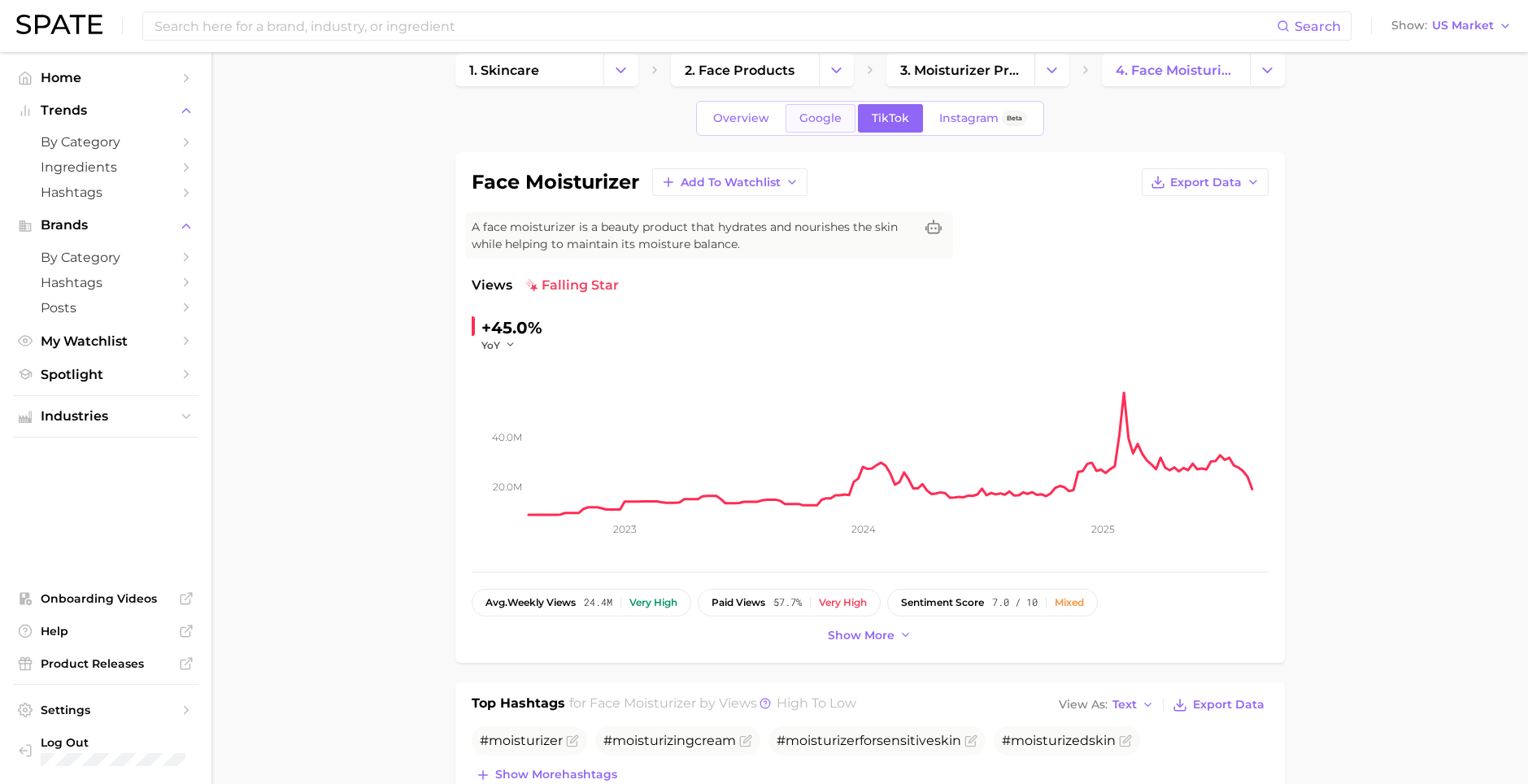
click at [811, 115] on span "Google" at bounding box center [820, 118] width 42 height 14
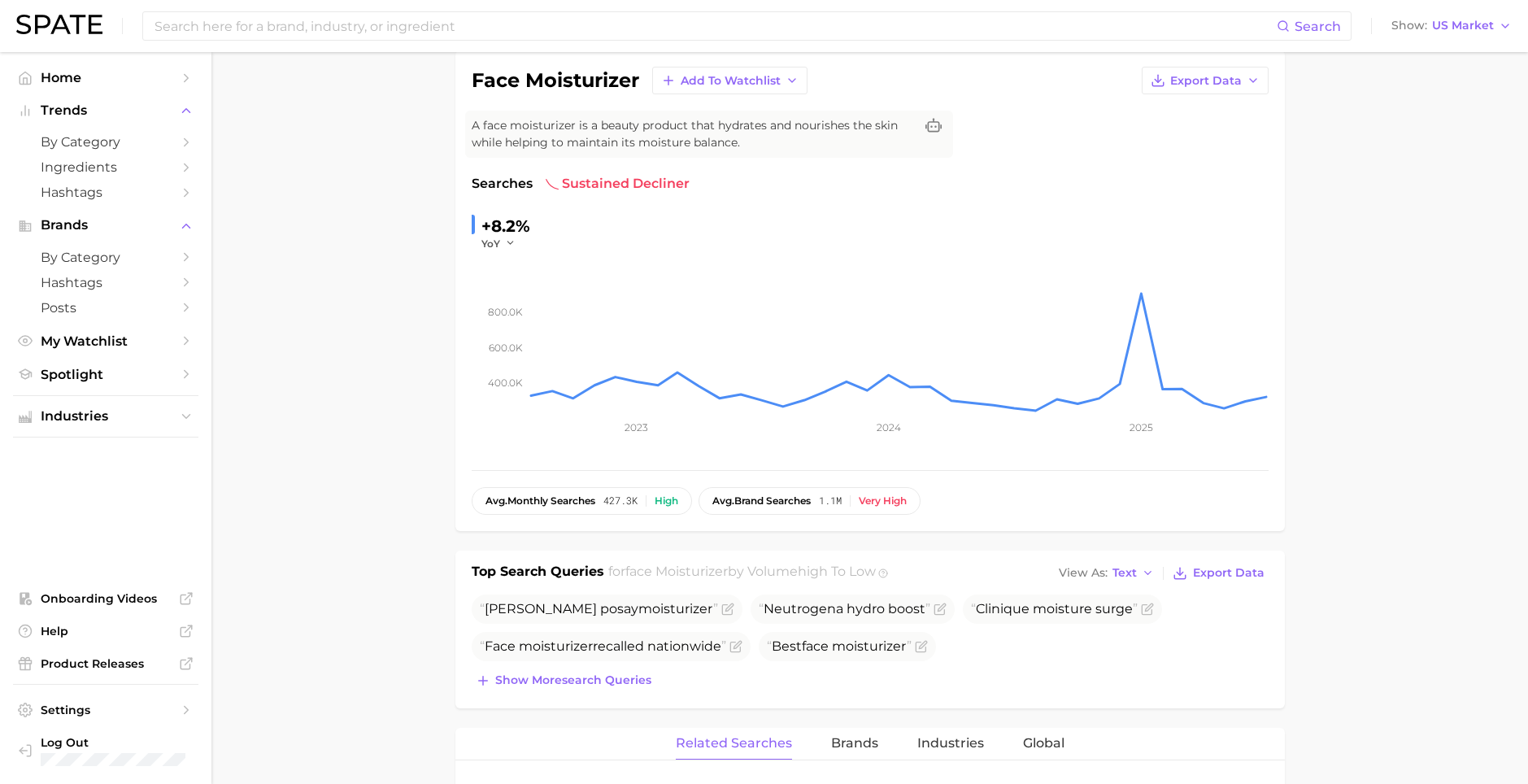
scroll to position [400, 0]
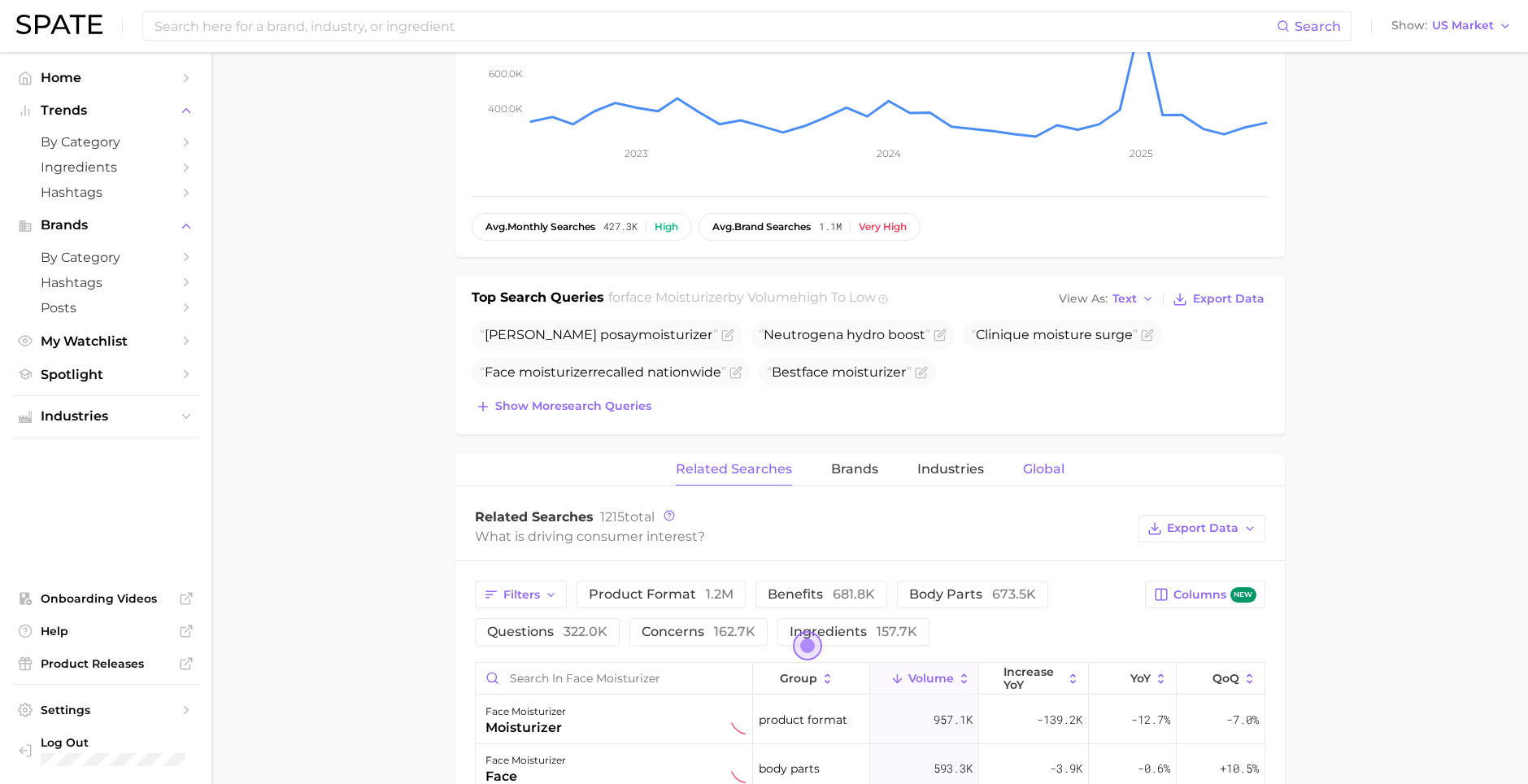
click at [1027, 473] on span "Global" at bounding box center [1043, 469] width 41 height 15
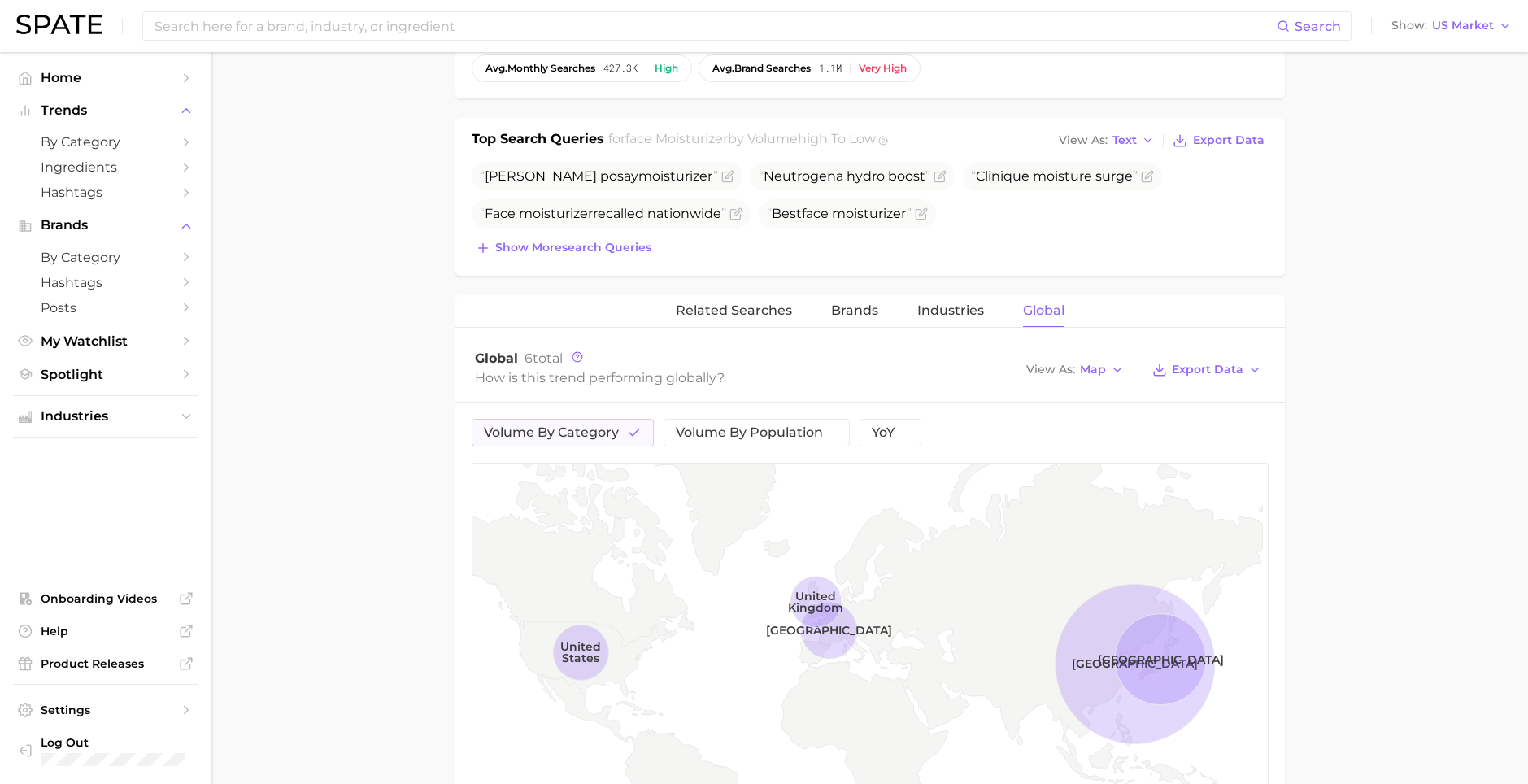
scroll to position [645, 0]
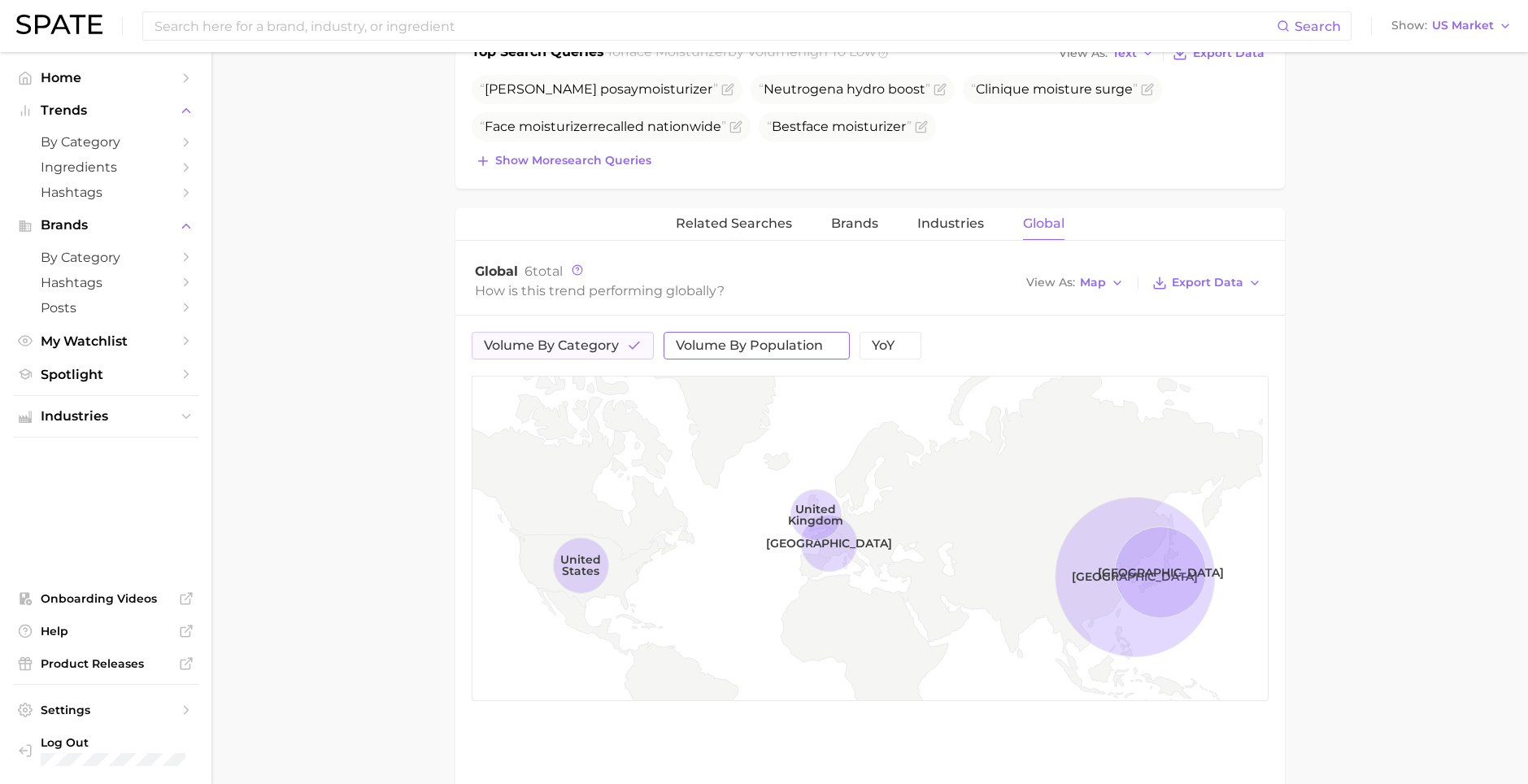
click at [718, 350] on span "volume by population" at bounding box center [749, 346] width 147 height 13
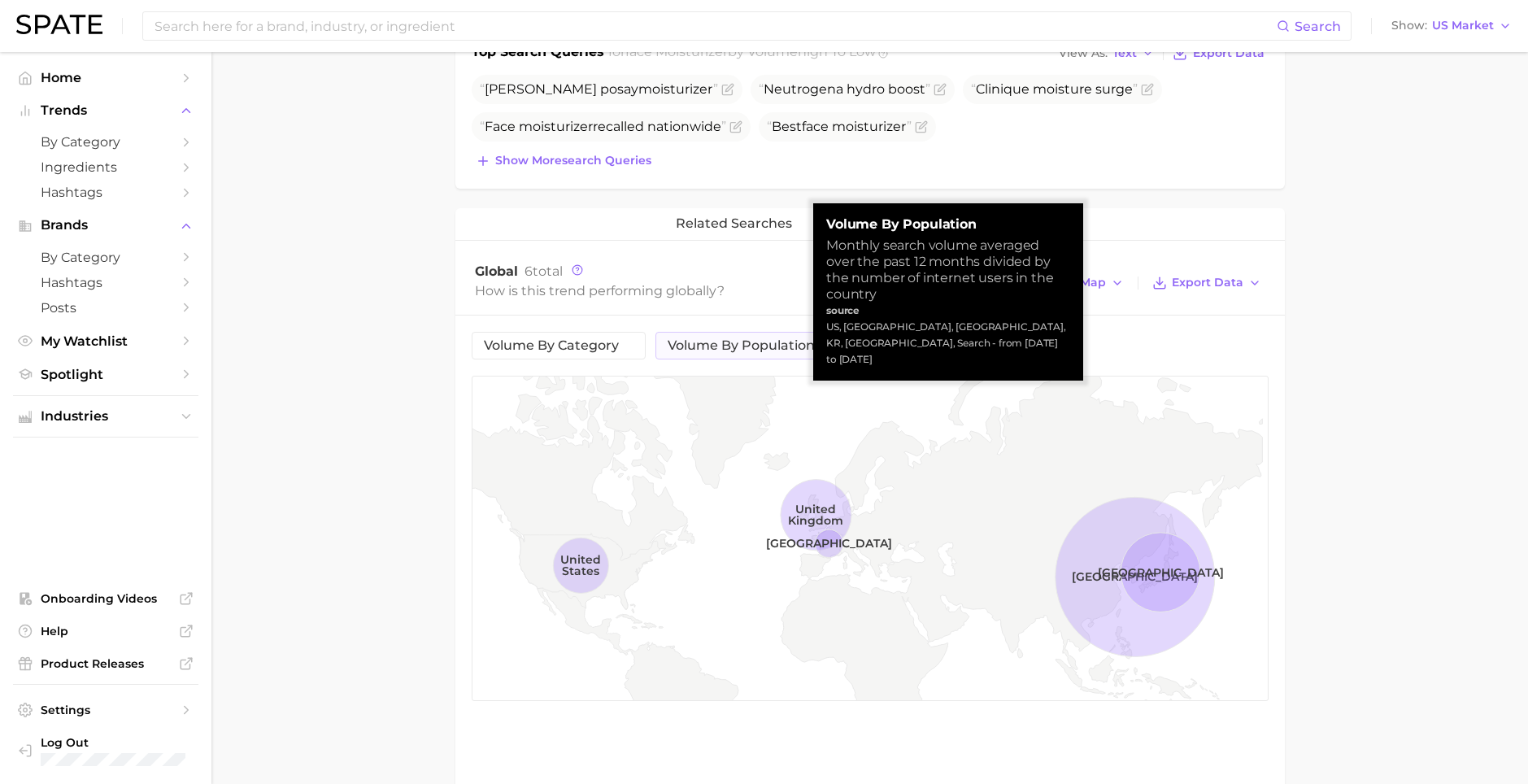
click at [872, 347] on span "YoY" at bounding box center [883, 346] width 23 height 13
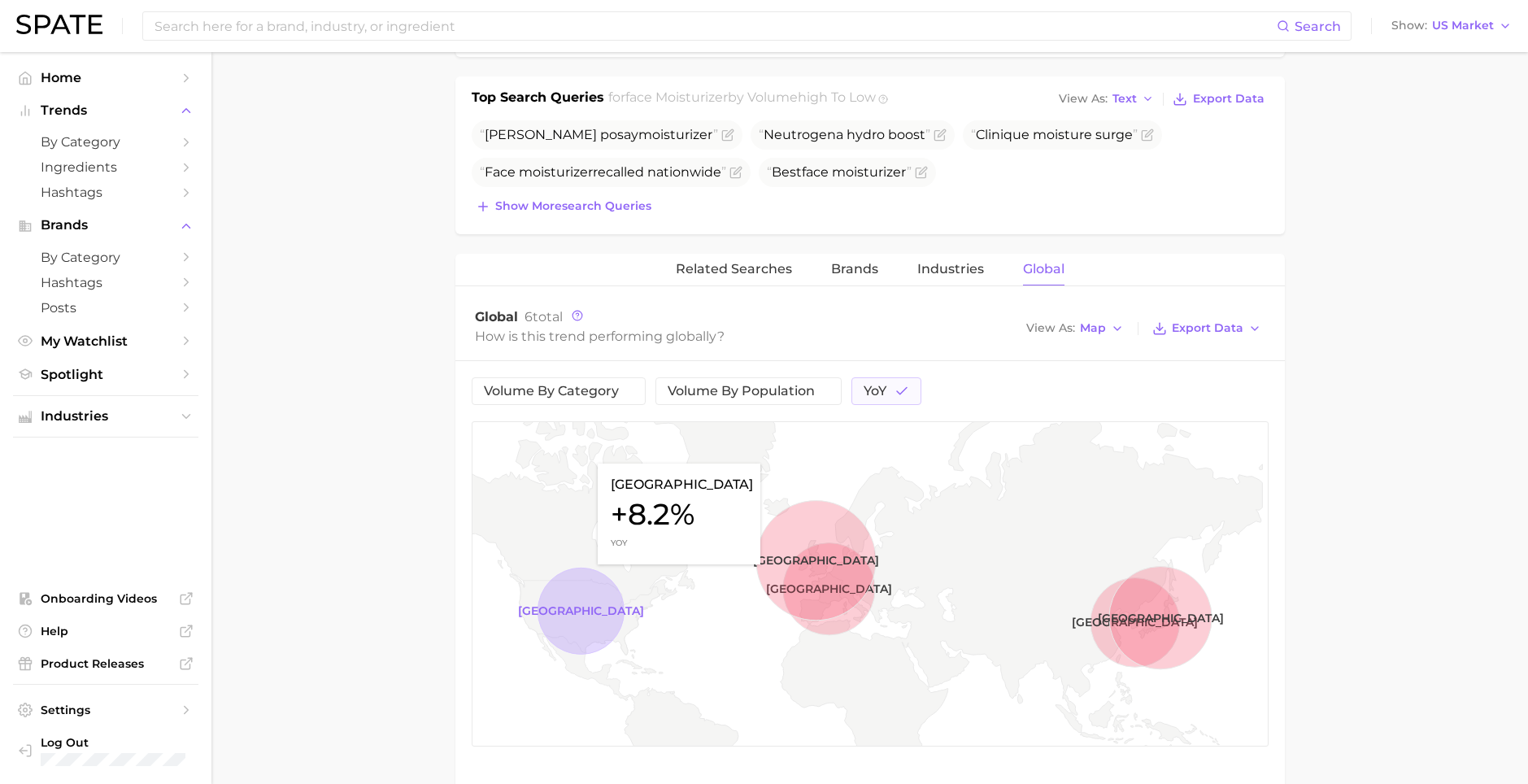
scroll to position [600, 0]
click at [681, 395] on span "volume by population" at bounding box center [741, 391] width 147 height 13
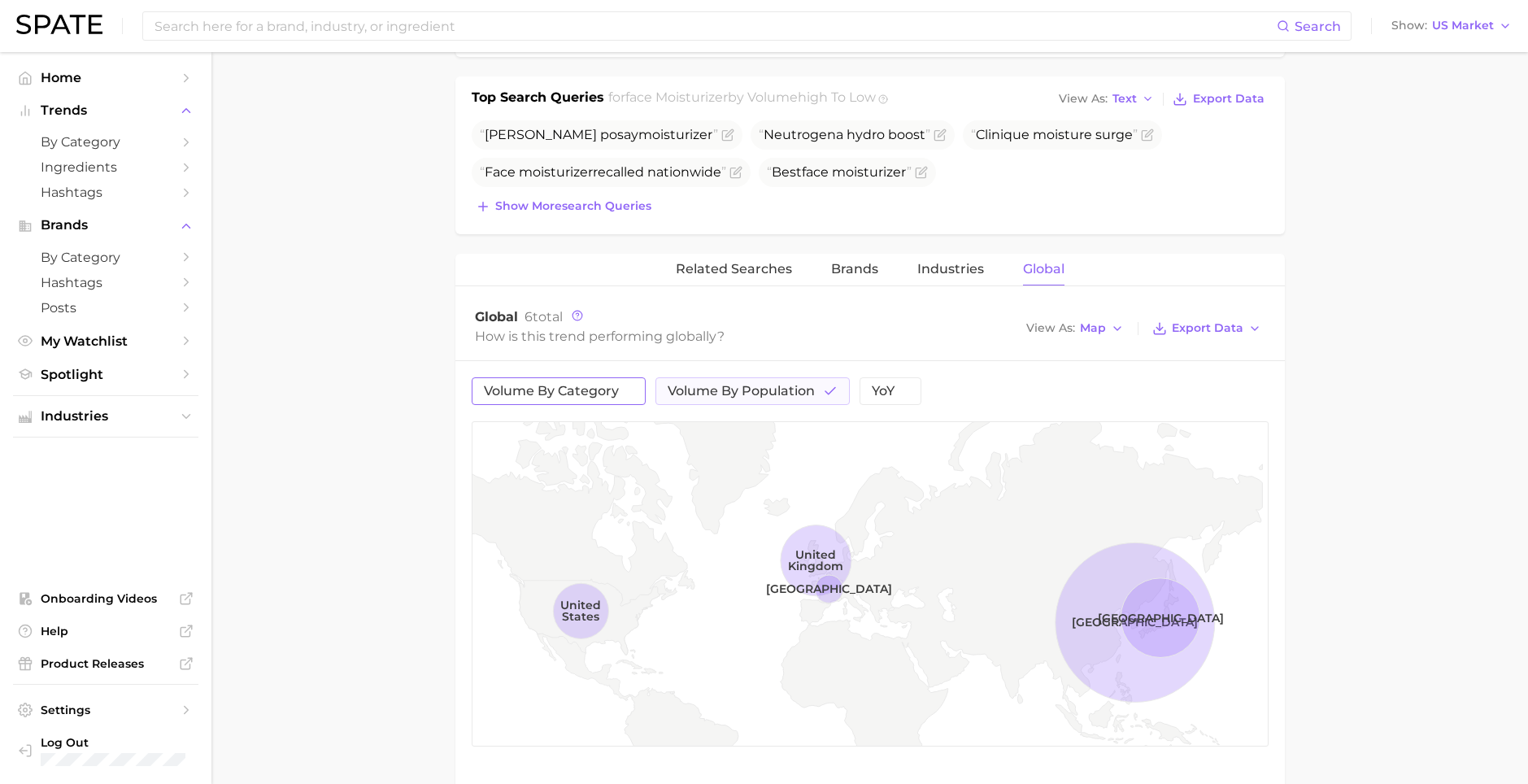
click at [570, 399] on button "volume by category" at bounding box center [558, 391] width 174 height 27
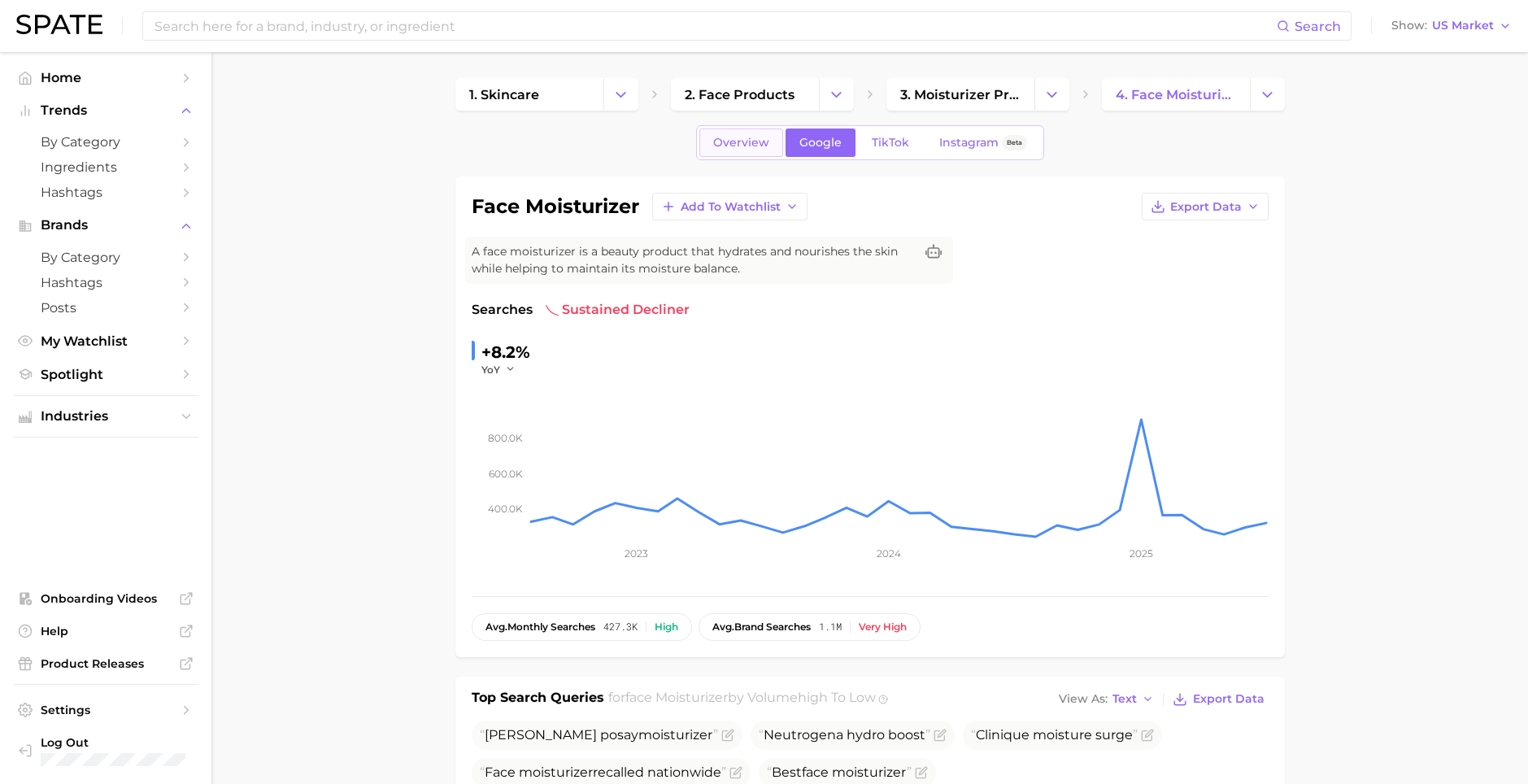
scroll to position [0, 0]
click at [741, 155] on link "Overview" at bounding box center [740, 143] width 84 height 28
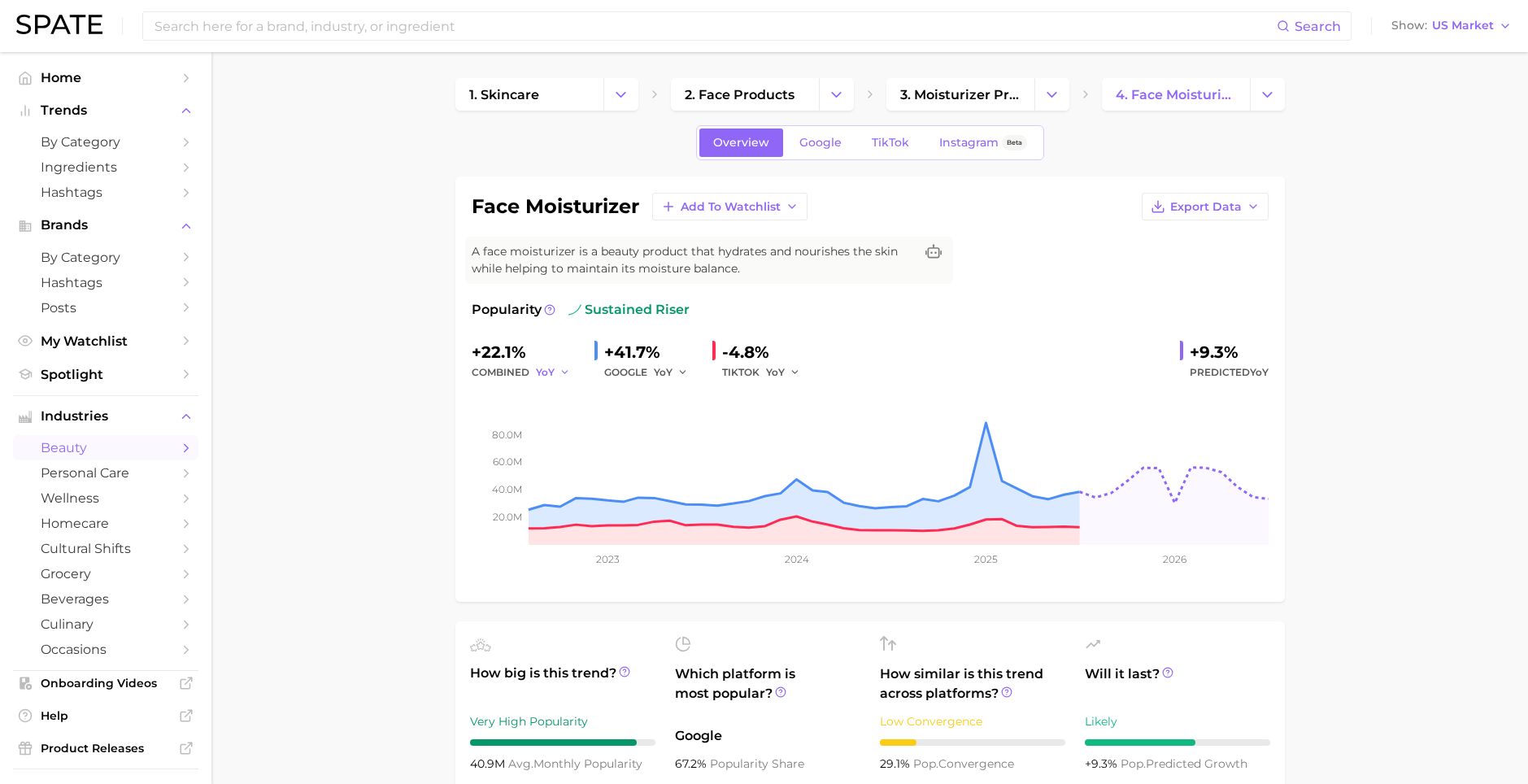
click at [560, 370] on icon "button" at bounding box center [565, 372] width 11 height 11
click at [426, 426] on span "QoQ" at bounding box center [424, 427] width 27 height 14
click at [563, 374] on icon "button" at bounding box center [569, 372] width 11 height 11
click at [479, 452] on button "MoM" at bounding box center [492, 456] width 178 height 29
click at [565, 372] on icon "button" at bounding box center [571, 372] width 11 height 11
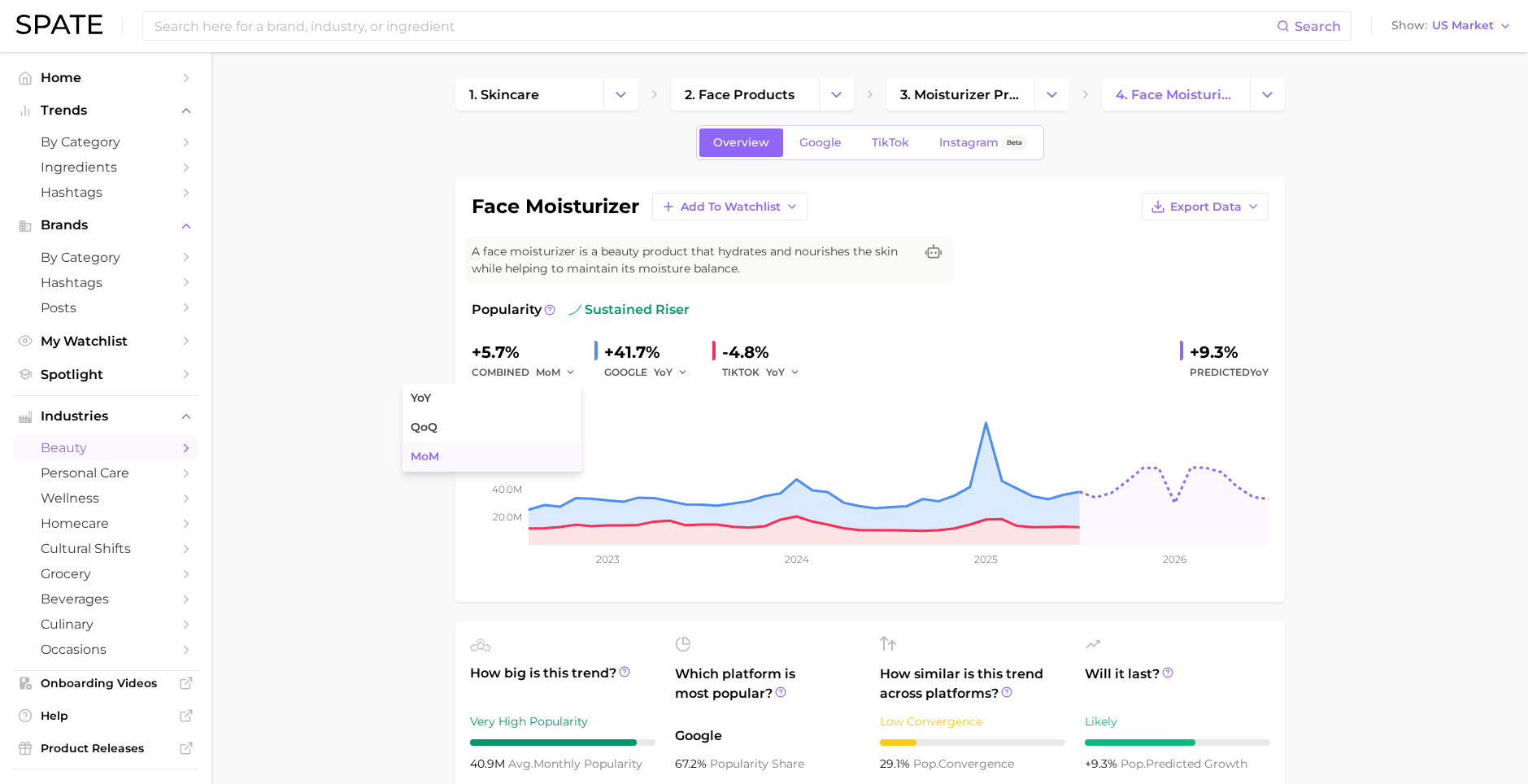
click at [528, 463] on button "MoM" at bounding box center [492, 456] width 178 height 29
click at [565, 371] on icon "button" at bounding box center [571, 372] width 11 height 11
click at [514, 419] on button "QoQ" at bounding box center [492, 427] width 178 height 29
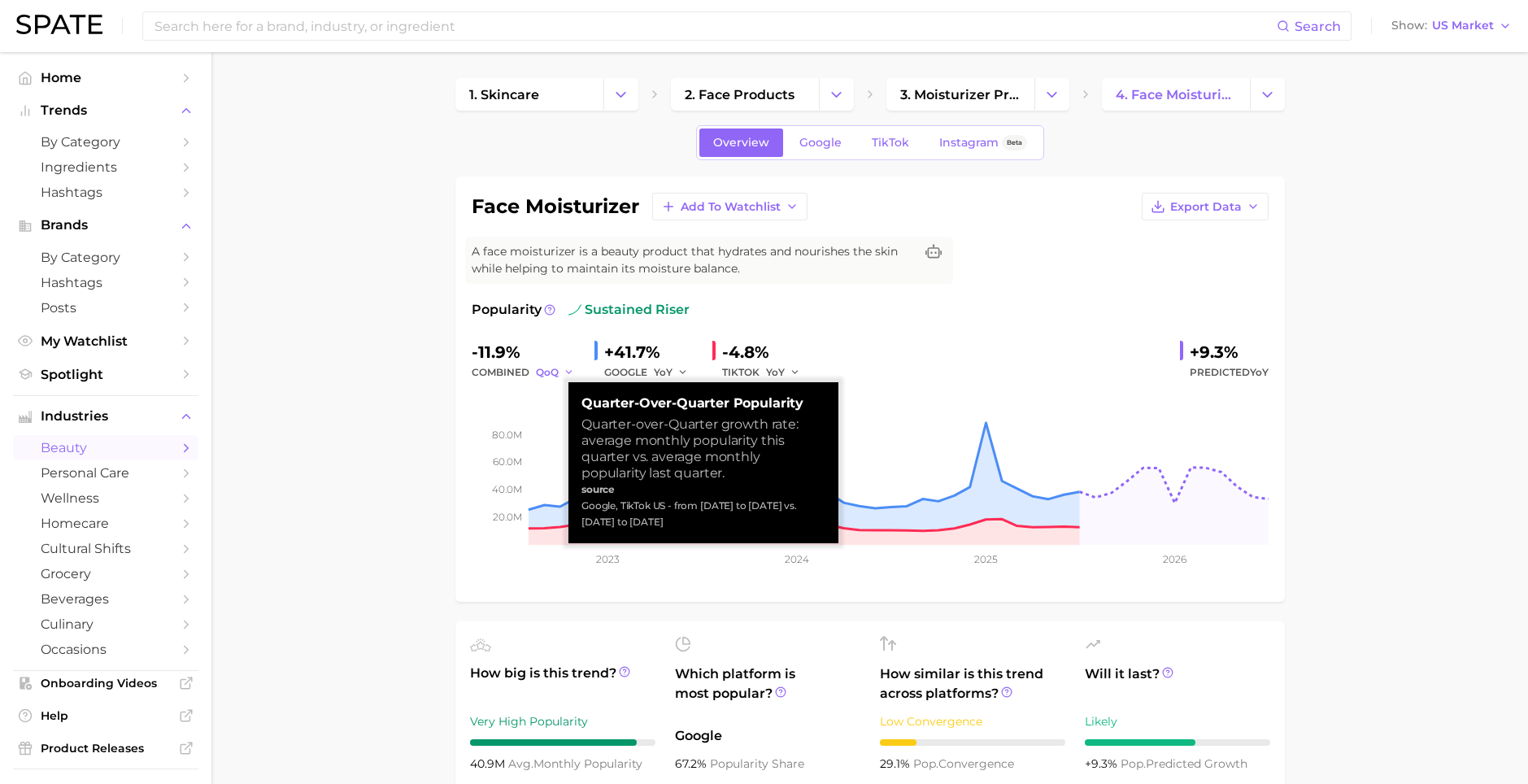
click at [563, 369] on icon "button" at bounding box center [569, 372] width 11 height 11
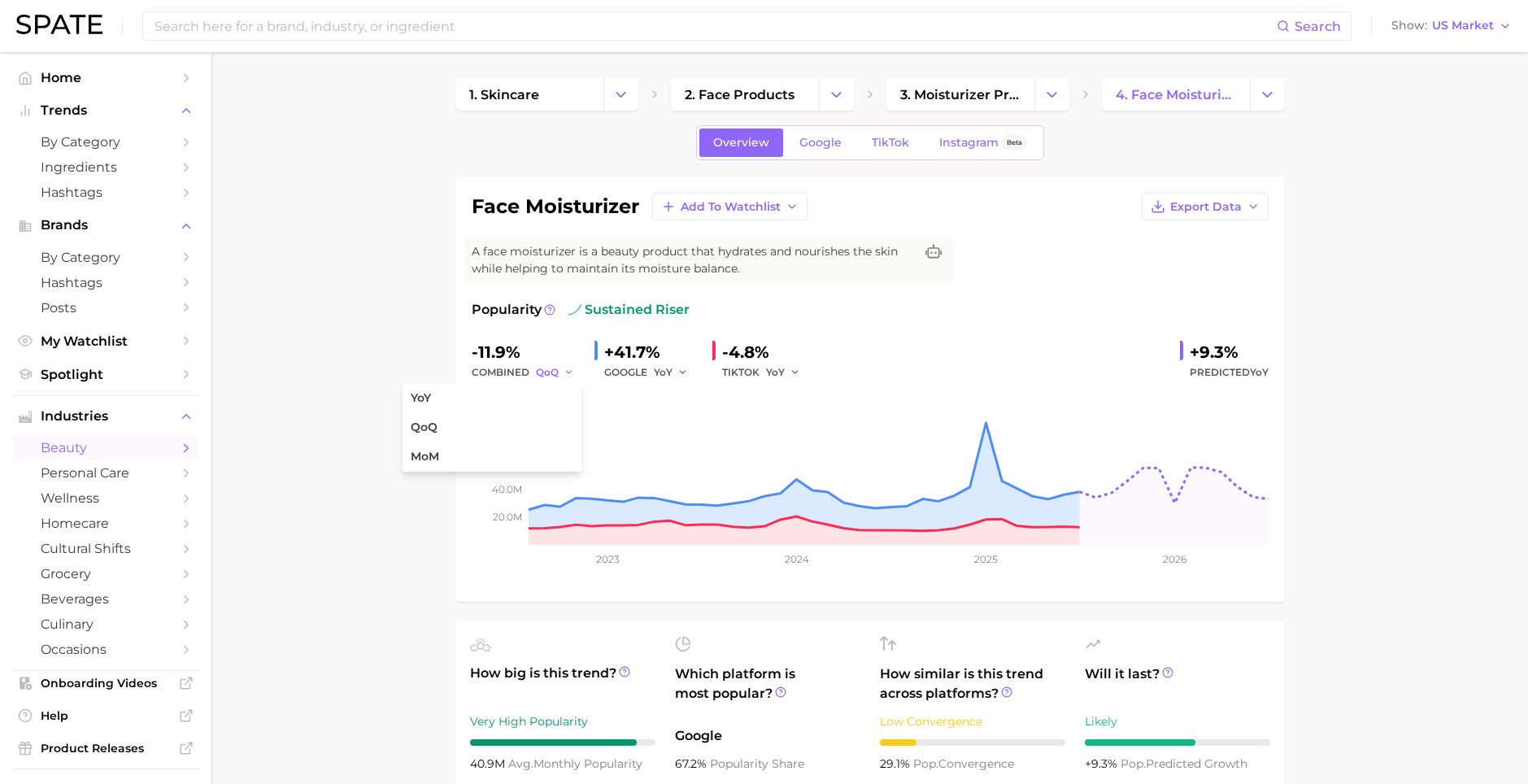
click at [563, 374] on icon "button" at bounding box center [569, 372] width 11 height 11
click at [554, 366] on button "QoQ" at bounding box center [555, 372] width 39 height 20
click at [507, 403] on button "YoY" at bounding box center [492, 398] width 178 height 29
click at [1181, 350] on div at bounding box center [1181, 350] width 3 height 20
click at [895, 144] on span "TikTok" at bounding box center [890, 143] width 38 height 14
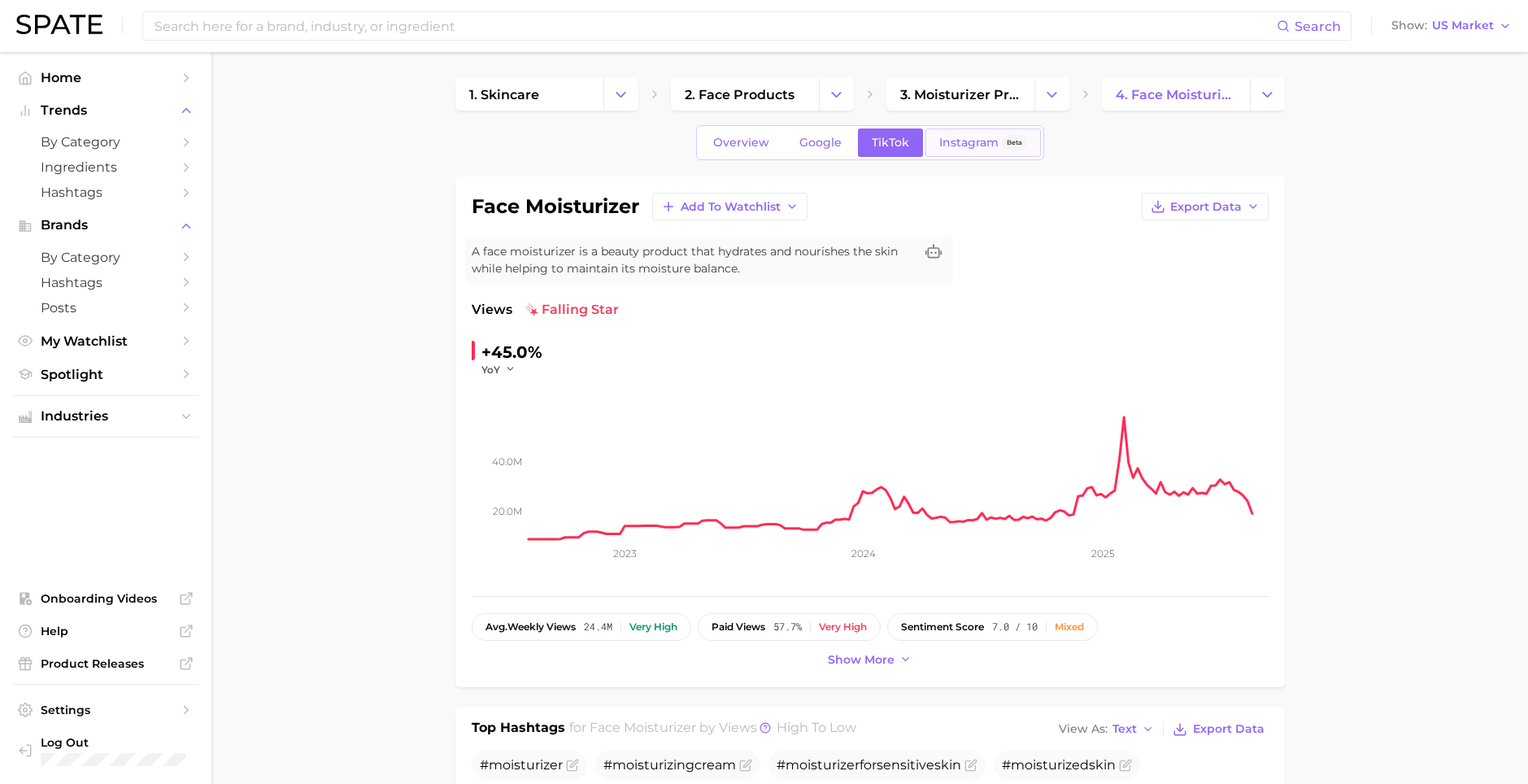
click at [955, 146] on span "Instagram" at bounding box center [968, 143] width 59 height 14
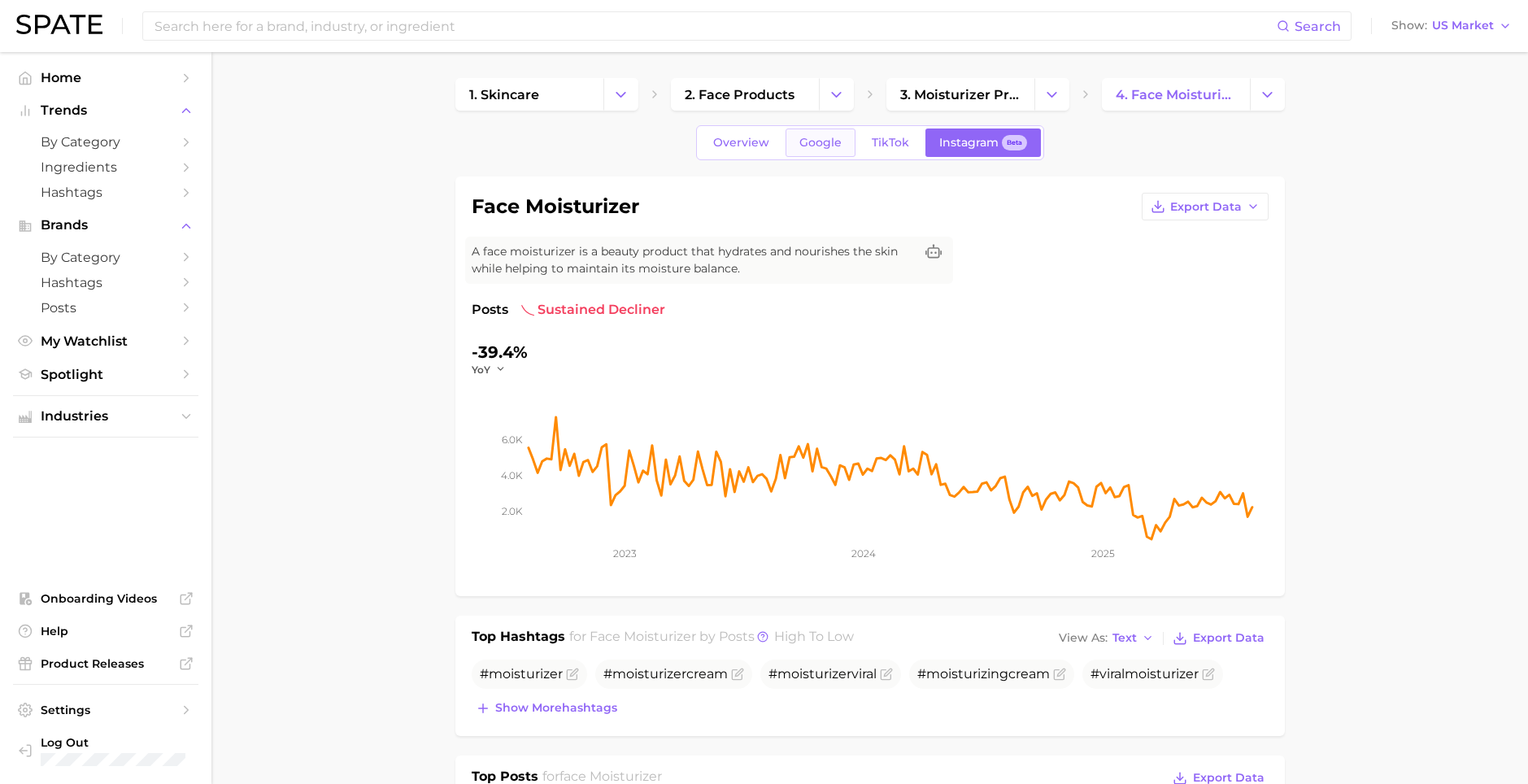
click at [813, 147] on span "Google" at bounding box center [820, 143] width 42 height 14
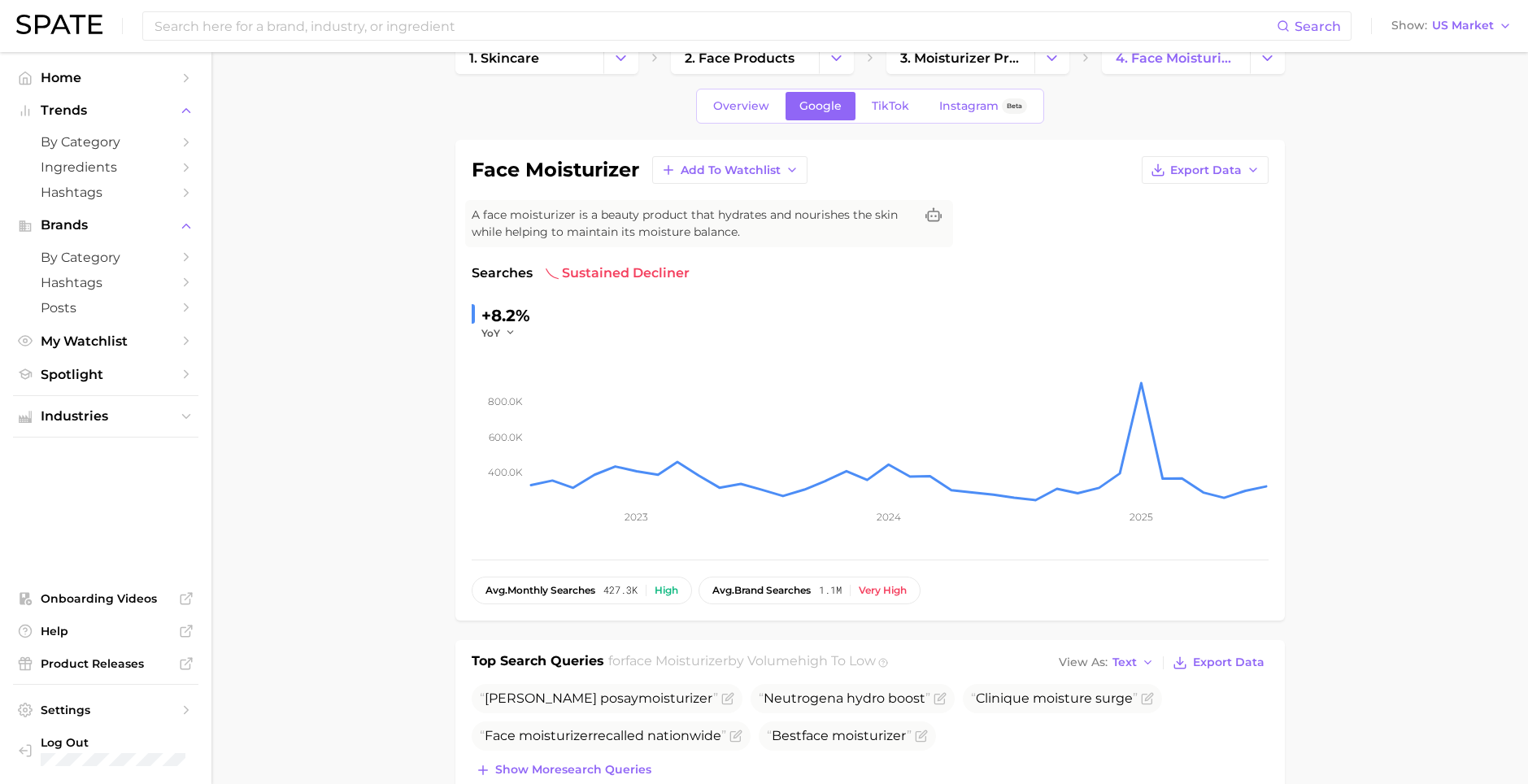
scroll to position [33, 0]
click at [886, 105] on span "TikTok" at bounding box center [890, 109] width 38 height 14
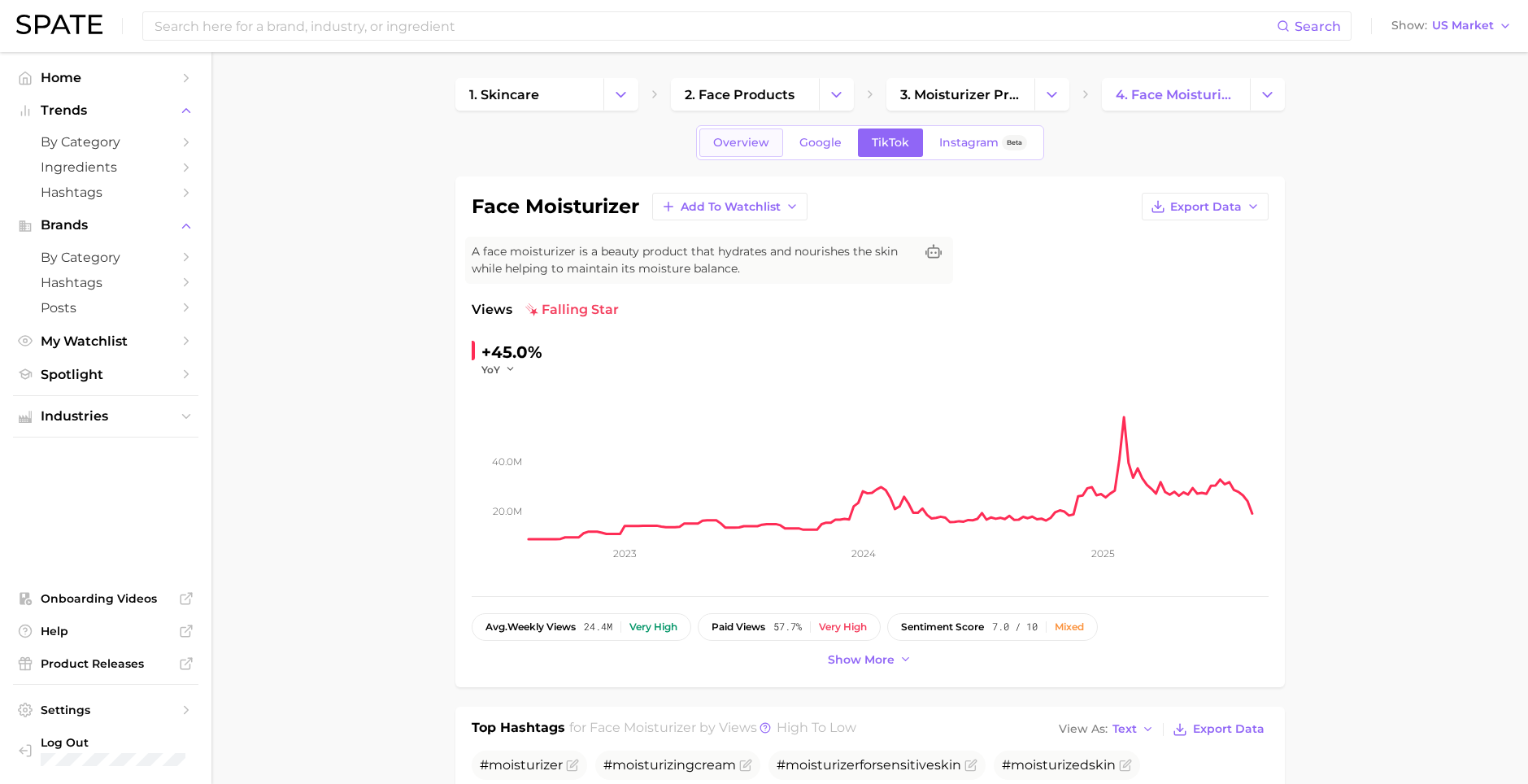
click at [741, 142] on span "Overview" at bounding box center [741, 143] width 56 height 14
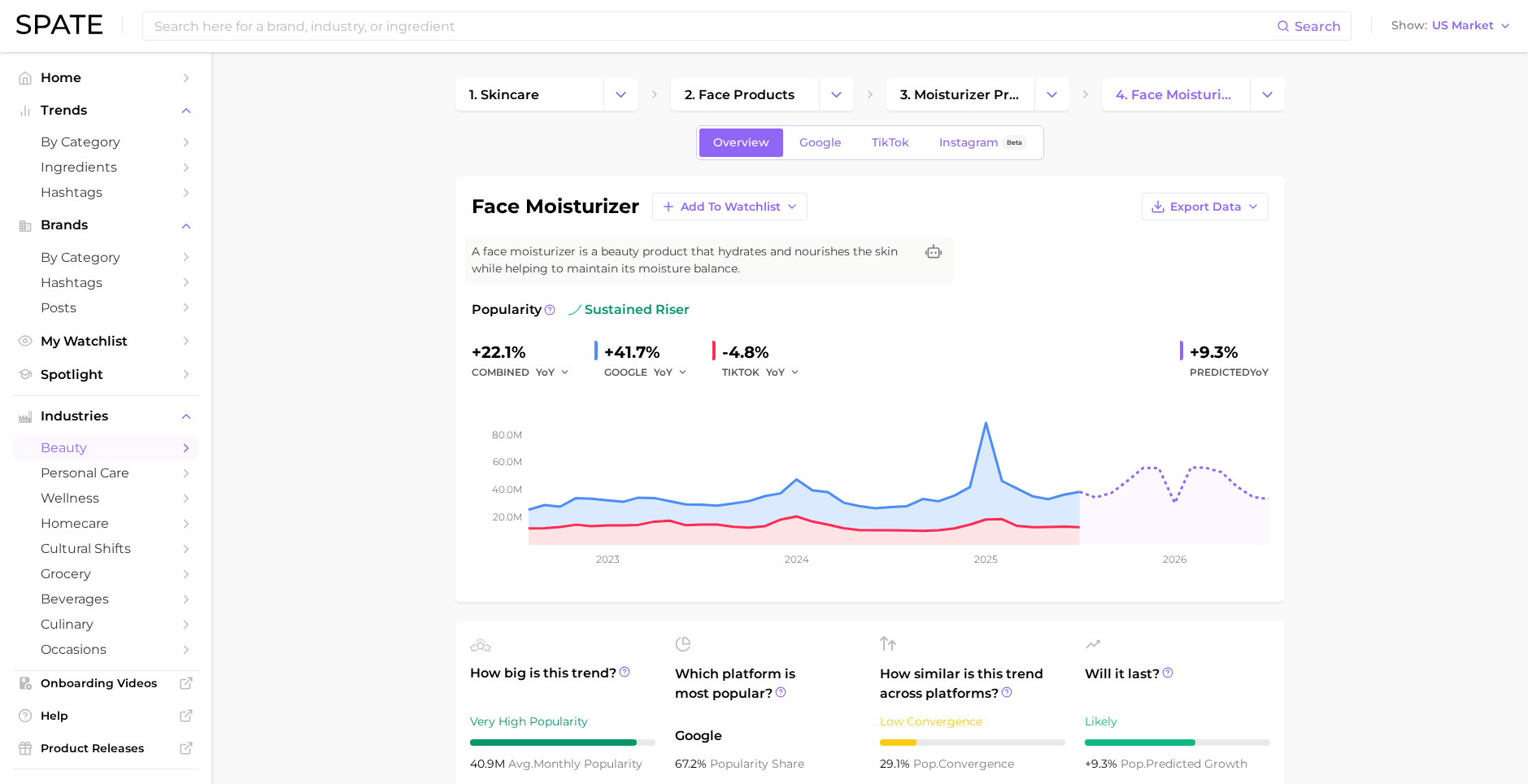
click at [554, 212] on h1 "face moisturizer" at bounding box center [555, 206] width 167 height 20
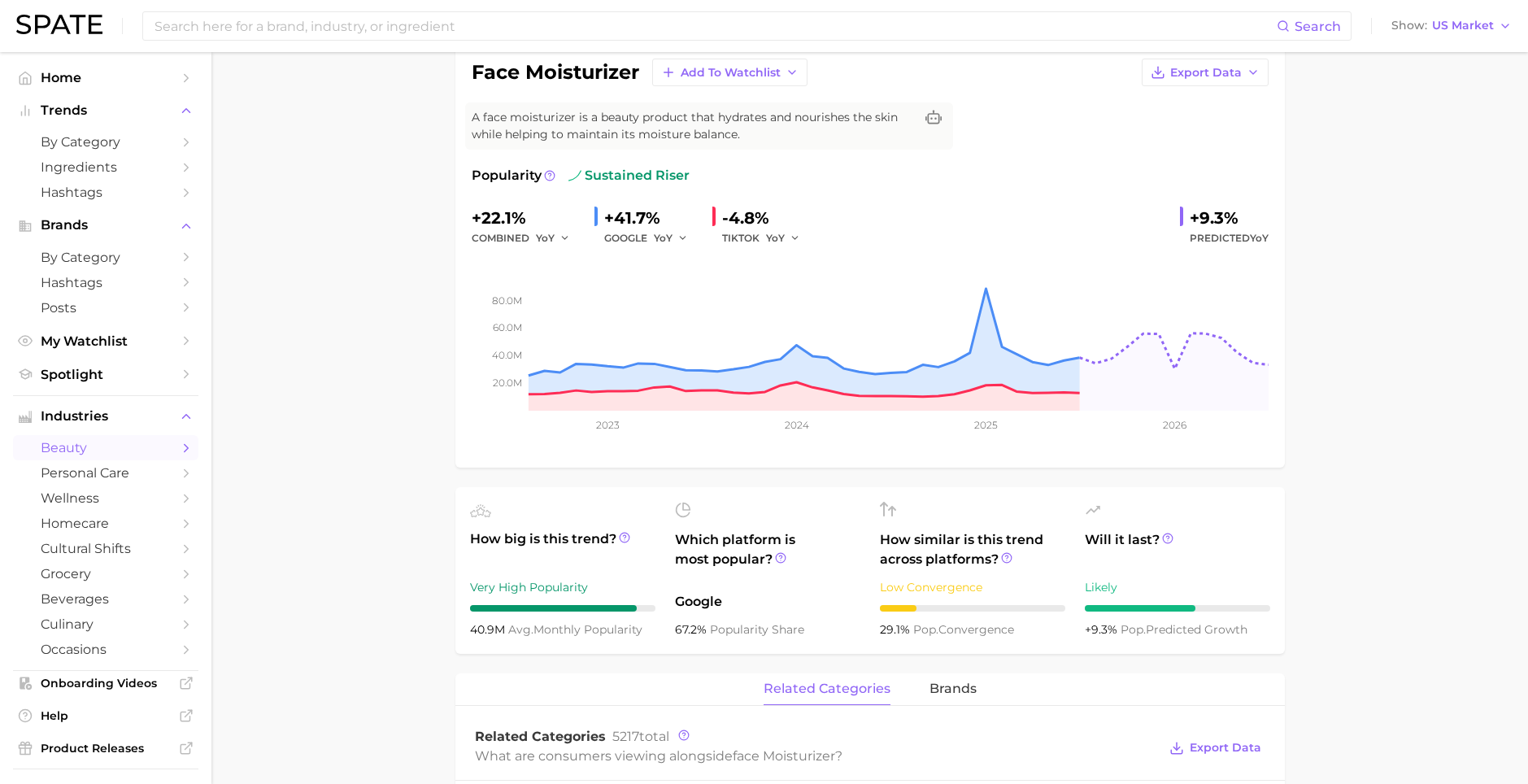
scroll to position [136, 0]
click at [915, 550] on span "How similar is this trend across platforms?" at bounding box center [972, 548] width 185 height 39
click at [907, 629] on span "29.1%" at bounding box center [896, 628] width 33 height 15
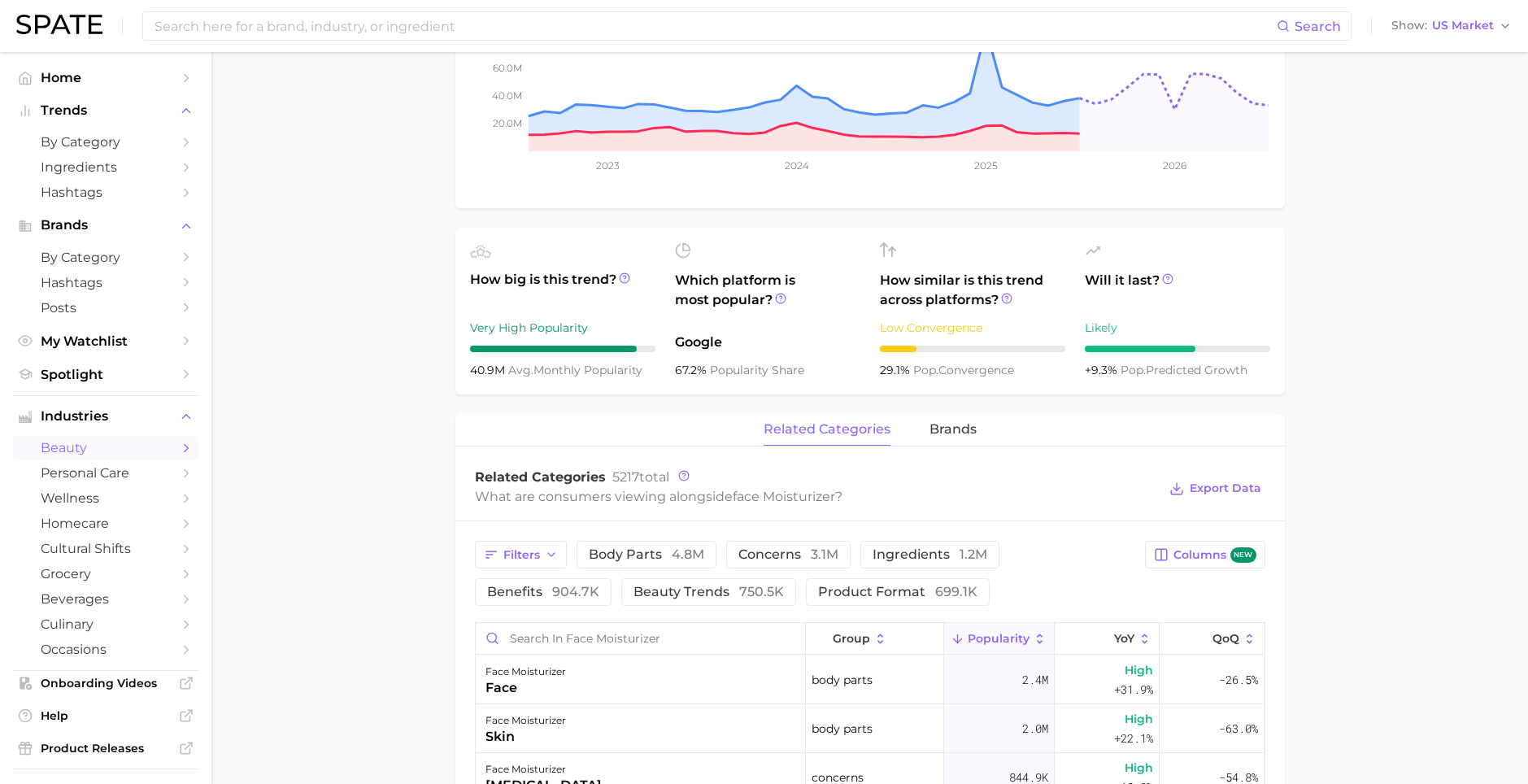
scroll to position [351, 0]
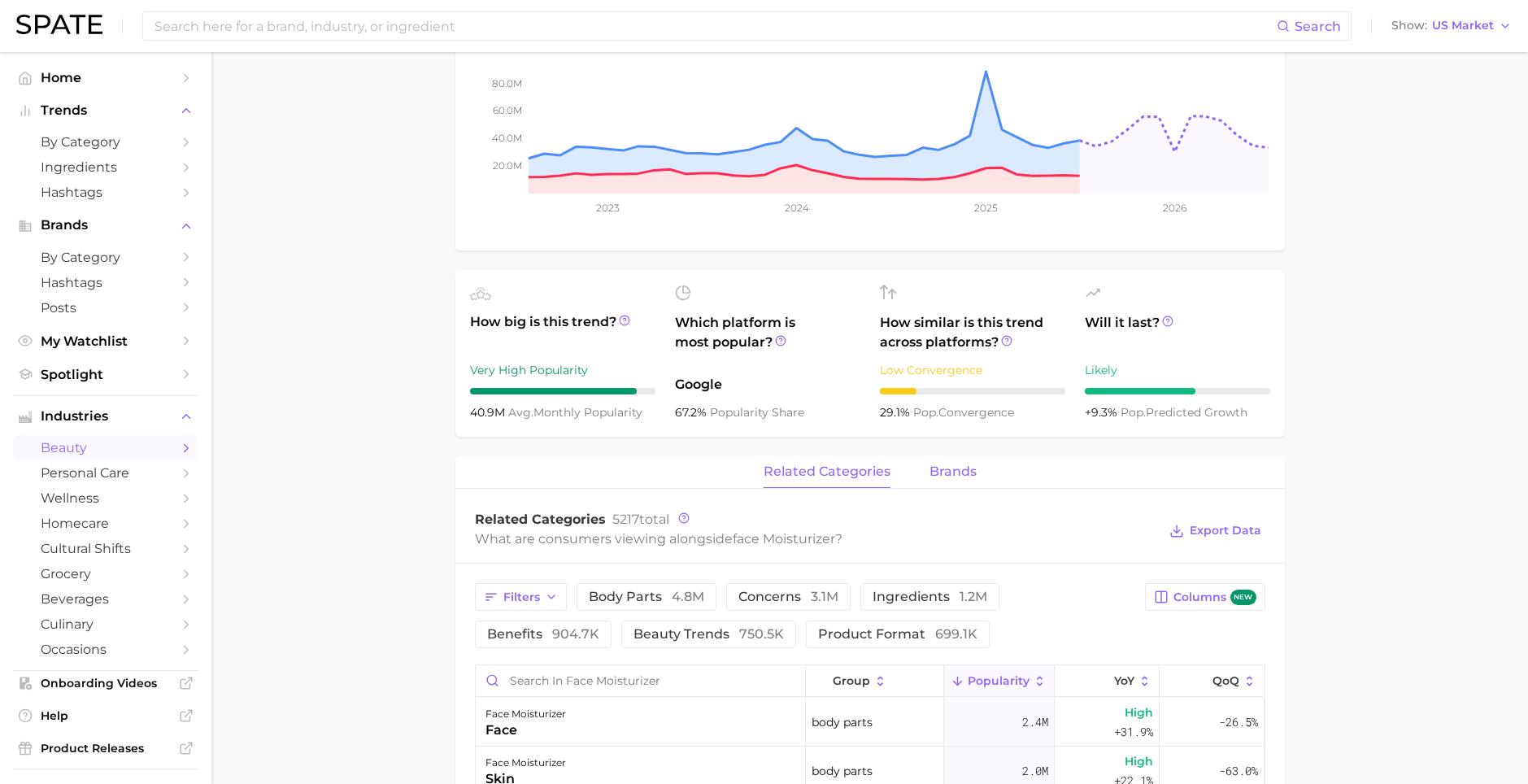
click at [946, 479] on span "brands" at bounding box center [952, 471] width 47 height 15
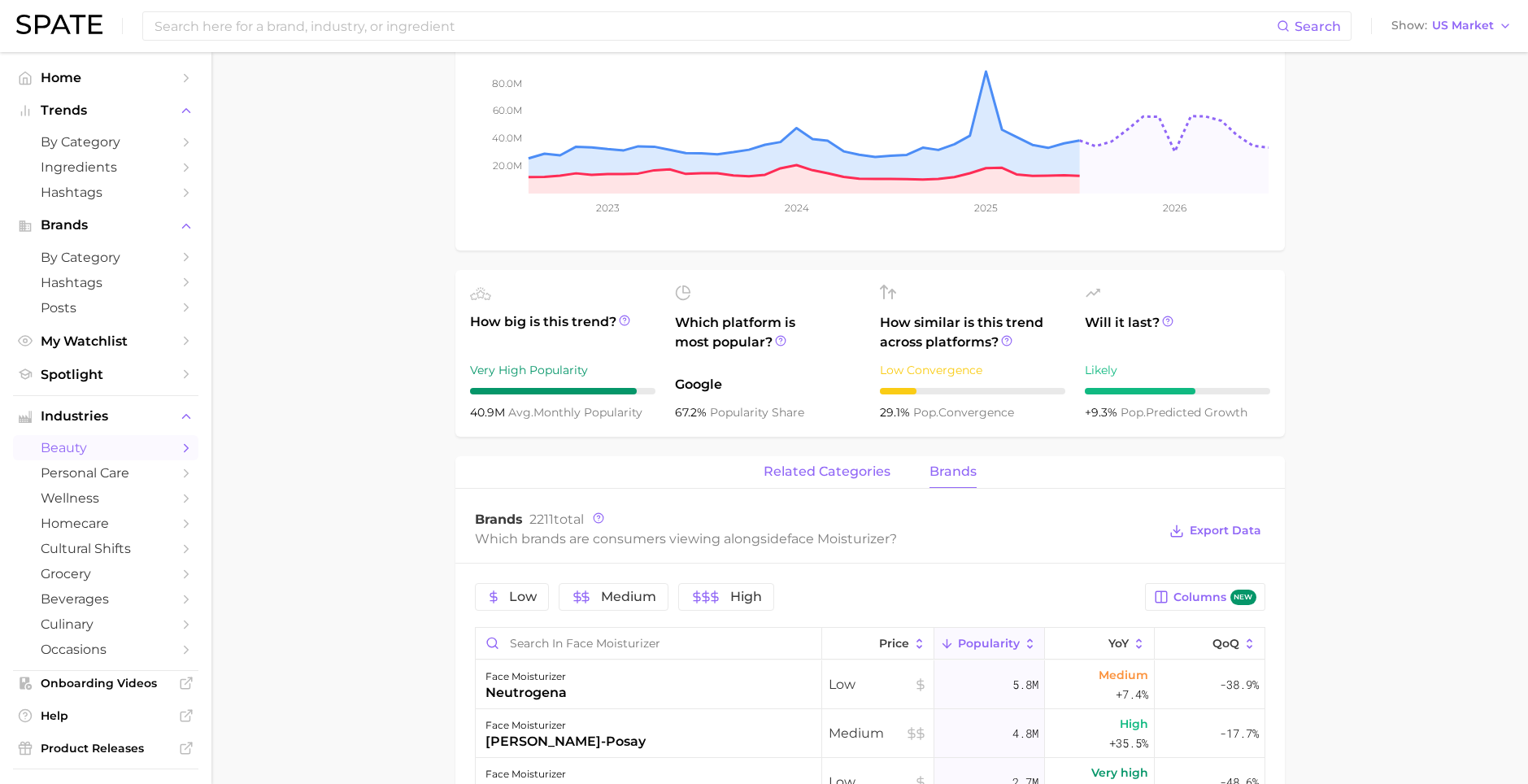
click at [863, 480] on button "related categories" at bounding box center [826, 472] width 127 height 32
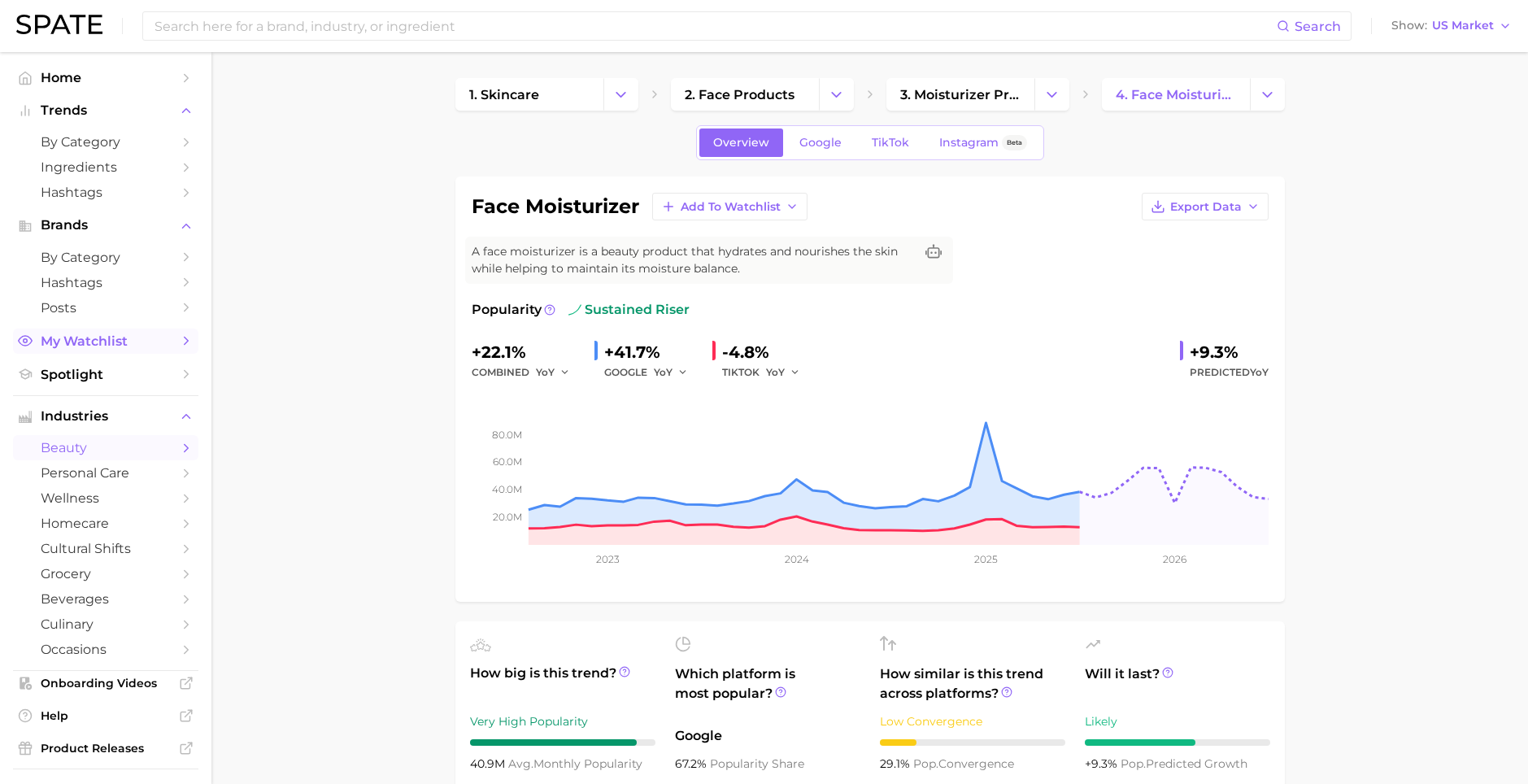
scroll to position [0, 0]
click at [162, 334] on link "My Watchlist" at bounding box center [105, 341] width 185 height 25
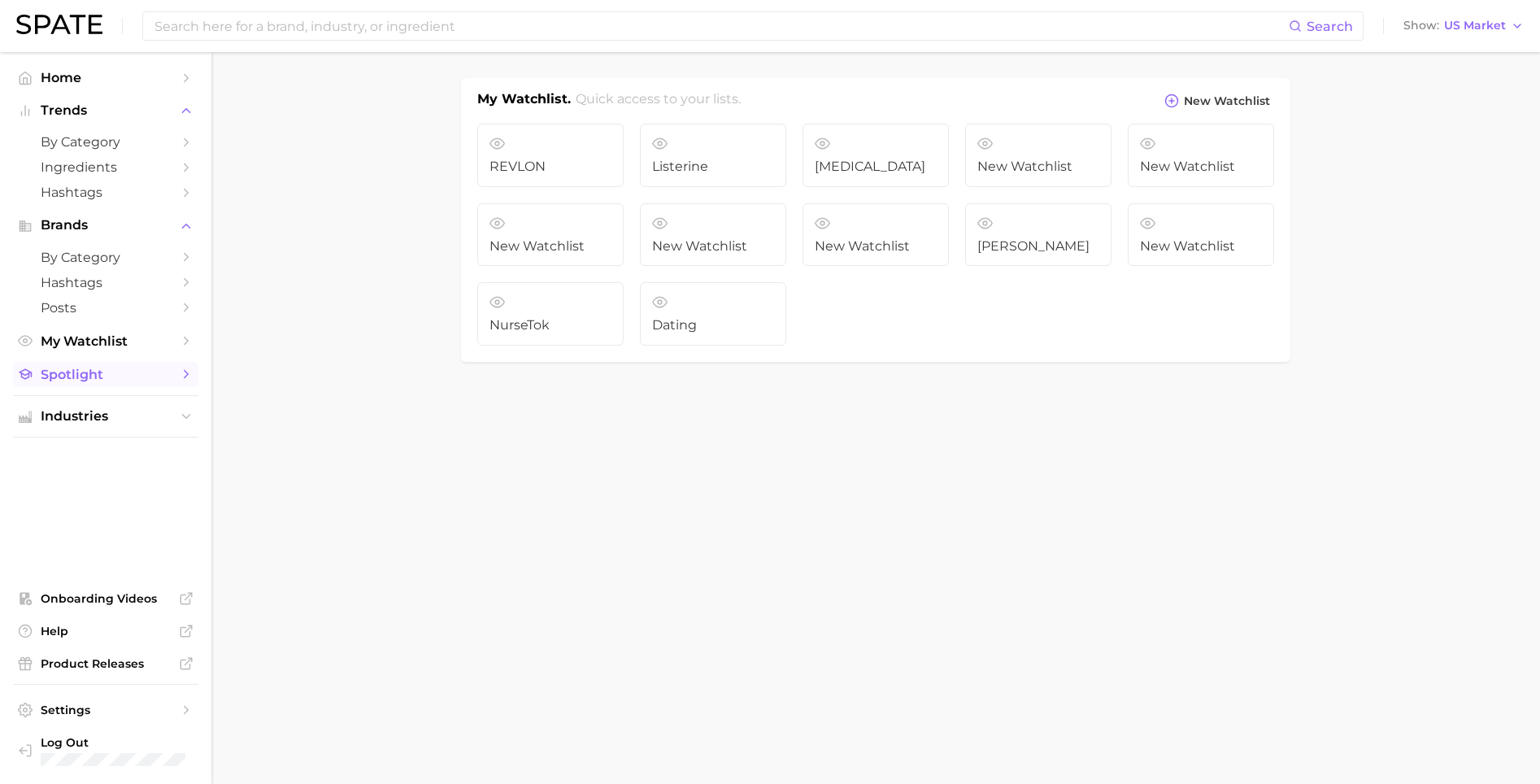
click at [159, 366] on span "Spotlight" at bounding box center [105, 374] width 131 height 15
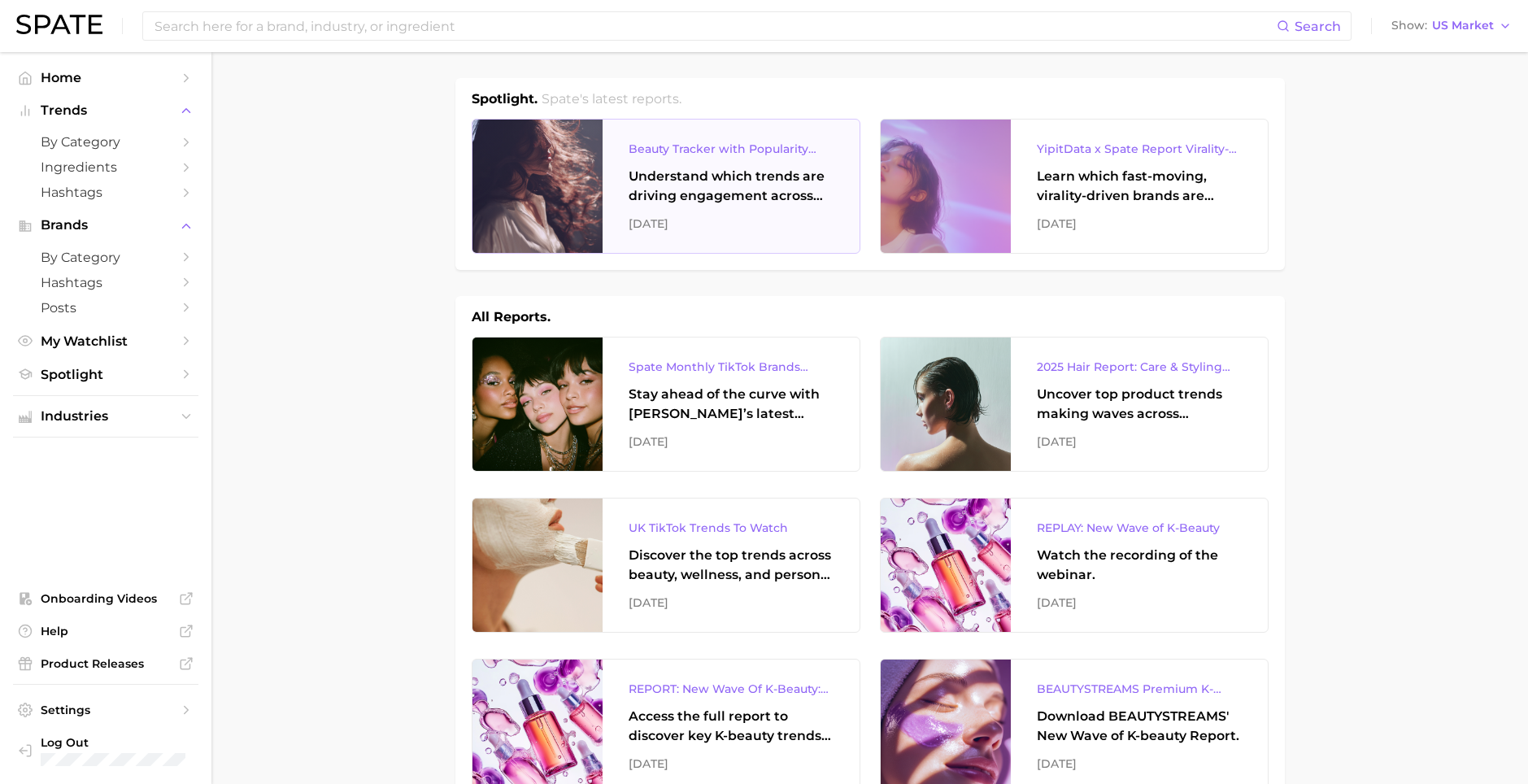
click at [637, 189] on div "Understand which trends are driving engagement across platforms in the skin, ha…" at bounding box center [731, 186] width 205 height 39
